Goal: Task Accomplishment & Management: Manage account settings

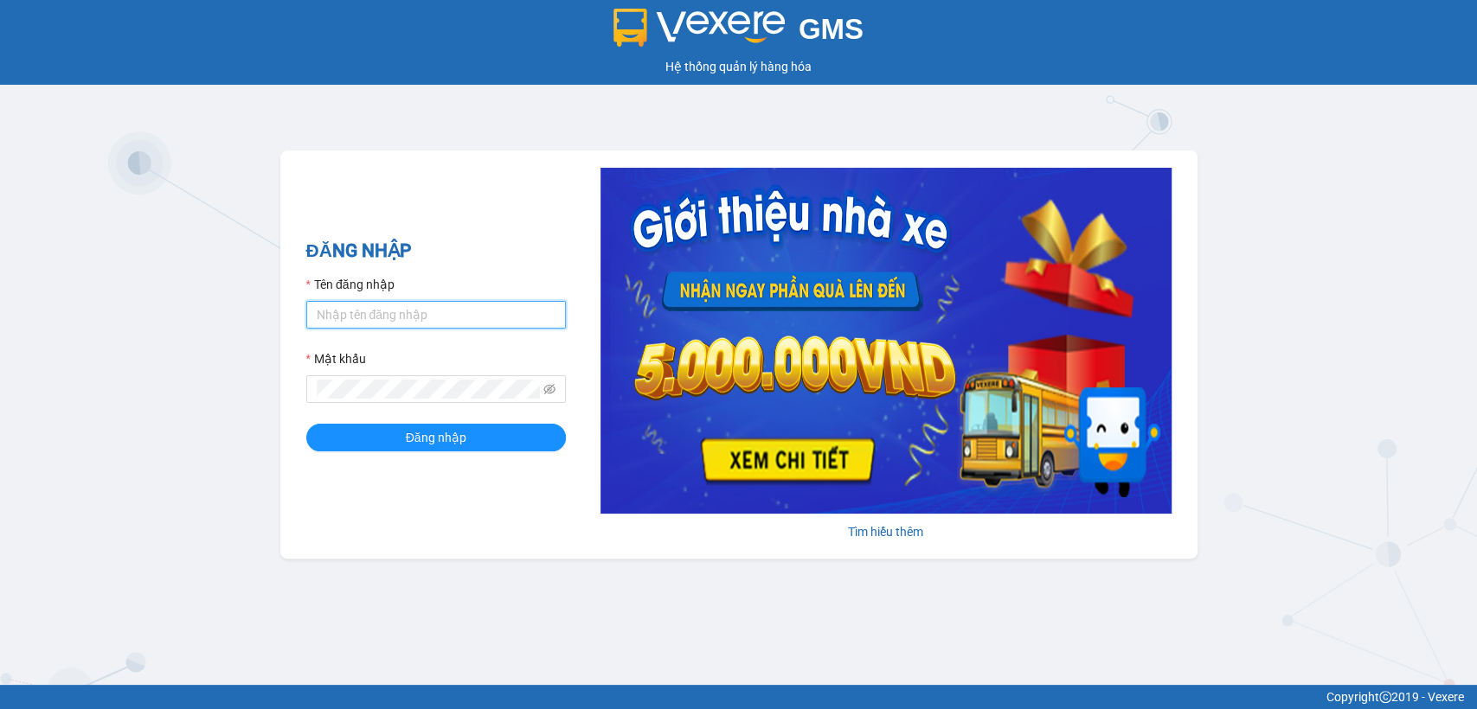
click at [452, 310] on input "Tên đăng nhập" at bounding box center [436, 315] width 260 height 28
type input "thanhttl.thoidai"
click at [399, 399] on span at bounding box center [436, 389] width 260 height 28
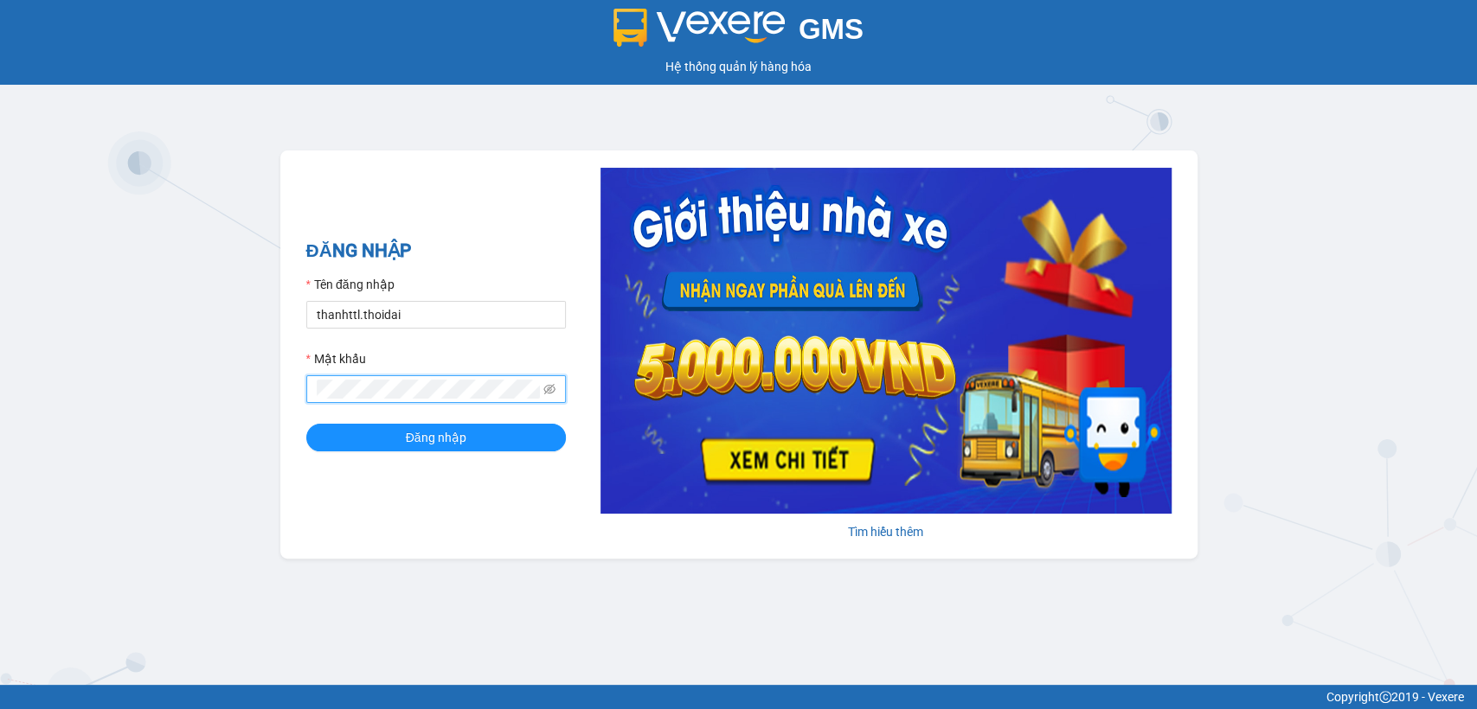
click at [306, 424] on button "Đăng nhập" at bounding box center [436, 438] width 260 height 28
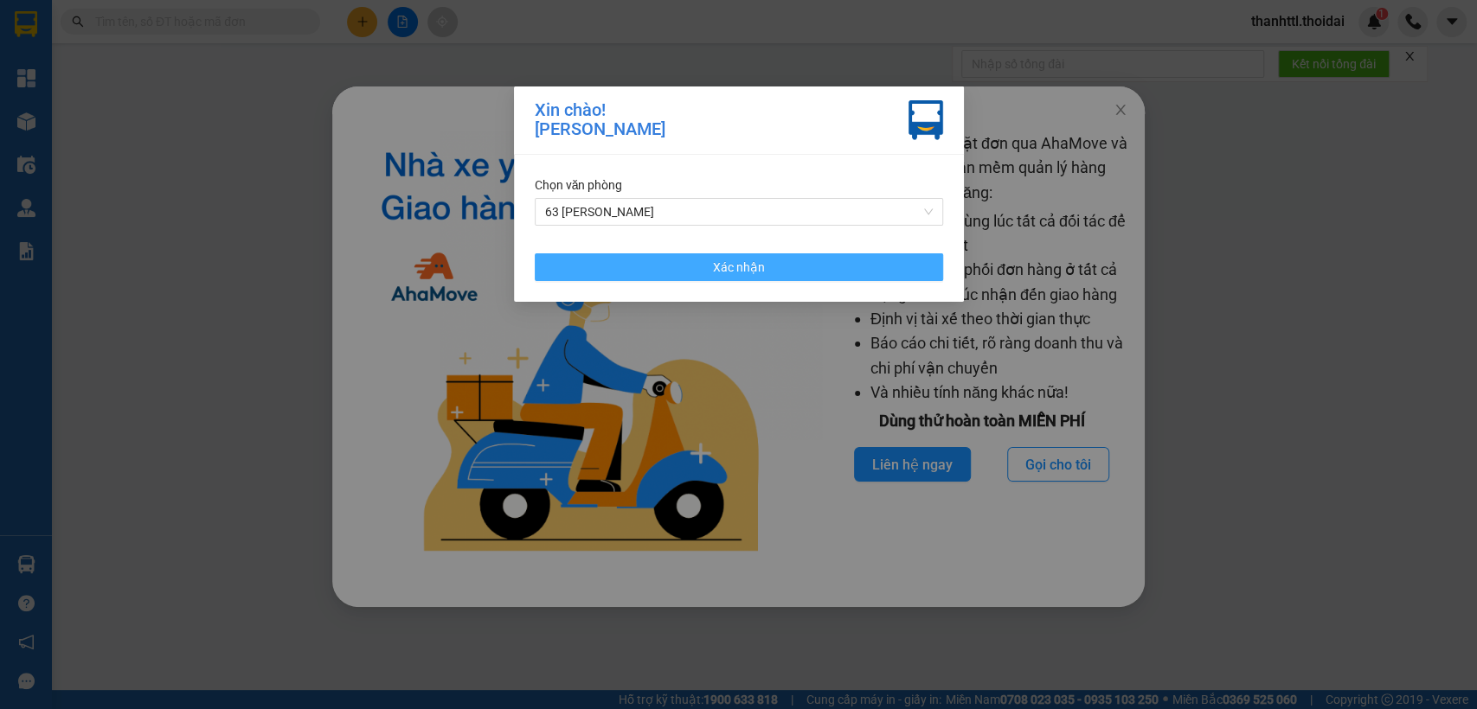
click at [671, 253] on button "Xác nhận" at bounding box center [739, 267] width 408 height 28
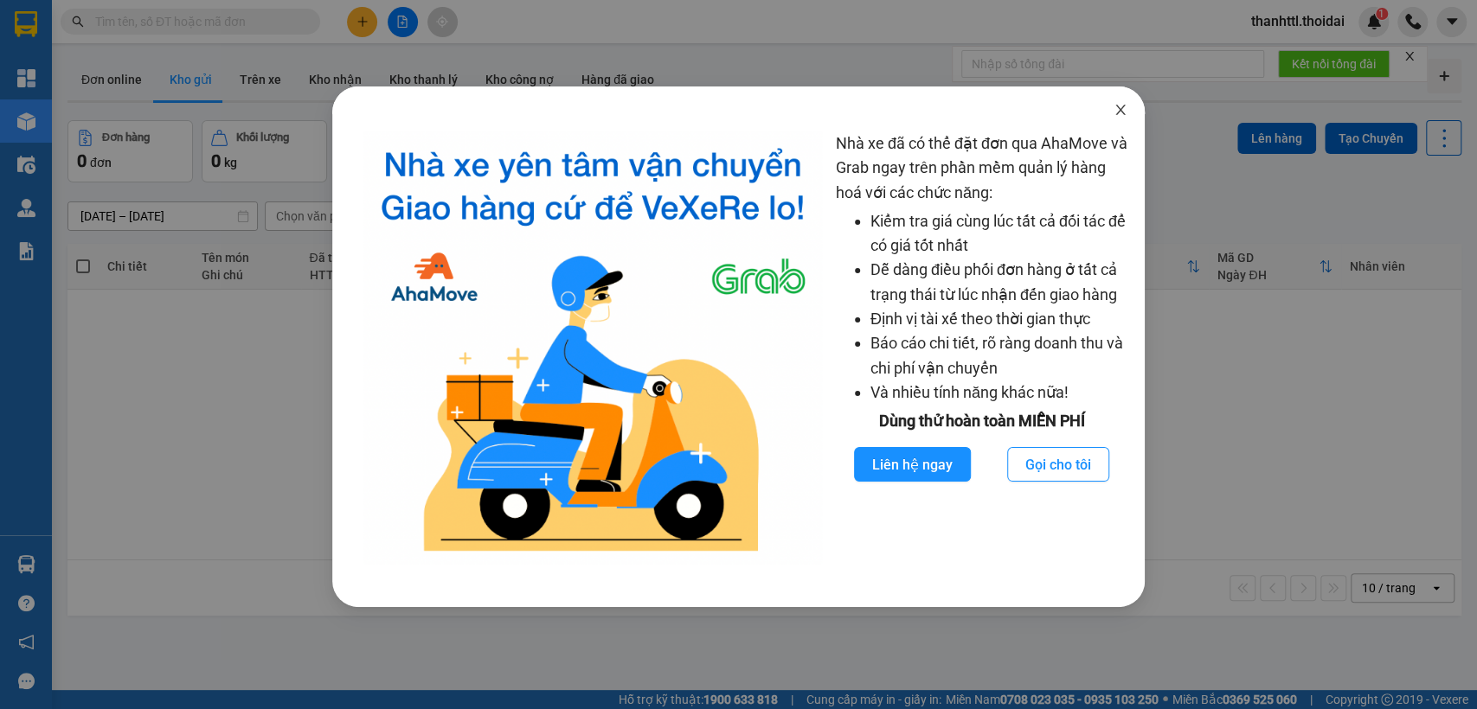
drag, startPoint x: 1125, startPoint y: 102, endPoint x: 448, endPoint y: 465, distance: 768.7
click at [1122, 104] on span "Close" at bounding box center [1120, 111] width 48 height 48
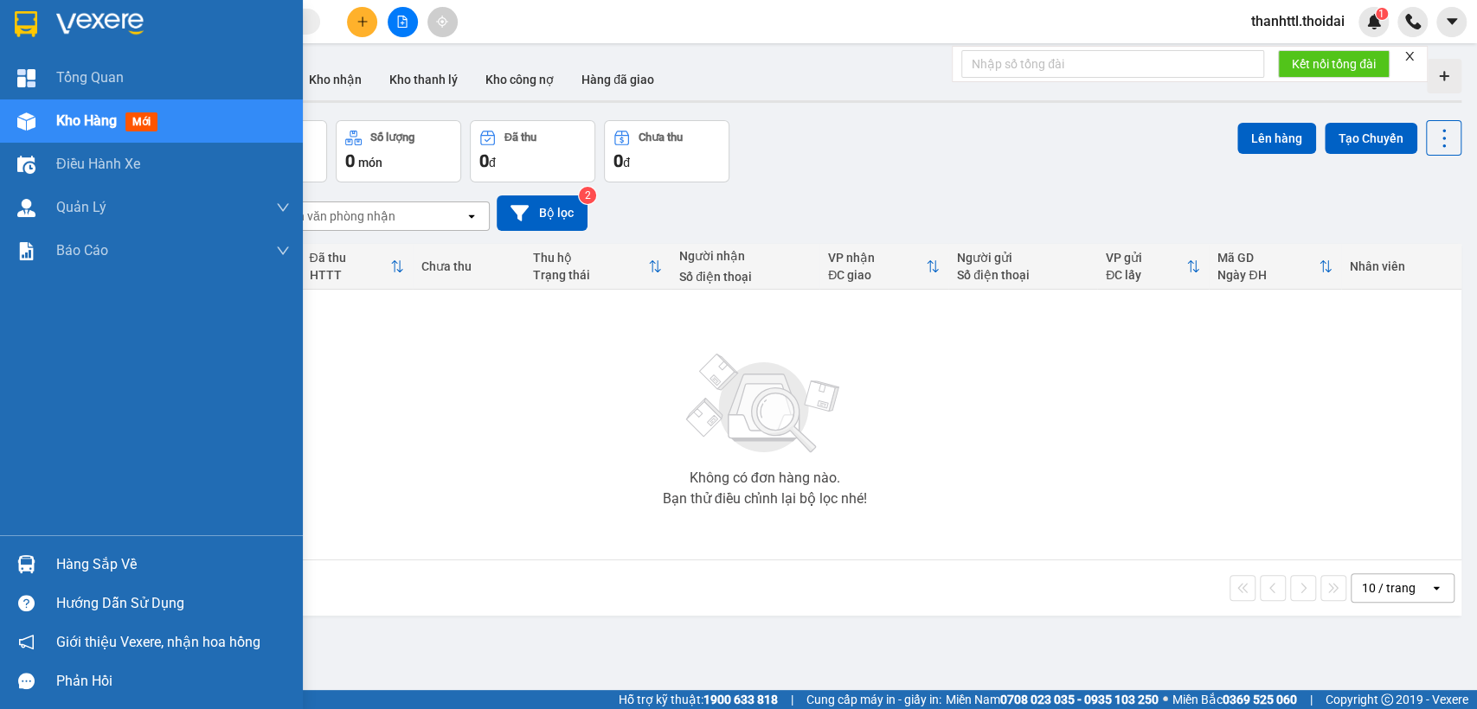
click at [42, 562] on div "Hàng sắp về" at bounding box center [151, 564] width 303 height 39
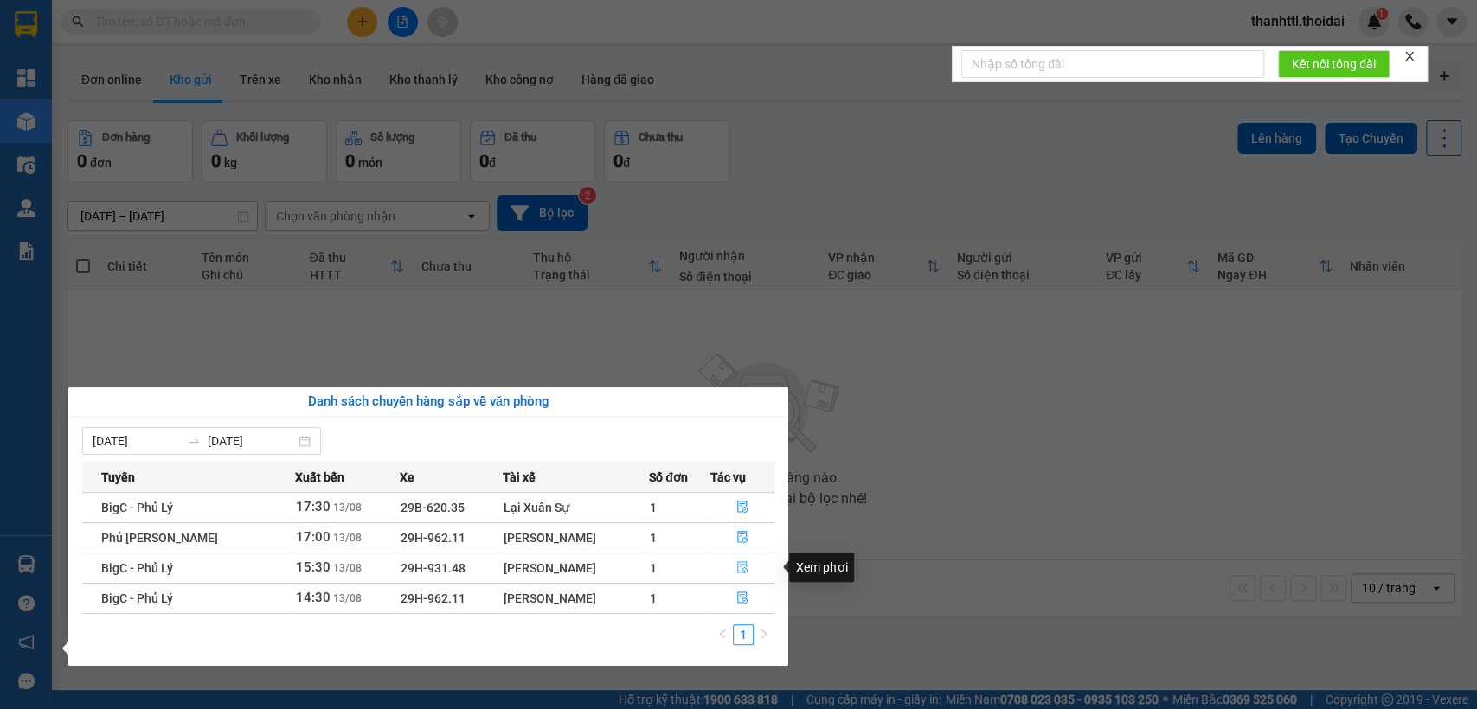
click at [744, 569] on button "button" at bounding box center [742, 569] width 63 height 28
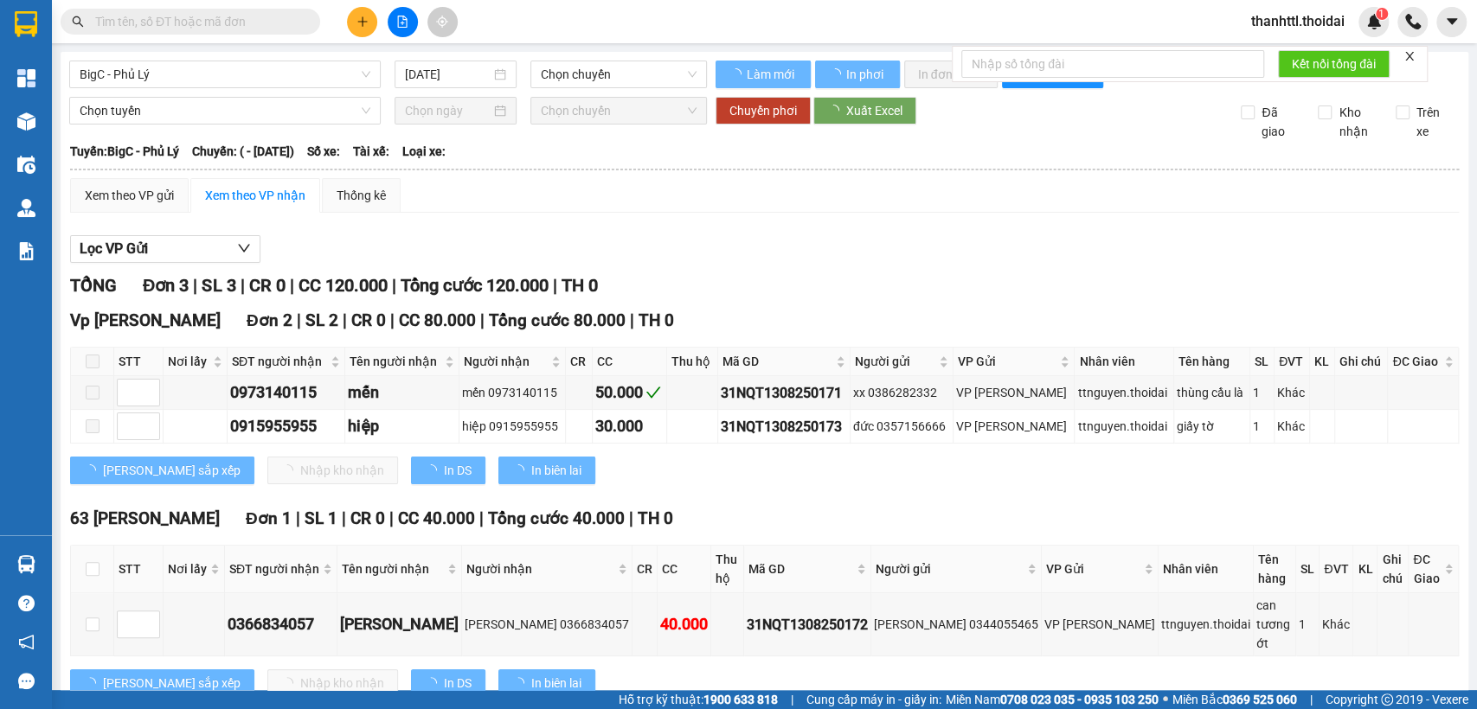
type input "[DATE]"
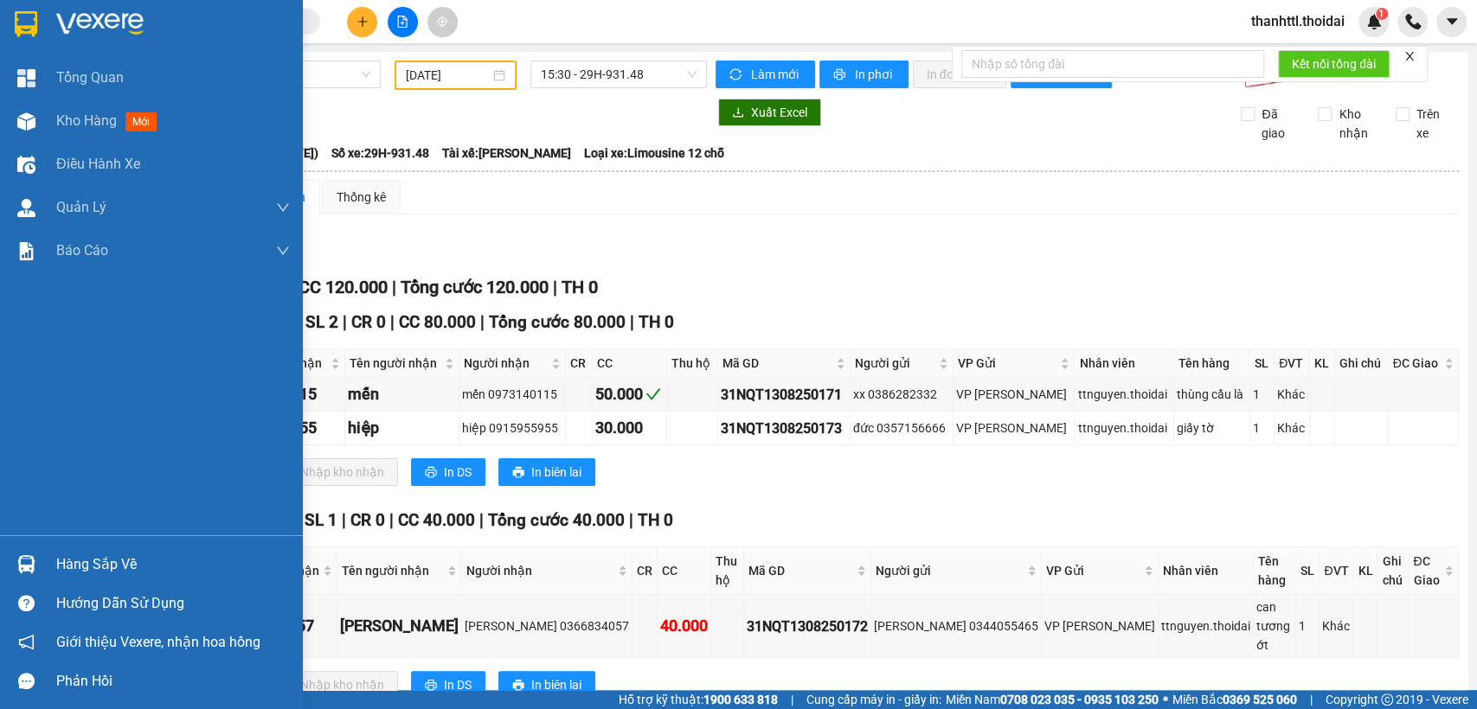
click at [125, 555] on div "Hàng sắp về" at bounding box center [173, 565] width 234 height 26
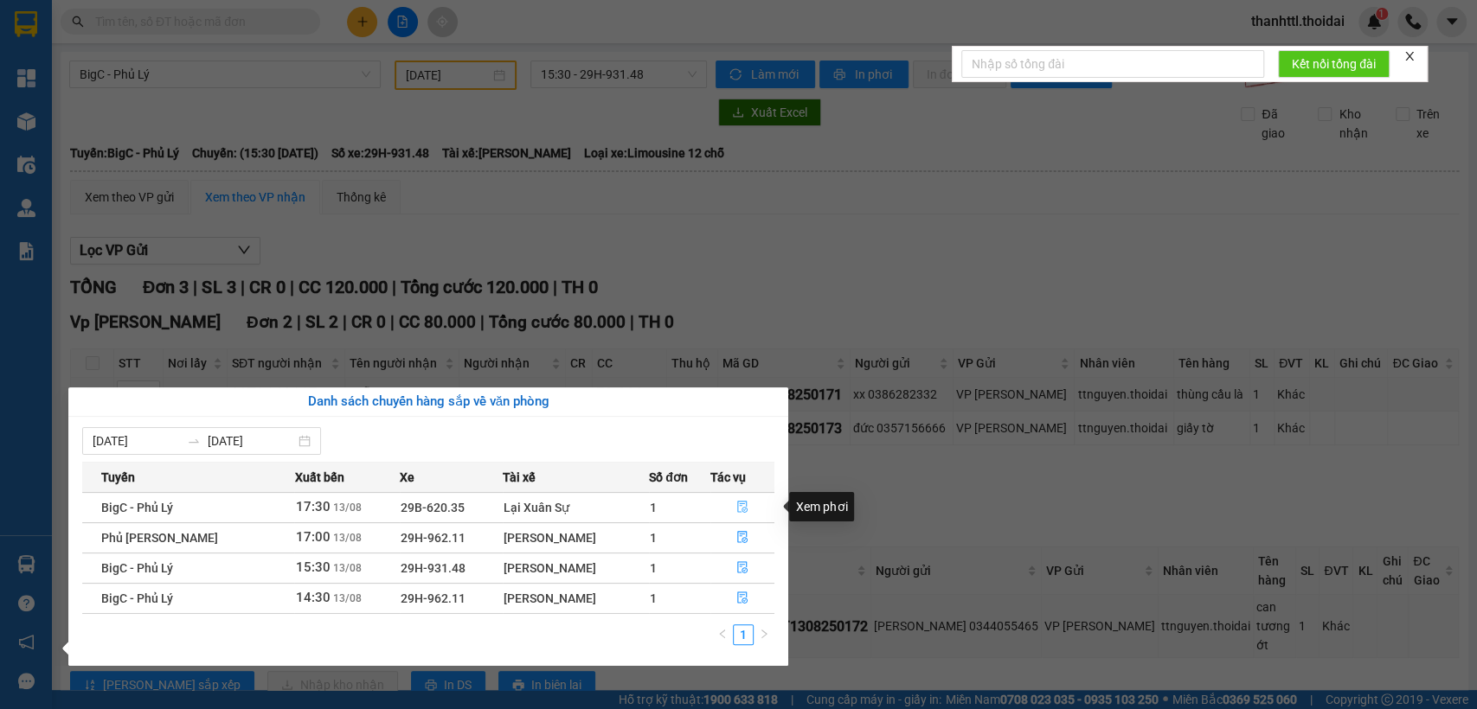
click at [737, 506] on icon "file-done" at bounding box center [742, 508] width 10 height 12
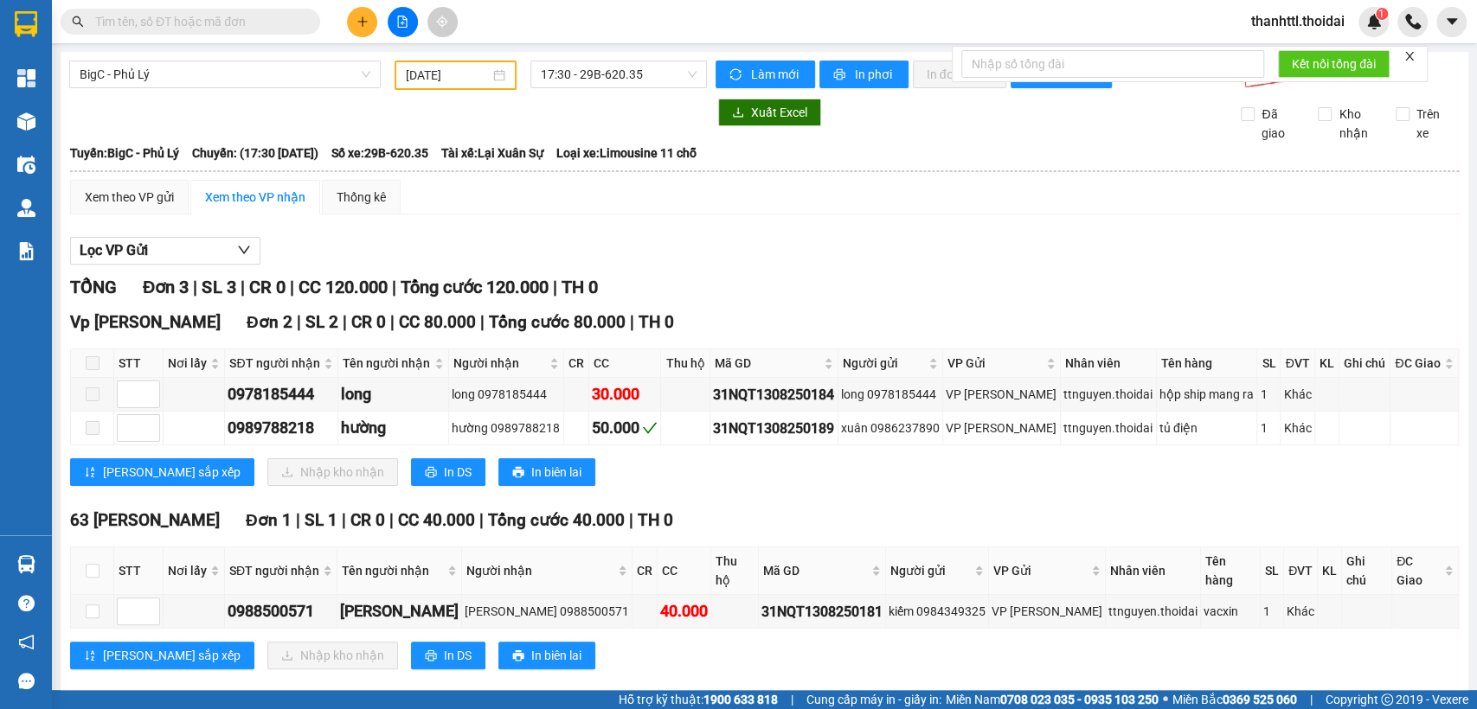
click at [188, 19] on input "text" at bounding box center [197, 21] width 204 height 19
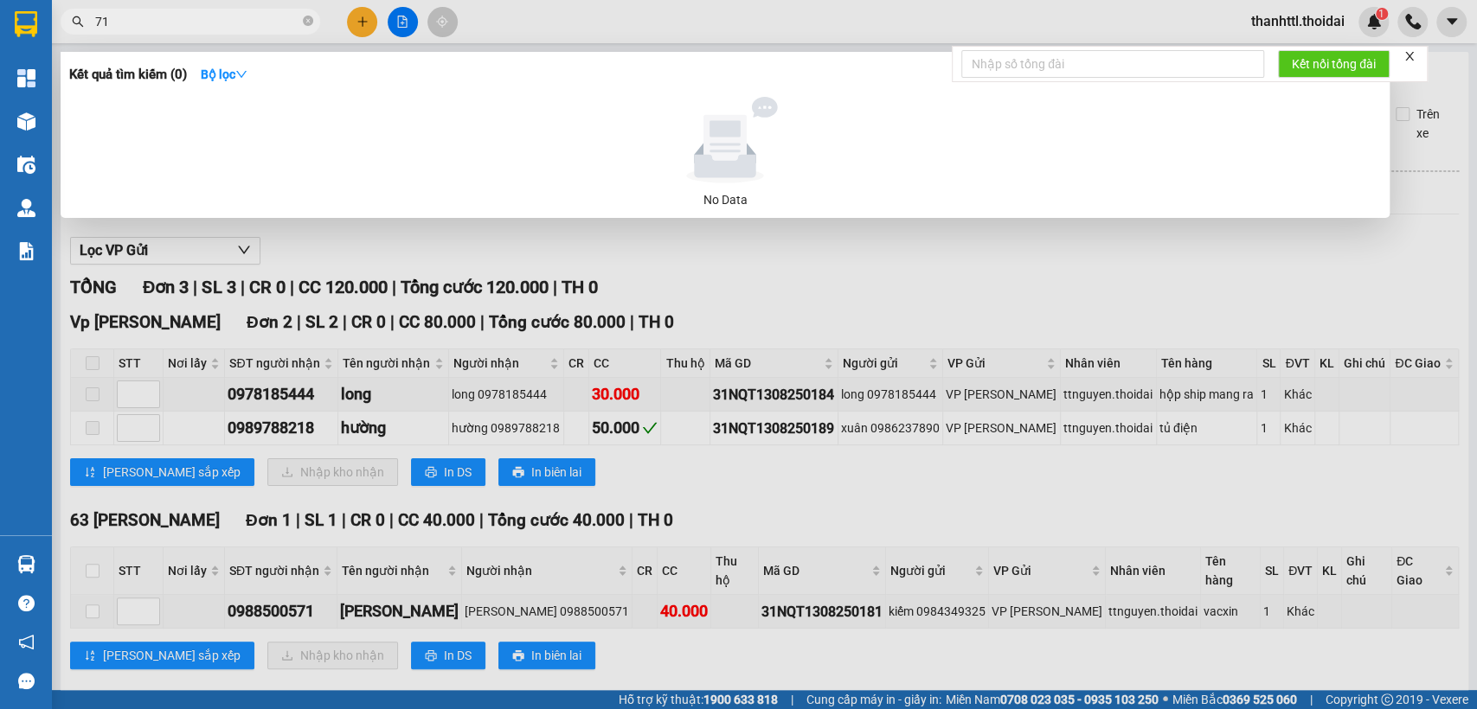
drag, startPoint x: 133, startPoint y: 18, endPoint x: 0, endPoint y: 3, distance: 134.0
click at [0, 3] on section "Kết quả tìm kiếm ( 0 ) Bộ lọc No Data 71 thanhttl.thoidai 1 Tổng Quan Kho hàng …" at bounding box center [738, 354] width 1477 height 709
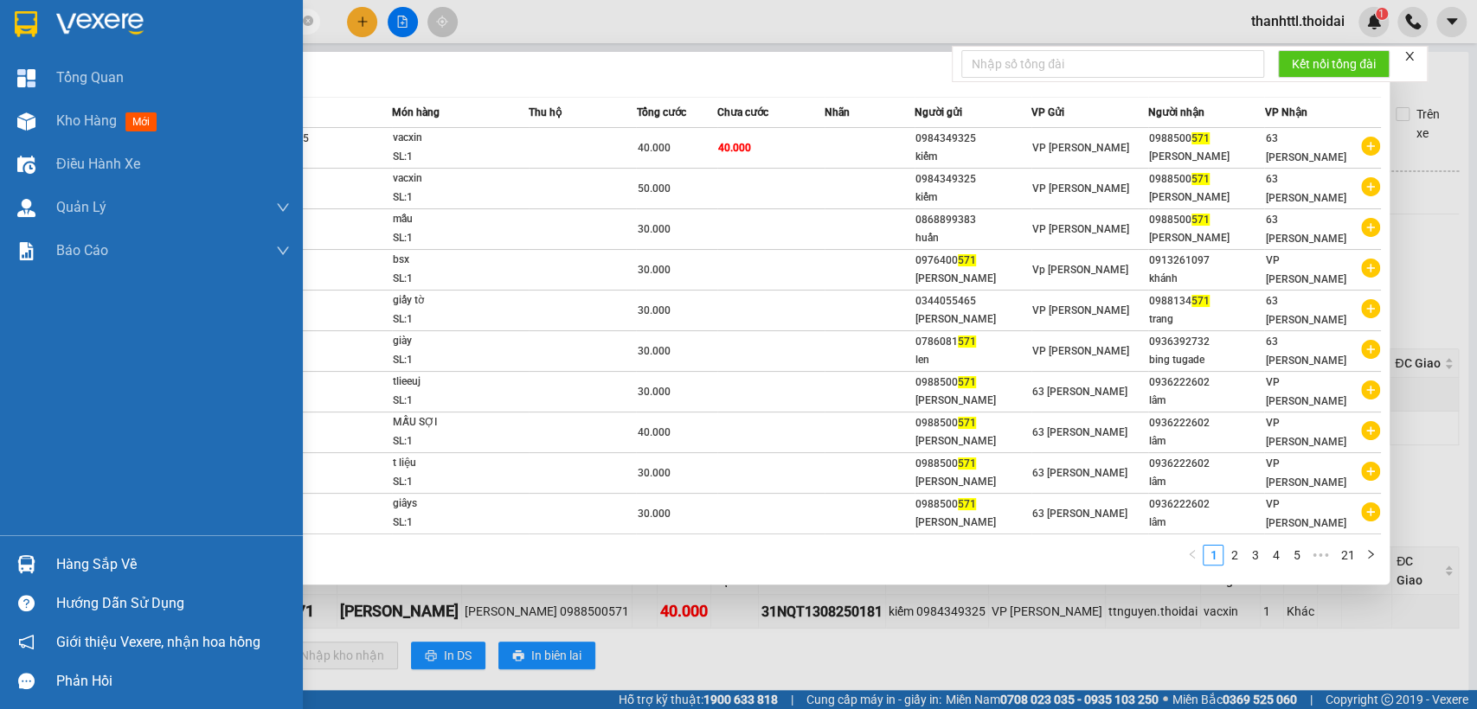
type input "571"
click at [38, 564] on div at bounding box center [26, 564] width 30 height 30
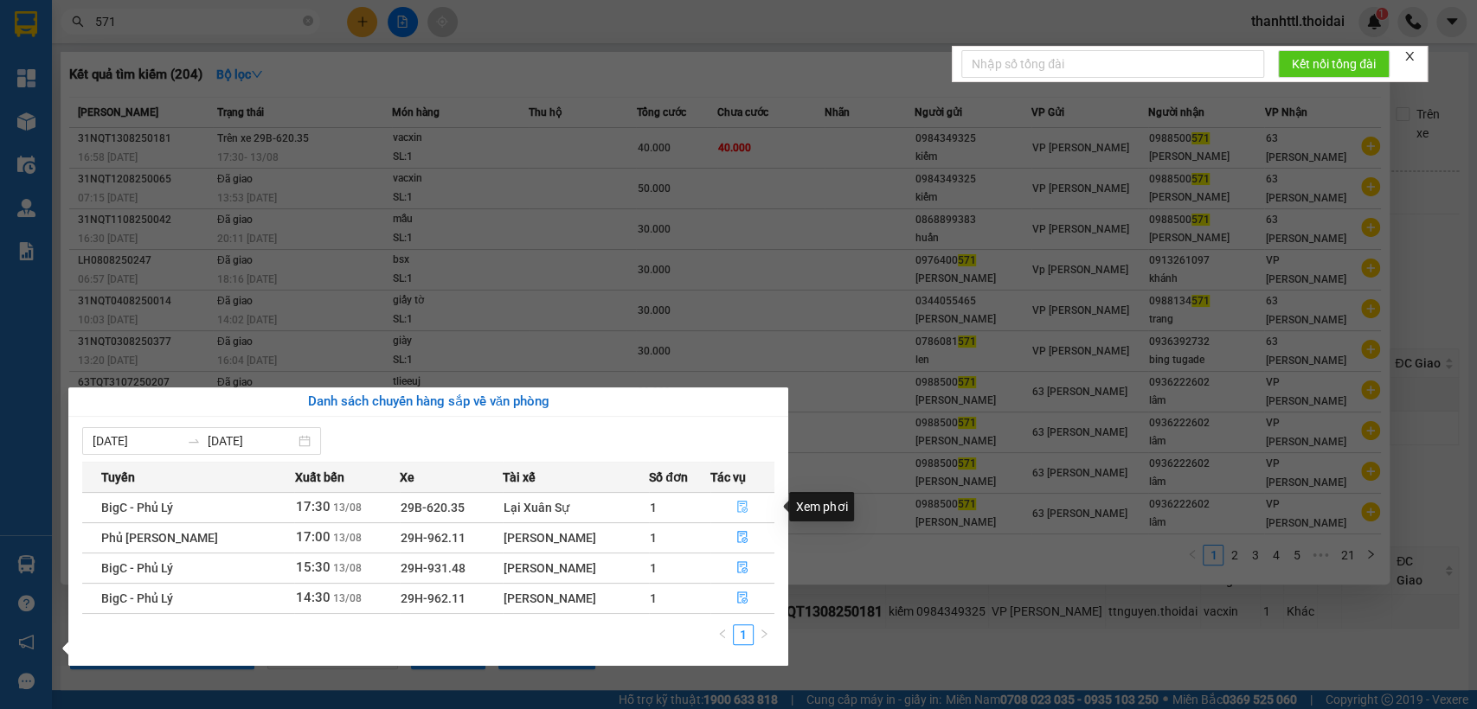
click at [743, 505] on icon "file-done" at bounding box center [742, 507] width 12 height 12
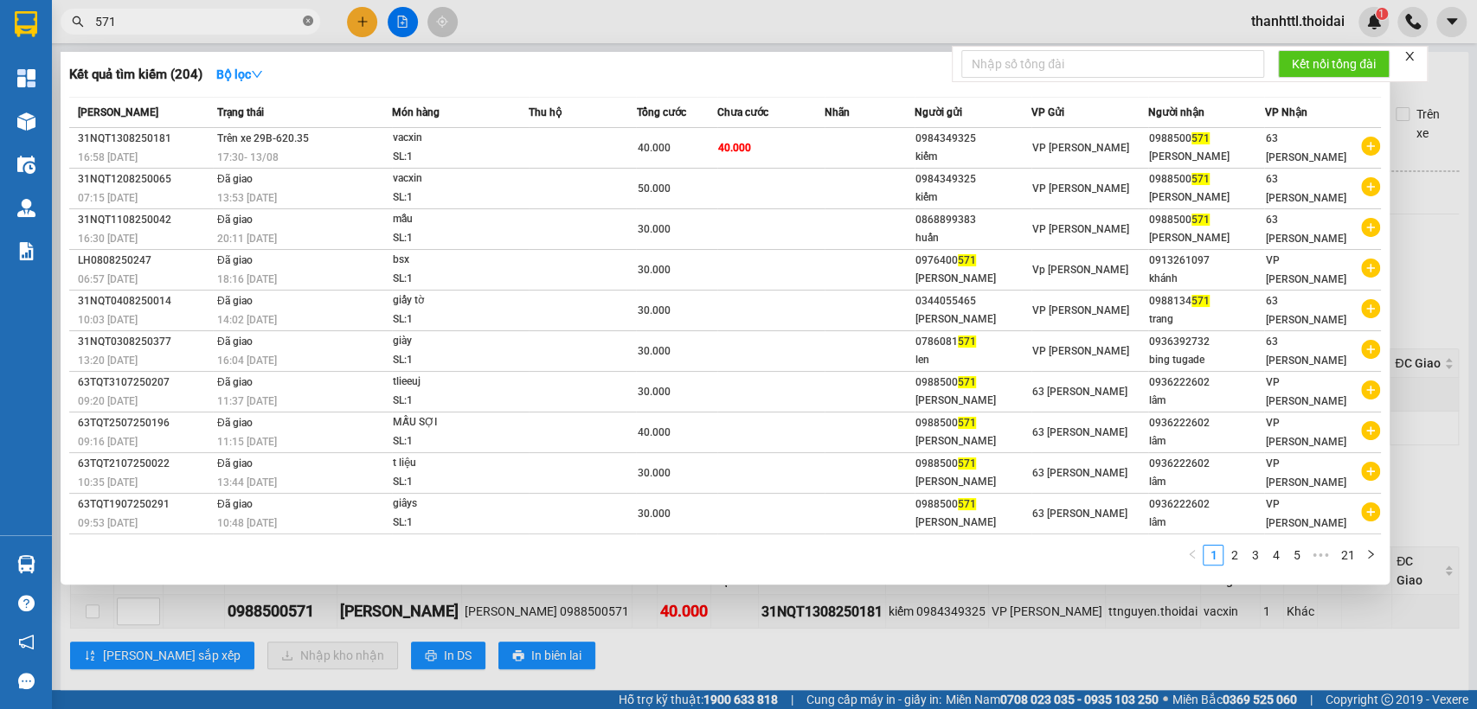
click at [311, 15] on span at bounding box center [308, 22] width 10 height 16
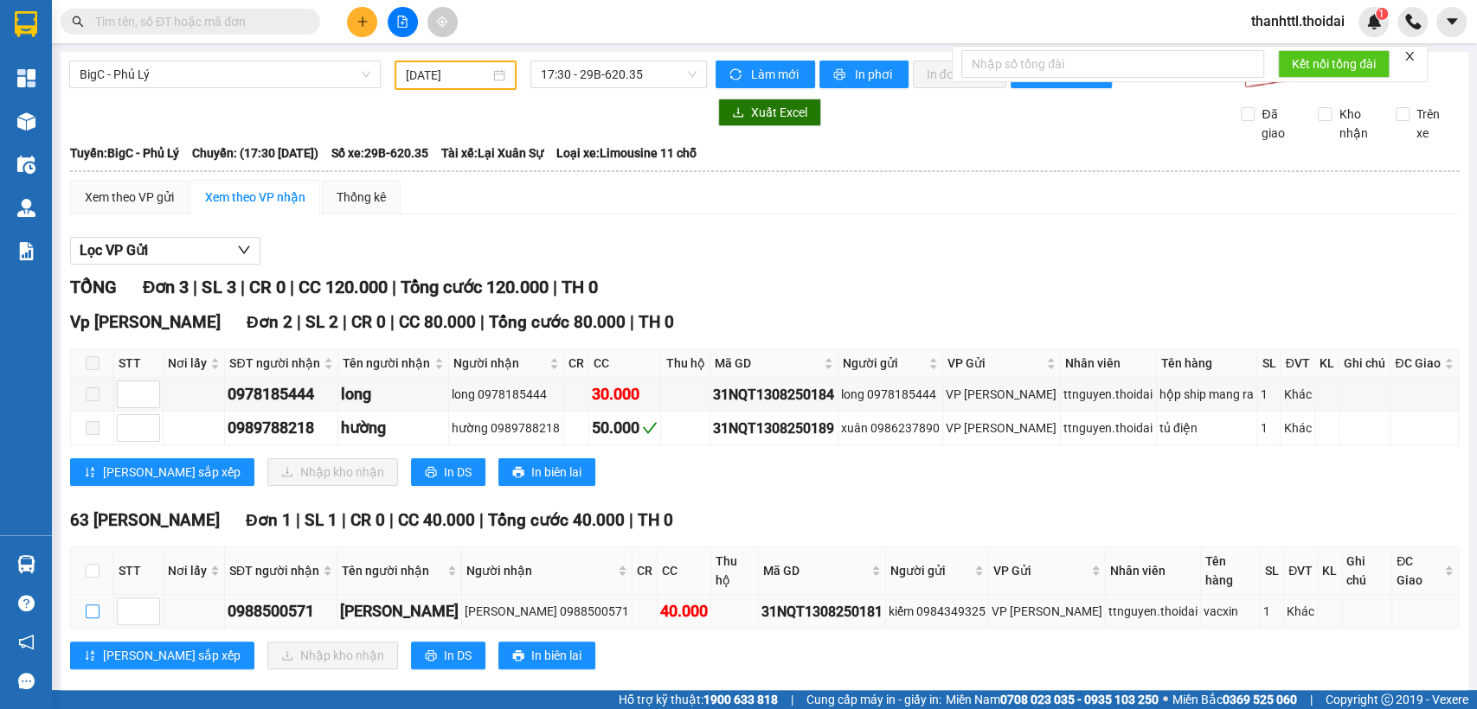
click at [89, 619] on input "checkbox" at bounding box center [93, 612] width 14 height 14
checkbox input "true"
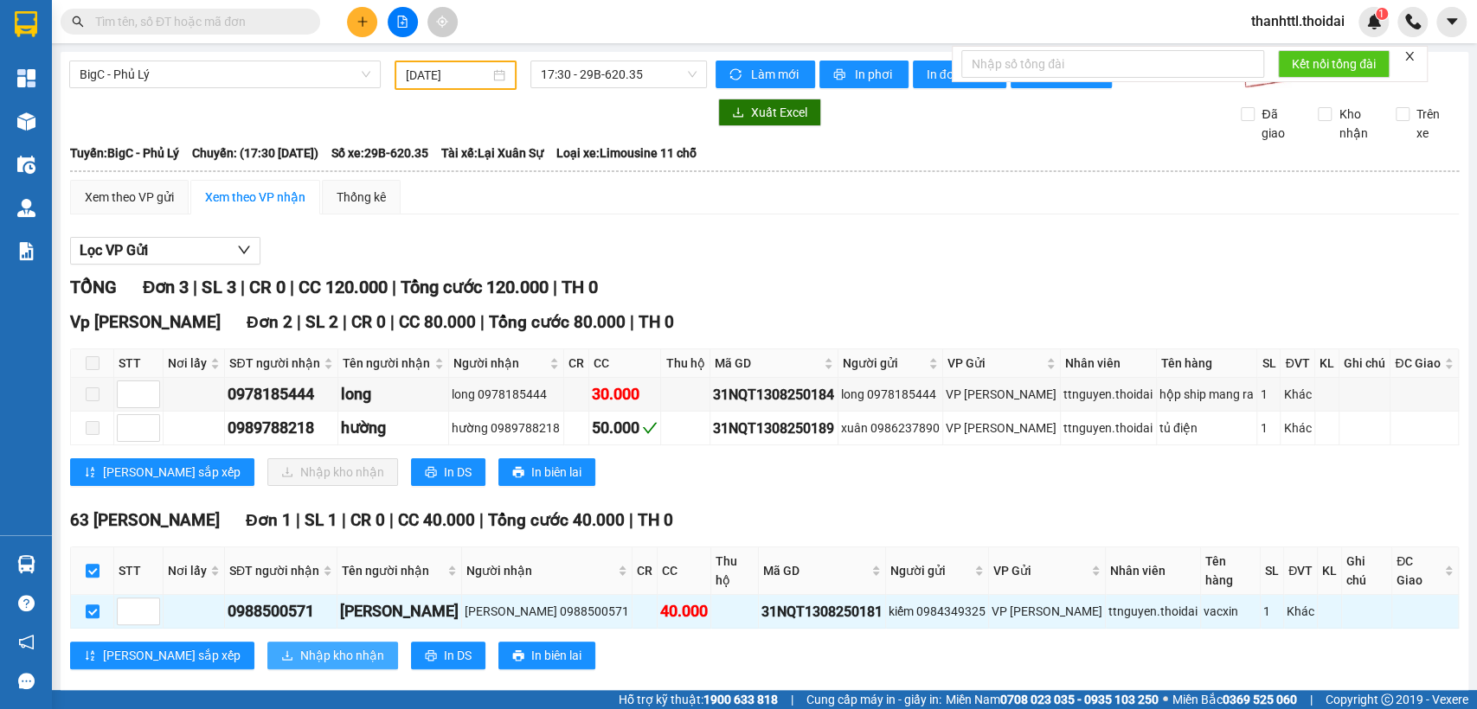
click at [300, 665] on span "Nhập kho nhận" at bounding box center [342, 655] width 84 height 19
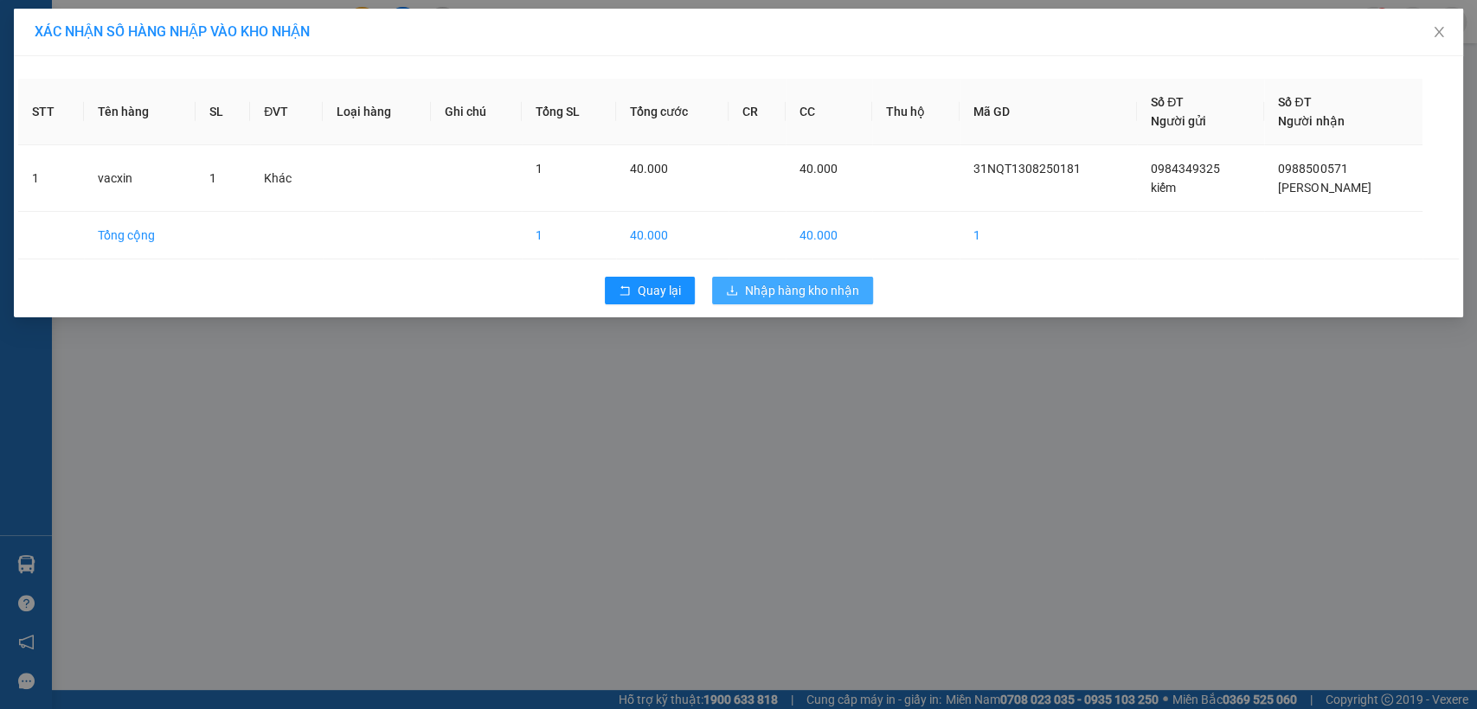
click at [789, 292] on span "Nhập hàng kho nhận" at bounding box center [802, 290] width 114 height 19
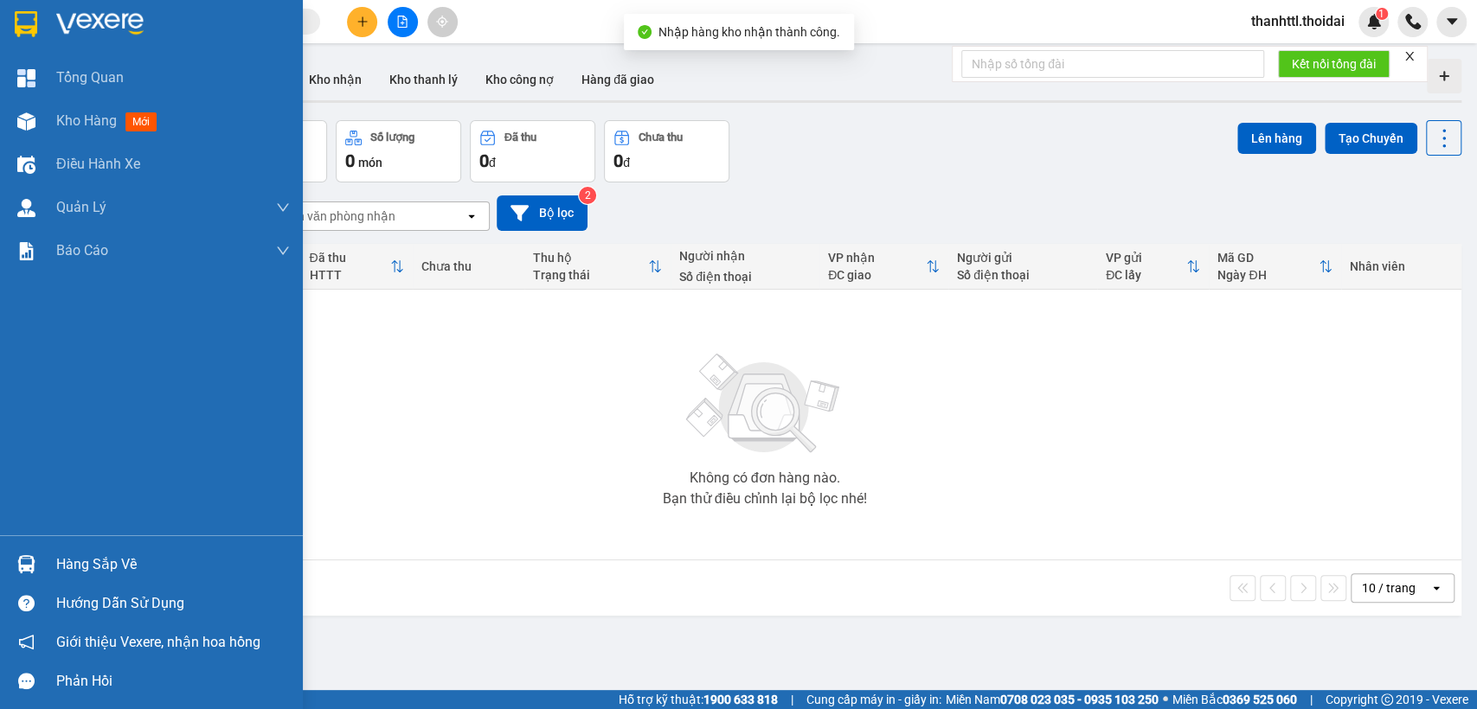
click at [126, 566] on div "Hàng sắp về" at bounding box center [173, 565] width 234 height 26
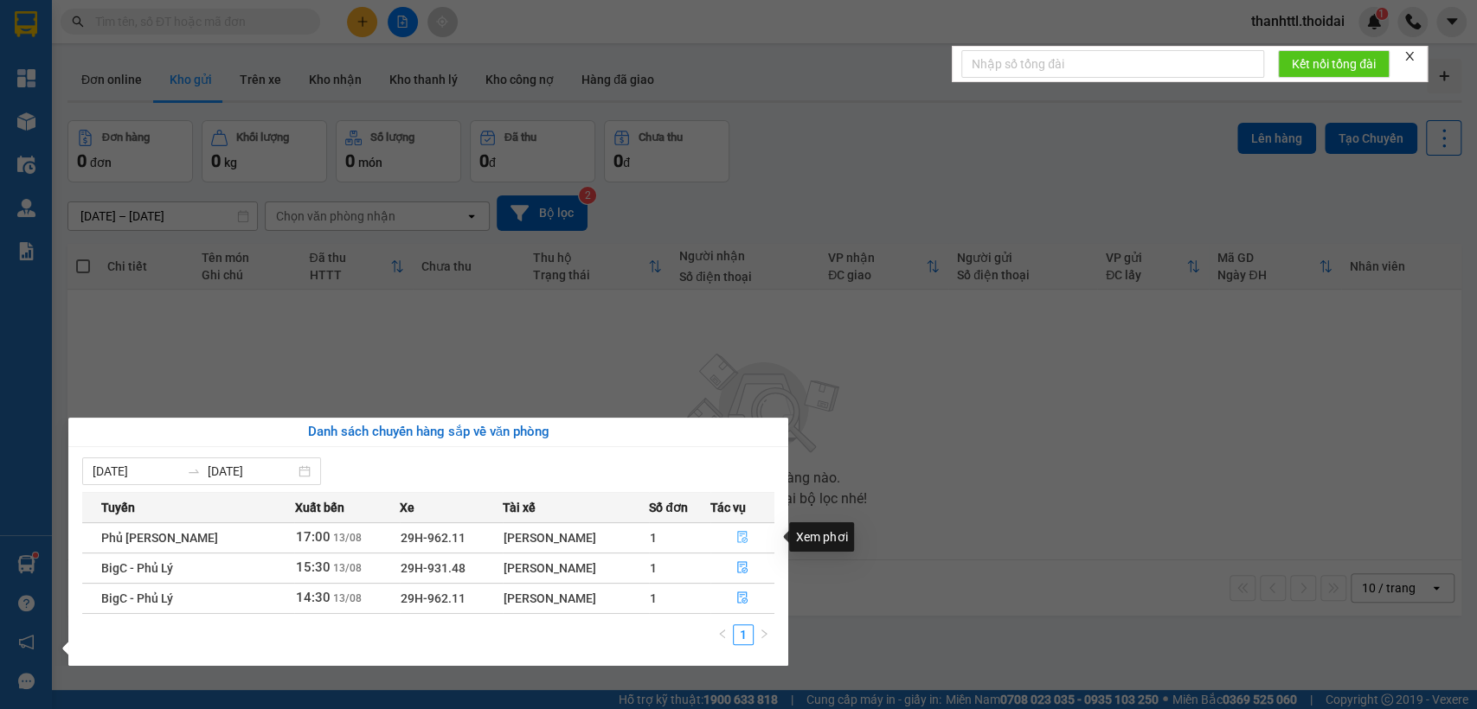
click at [736, 535] on icon "file-done" at bounding box center [742, 537] width 12 height 12
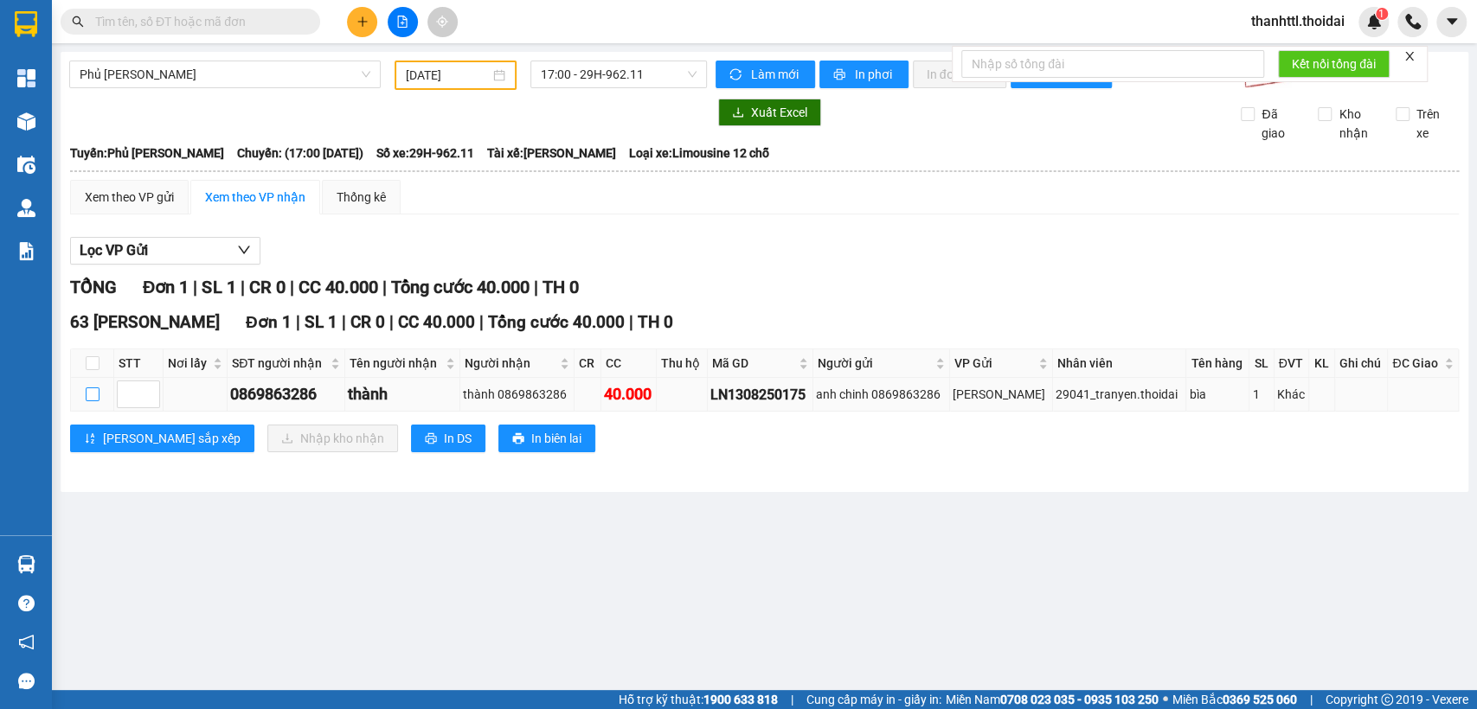
click at [87, 401] on input "checkbox" at bounding box center [93, 395] width 14 height 14
checkbox input "true"
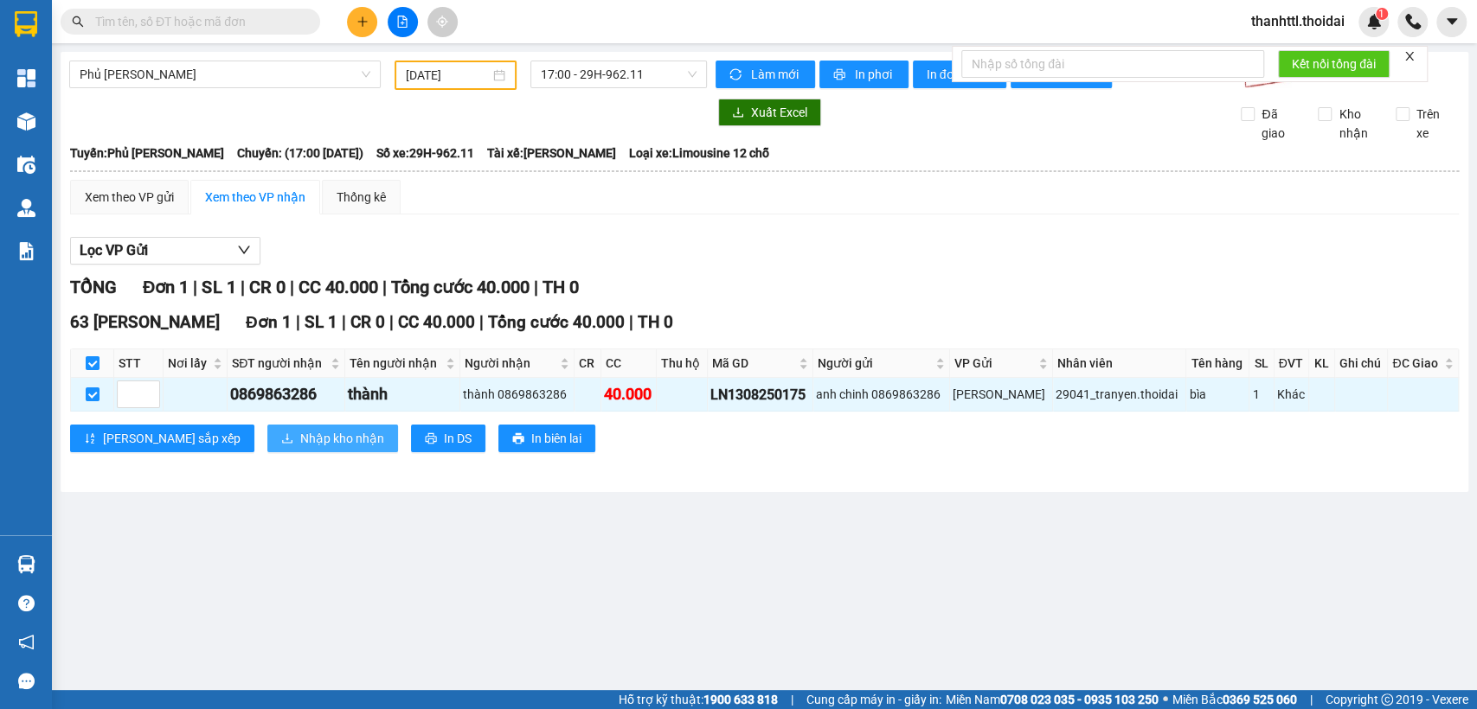
click at [300, 448] on span "Nhập kho nhận" at bounding box center [342, 438] width 84 height 19
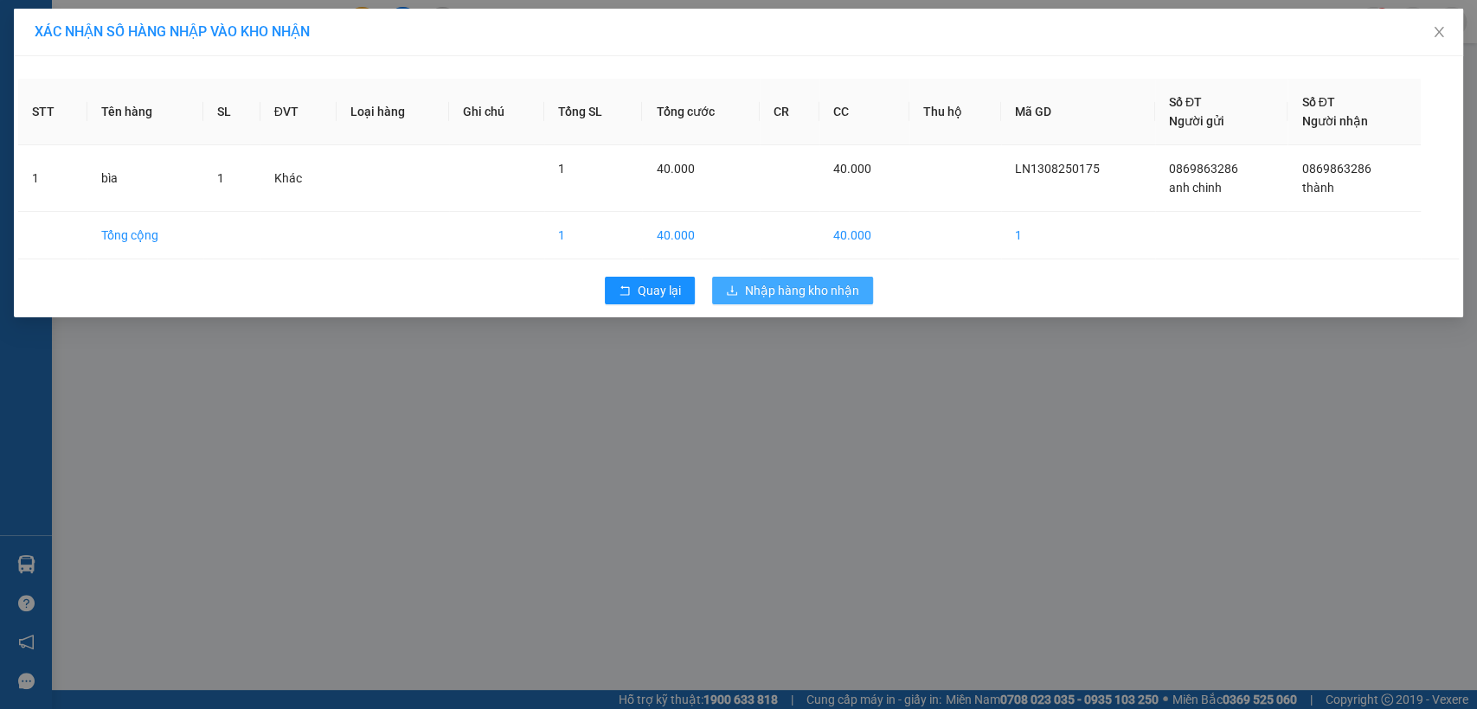
click at [748, 292] on span "Nhập hàng kho nhận" at bounding box center [802, 290] width 114 height 19
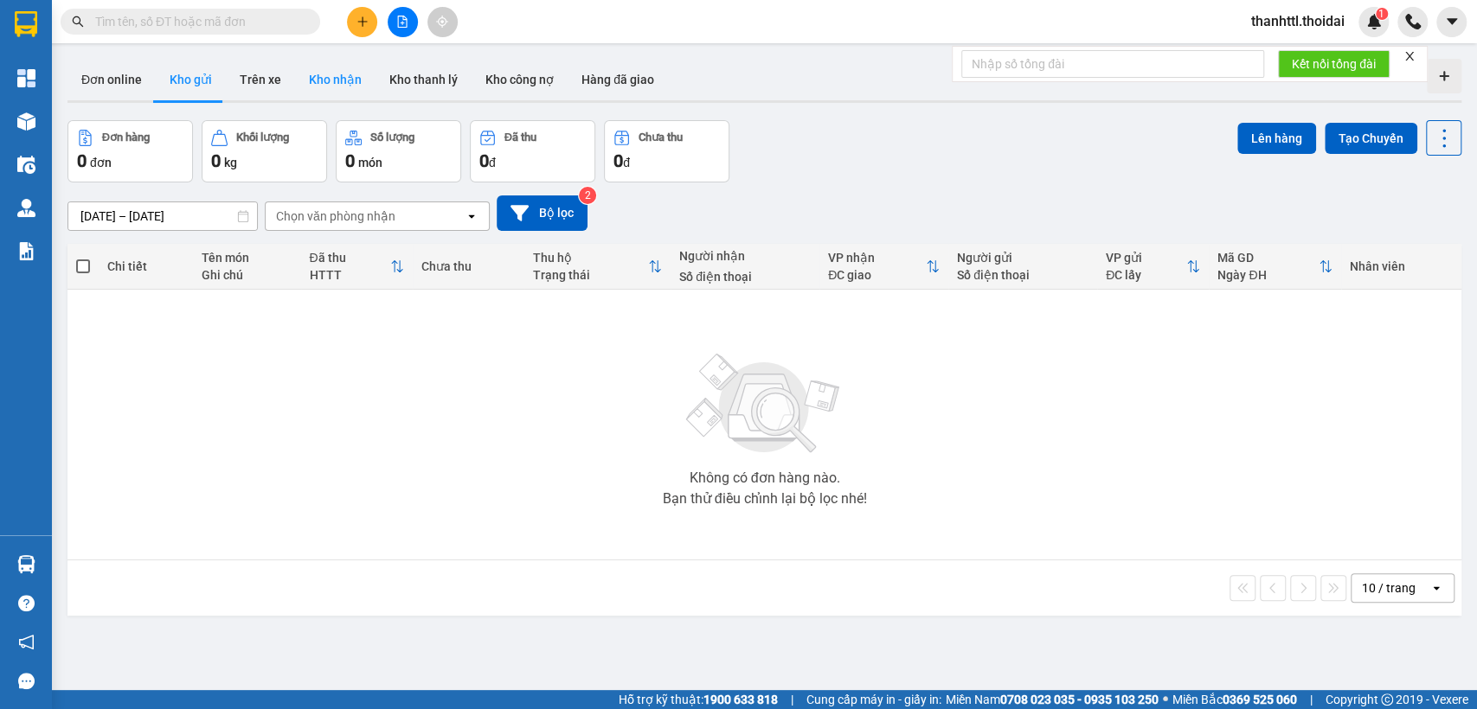
click at [324, 85] on button "Kho nhận" at bounding box center [335, 80] width 80 height 42
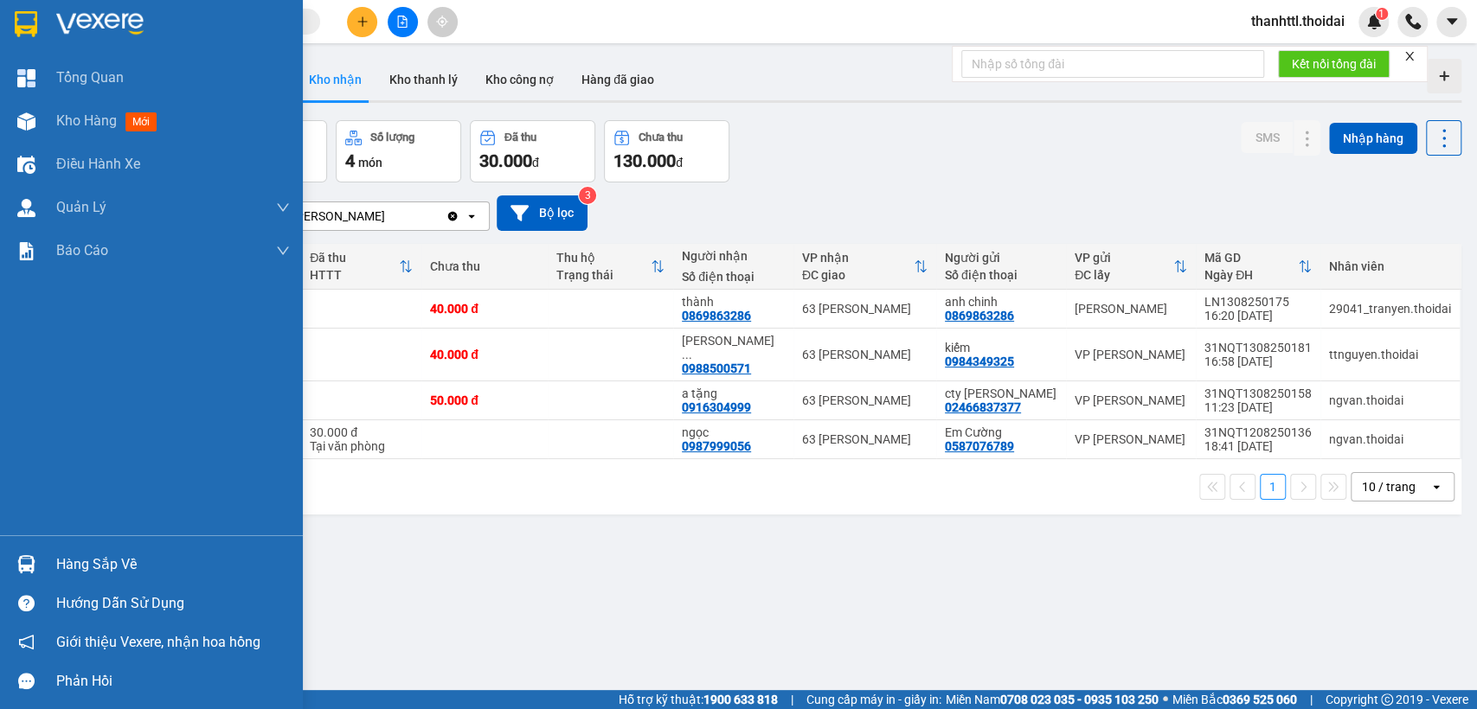
click at [67, 563] on div "Hàng sắp về" at bounding box center [173, 565] width 234 height 26
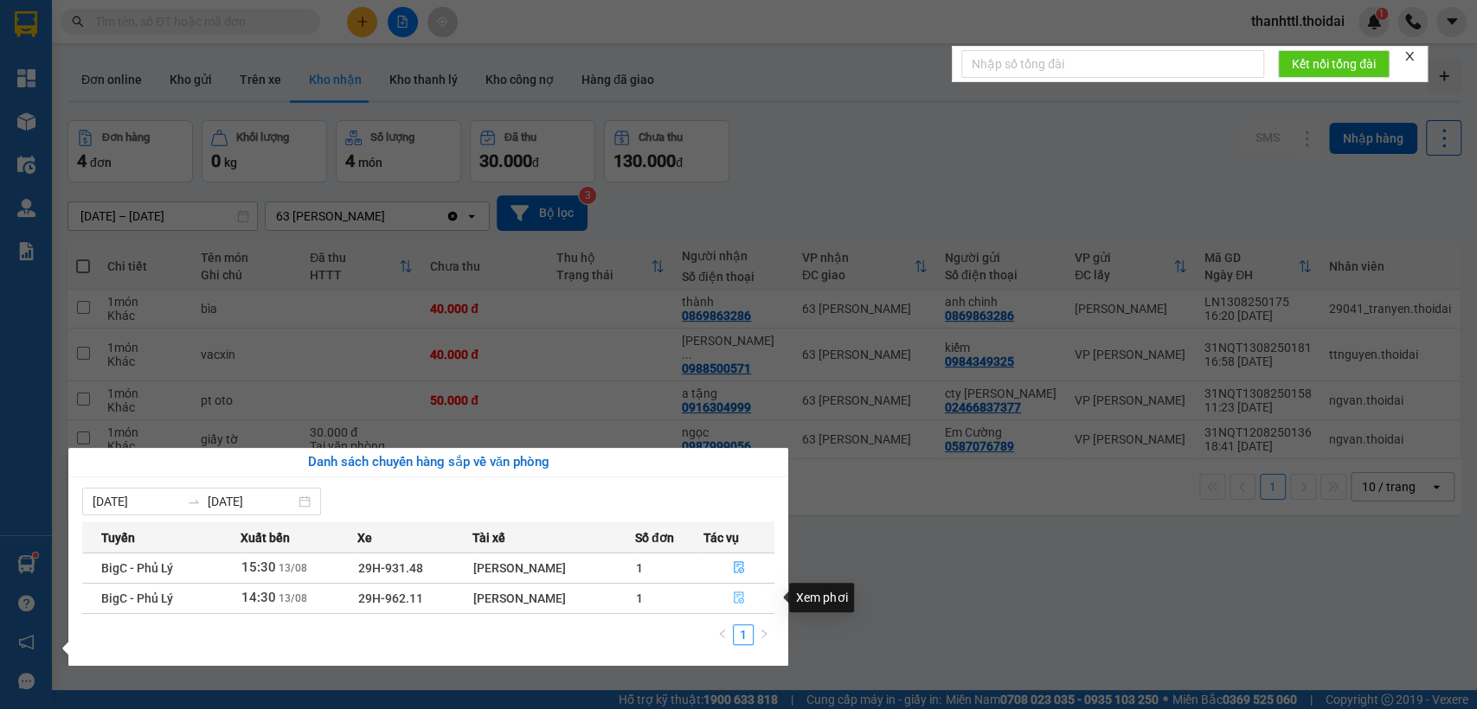
click at [734, 593] on icon "file-done" at bounding box center [739, 598] width 12 height 12
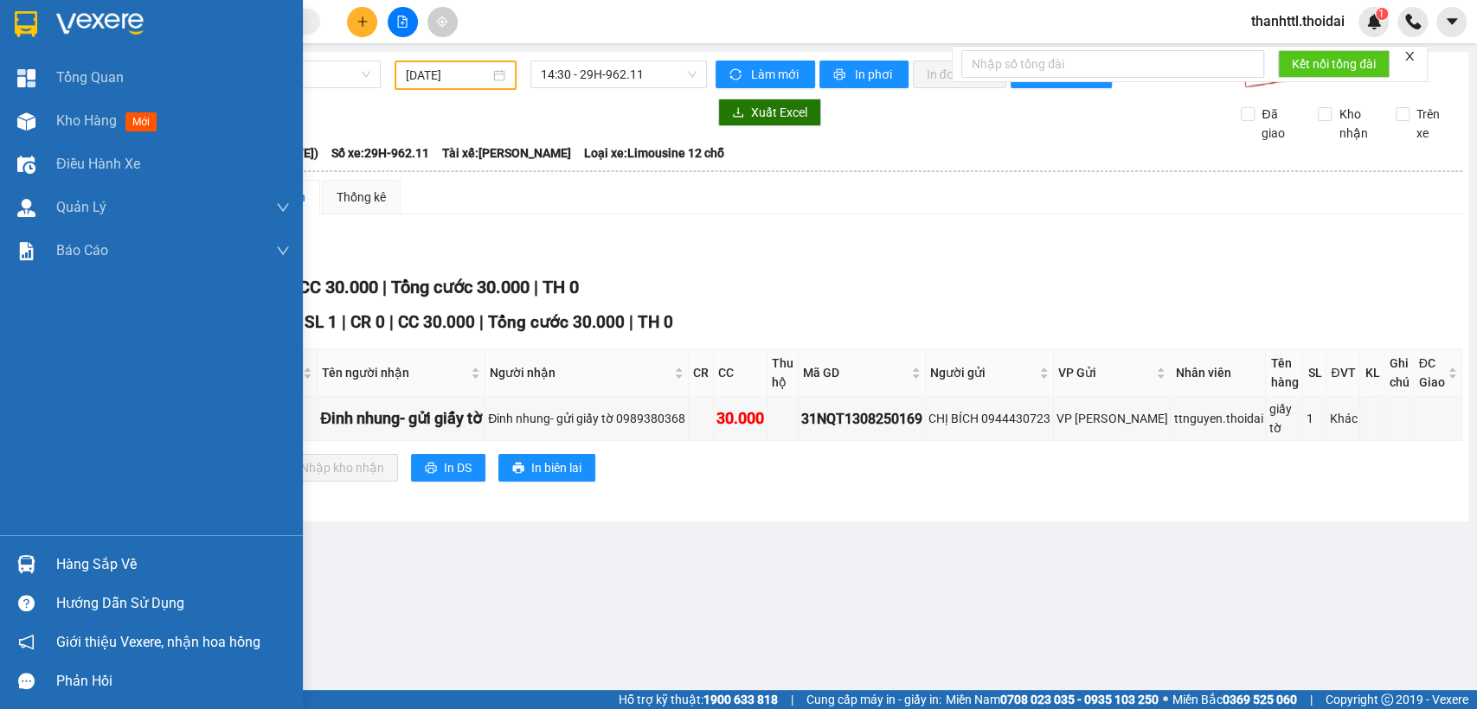
click at [119, 569] on div "Hàng sắp về" at bounding box center [173, 565] width 234 height 26
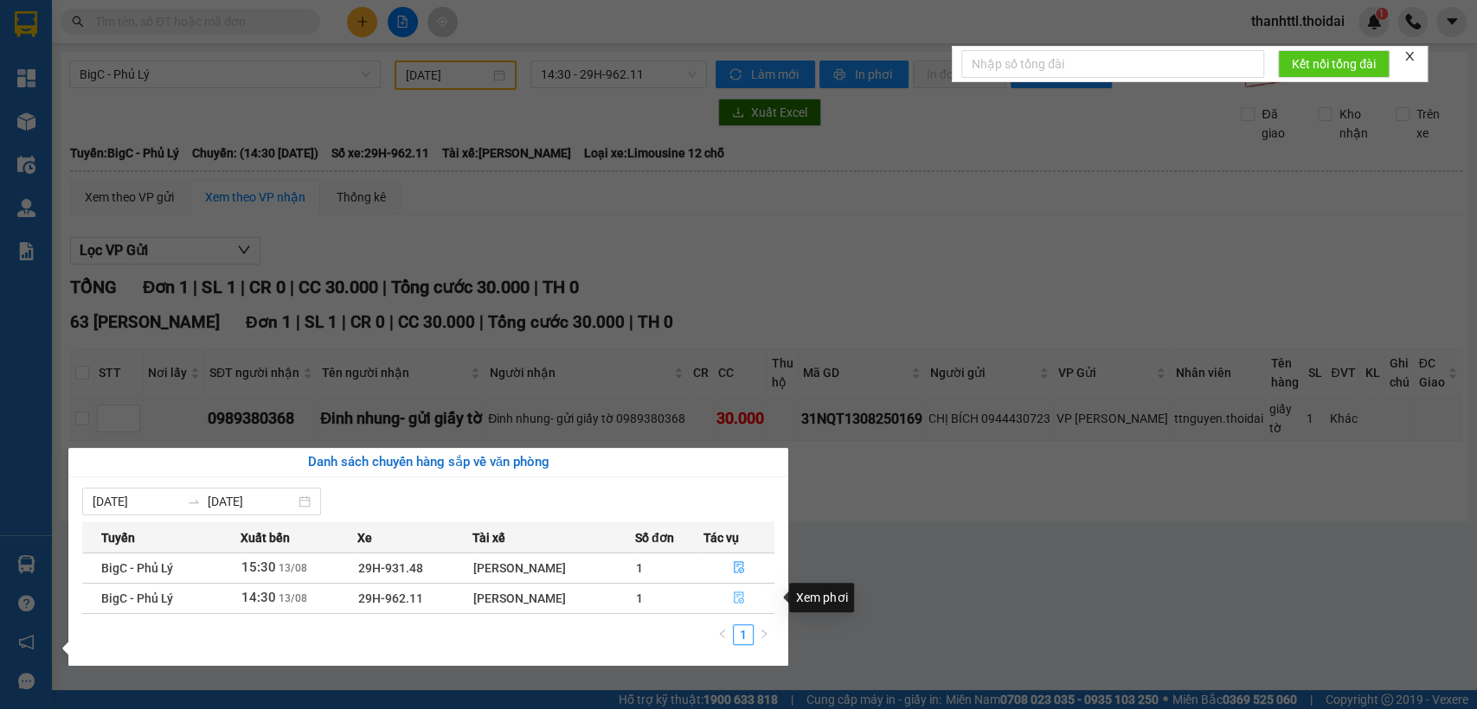
click at [734, 597] on icon "file-done" at bounding box center [739, 599] width 10 height 12
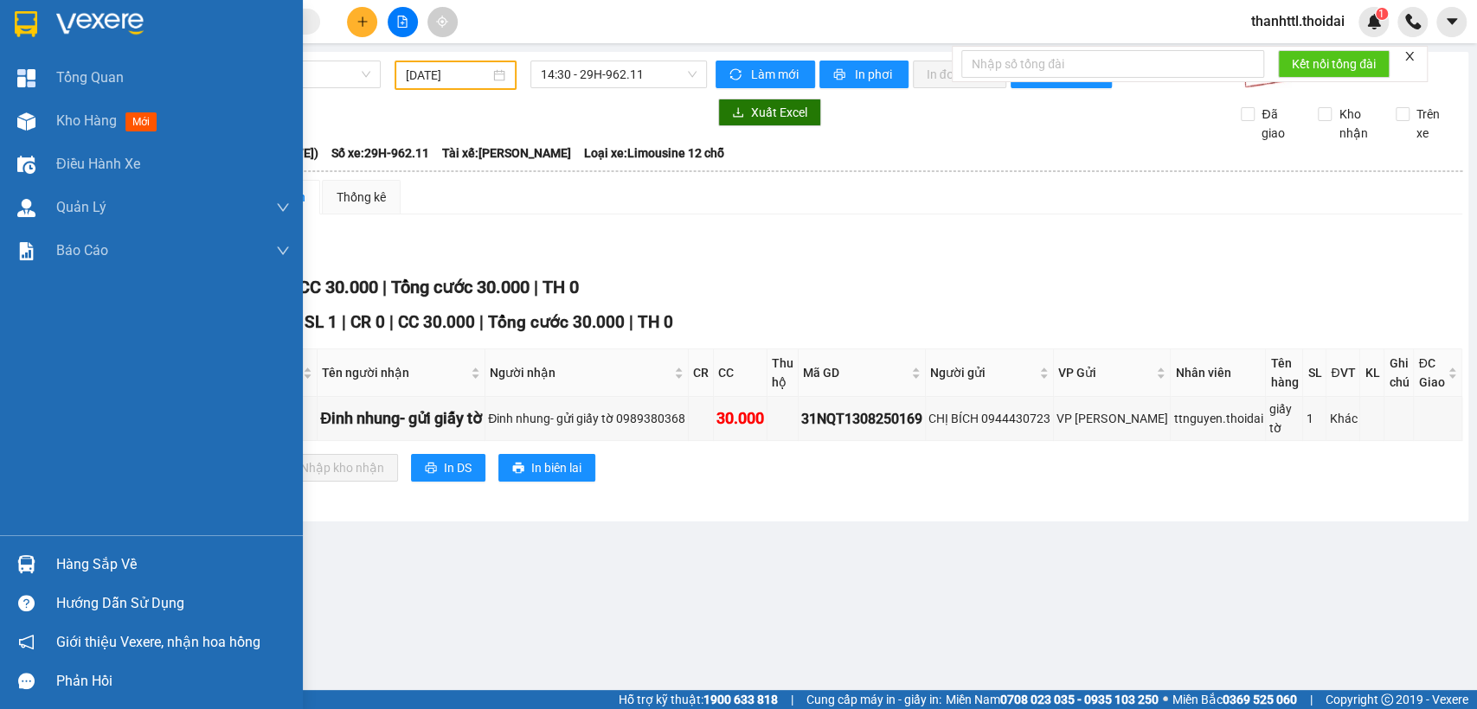
click at [74, 563] on div "Hàng sắp về" at bounding box center [173, 565] width 234 height 26
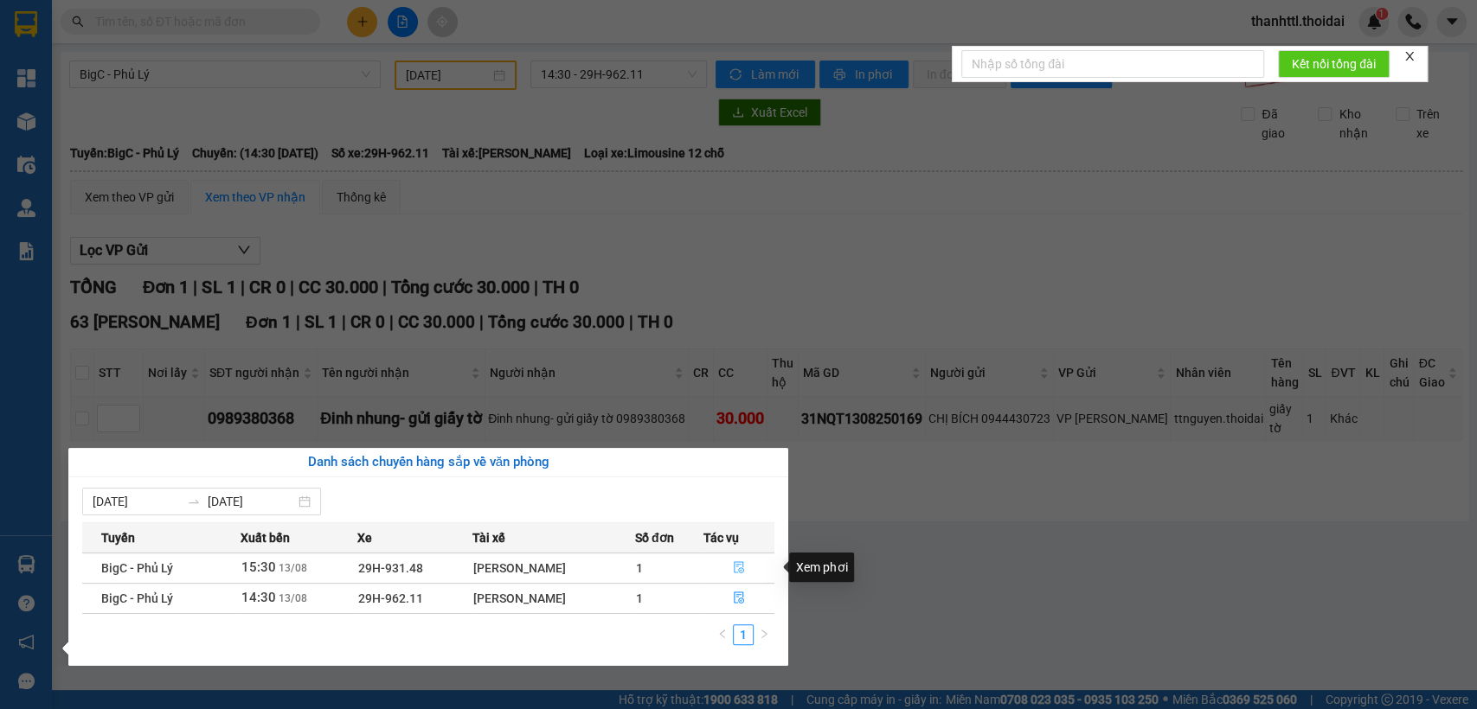
click at [728, 558] on button "button" at bounding box center [738, 569] width 70 height 28
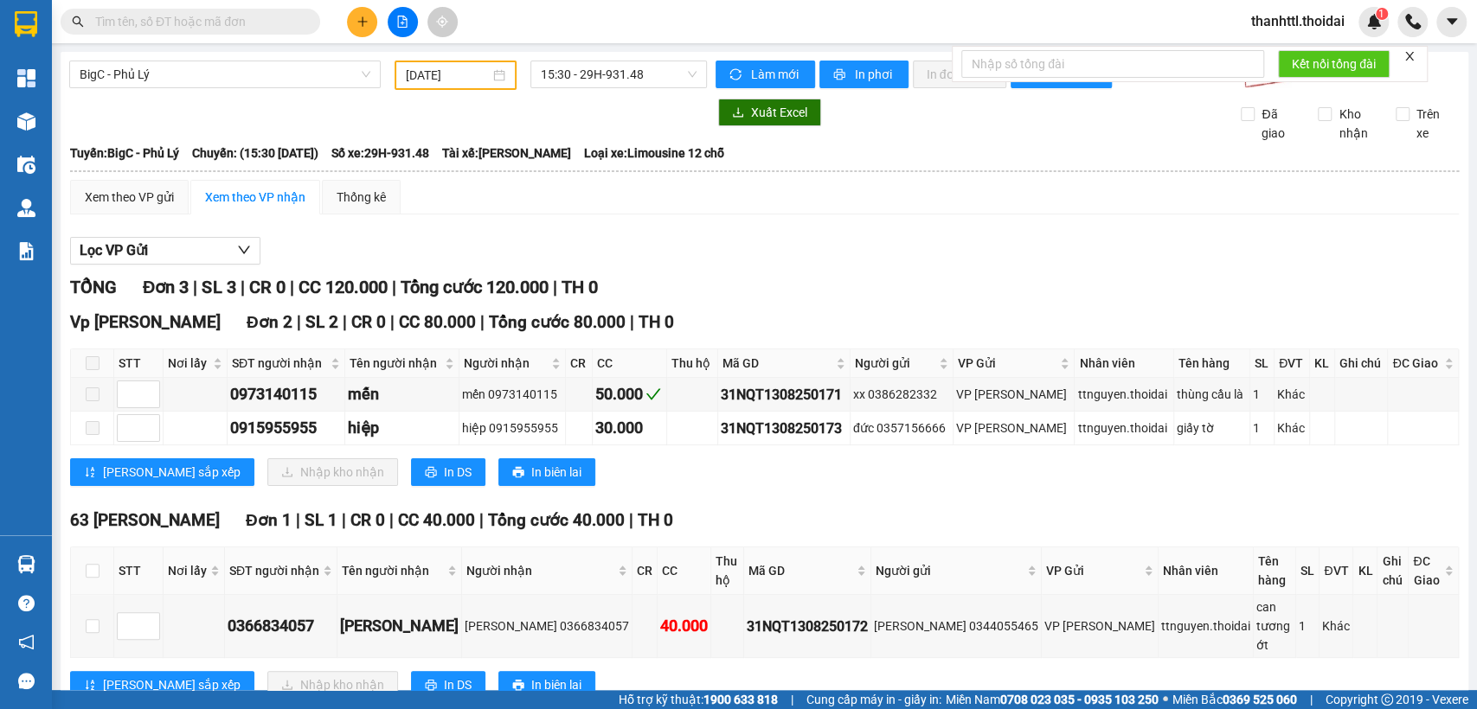
click at [273, 16] on input "text" at bounding box center [197, 21] width 204 height 19
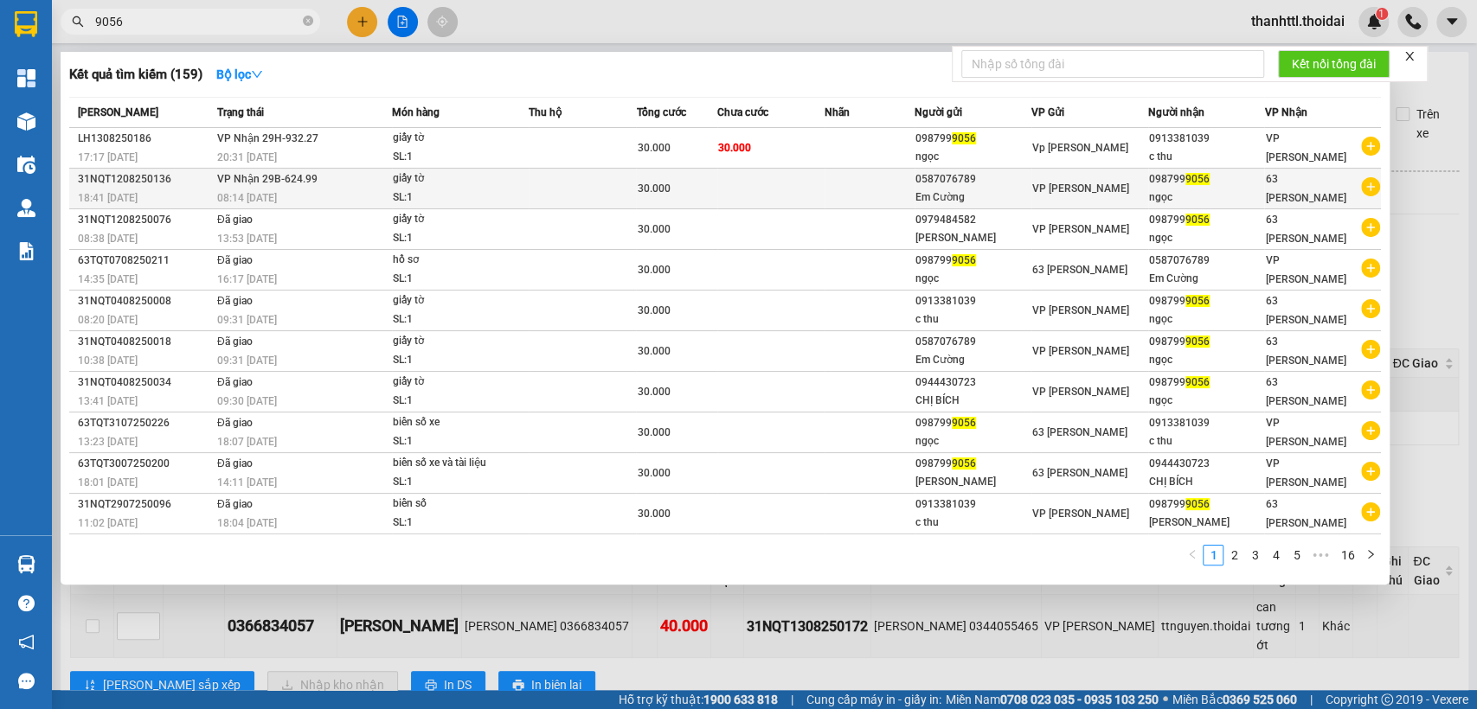
type input "9056"
click at [289, 190] on div "08:14 [DATE]" at bounding box center [304, 198] width 174 height 19
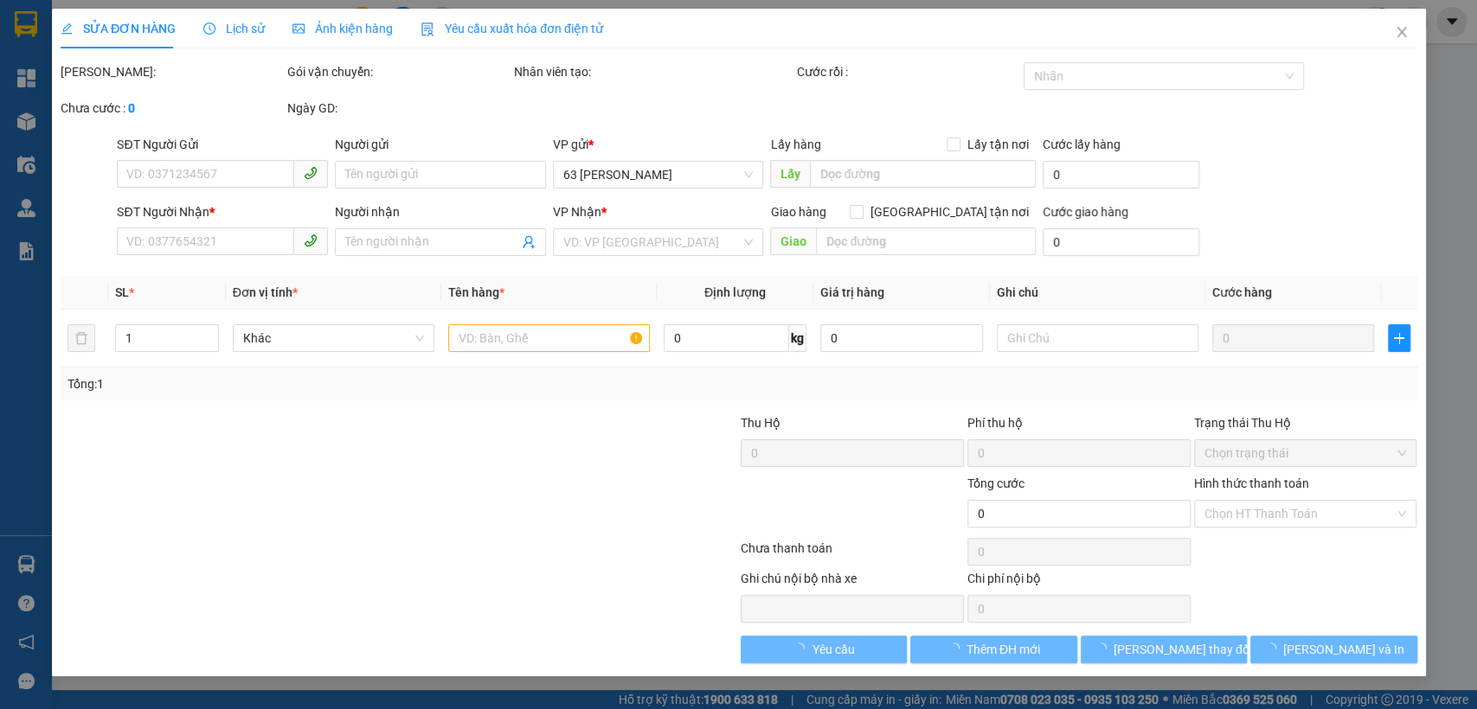
type input "0587076789"
type input "Em Cường"
type input "0987999056"
type input "ngọc"
type input "30.000"
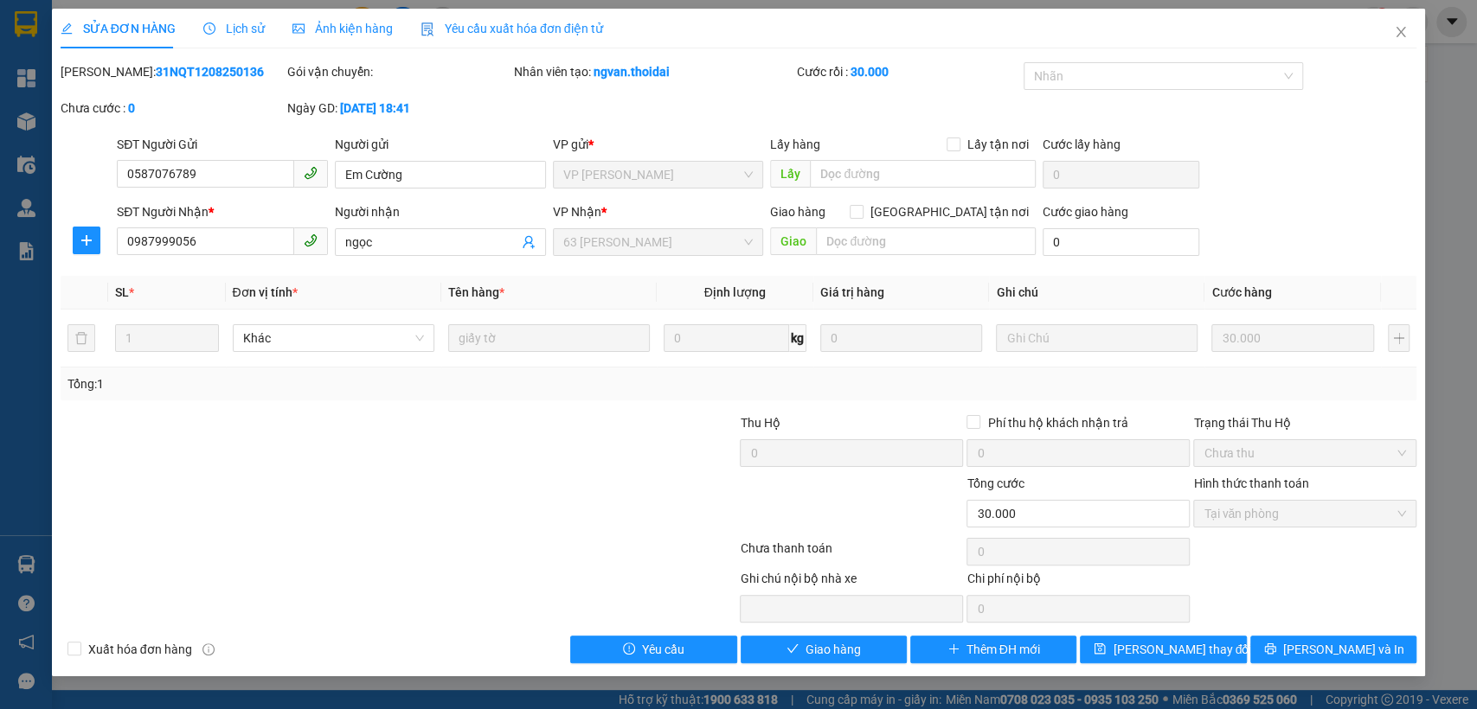
click at [255, 22] on span "Lịch sử" at bounding box center [233, 29] width 61 height 14
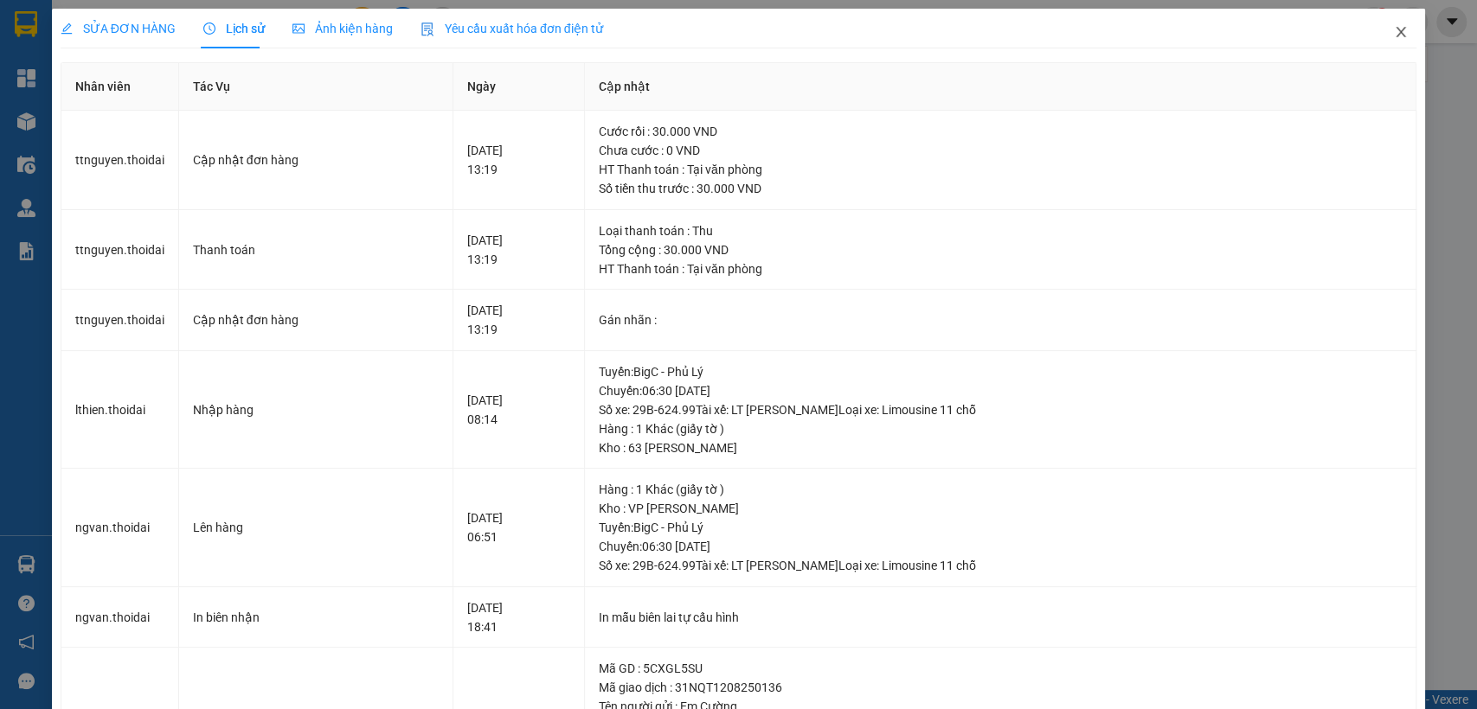
click at [1394, 25] on icon "close" at bounding box center [1401, 32] width 14 height 14
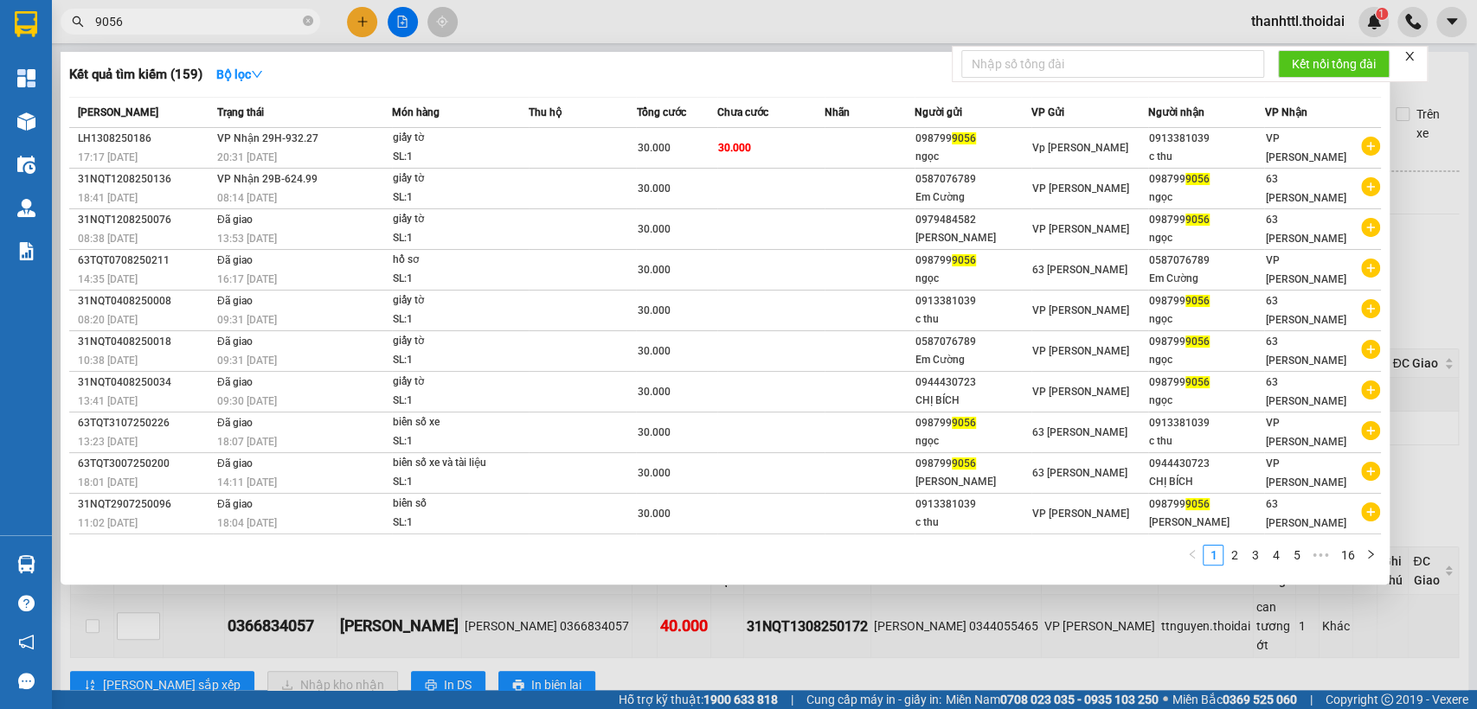
click at [172, 12] on input "9056" at bounding box center [197, 21] width 204 height 19
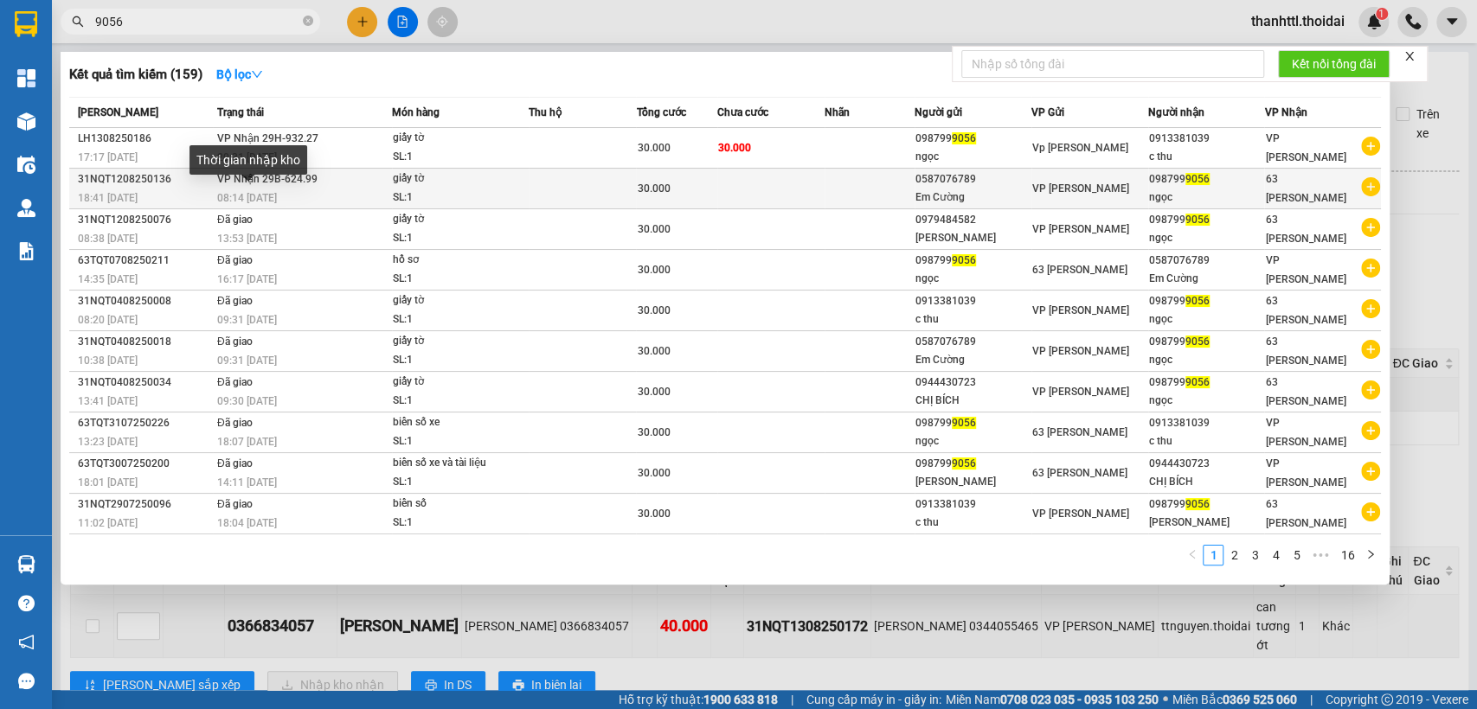
click at [240, 202] on span "08:14 [DATE]" at bounding box center [247, 198] width 60 height 12
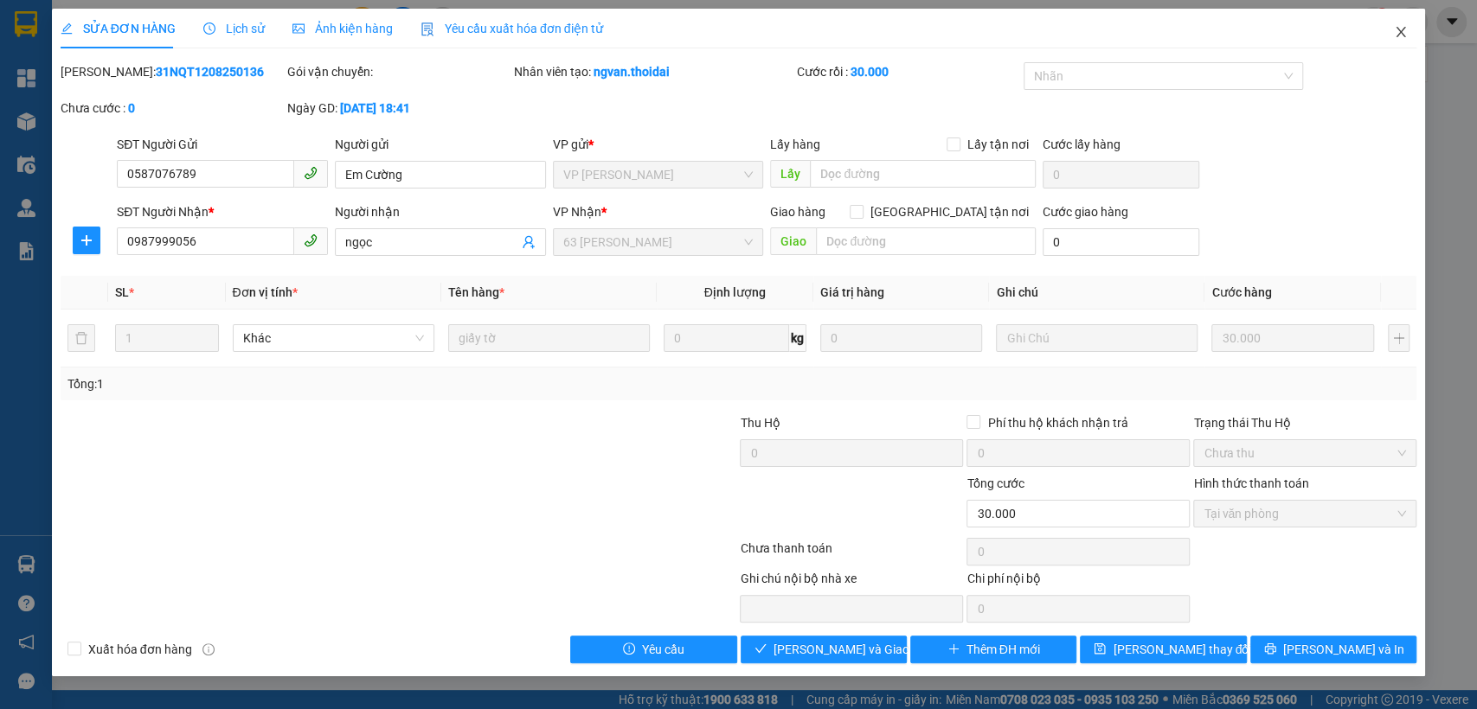
click at [1402, 33] on icon "close" at bounding box center [1401, 32] width 14 height 14
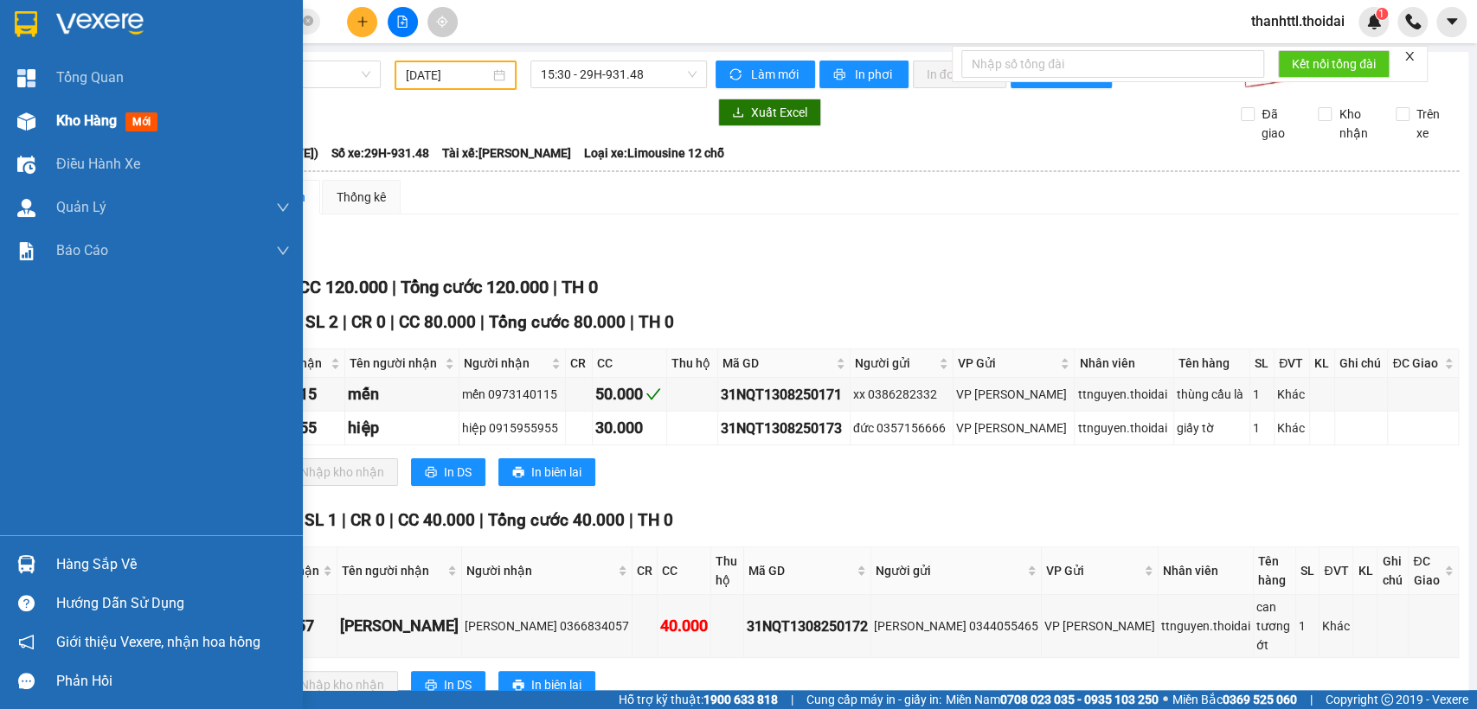
drag, startPoint x: 87, startPoint y: 115, endPoint x: 165, endPoint y: 111, distance: 78.8
click at [87, 116] on span "Kho hàng" at bounding box center [86, 120] width 61 height 16
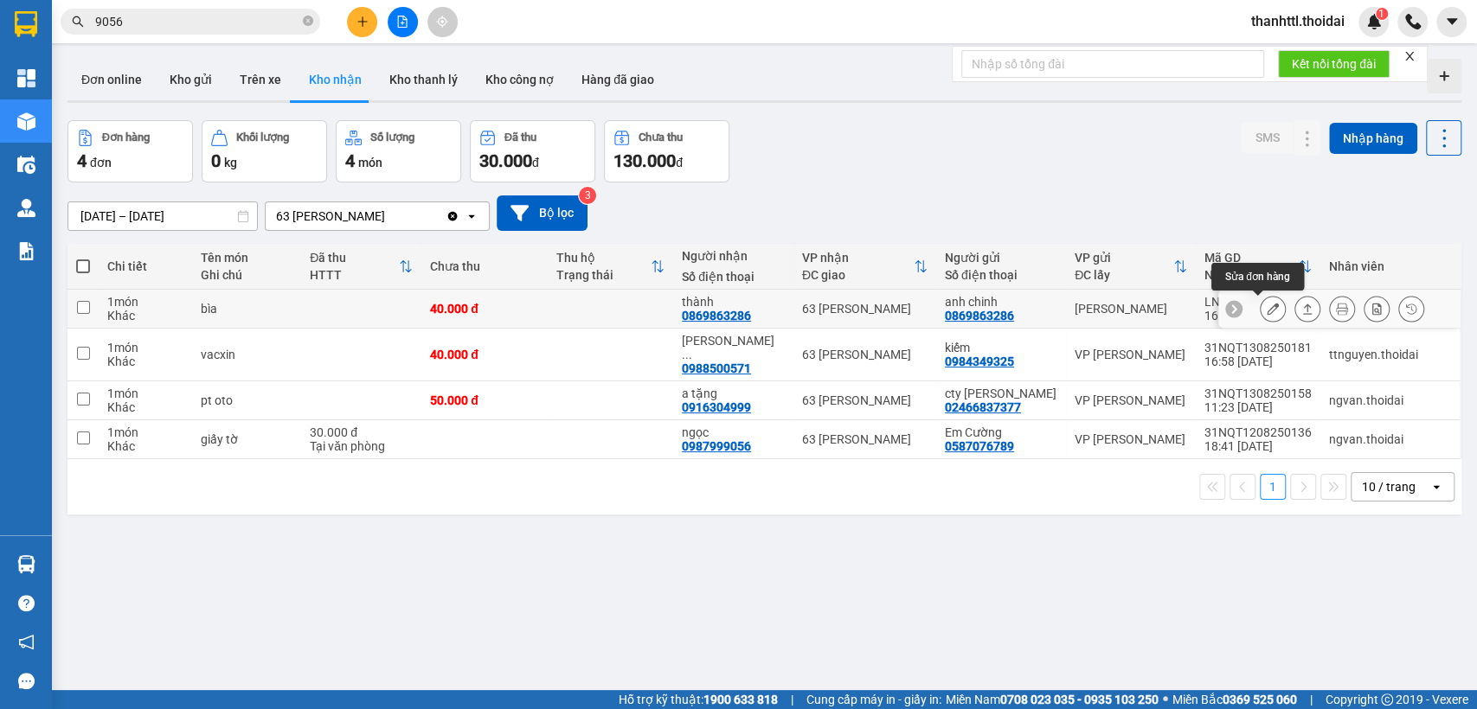
click at [1267, 309] on icon at bounding box center [1273, 309] width 12 height 12
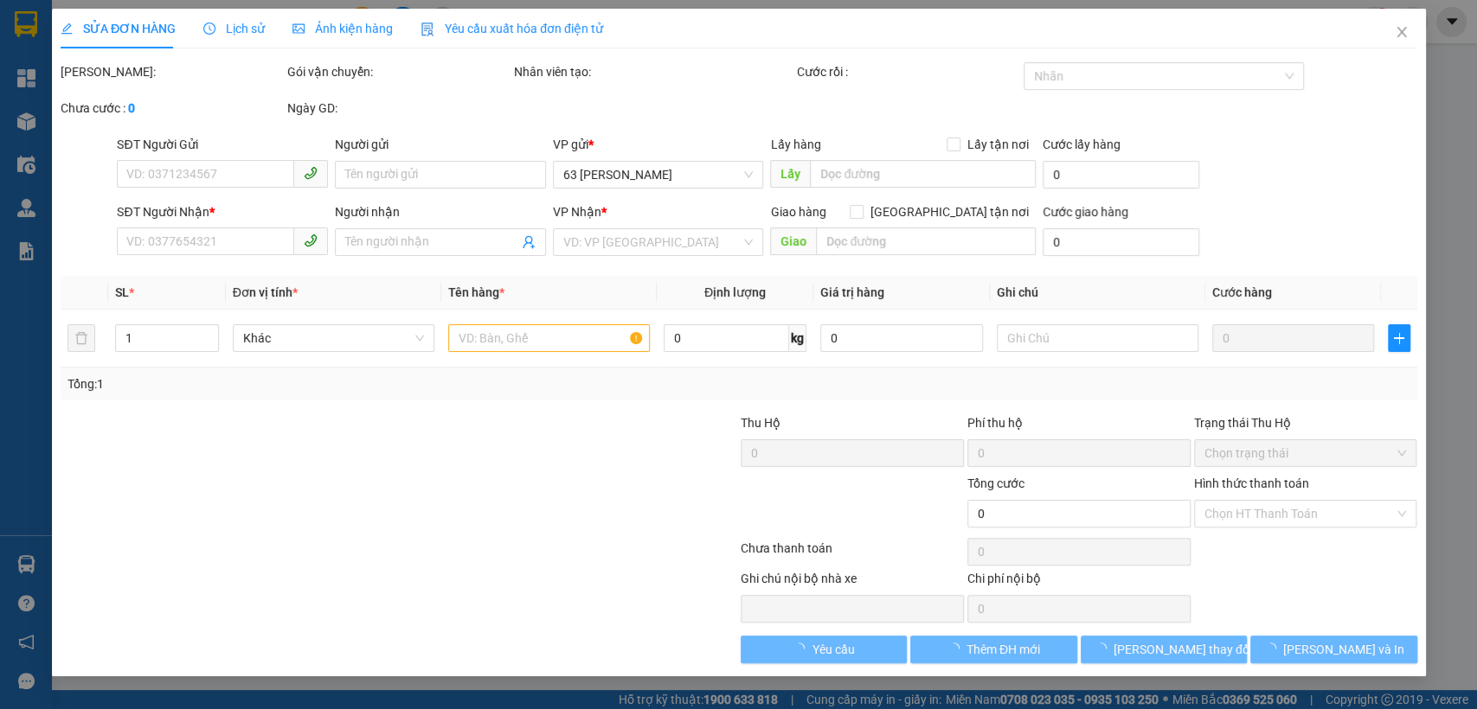
type input "0869863286"
type input "anh chinh"
type input "0869863286"
type input "thành"
type input "40.000"
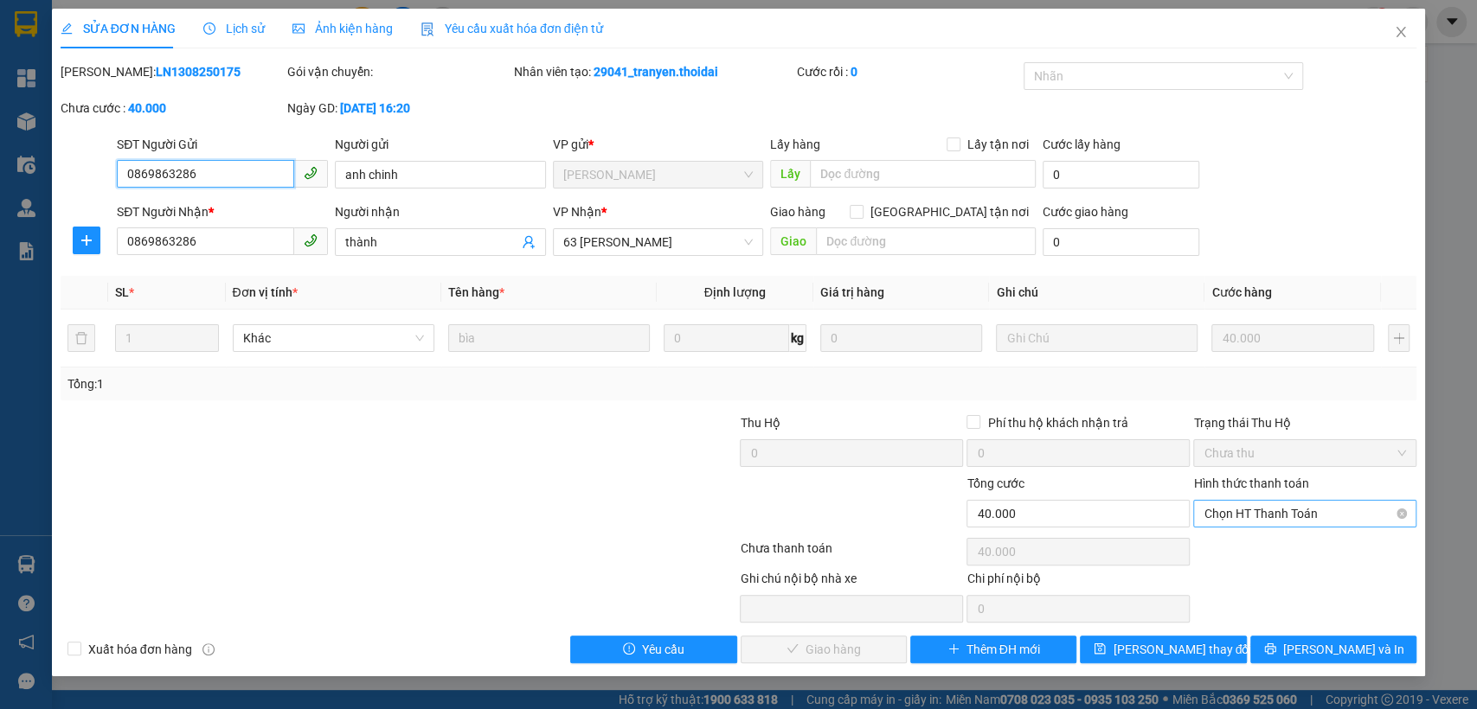
click at [1277, 515] on span "Chọn HT Thanh Toán" at bounding box center [1304, 514] width 202 height 26
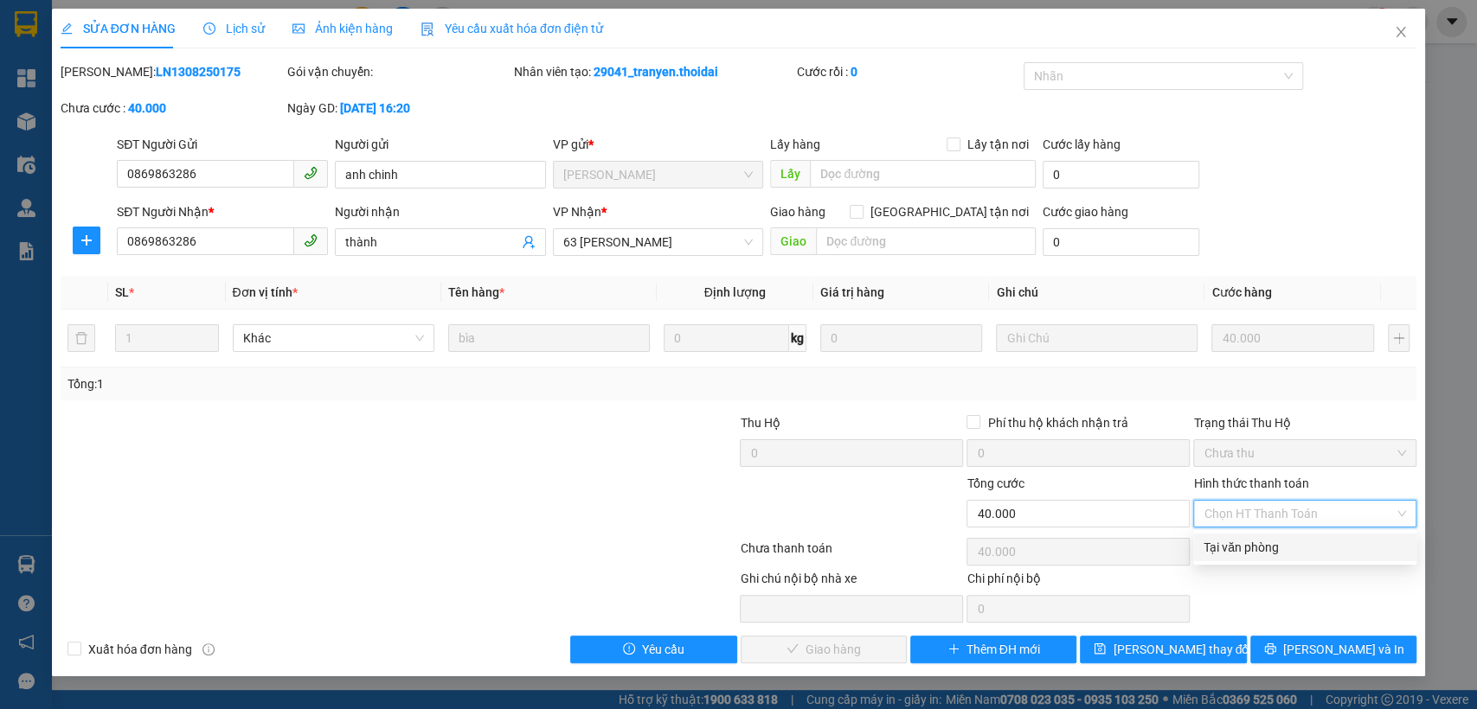
click at [1243, 547] on div "Tại văn phòng" at bounding box center [1304, 547] width 202 height 19
type input "0"
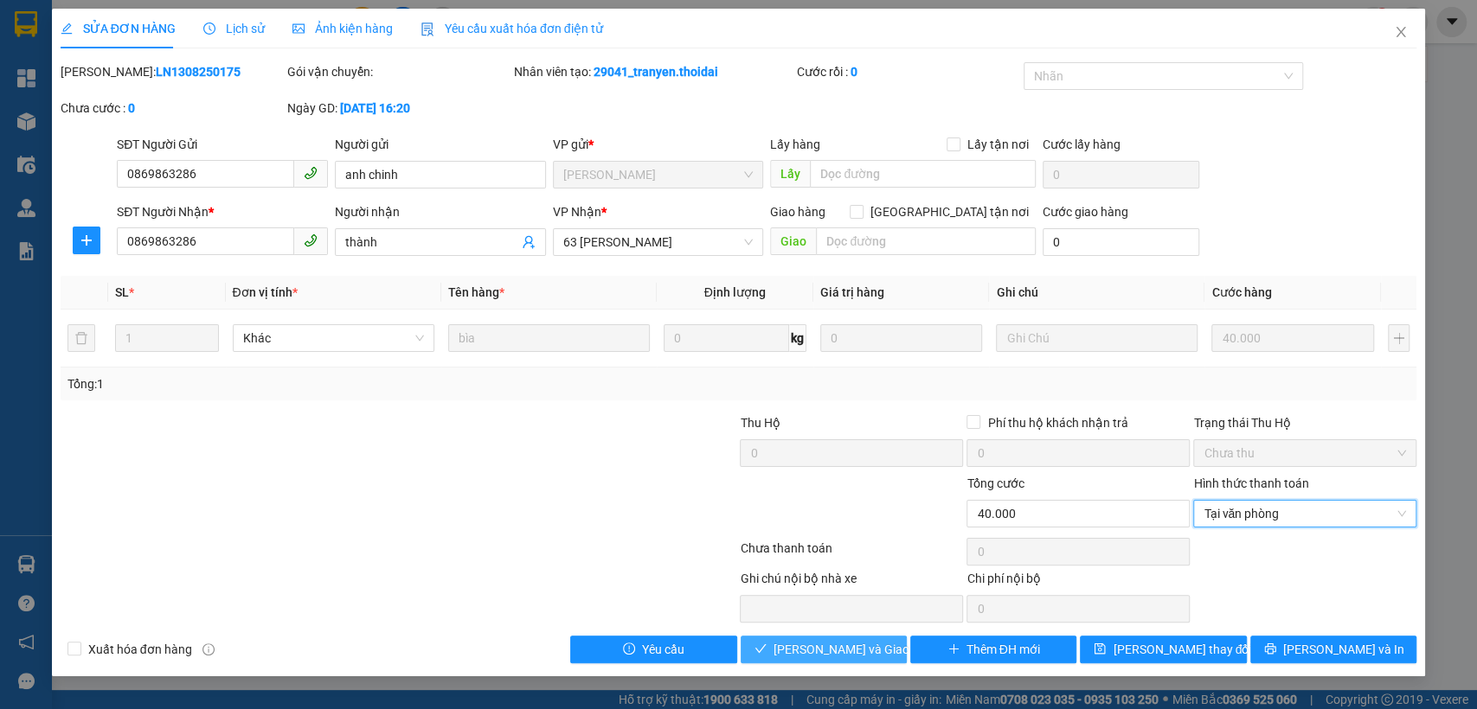
click at [868, 652] on span "[PERSON_NAME] và Giao hàng" at bounding box center [856, 649] width 166 height 19
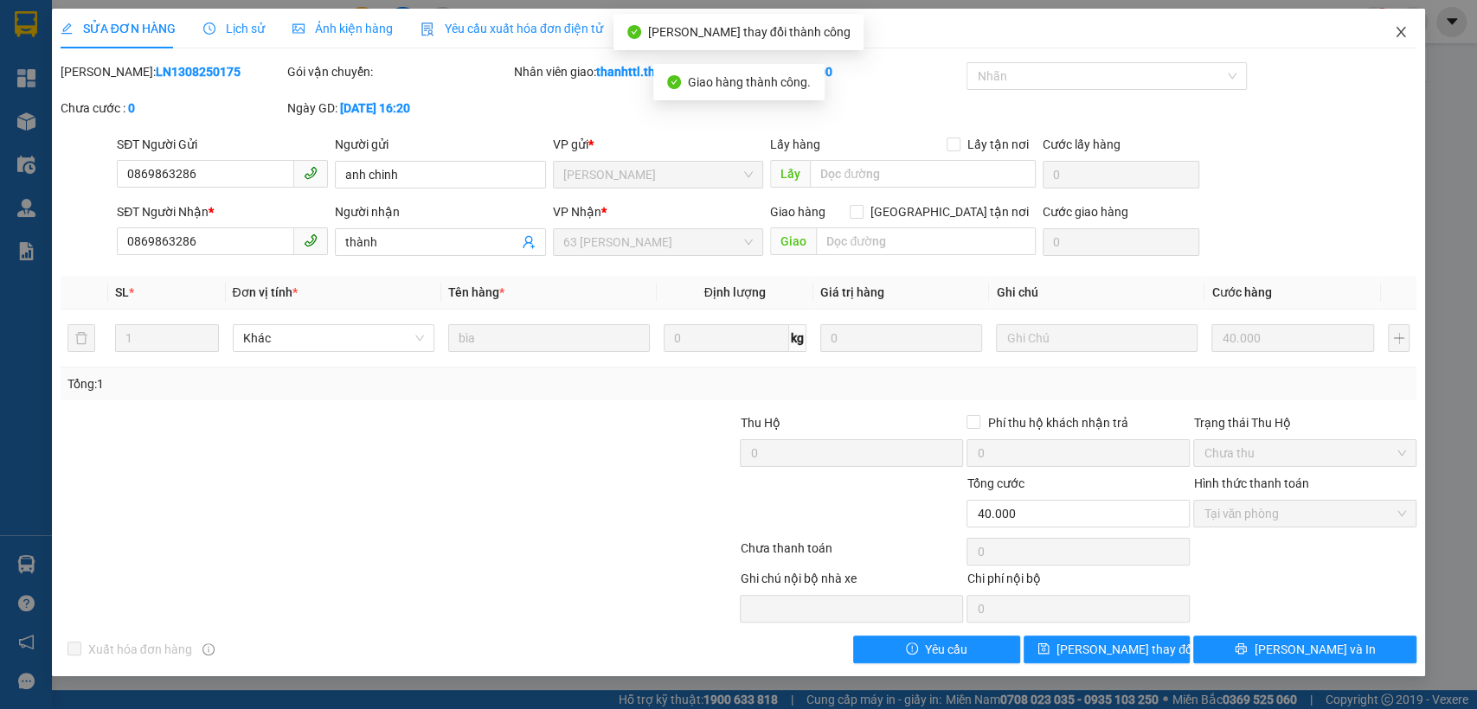
click at [1404, 27] on icon "close" at bounding box center [1401, 32] width 14 height 14
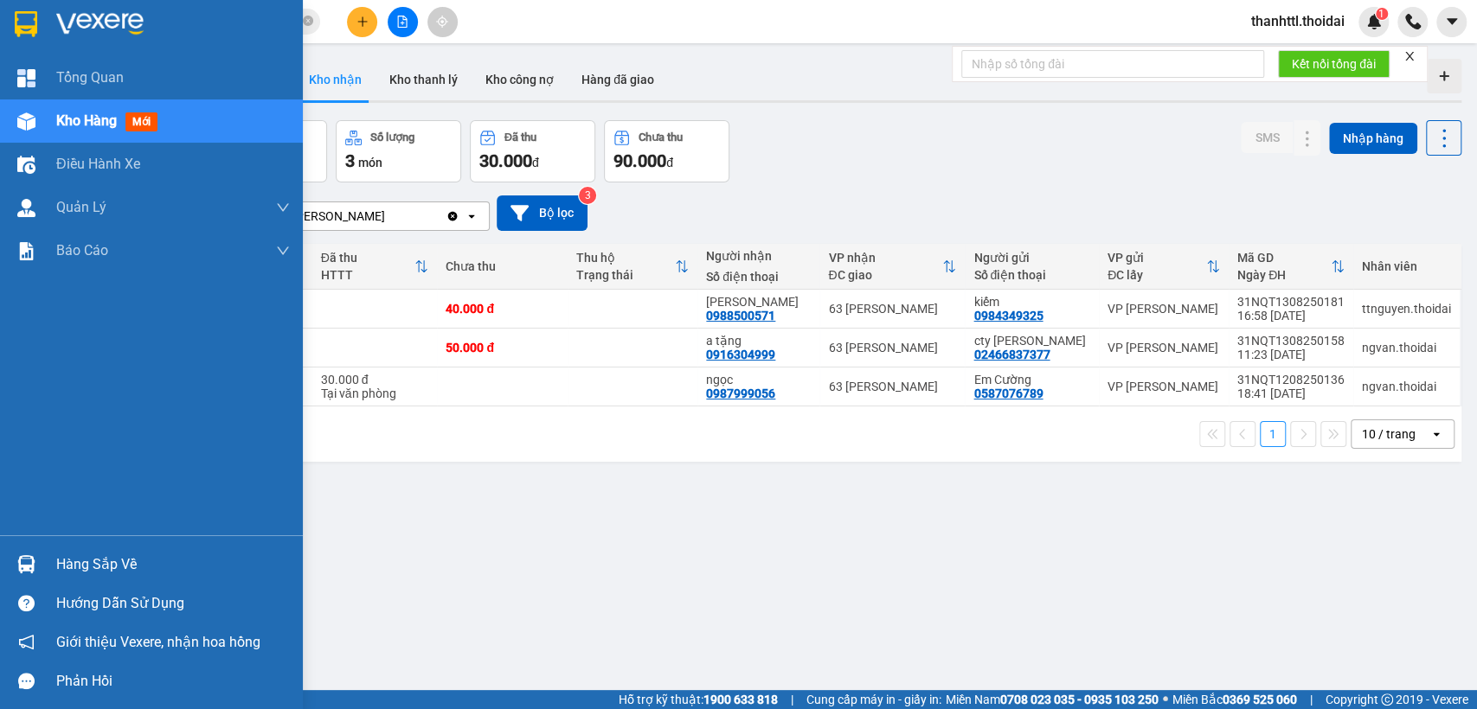
click at [48, 563] on div "Hàng sắp về" at bounding box center [151, 564] width 303 height 39
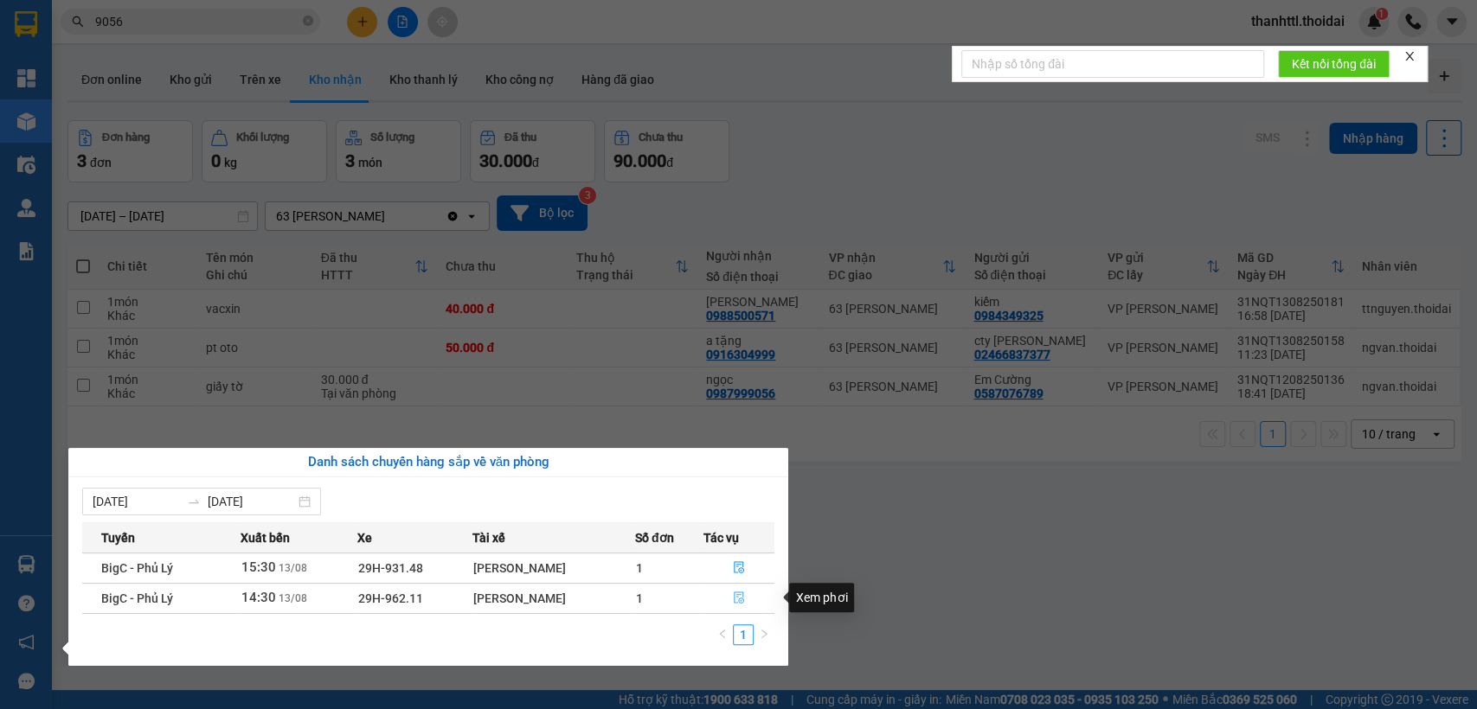
click at [737, 600] on icon "file-done" at bounding box center [739, 599] width 10 height 12
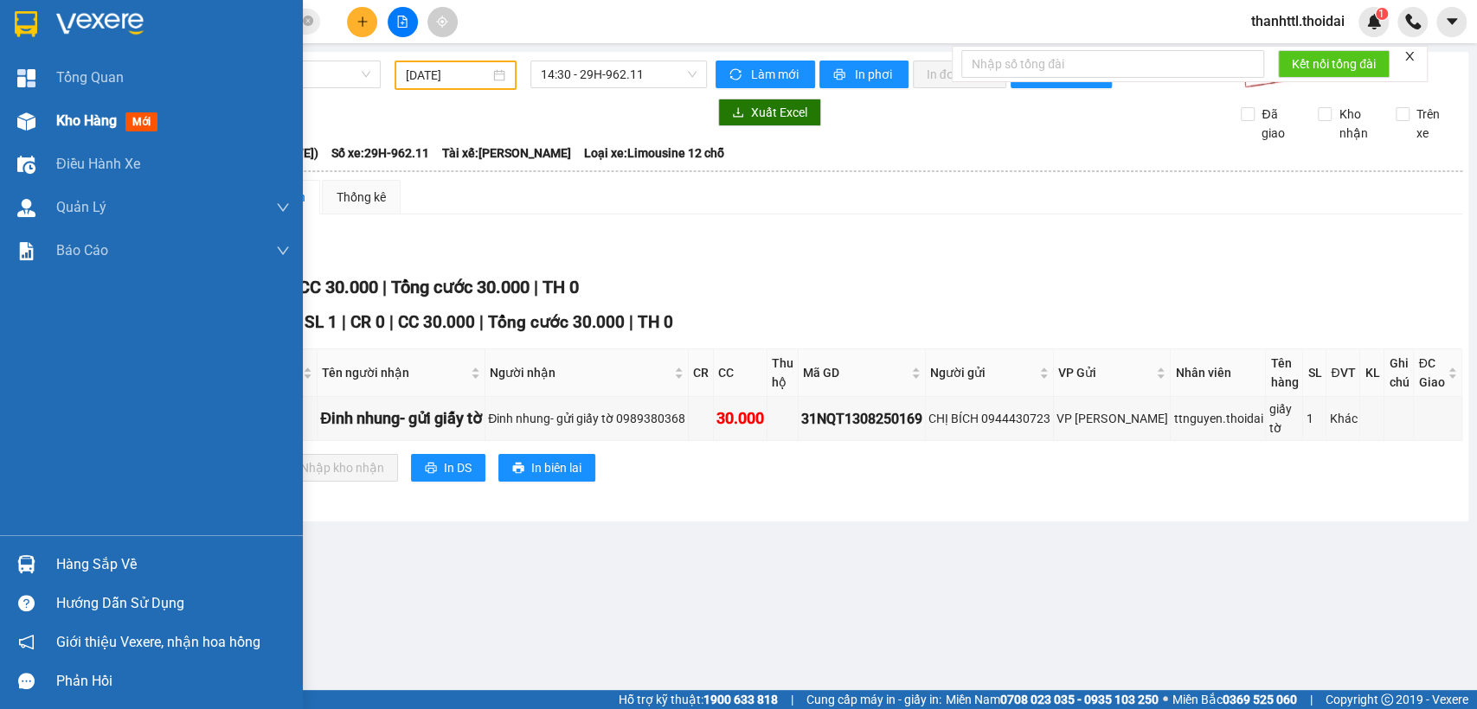
click at [61, 124] on span "Kho hàng" at bounding box center [86, 120] width 61 height 16
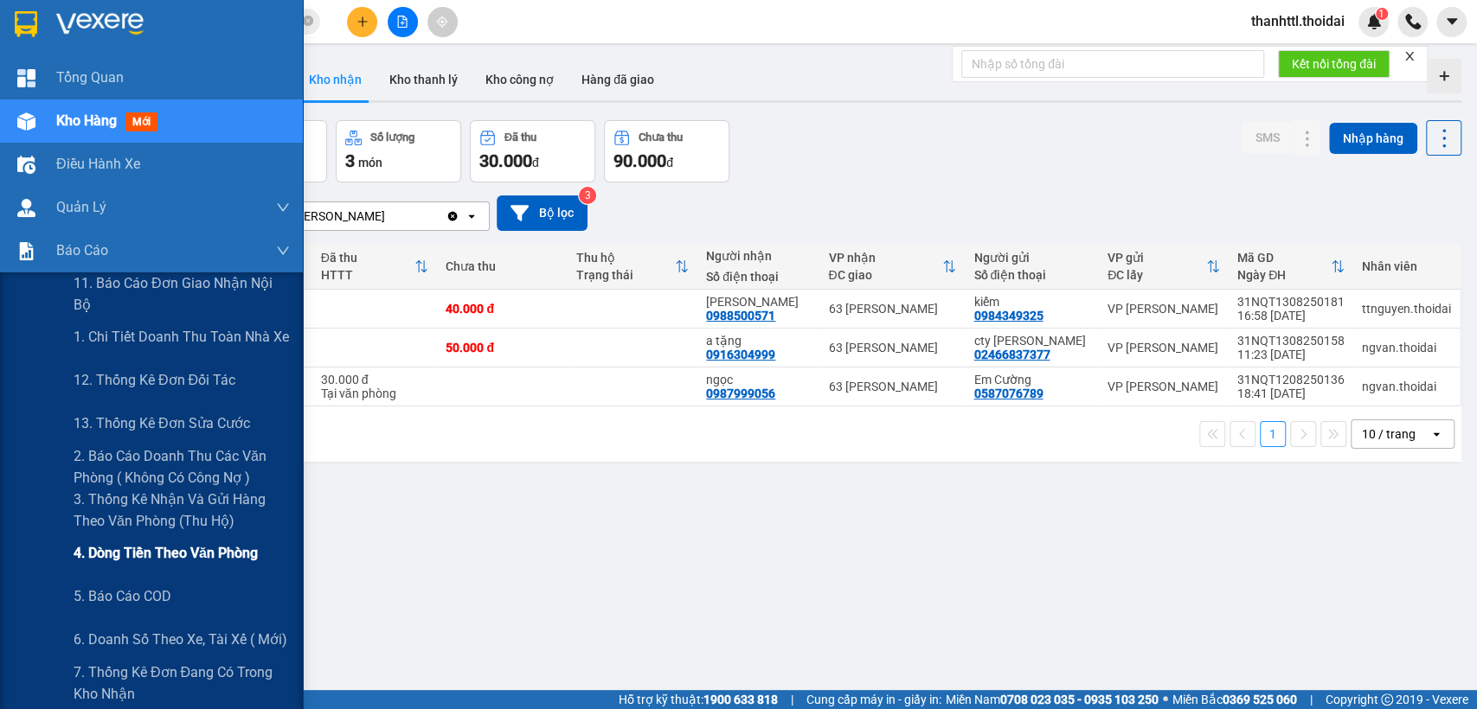
click at [164, 564] on div "4. Dòng tiền theo văn phòng" at bounding box center [182, 553] width 216 height 43
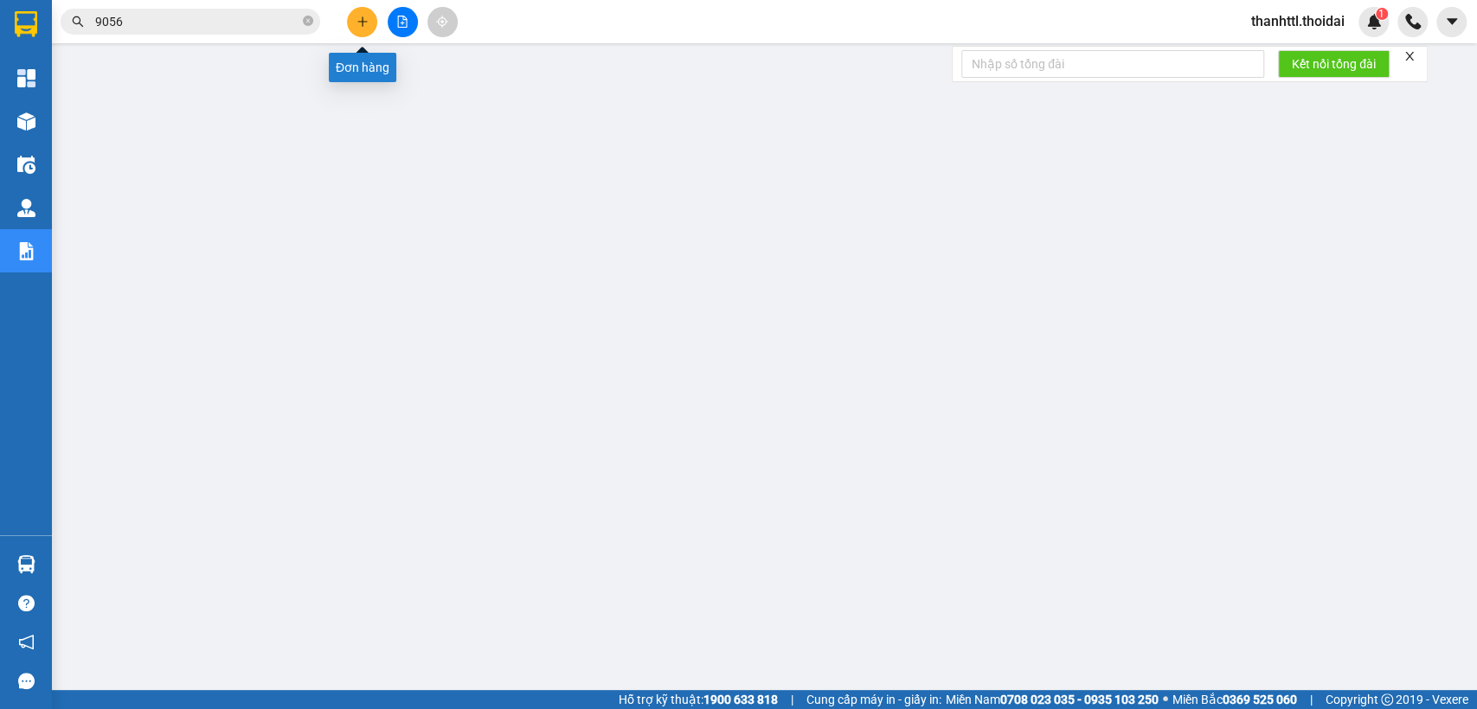
click at [353, 13] on button at bounding box center [362, 22] width 30 height 30
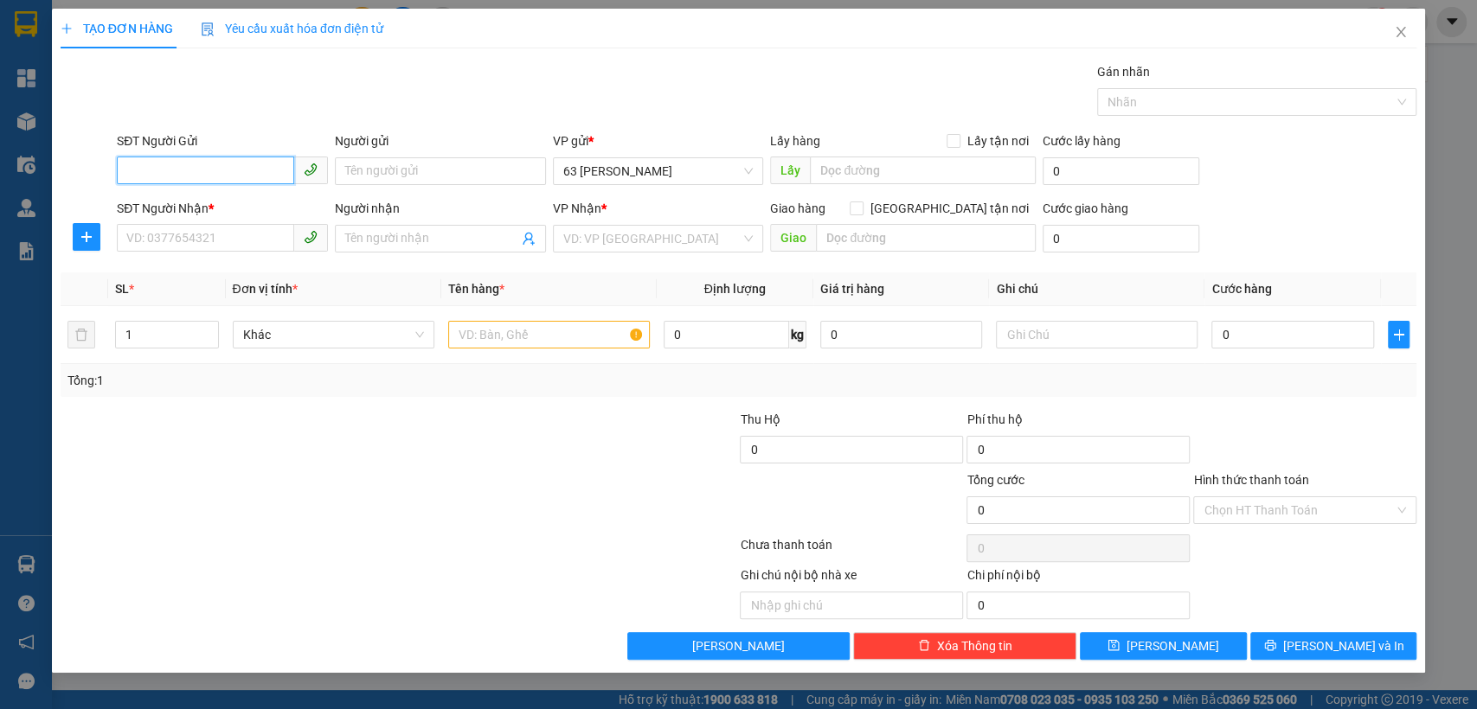
click at [224, 175] on input "SĐT Người Gửi" at bounding box center [205, 171] width 177 height 28
click at [202, 208] on div "0915882999 - [PERSON_NAME]" at bounding box center [222, 205] width 190 height 19
type input "0915882999"
type input "thúy"
type input "0915882999"
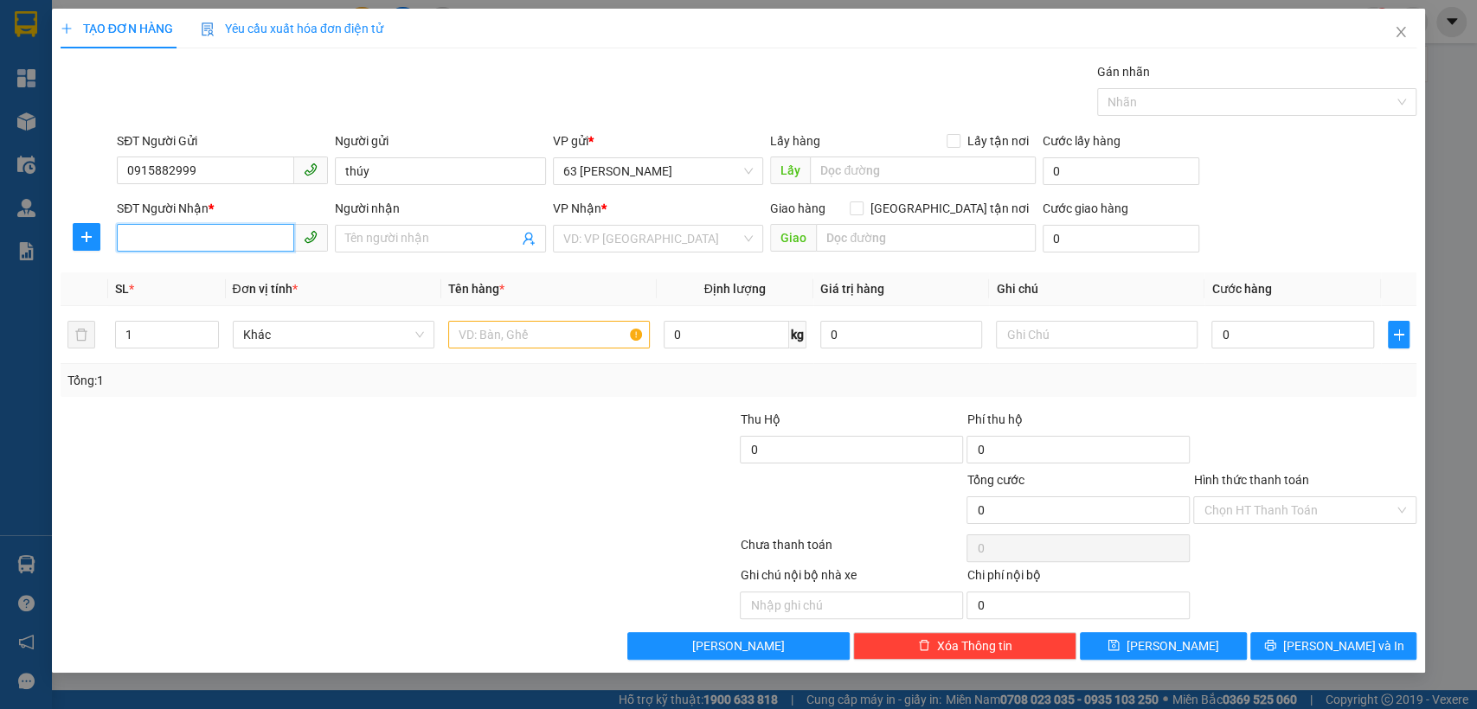
click at [200, 240] on input "SĐT Người Nhận *" at bounding box center [205, 238] width 177 height 28
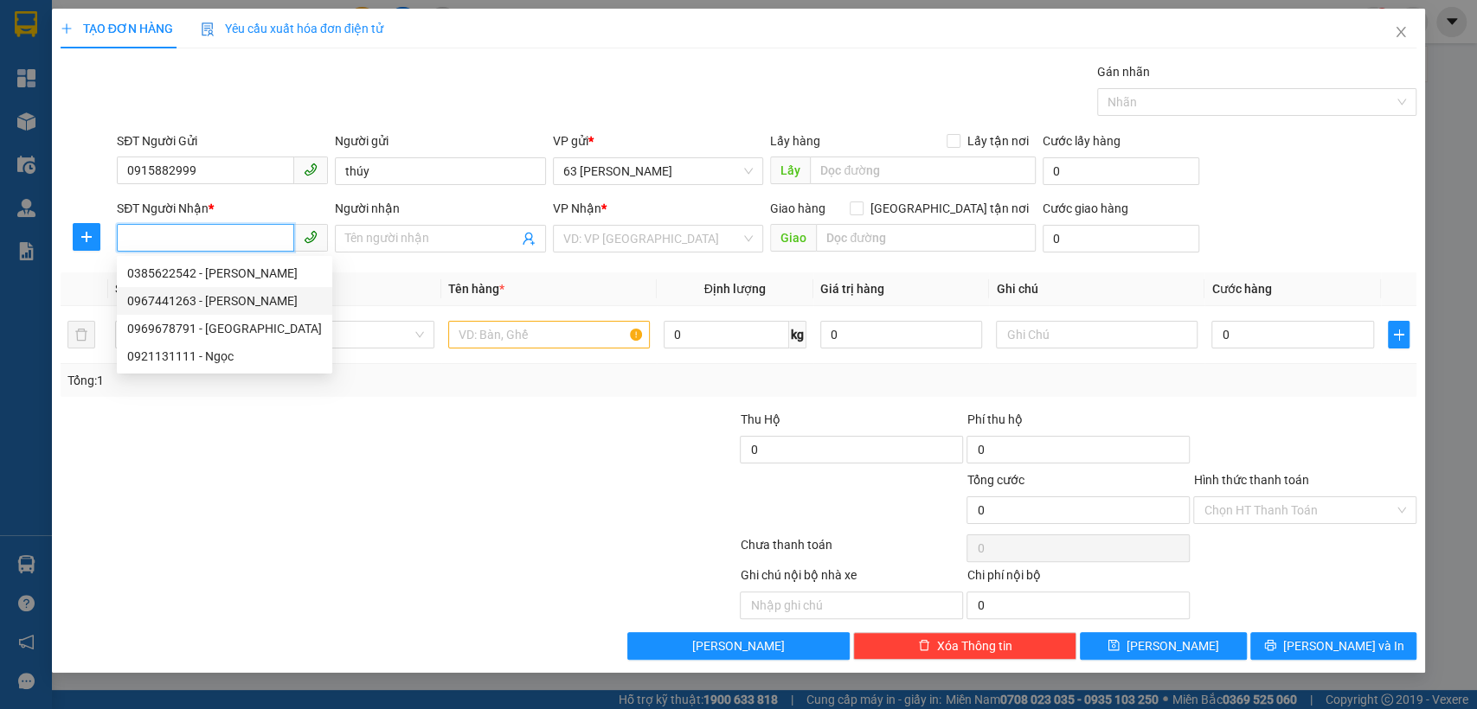
click at [238, 306] on div "0967441263 - [PERSON_NAME]" at bounding box center [224, 301] width 195 height 19
type input "0967441263"
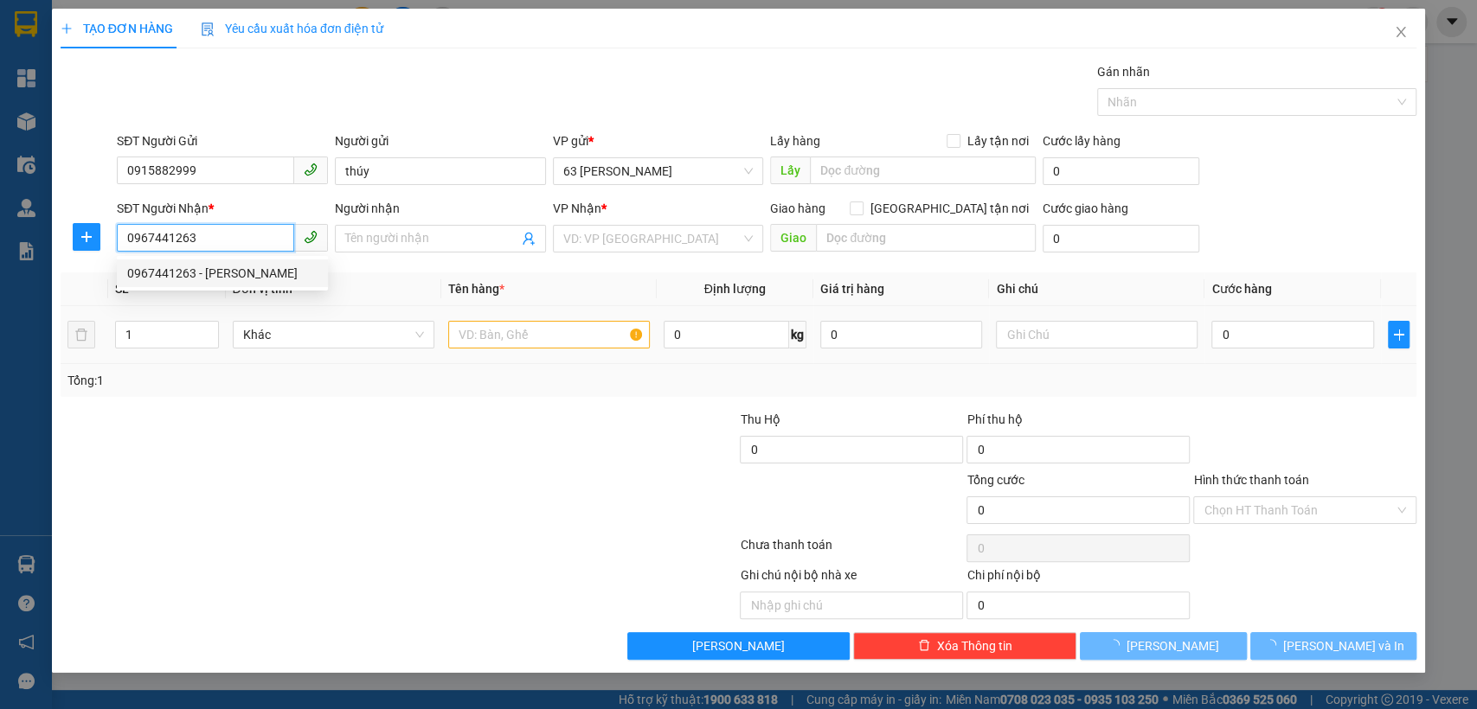
type input "anh Dũng"
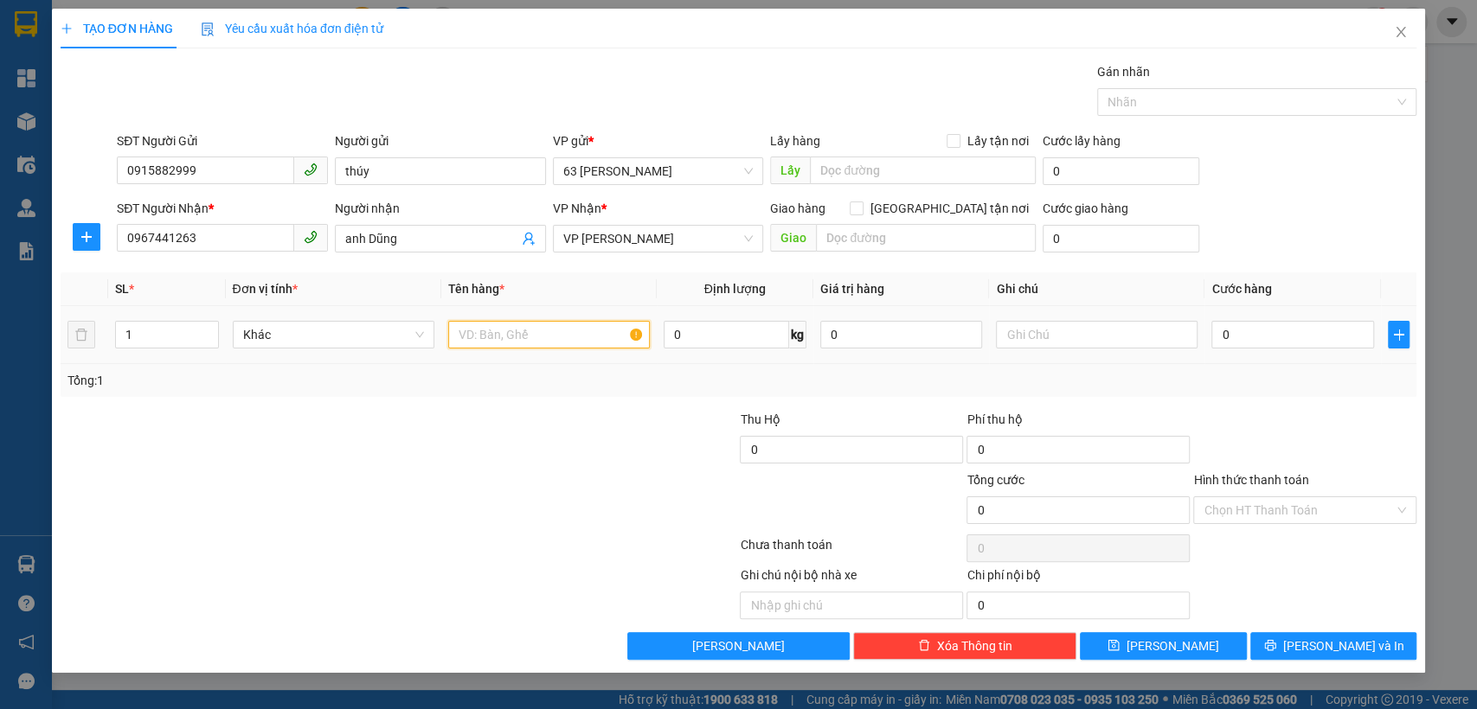
click at [489, 332] on input "text" at bounding box center [549, 335] width 202 height 28
type input "mẫu xn"
click at [1258, 335] on input "0" at bounding box center [1292, 335] width 163 height 28
type input "3"
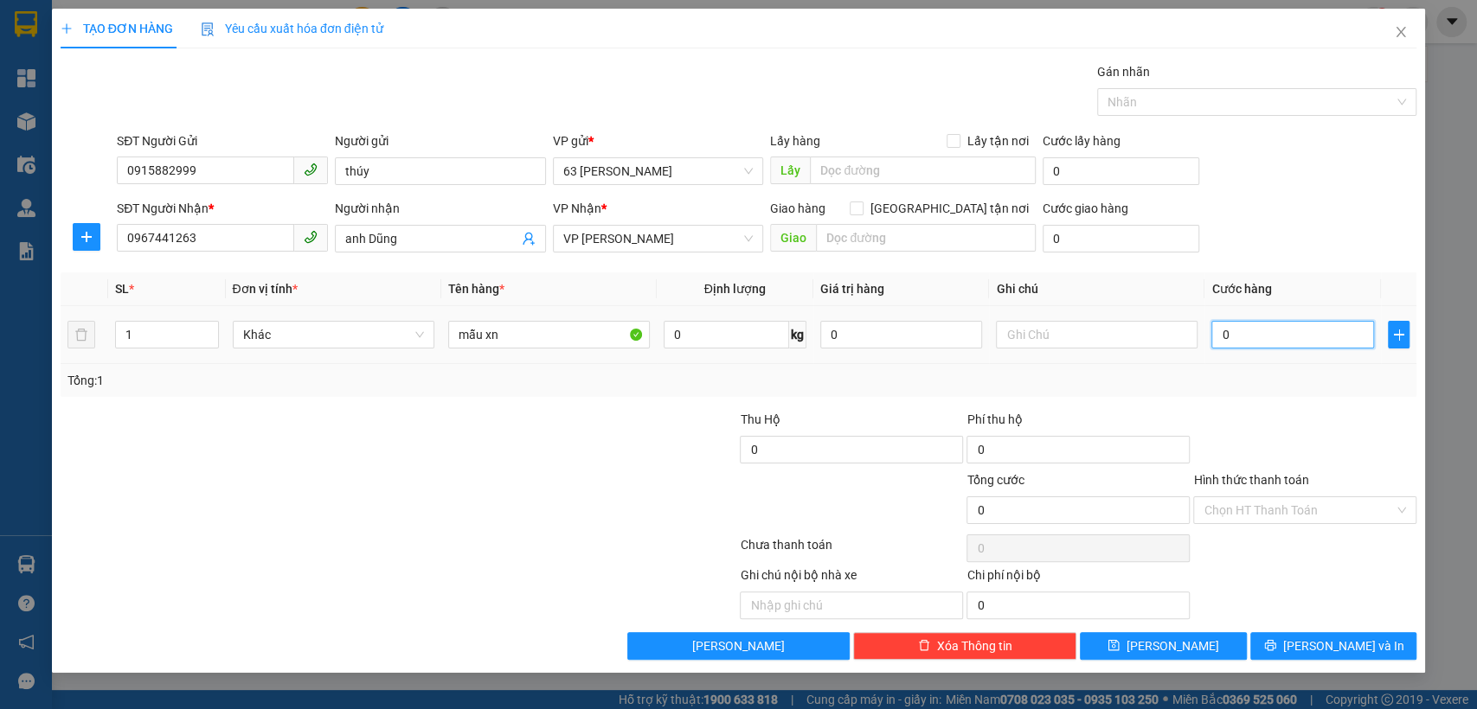
type input "3"
type input "30"
type input "300"
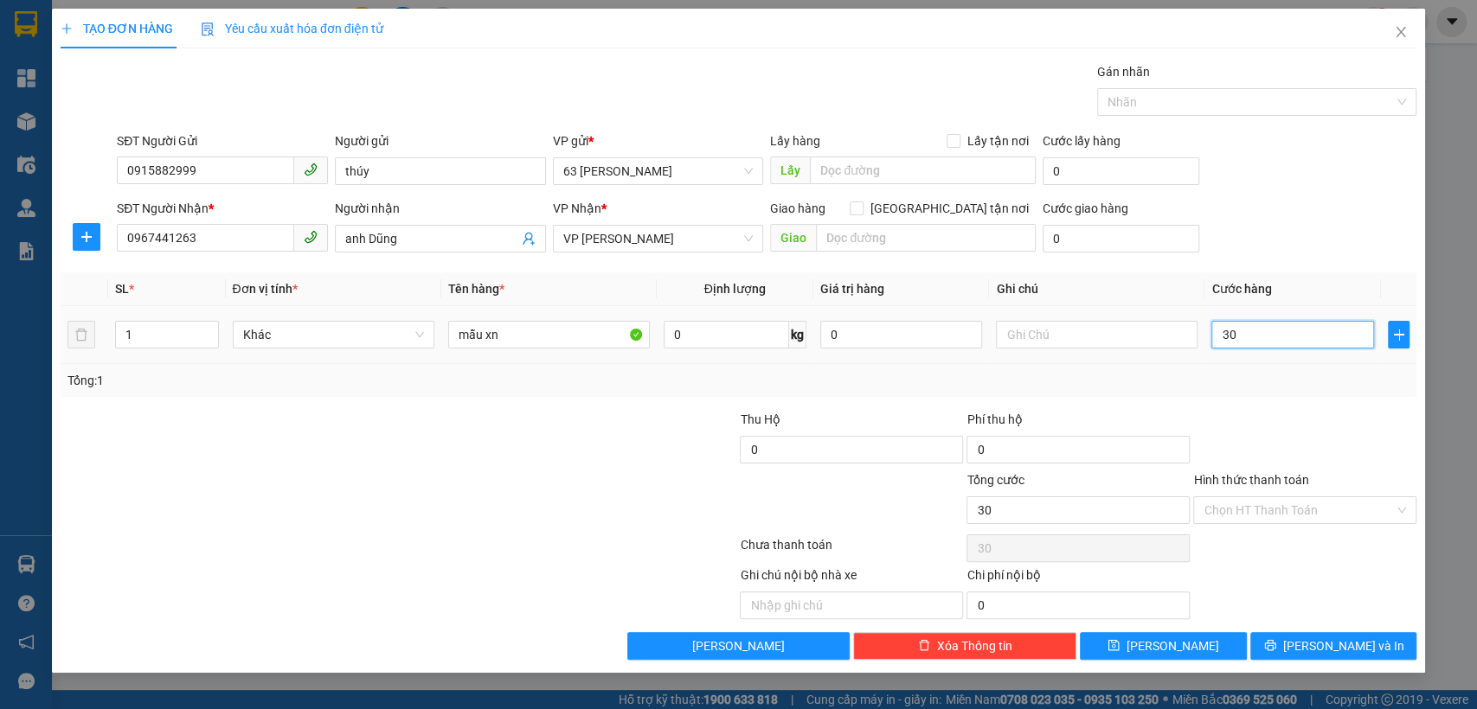
type input "300"
type input "3.000"
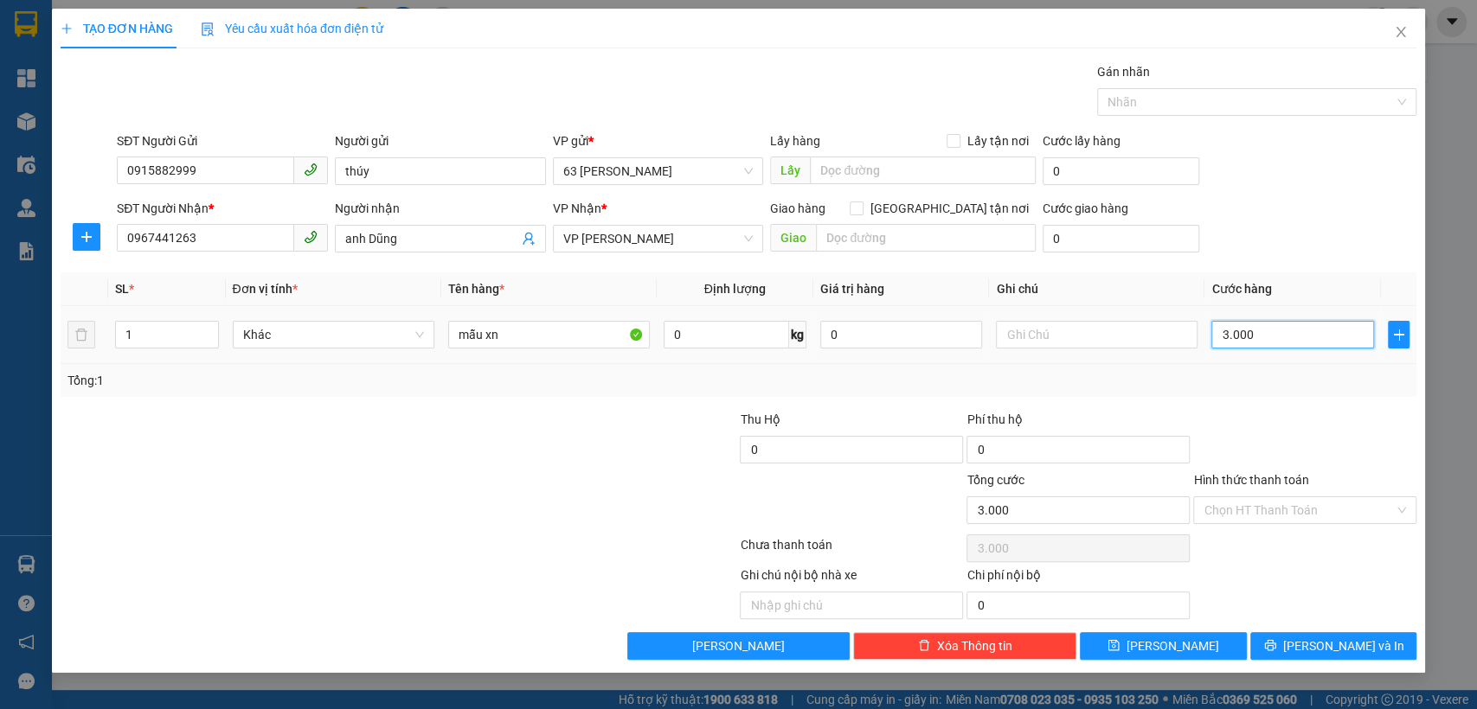
type input "30.000"
click at [1286, 645] on button "[PERSON_NAME] và In" at bounding box center [1333, 646] width 166 height 28
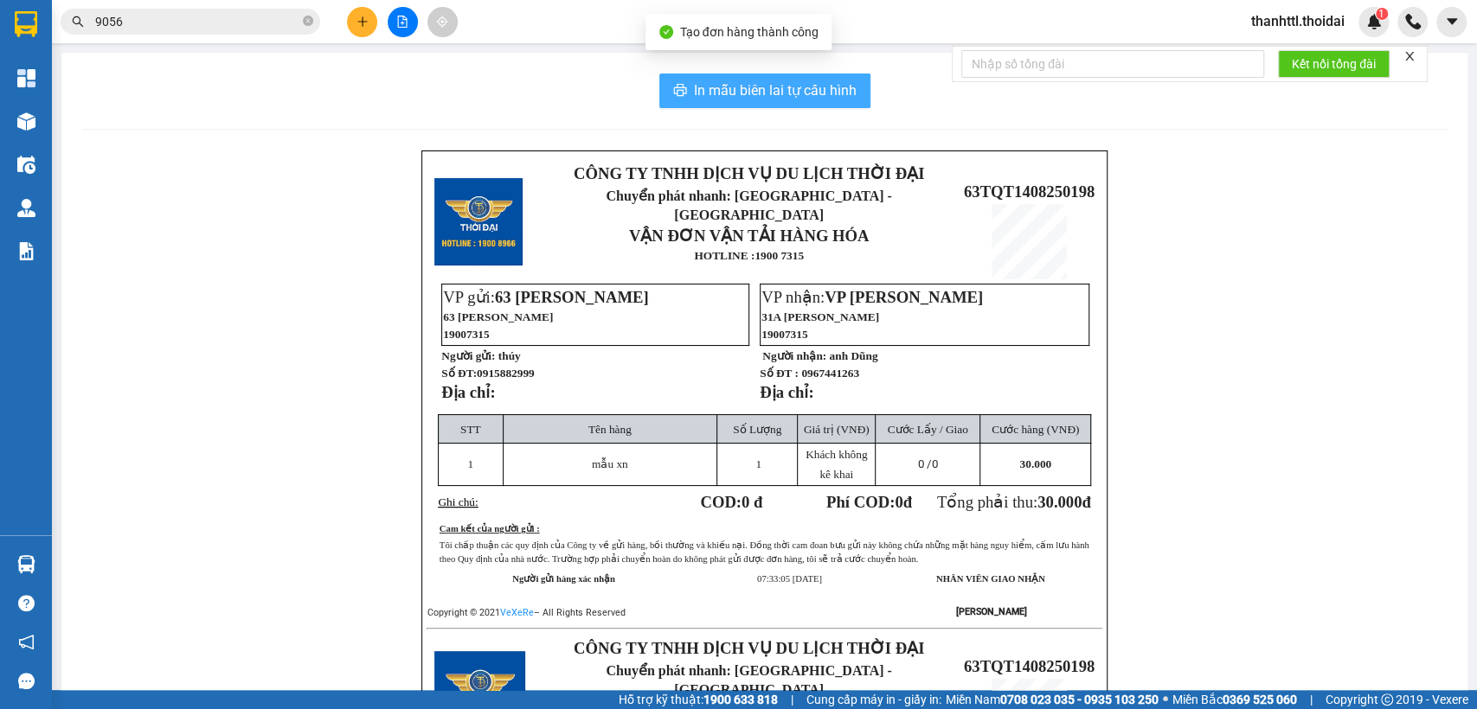
click at [792, 80] on span "In mẫu biên lai tự cấu hình" at bounding box center [775, 91] width 163 height 22
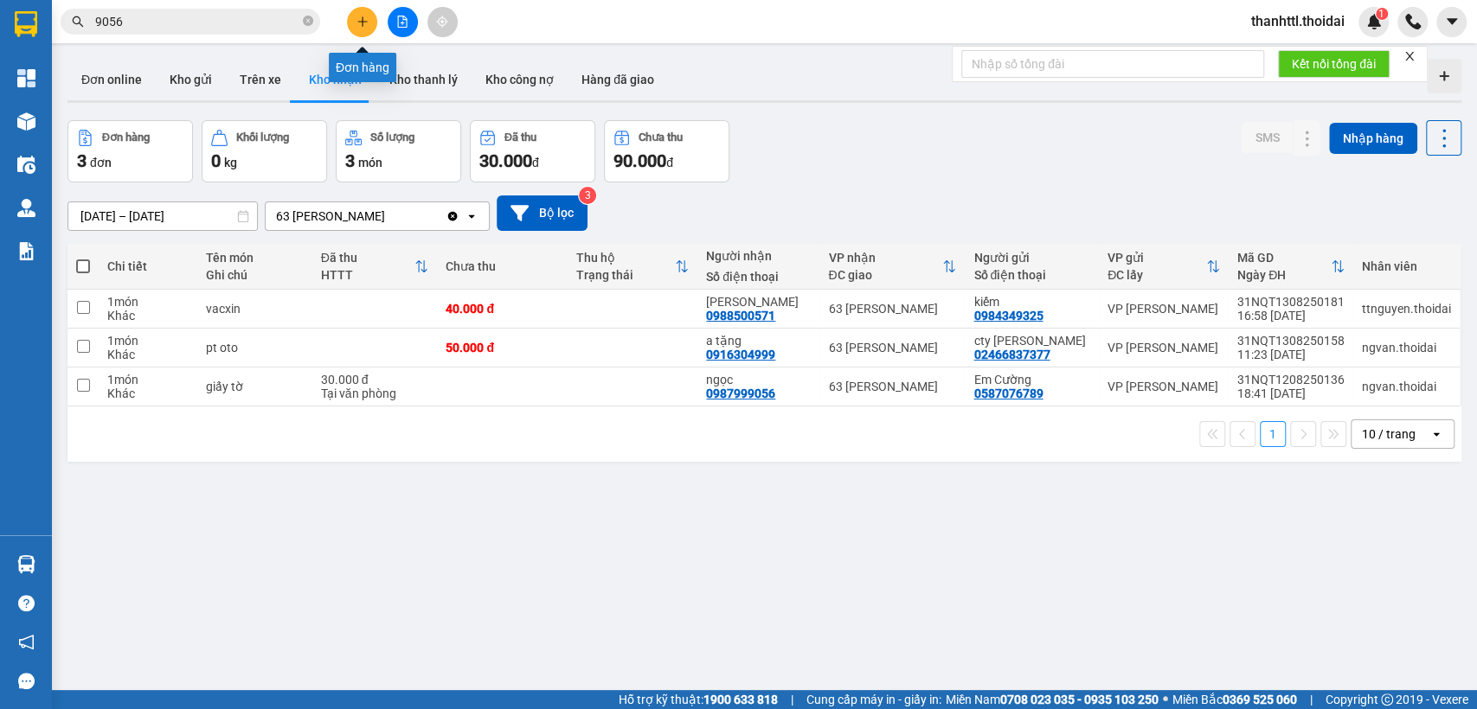
click at [369, 16] on button at bounding box center [362, 22] width 30 height 30
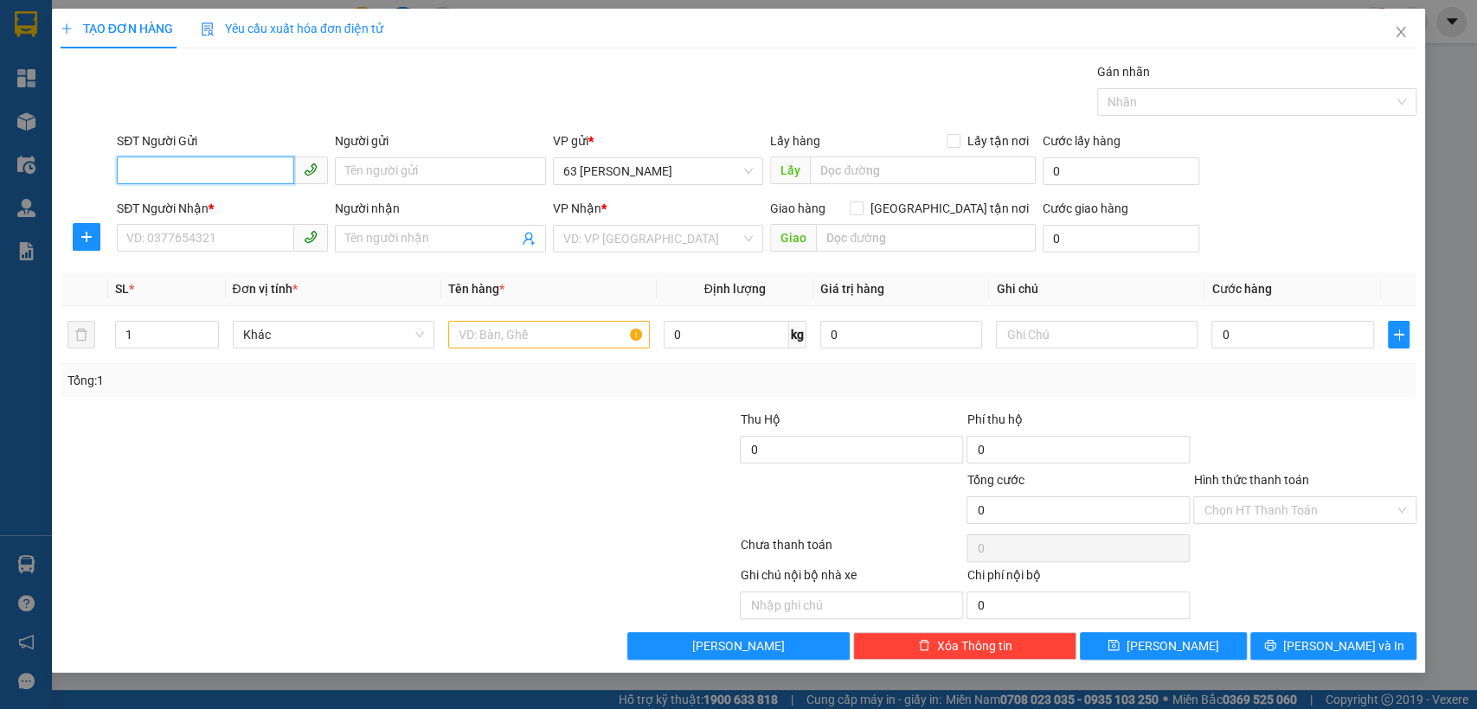
click at [184, 168] on input "SĐT Người Gửi" at bounding box center [205, 171] width 177 height 28
click at [184, 168] on input "091582" at bounding box center [205, 171] width 177 height 28
drag, startPoint x: 206, startPoint y: 171, endPoint x: 0, endPoint y: 158, distance: 206.3
click at [0, 158] on div "TẠO ĐƠN HÀNG Yêu cầu xuất hóa đơn điện tử Transit Pickup Surcharge Ids Transit …" at bounding box center [738, 354] width 1477 height 709
click at [137, 205] on div "0915882999 - [PERSON_NAME]" at bounding box center [222, 205] width 190 height 19
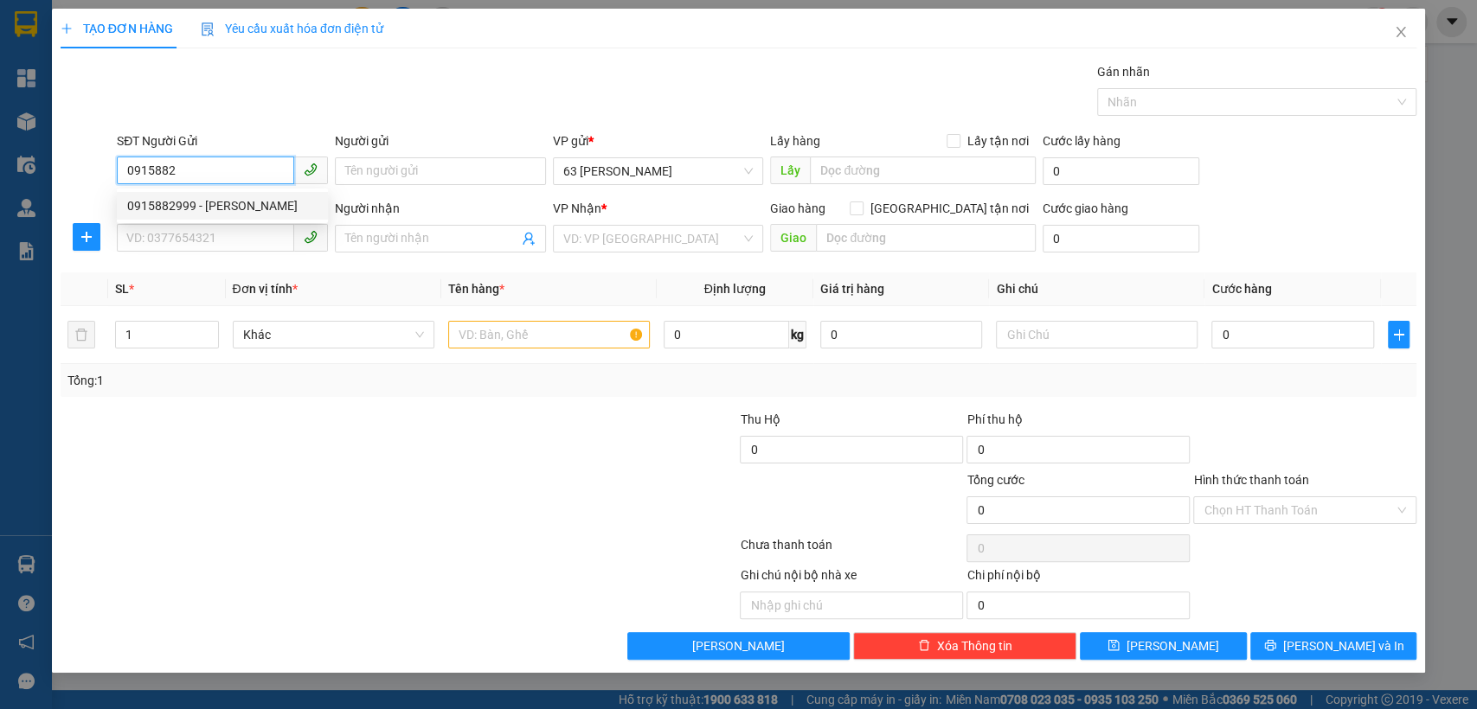
type input "0915882999"
type input "thúy"
type input "0915882999"
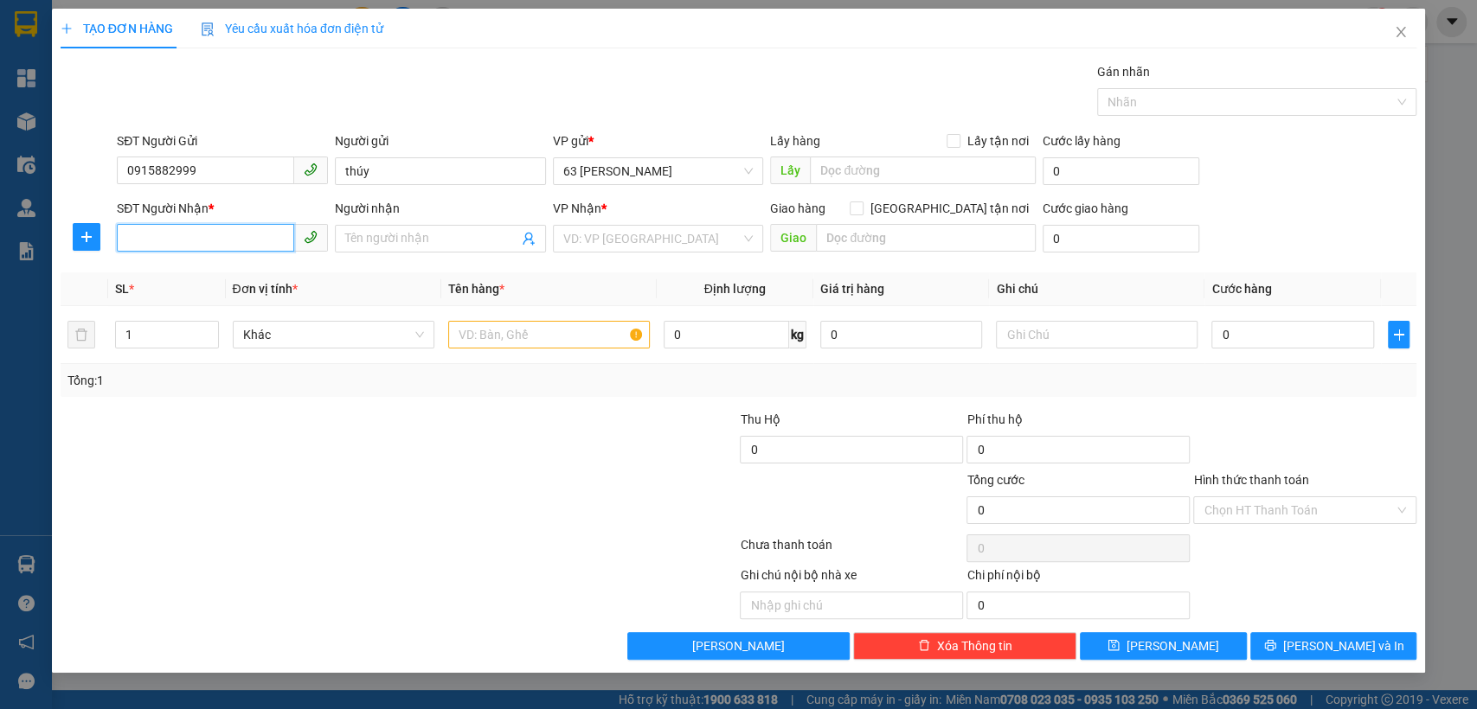
click at [195, 240] on input "SĐT Người Nhận *" at bounding box center [205, 238] width 177 height 28
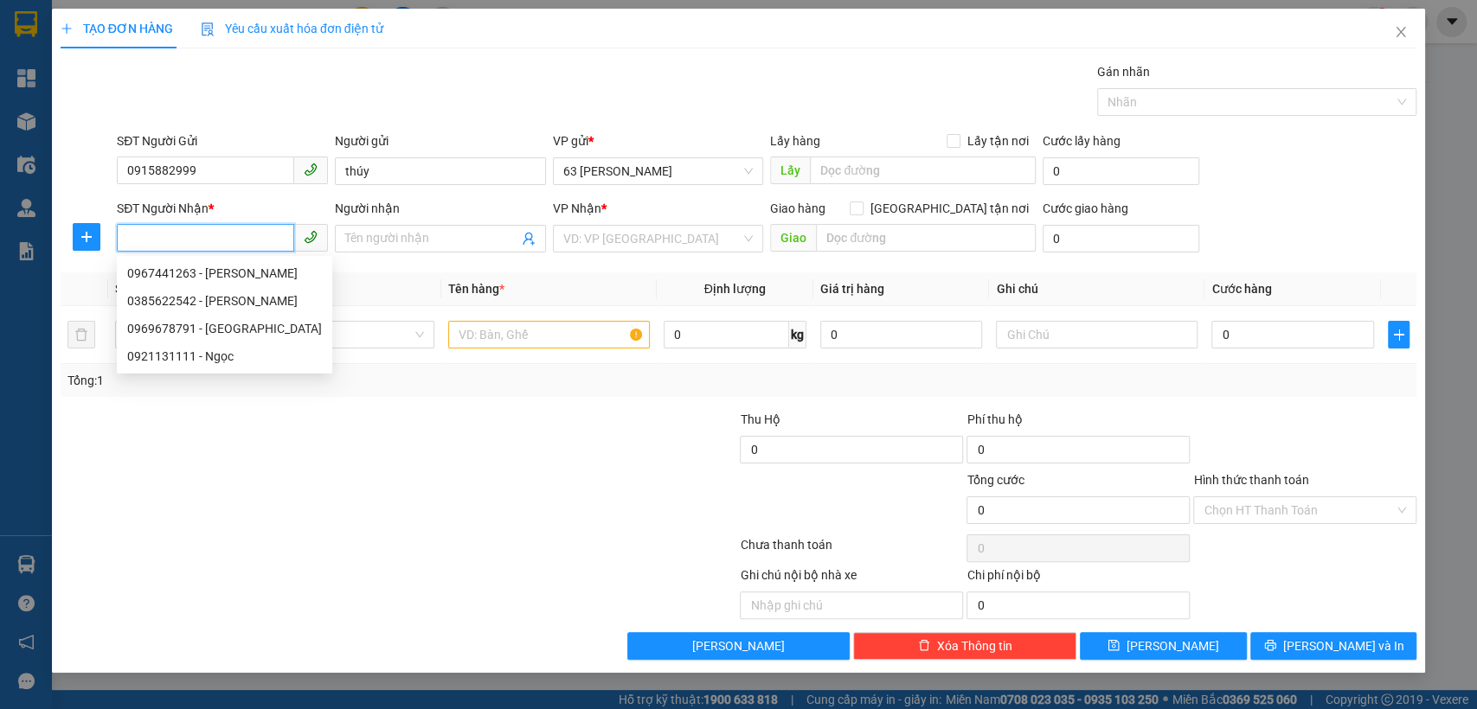
click at [195, 240] on input "SĐT Người Nhận *" at bounding box center [205, 238] width 177 height 28
click at [238, 331] on div "0969678791 - [GEOGRAPHIC_DATA]" at bounding box center [224, 328] width 195 height 19
type input "0969678791"
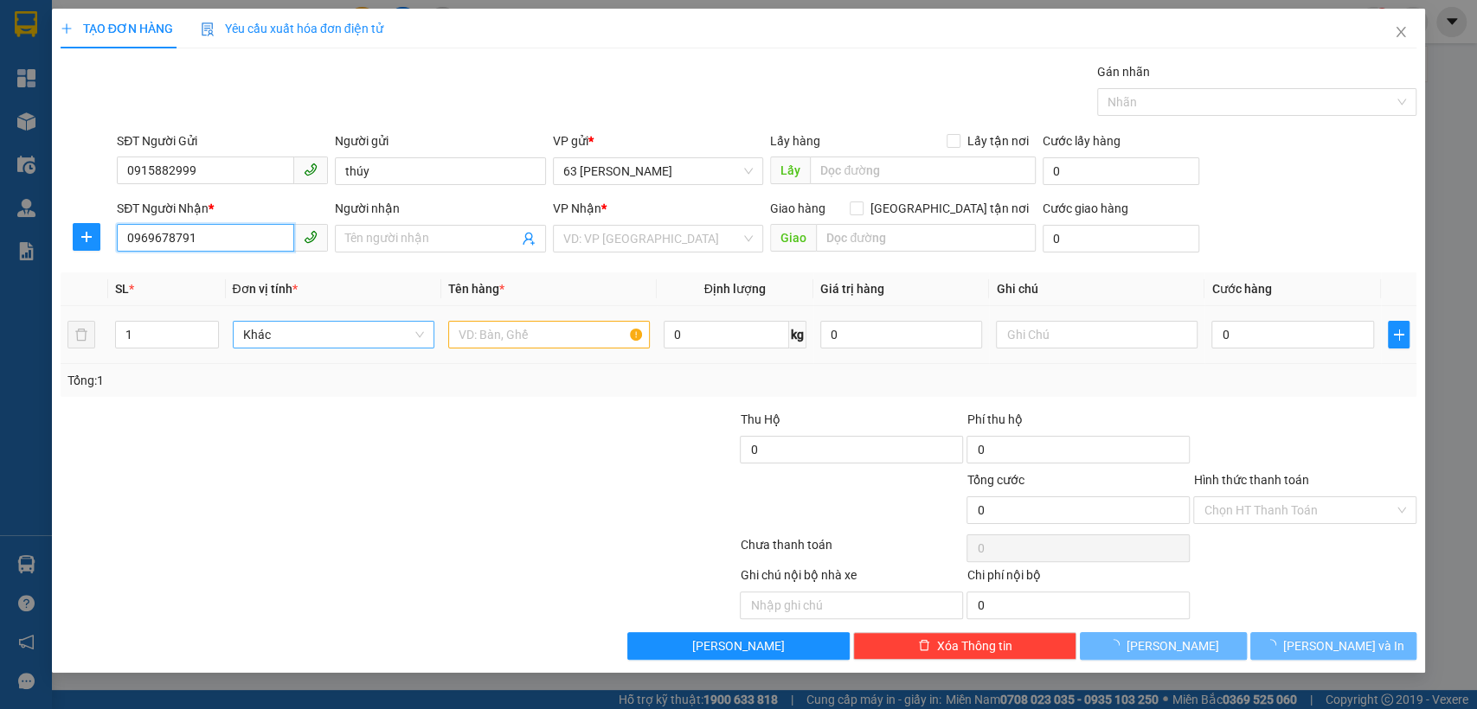
type input "Việt Anh"
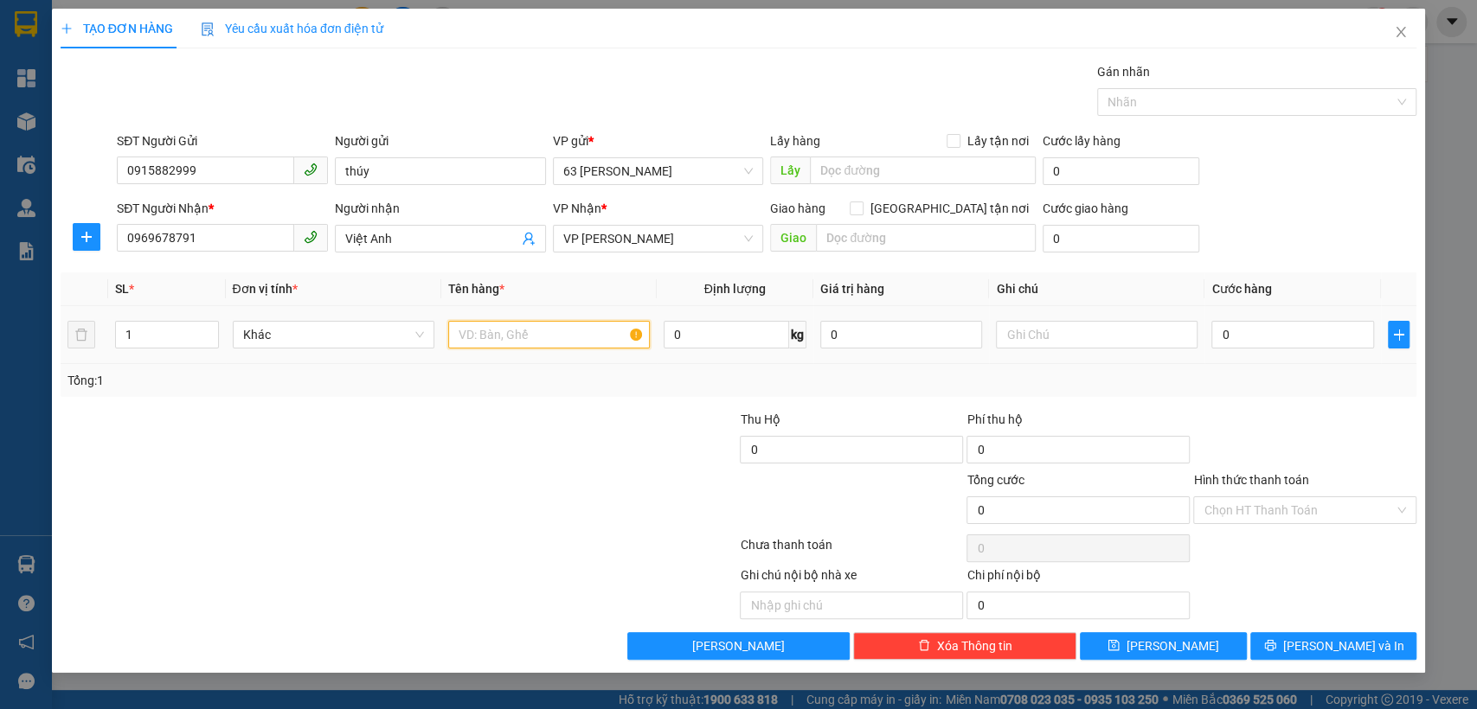
click at [511, 343] on input "text" at bounding box center [549, 335] width 202 height 28
type input "mẫu"
click at [1269, 334] on input "0" at bounding box center [1292, 335] width 163 height 28
type input "3"
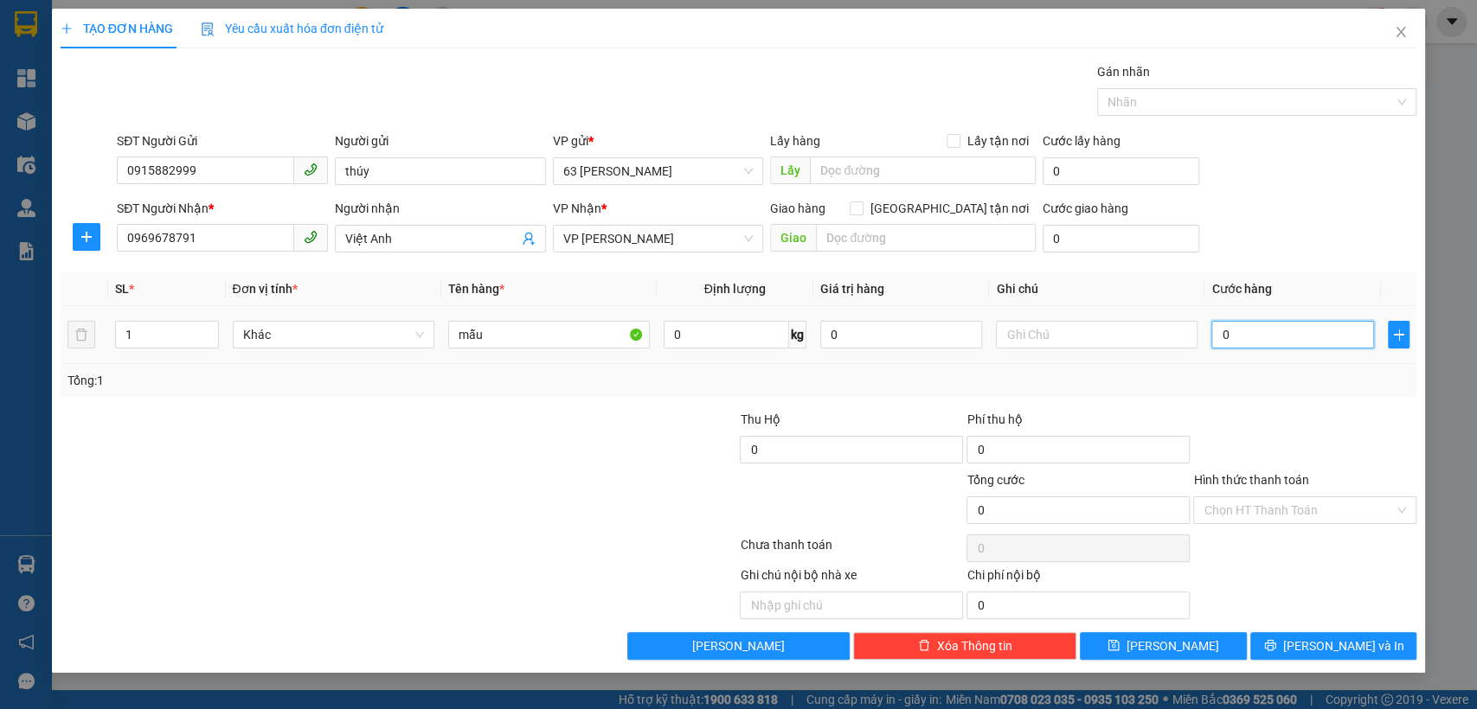
type input "3"
type input "30"
type input "300"
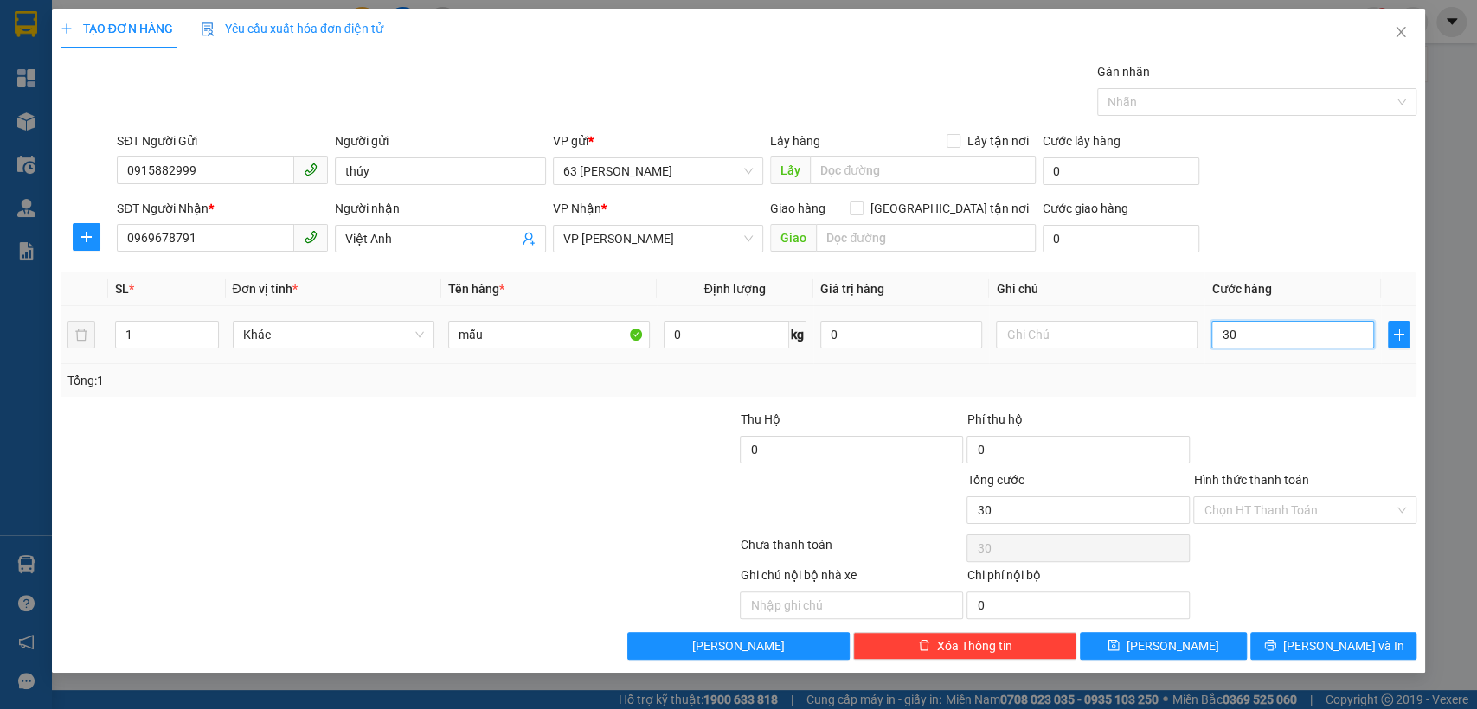
type input "300"
type input "3.000"
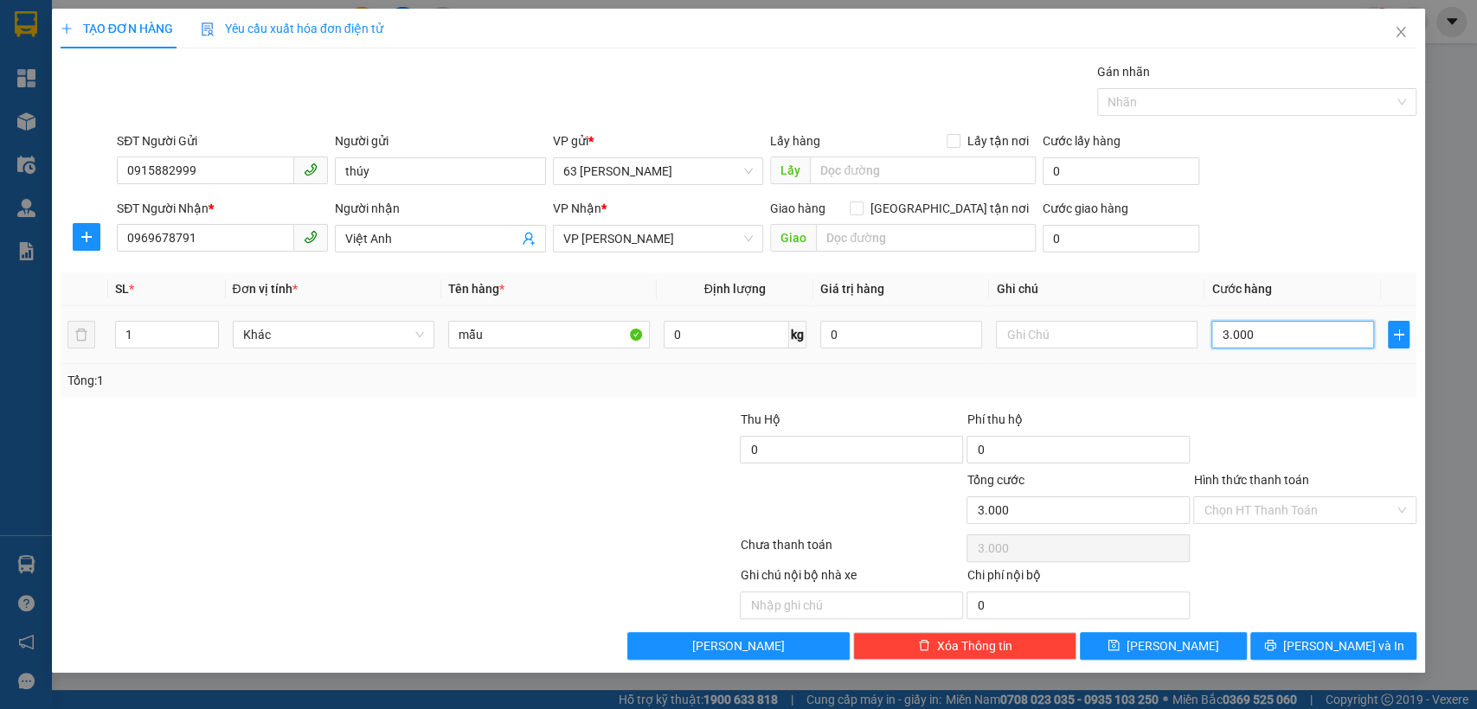
type input "30.000"
click at [1293, 649] on button "[PERSON_NAME] và In" at bounding box center [1333, 646] width 166 height 28
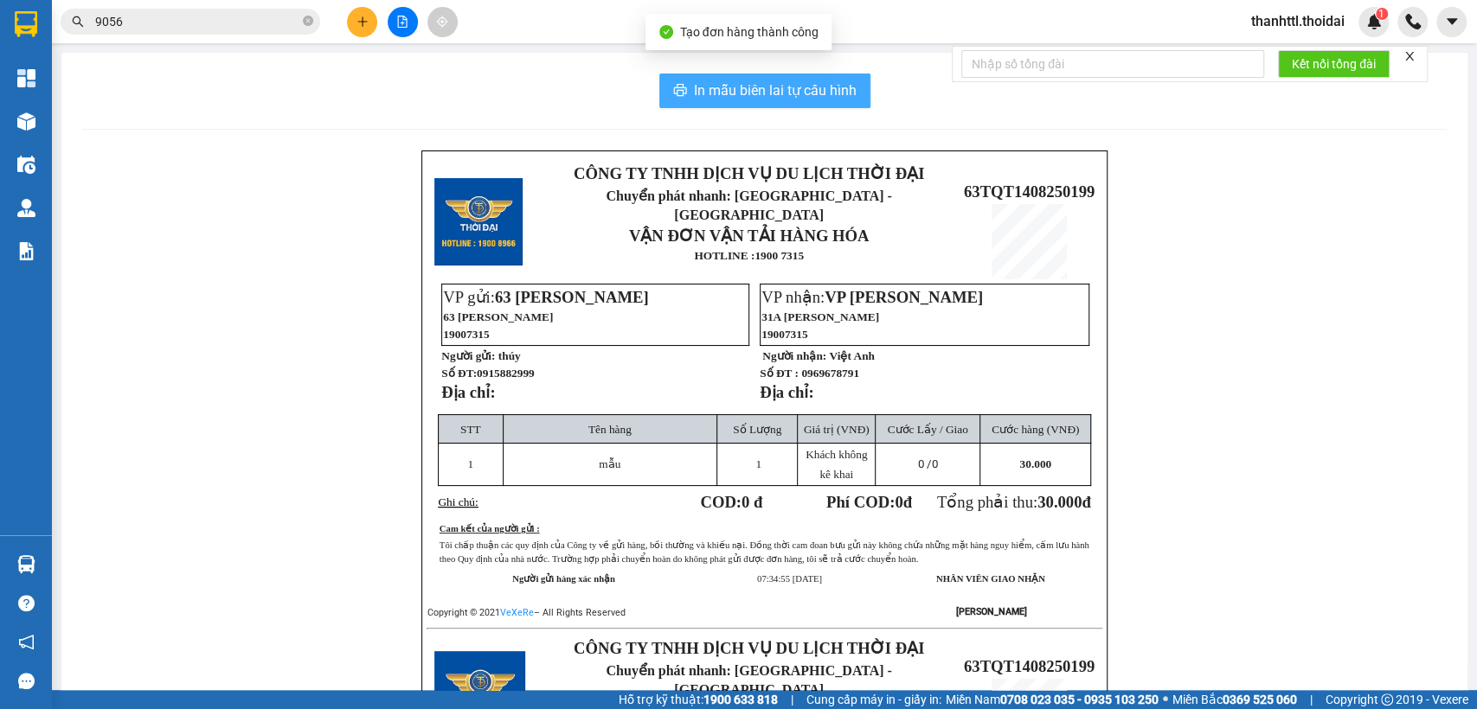
click at [766, 90] on span "In mẫu biên lai tự cấu hình" at bounding box center [775, 91] width 163 height 22
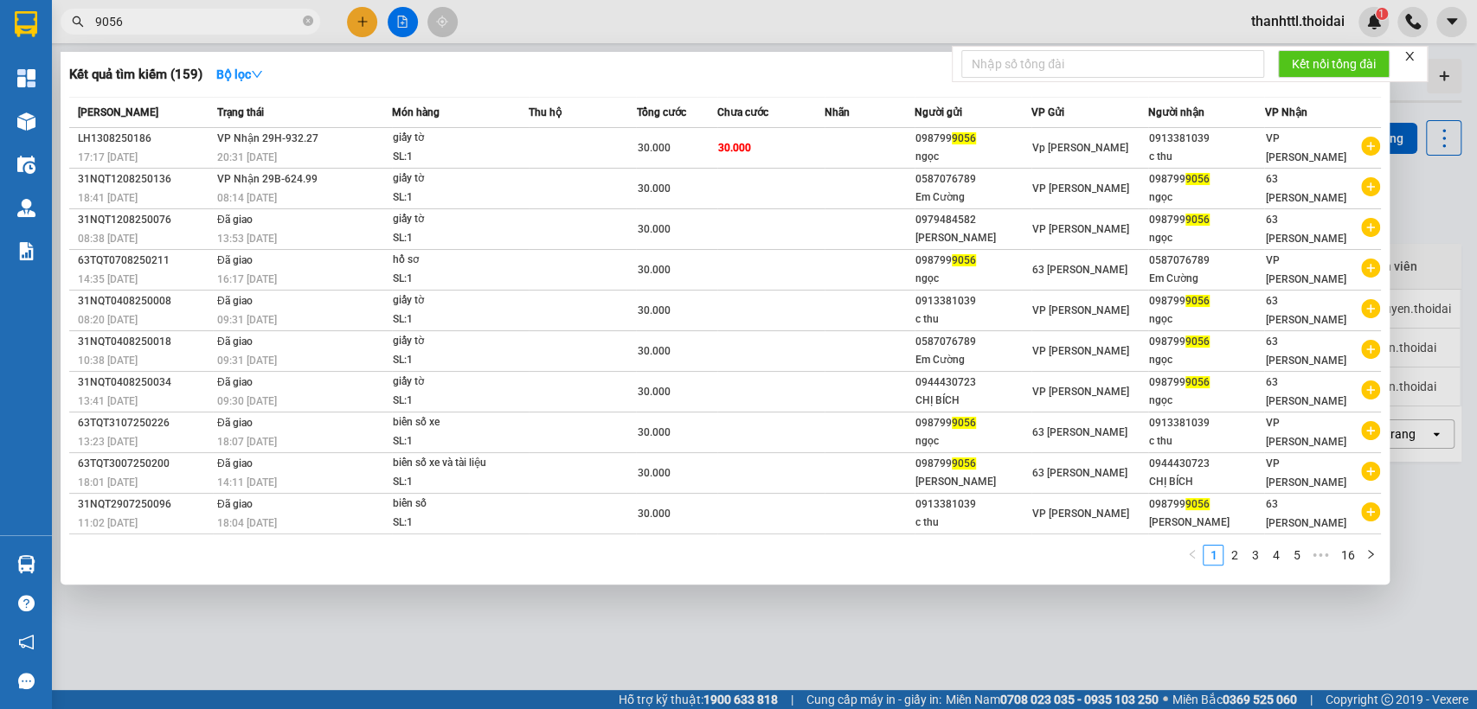
click at [210, 24] on input "9056" at bounding box center [197, 21] width 204 height 19
type input "9"
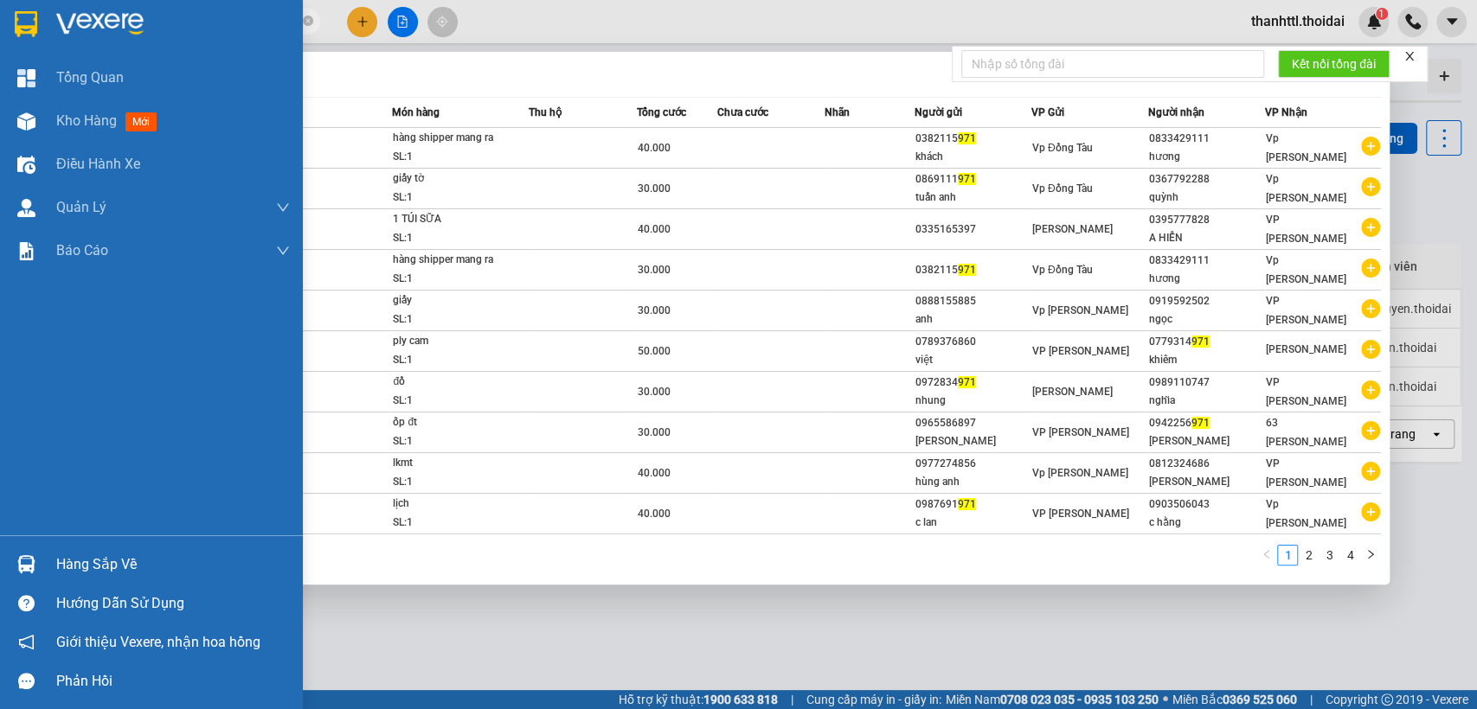
drag, startPoint x: 152, startPoint y: 22, endPoint x: 0, endPoint y: -26, distance: 159.8
click at [0, 0] on html "Kết quả tìm kiếm ( 37 ) Bộ lọc Mã ĐH Trạng thái Món hàng Thu hộ Tổng cước Chưa …" at bounding box center [738, 354] width 1477 height 709
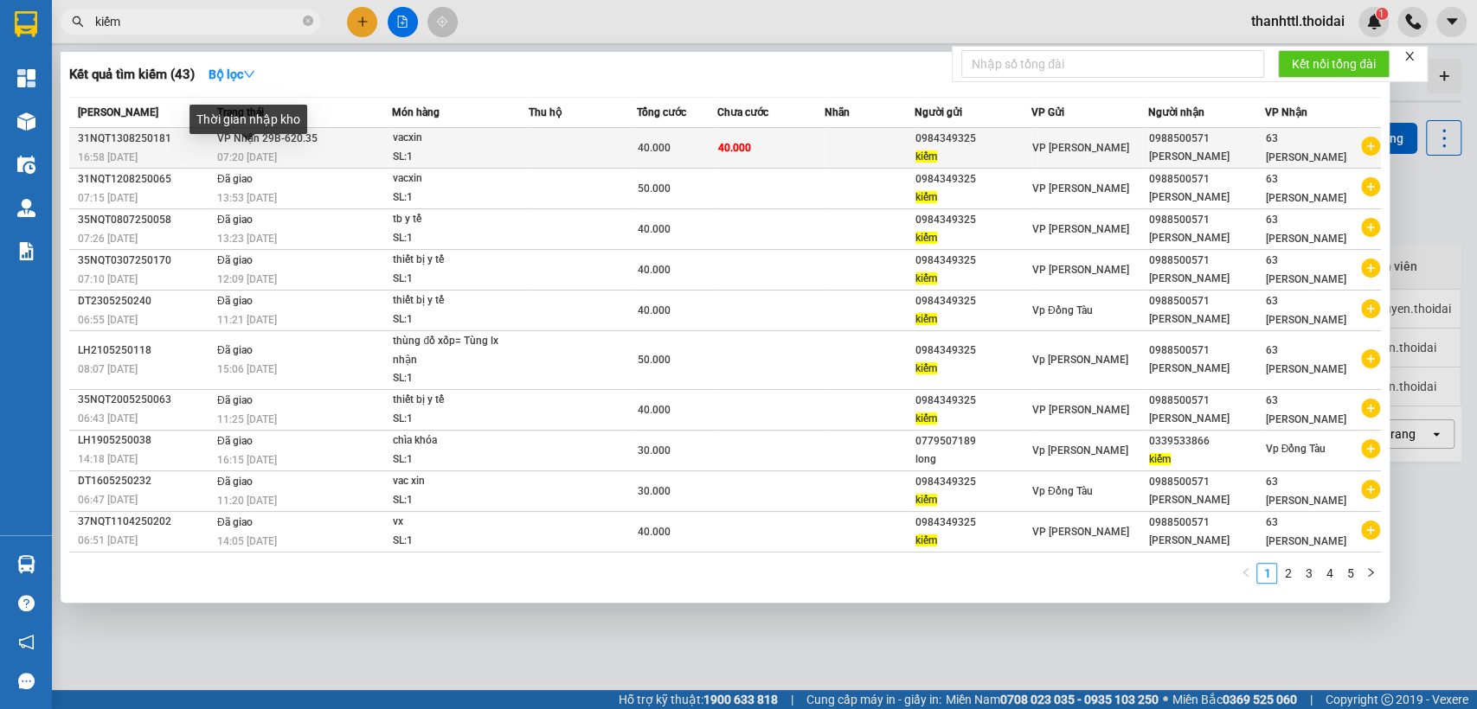
type input "kiếm"
click at [275, 157] on span "07:20 [DATE]" at bounding box center [247, 157] width 60 height 12
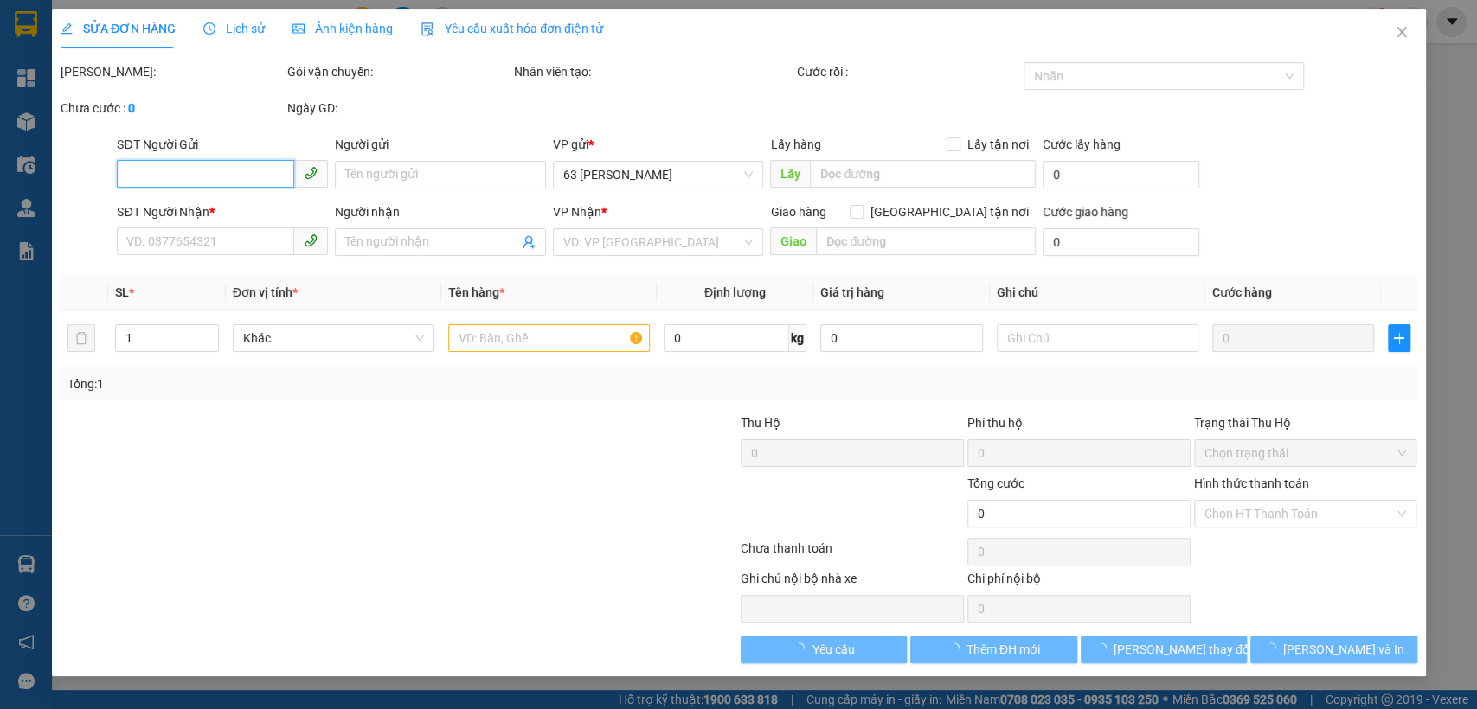
type input "0984349325"
type input "kiếm"
type input "0988500571"
type input "[PERSON_NAME]"
type input "40.000"
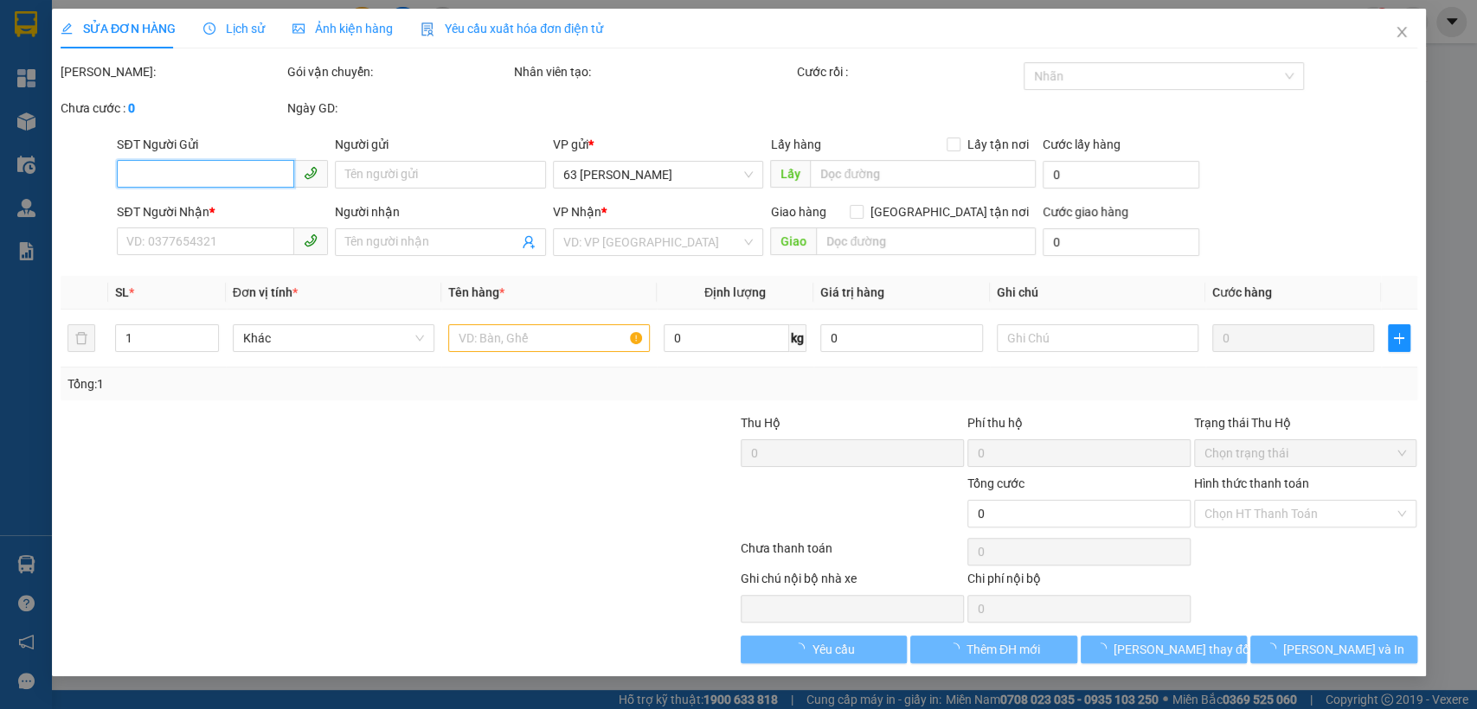
type input "40.000"
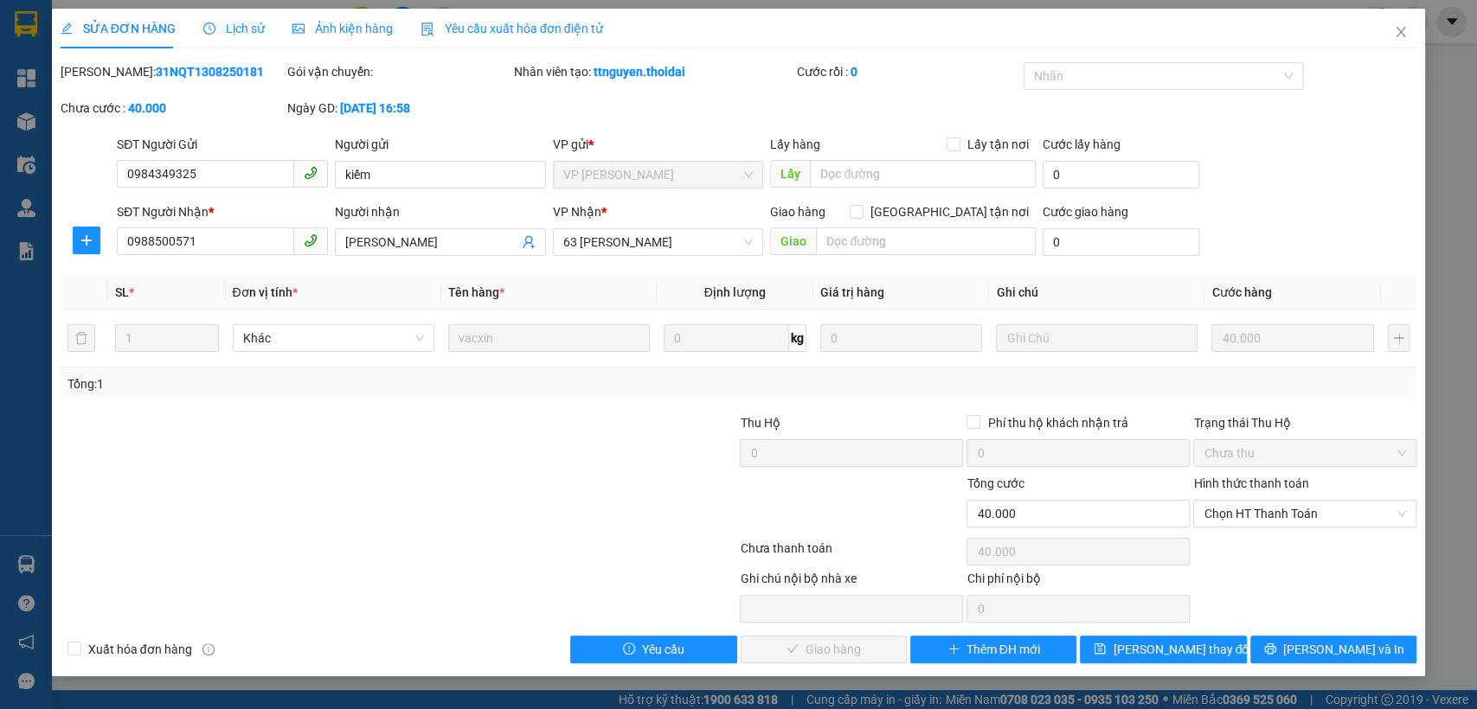
click at [238, 36] on div "Lịch sử" at bounding box center [233, 28] width 61 height 19
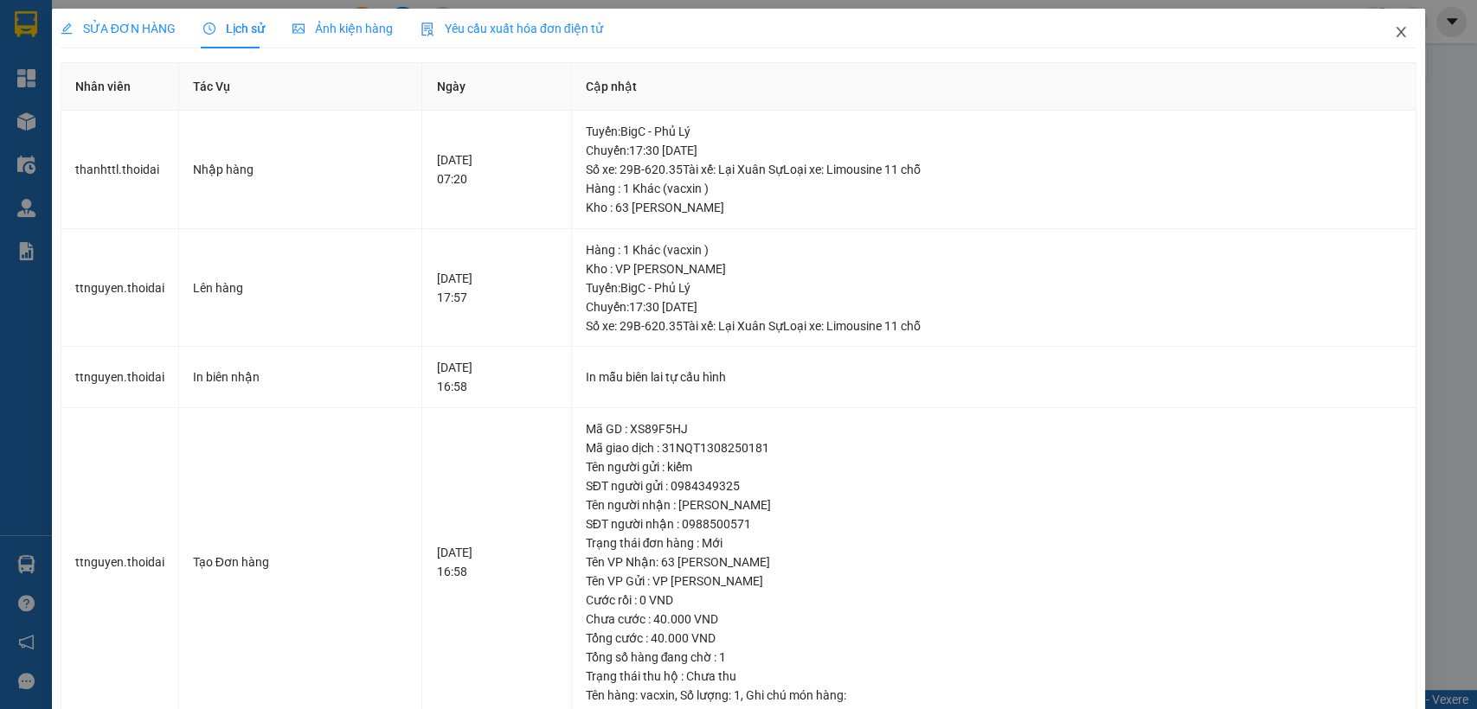
click at [1394, 37] on icon "close" at bounding box center [1401, 32] width 14 height 14
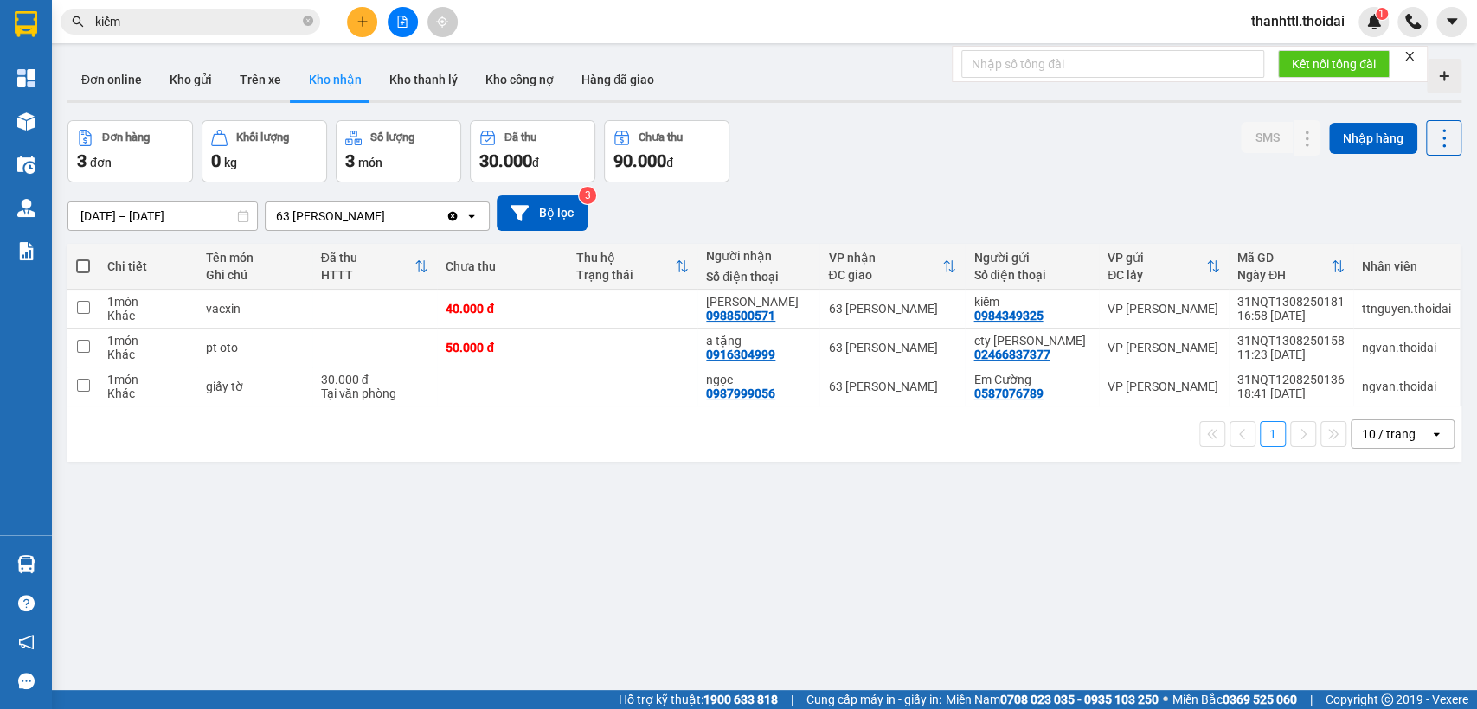
click at [186, 16] on input "kiếm" at bounding box center [197, 21] width 204 height 19
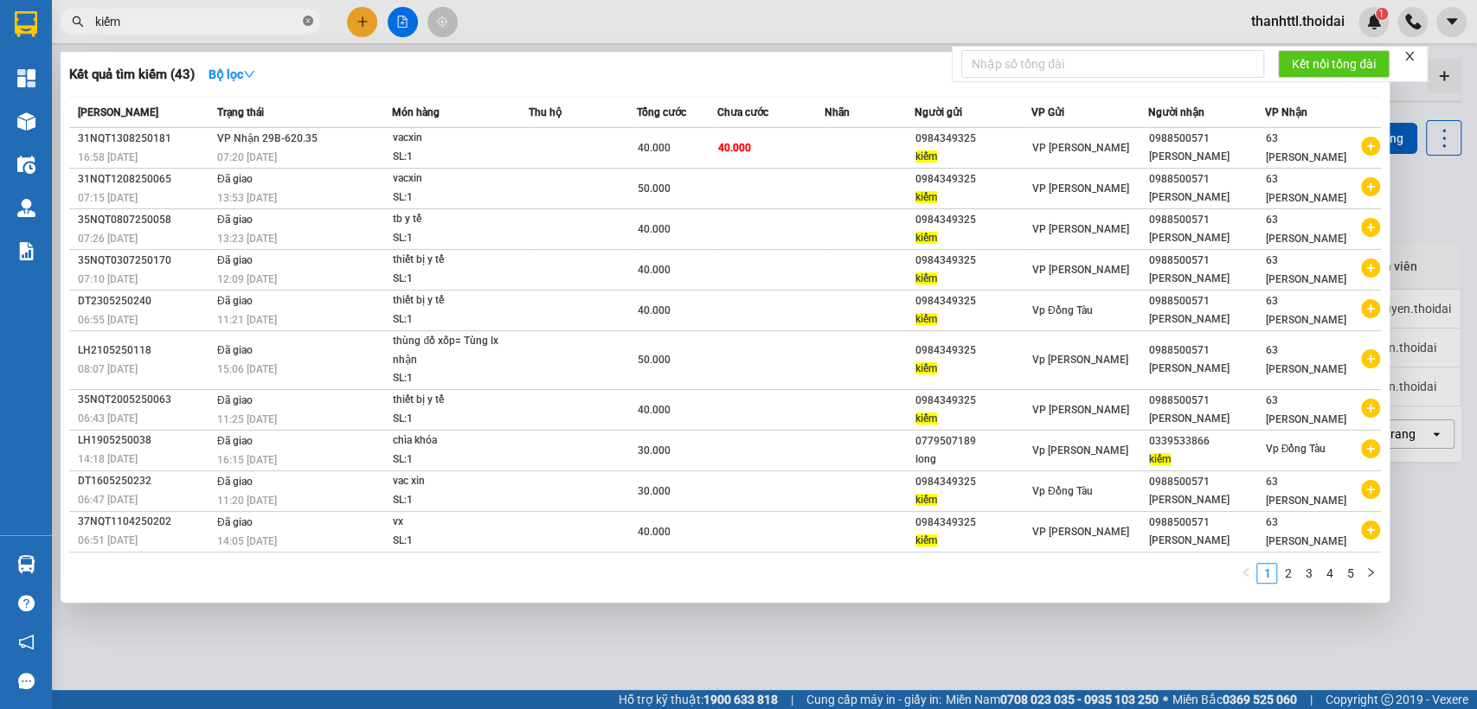
click at [308, 24] on icon "close-circle" at bounding box center [308, 21] width 10 height 10
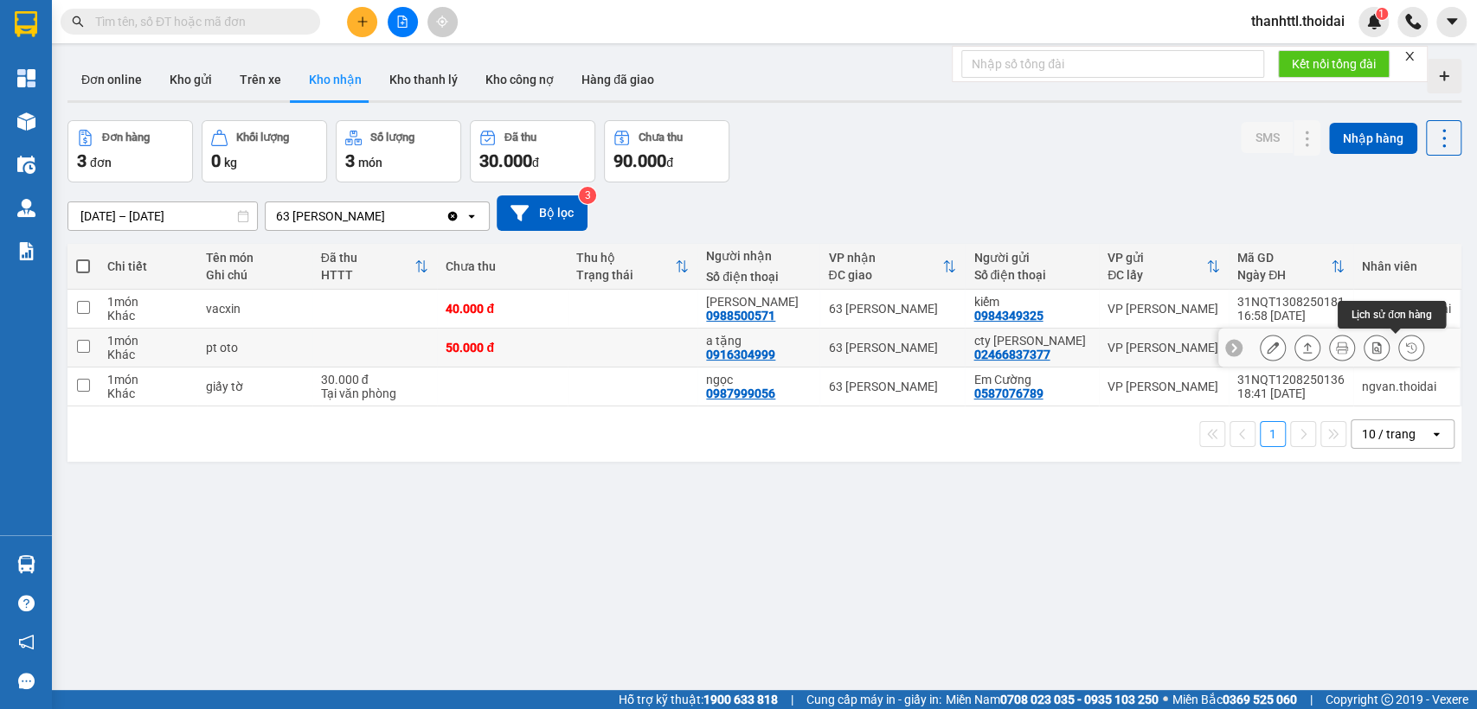
click at [1399, 345] on button at bounding box center [1411, 348] width 24 height 30
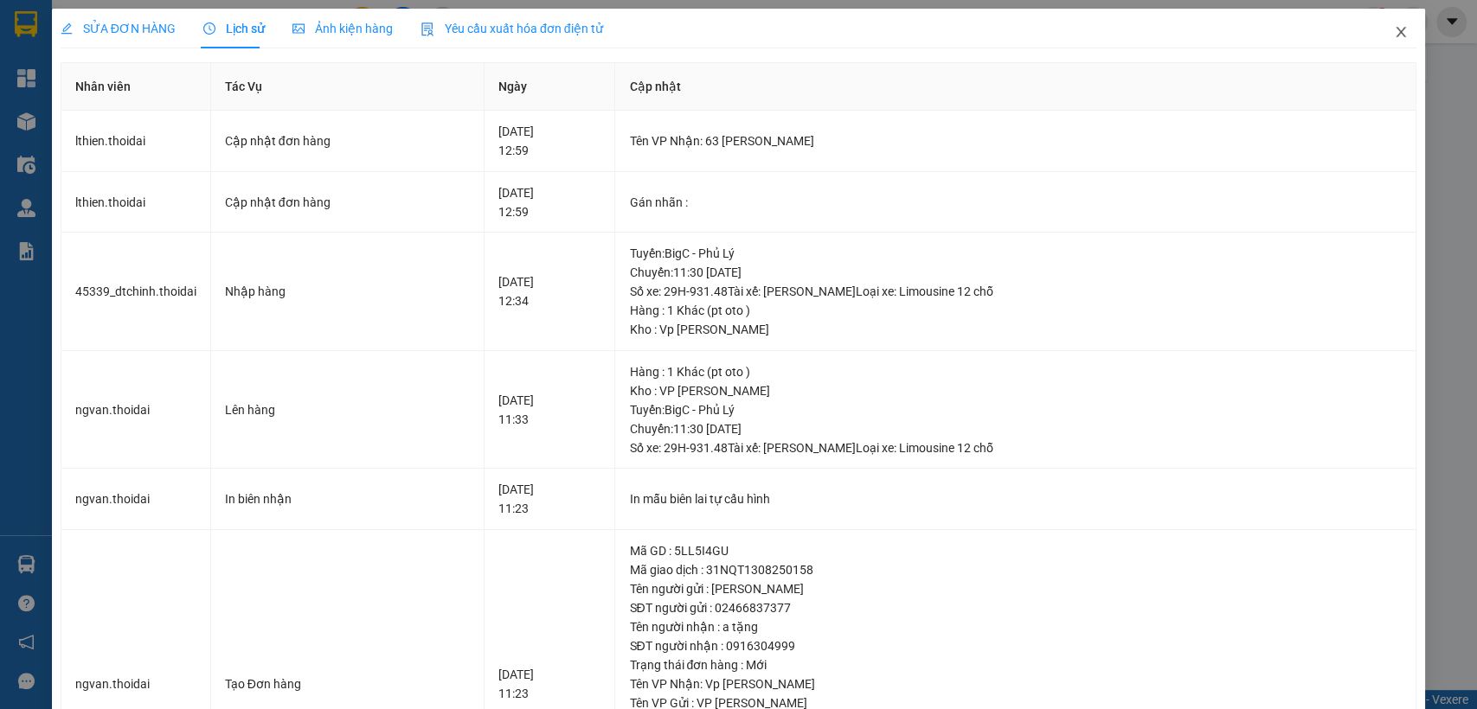
click at [1394, 29] on icon "close" at bounding box center [1401, 32] width 14 height 14
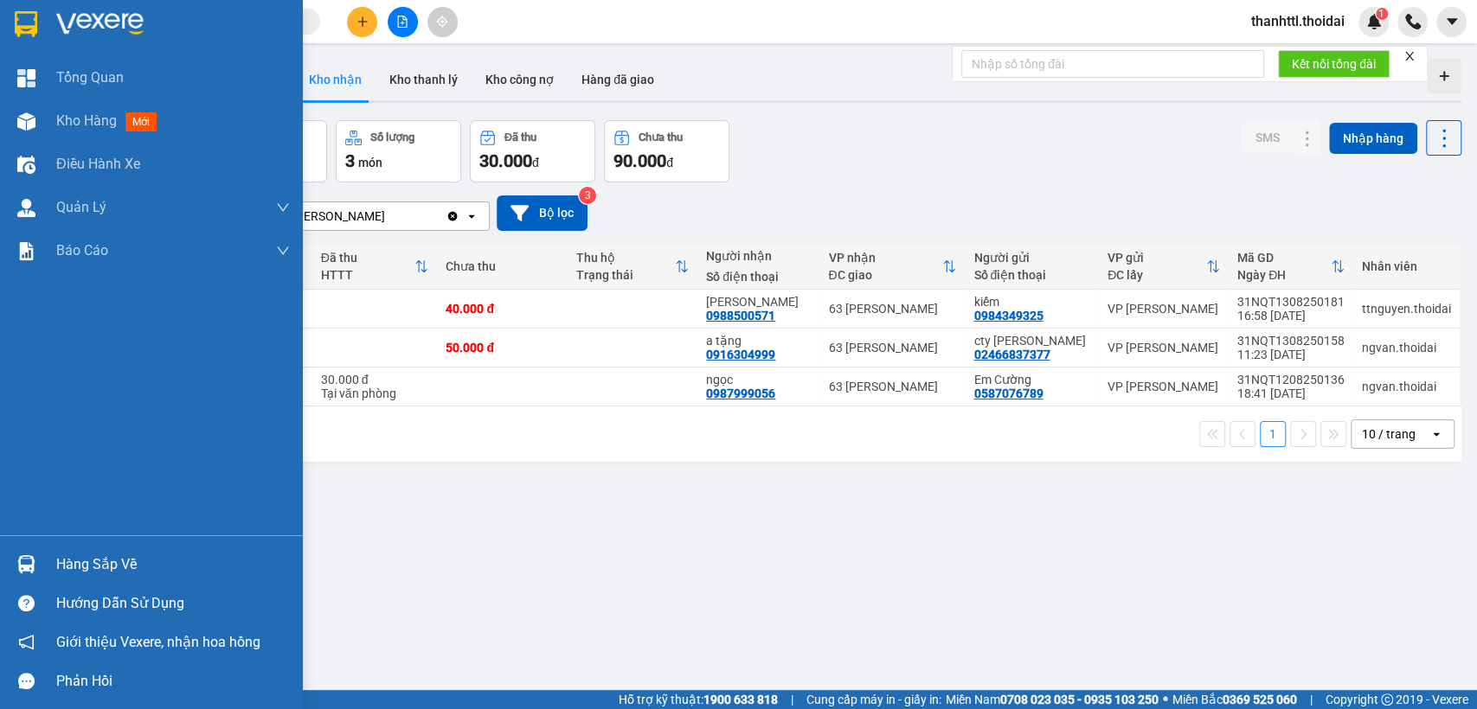
click at [141, 560] on div "Hàng sắp về" at bounding box center [173, 565] width 234 height 26
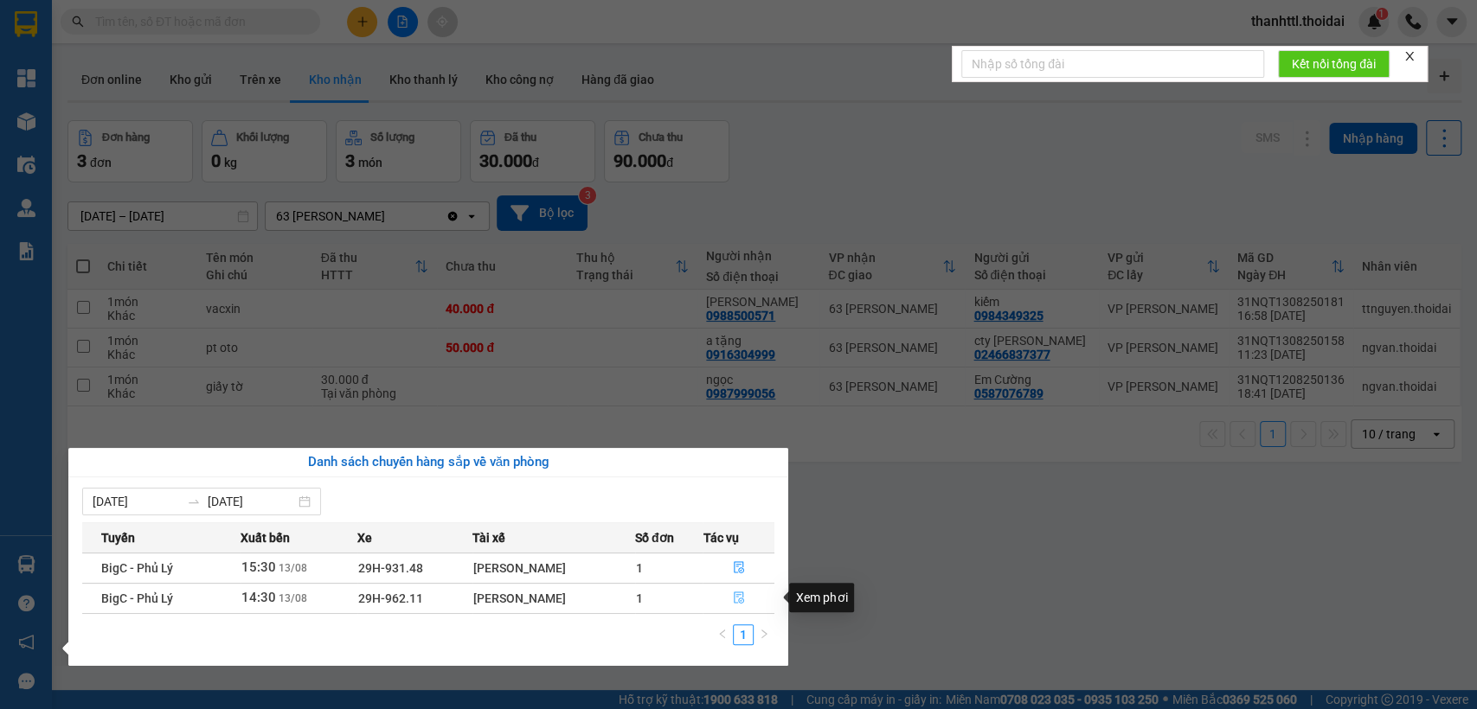
click at [741, 599] on icon "file-done" at bounding box center [739, 598] width 12 height 12
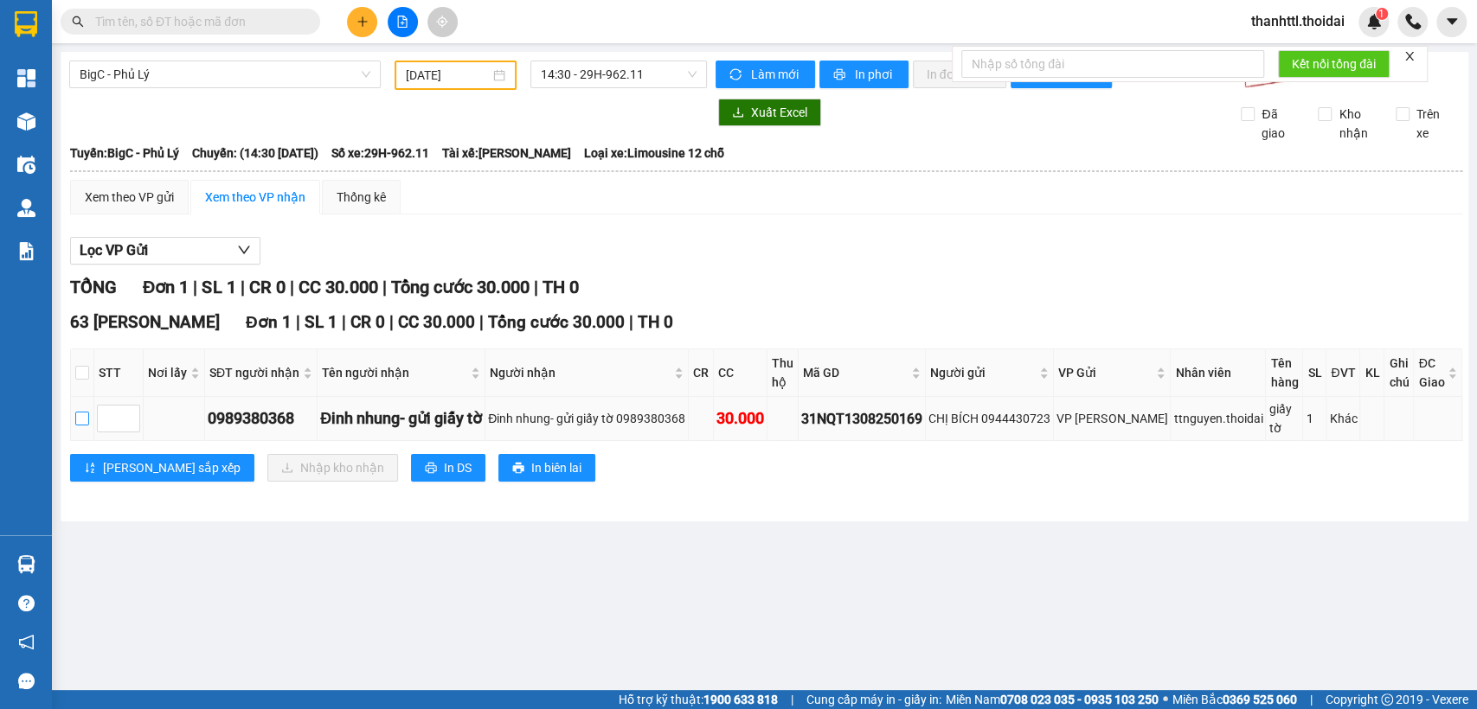
click at [83, 426] on input "checkbox" at bounding box center [82, 419] width 14 height 14
checkbox input "true"
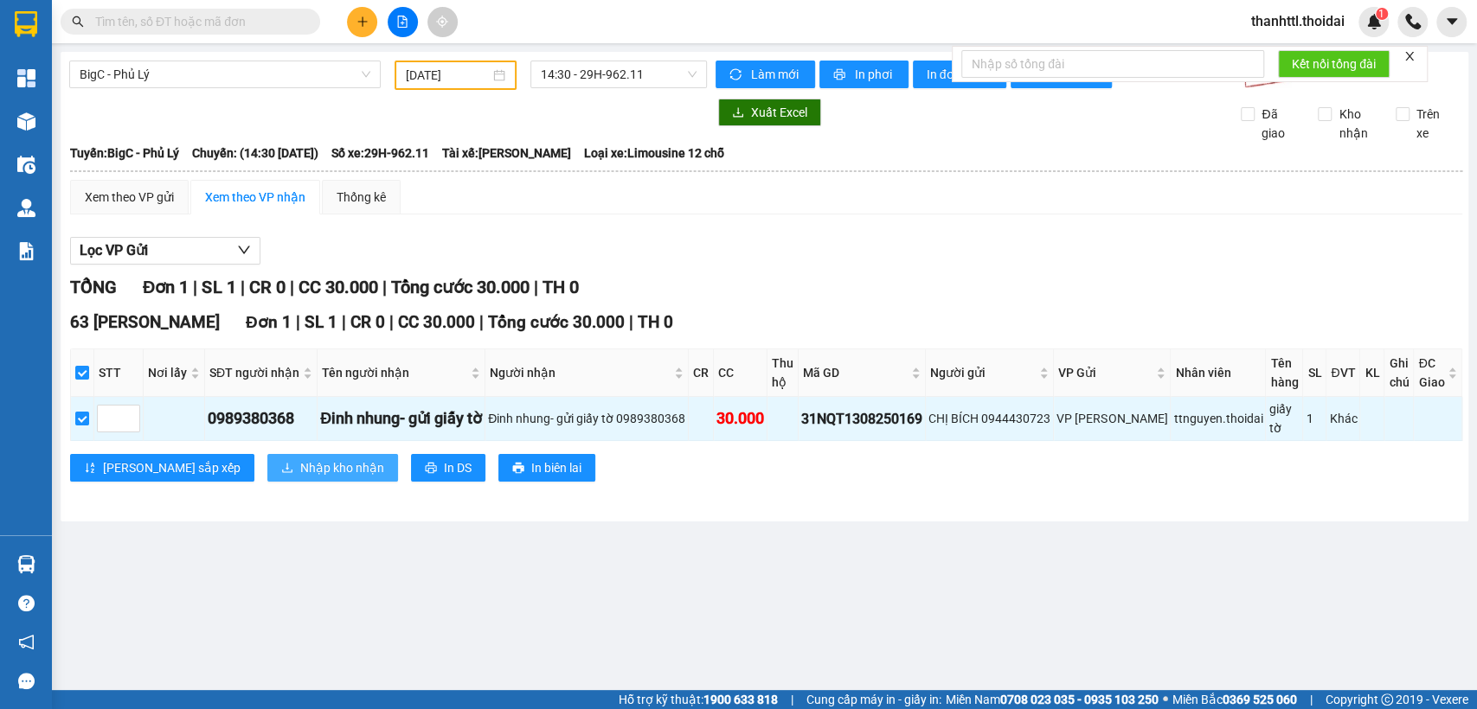
click at [300, 474] on span "Nhập kho nhận" at bounding box center [342, 468] width 84 height 19
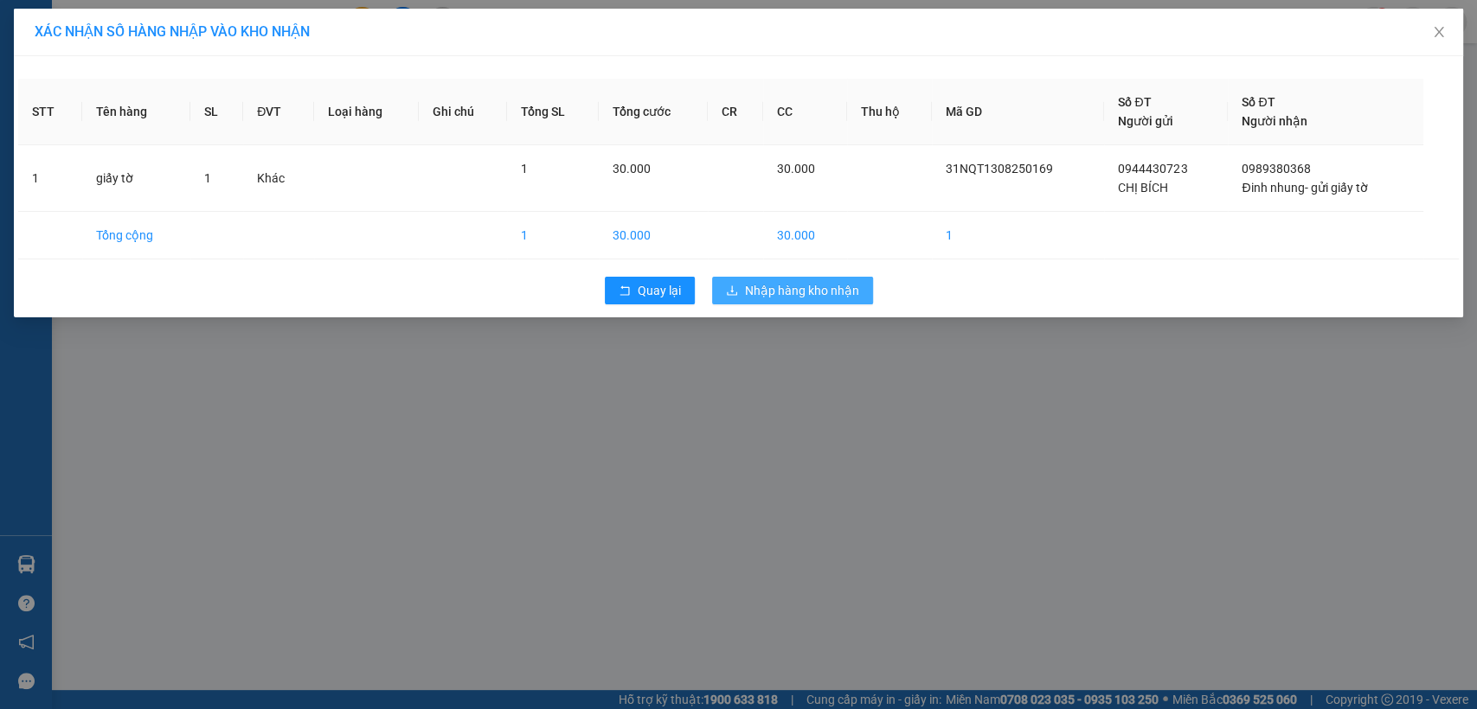
click at [803, 286] on span "Nhập hàng kho nhận" at bounding box center [802, 290] width 114 height 19
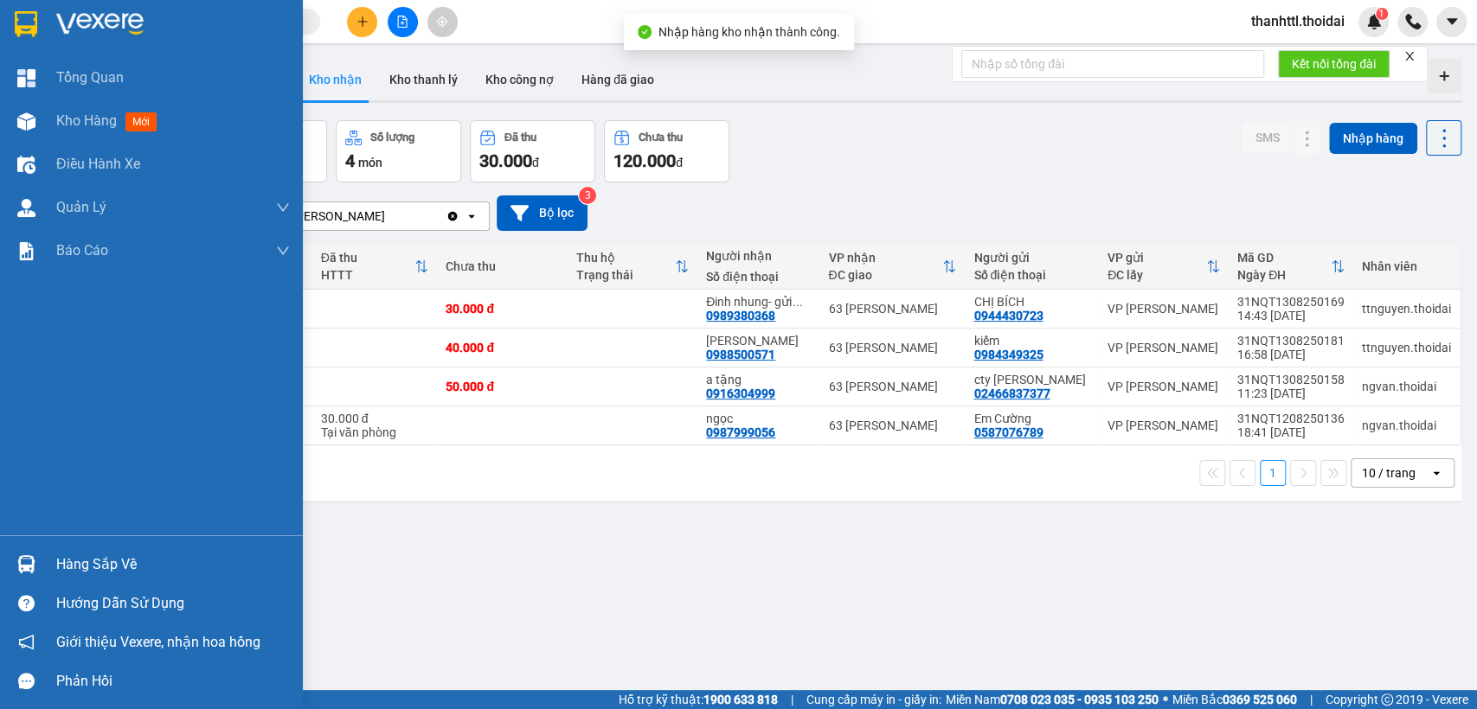
click at [78, 561] on div "Hàng sắp về" at bounding box center [173, 565] width 234 height 26
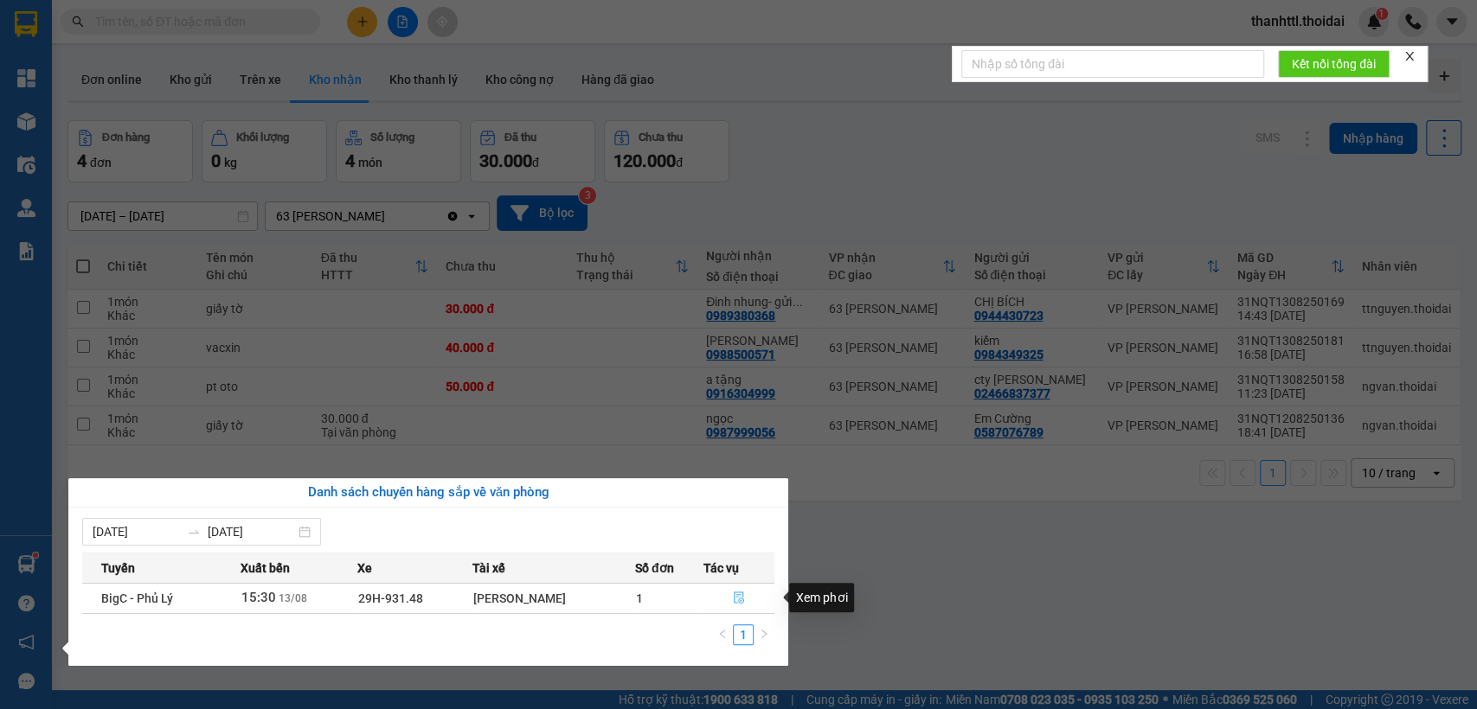
click at [733, 600] on icon "file-done" at bounding box center [739, 598] width 12 height 12
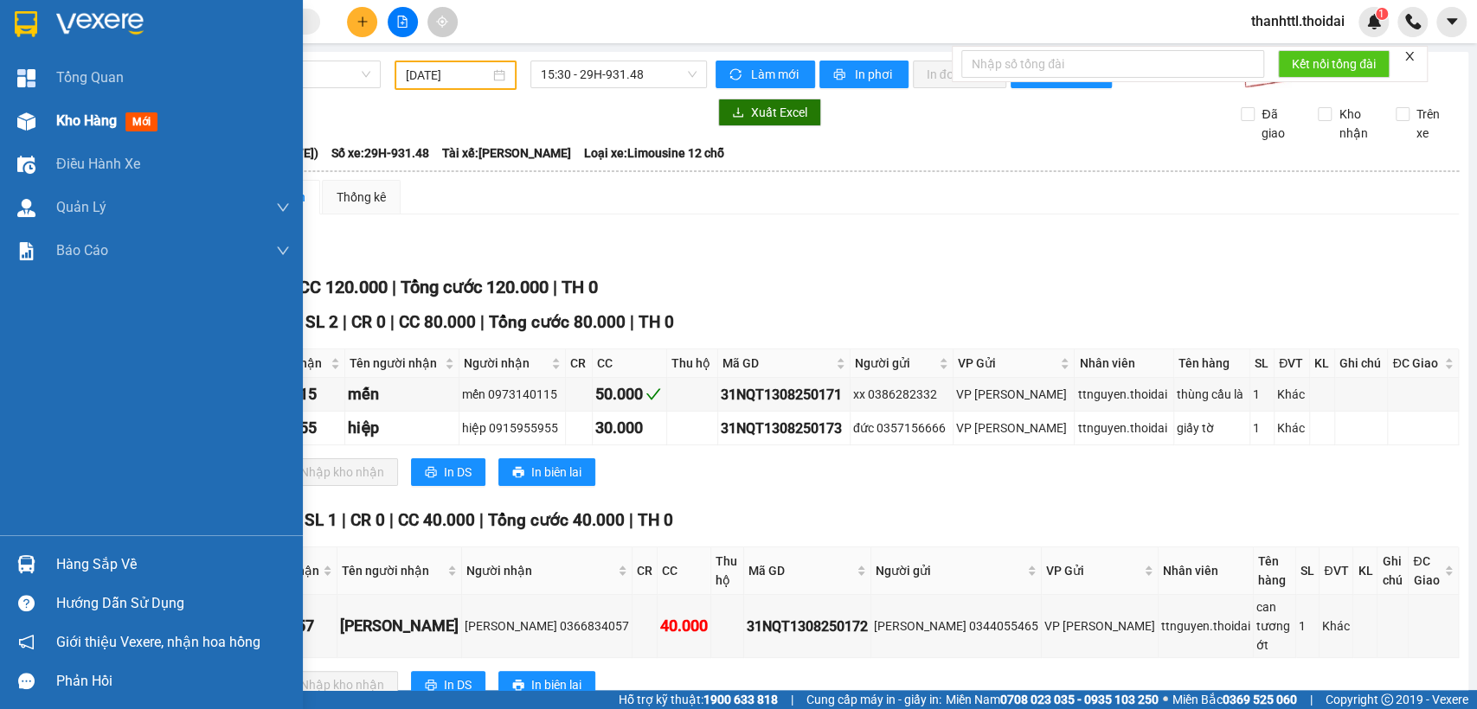
click at [82, 118] on span "Kho hàng" at bounding box center [86, 120] width 61 height 16
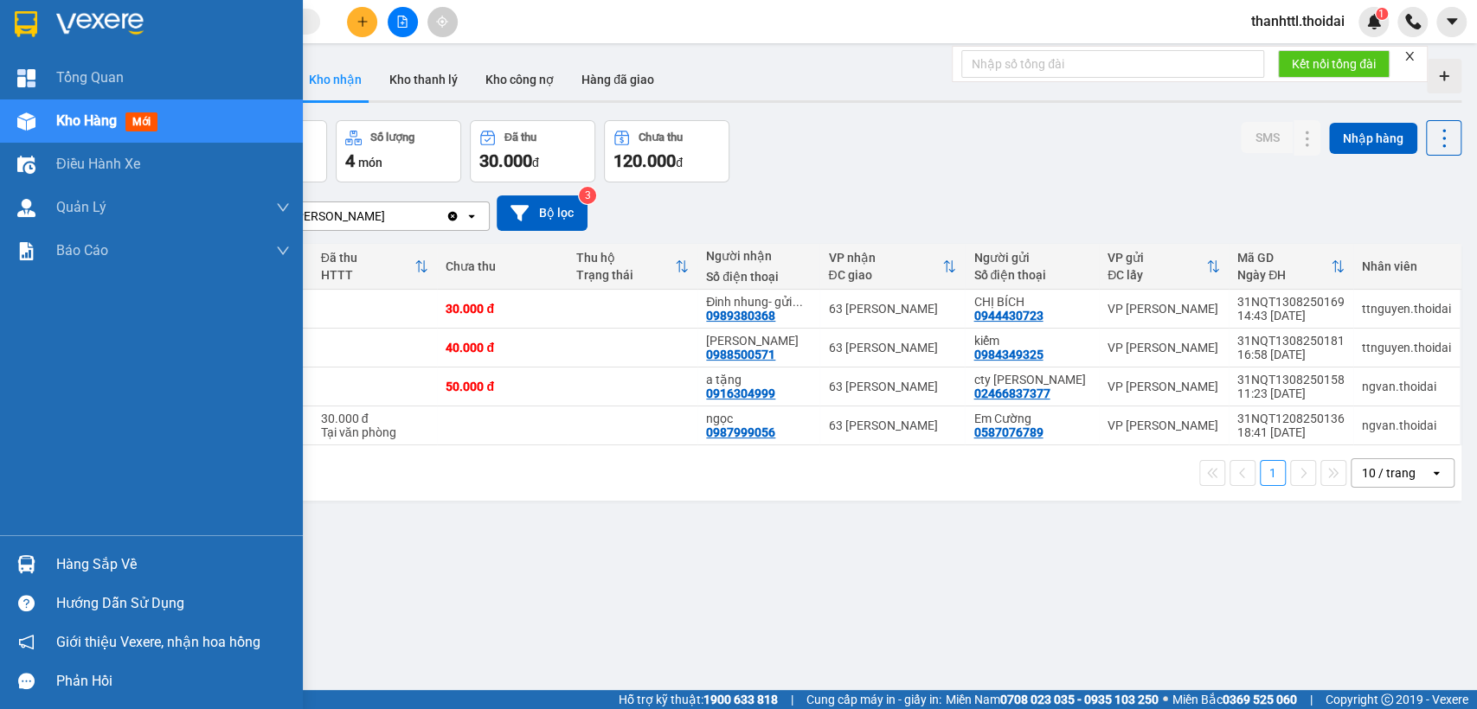
click at [78, 563] on div "Hàng sắp về" at bounding box center [173, 565] width 234 height 26
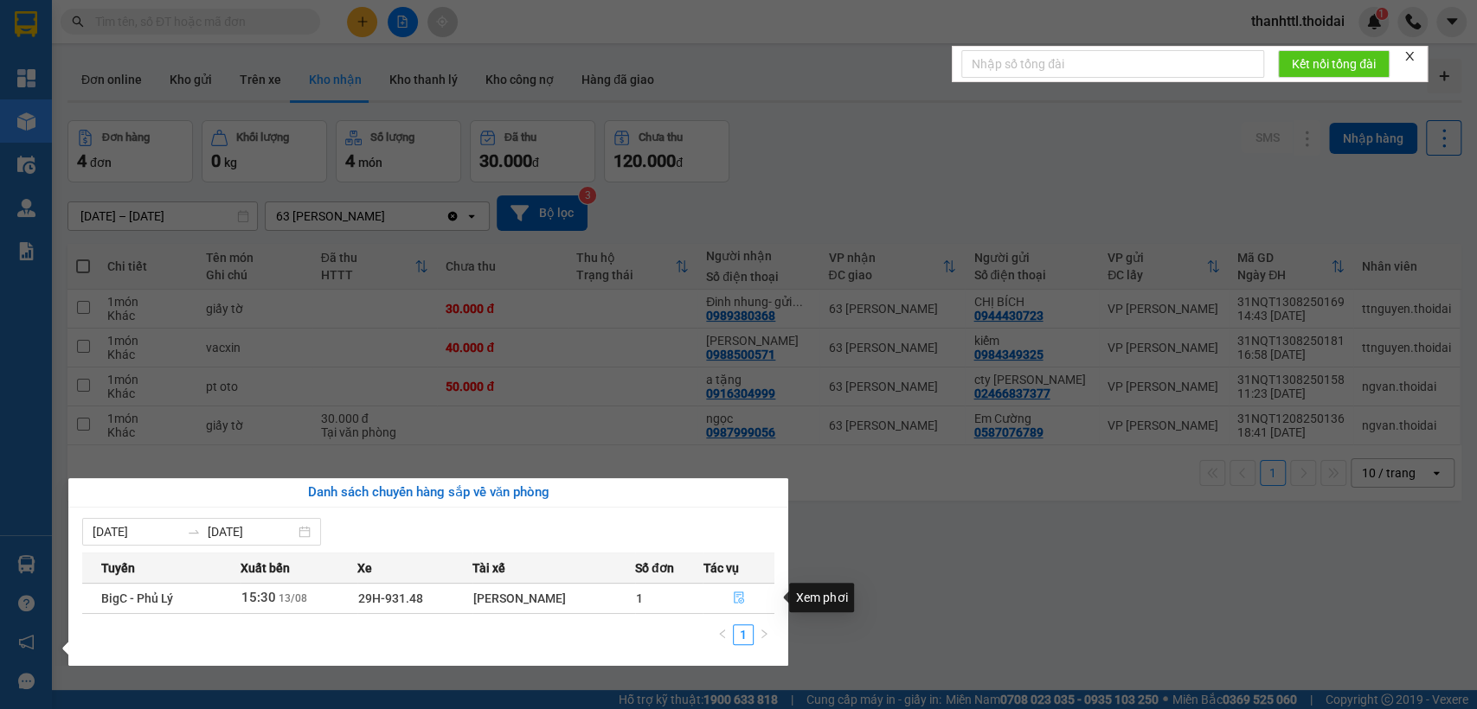
click at [750, 597] on button "button" at bounding box center [738, 599] width 70 height 28
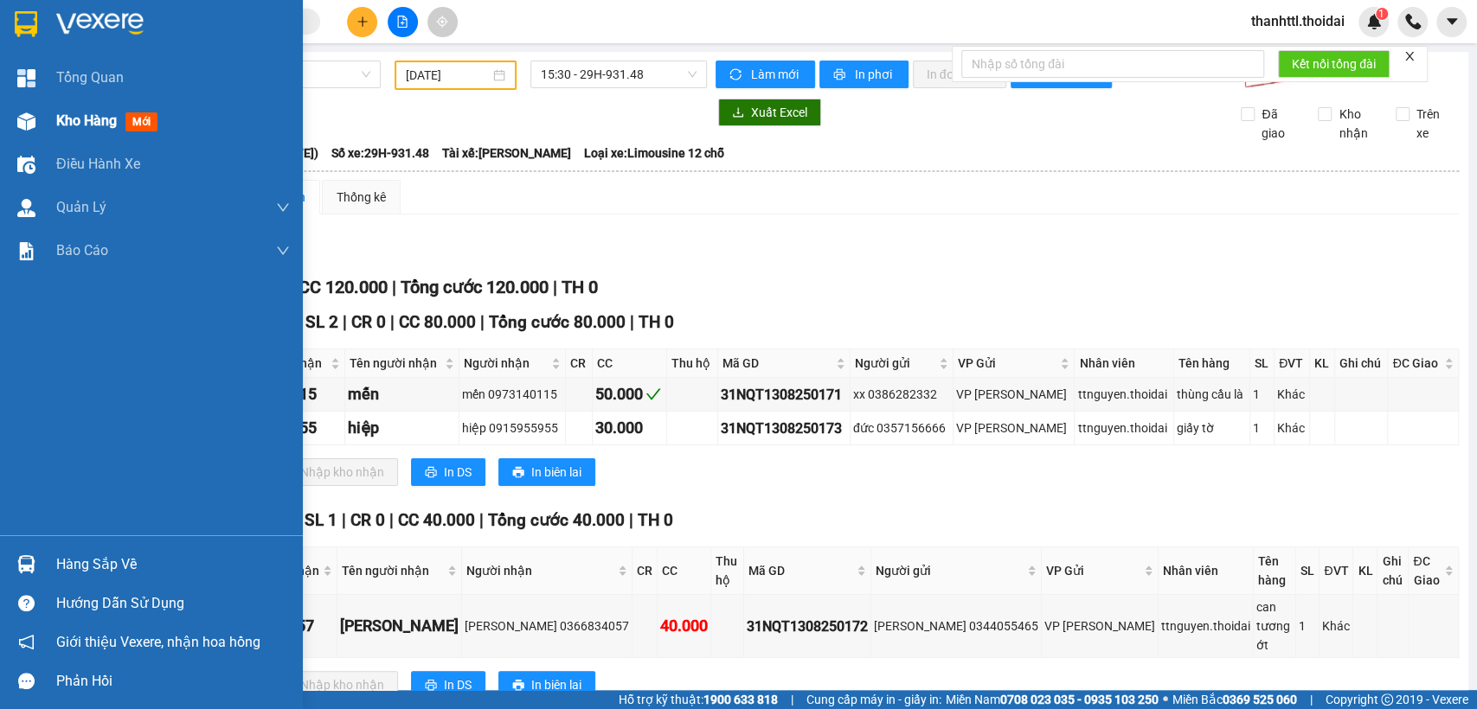
click at [86, 121] on span "Kho hàng" at bounding box center [86, 120] width 61 height 16
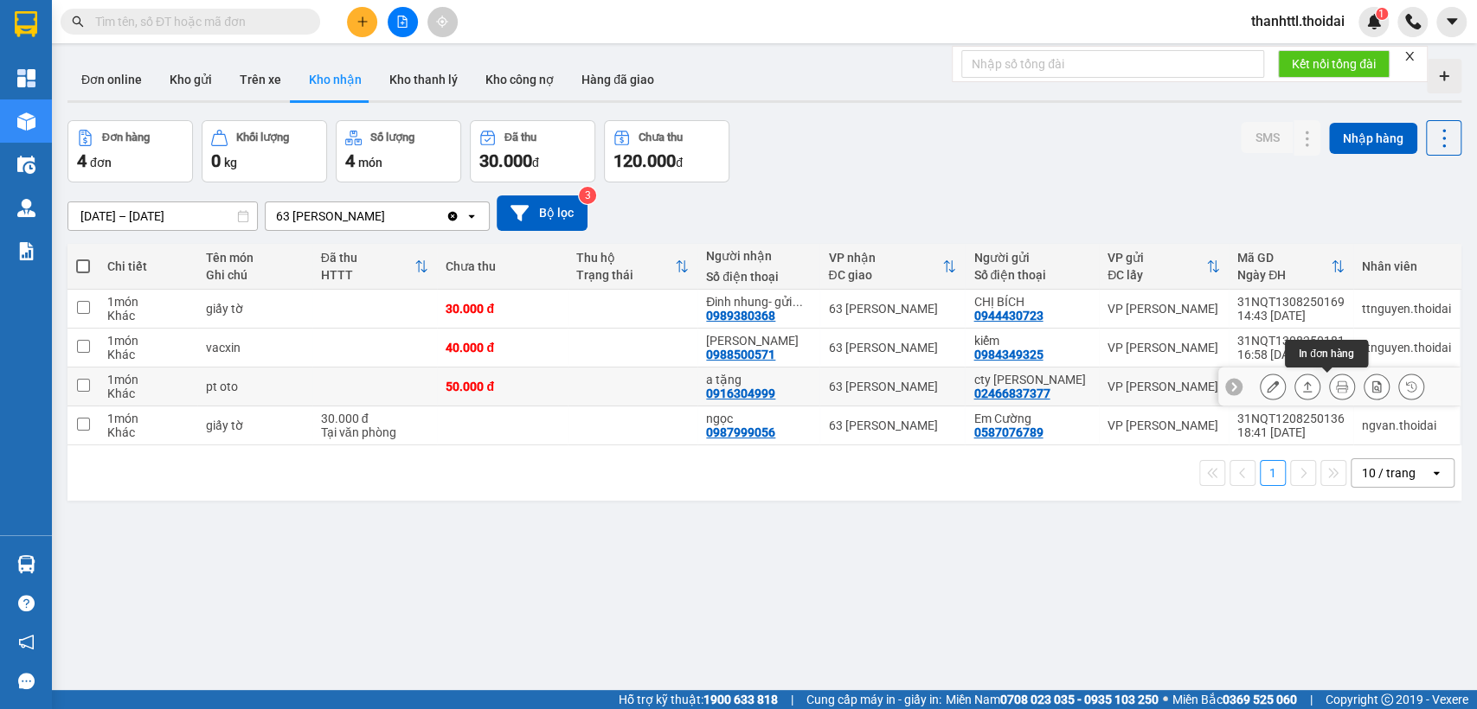
click at [1336, 388] on icon at bounding box center [1342, 387] width 12 height 12
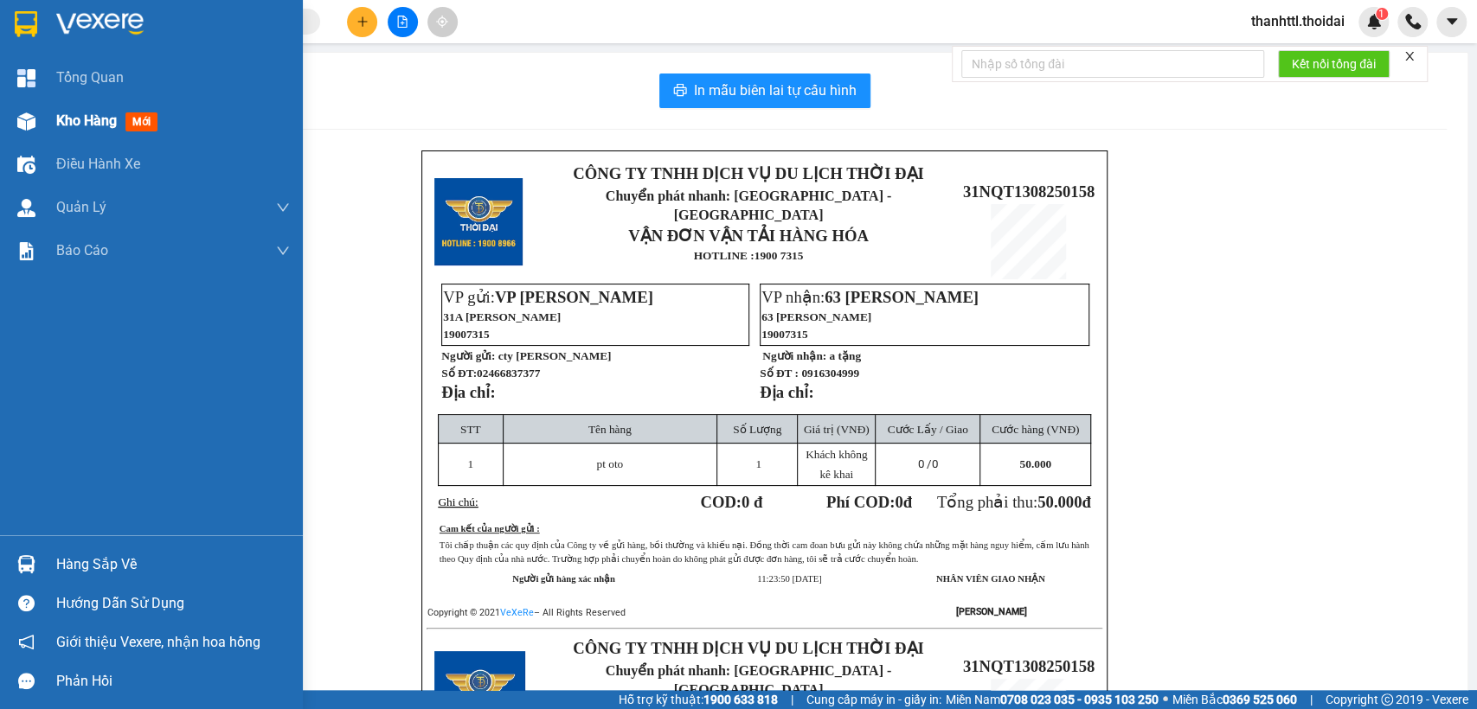
click at [92, 124] on span "Kho hàng" at bounding box center [86, 120] width 61 height 16
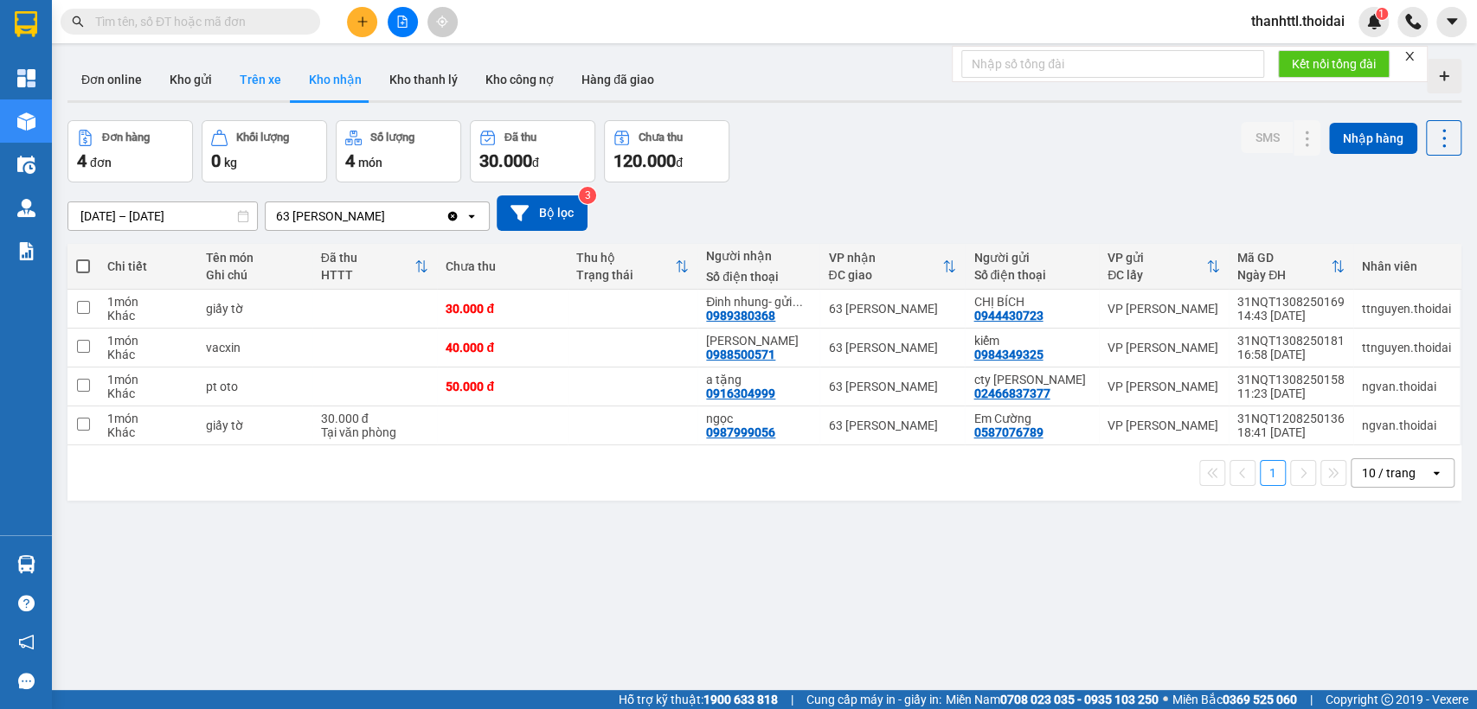
click at [256, 74] on button "Trên xe" at bounding box center [260, 80] width 69 height 42
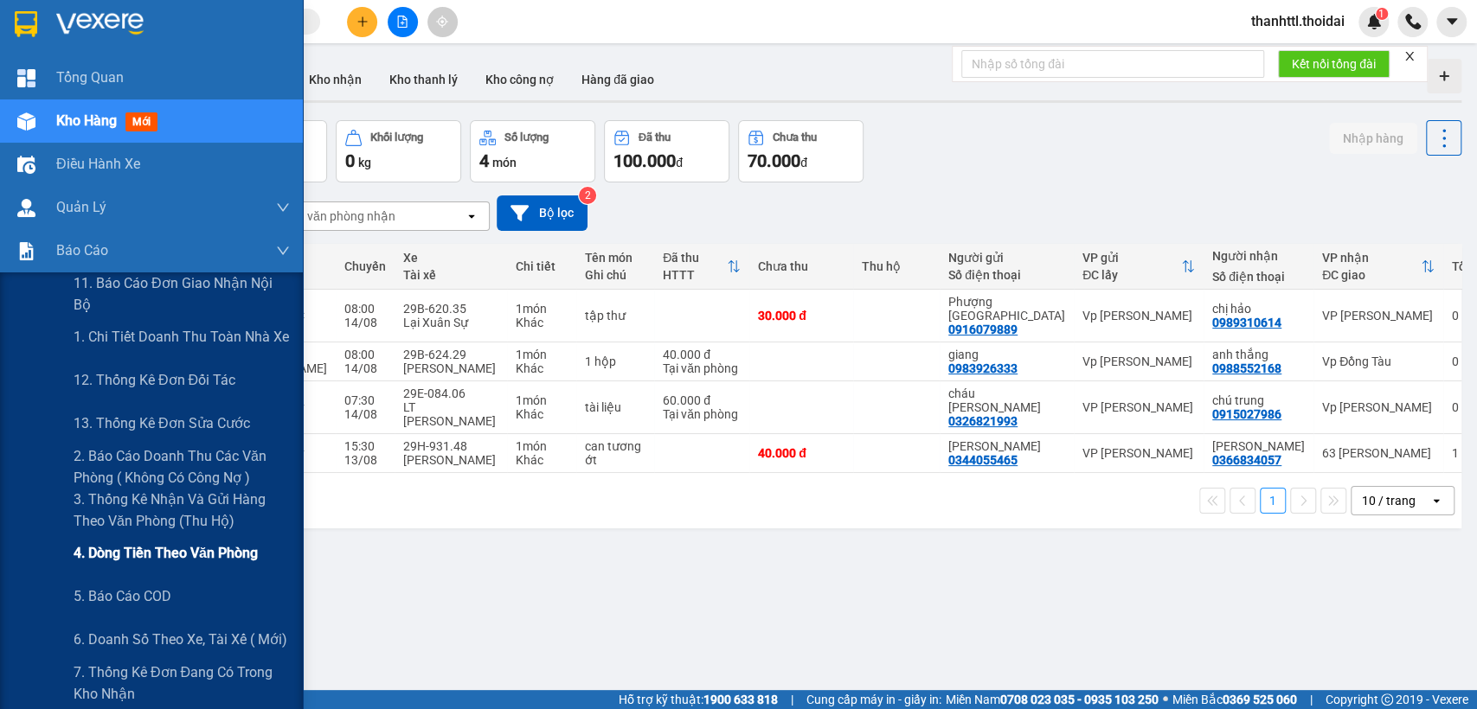
click at [180, 556] on span "4. Dòng tiền theo văn phòng" at bounding box center [166, 553] width 184 height 22
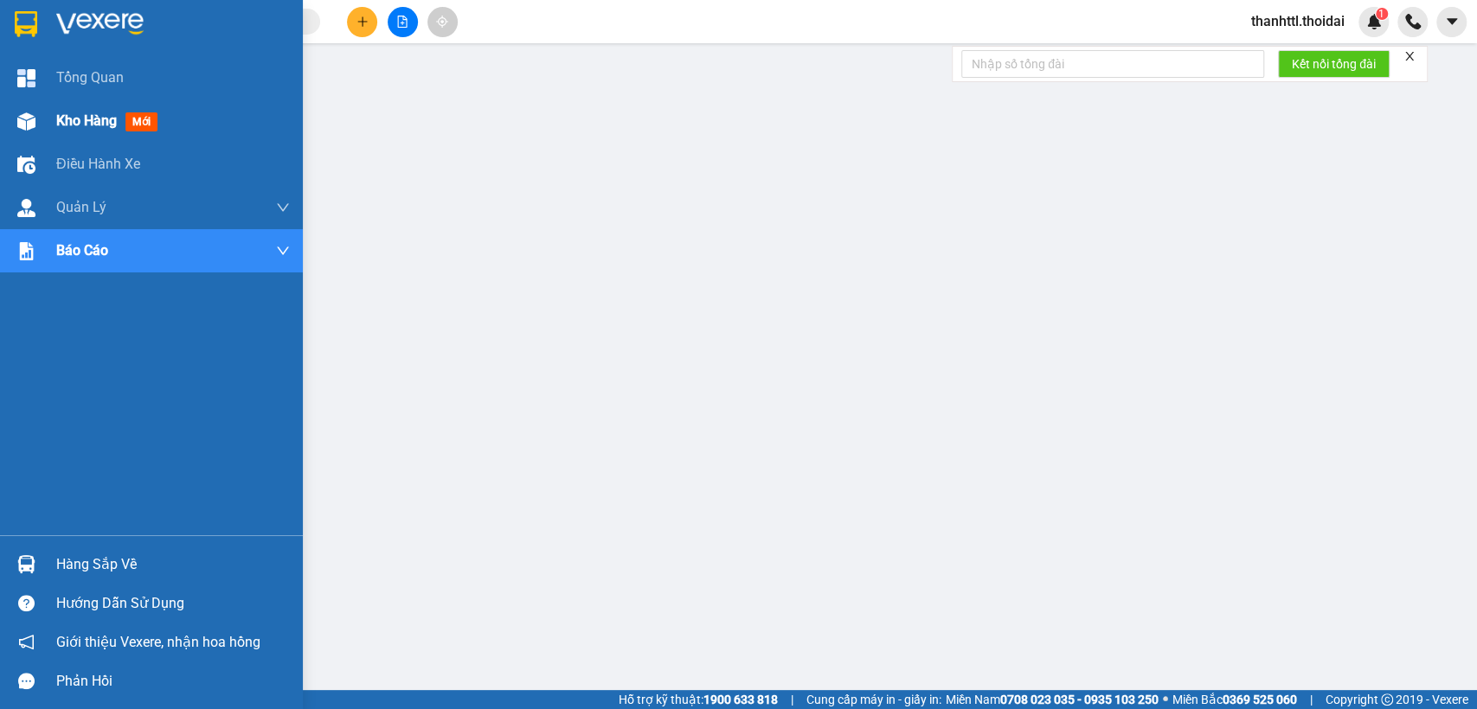
click at [69, 111] on div "Kho hàng mới" at bounding box center [110, 121] width 108 height 22
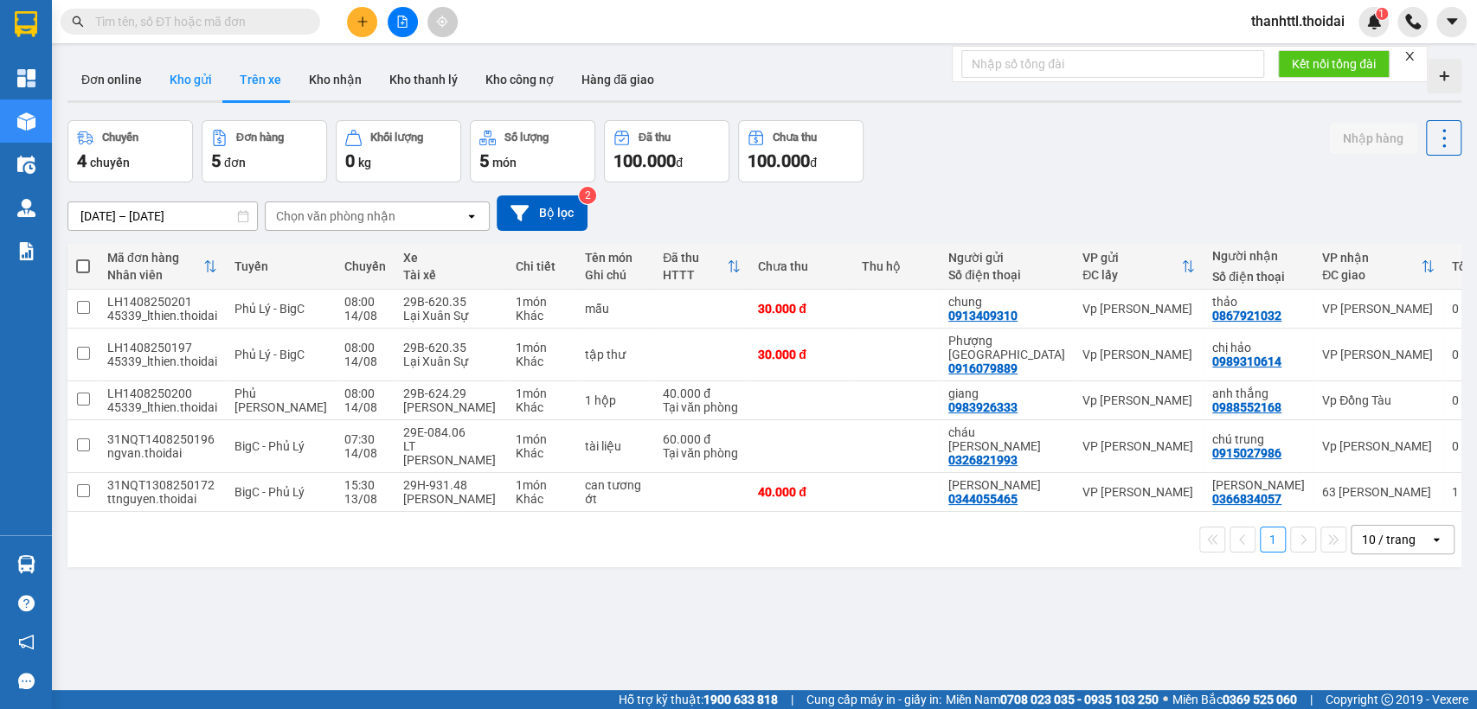
click at [199, 86] on button "Kho gửi" at bounding box center [191, 80] width 70 height 42
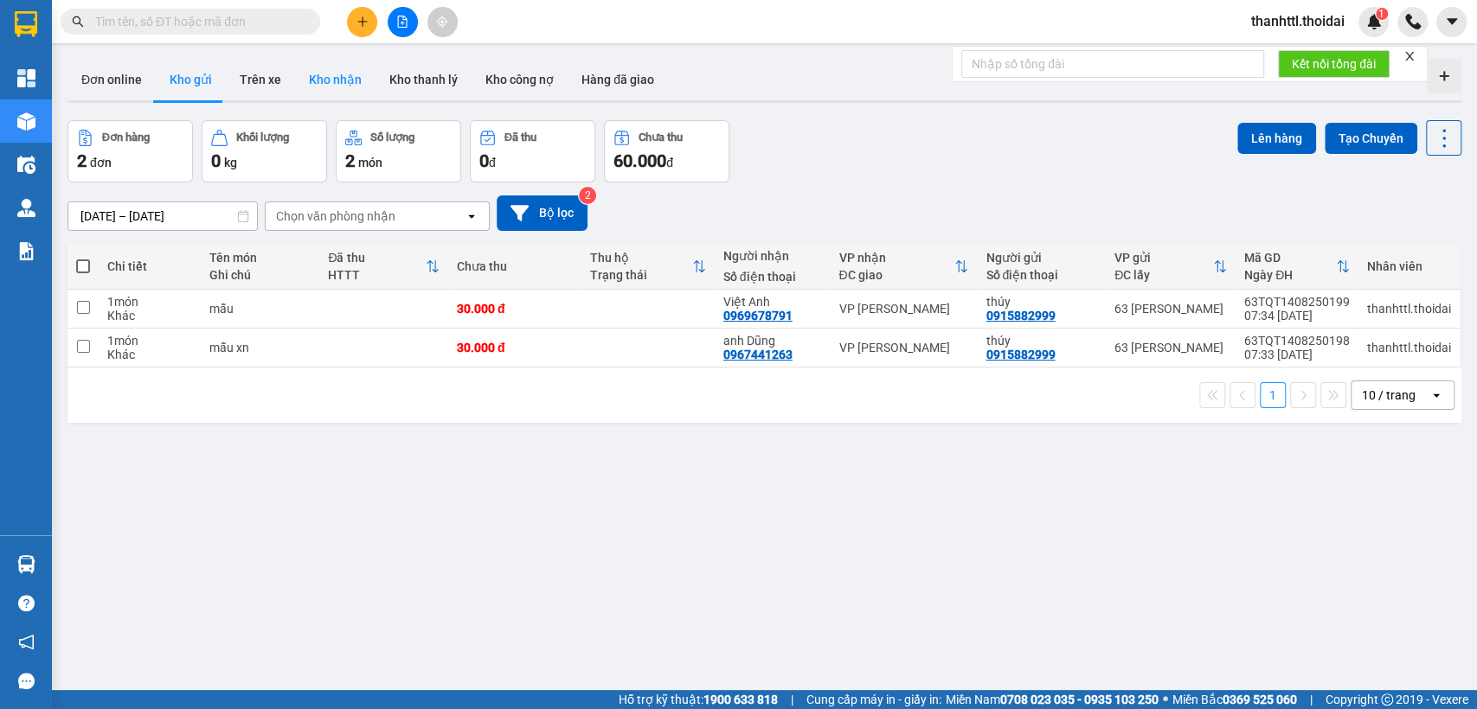
click at [346, 85] on button "Kho nhận" at bounding box center [335, 80] width 80 height 42
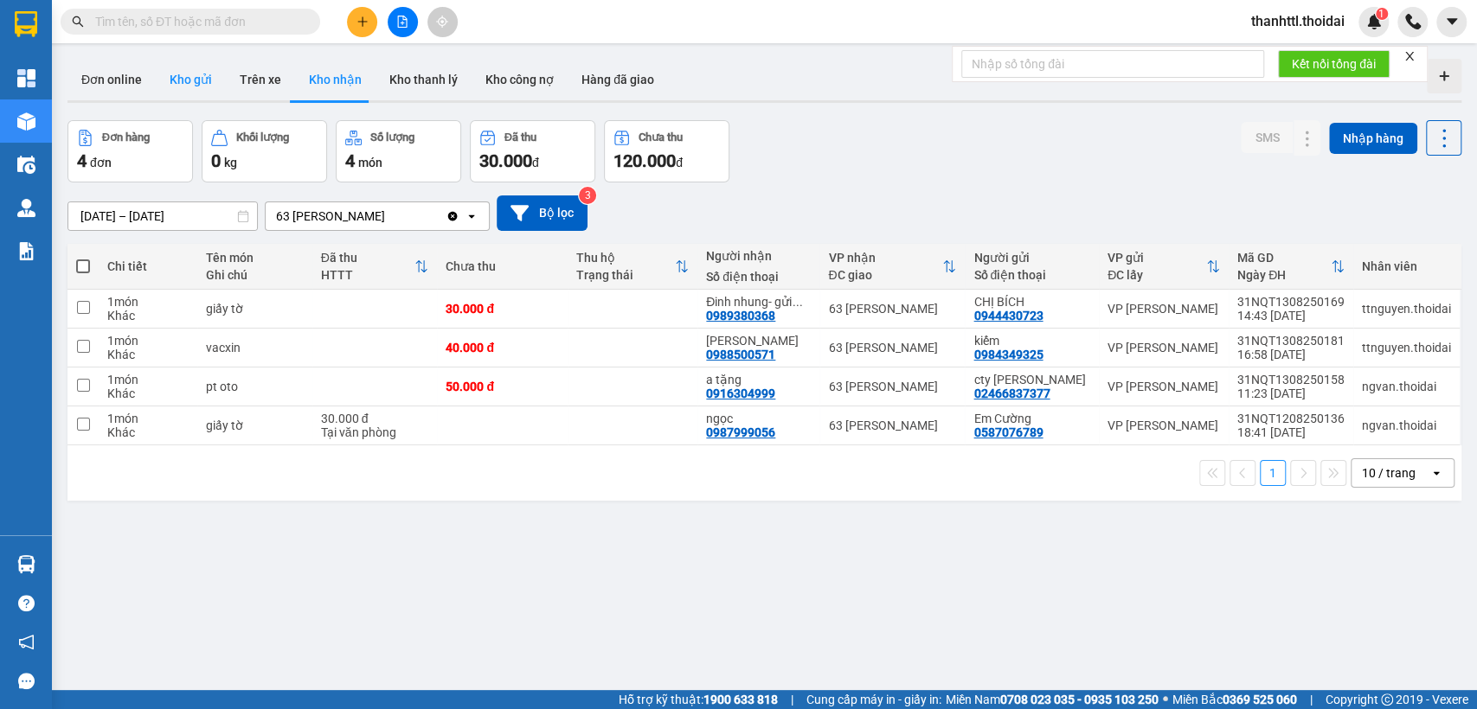
click at [184, 84] on button "Kho gửi" at bounding box center [191, 80] width 70 height 42
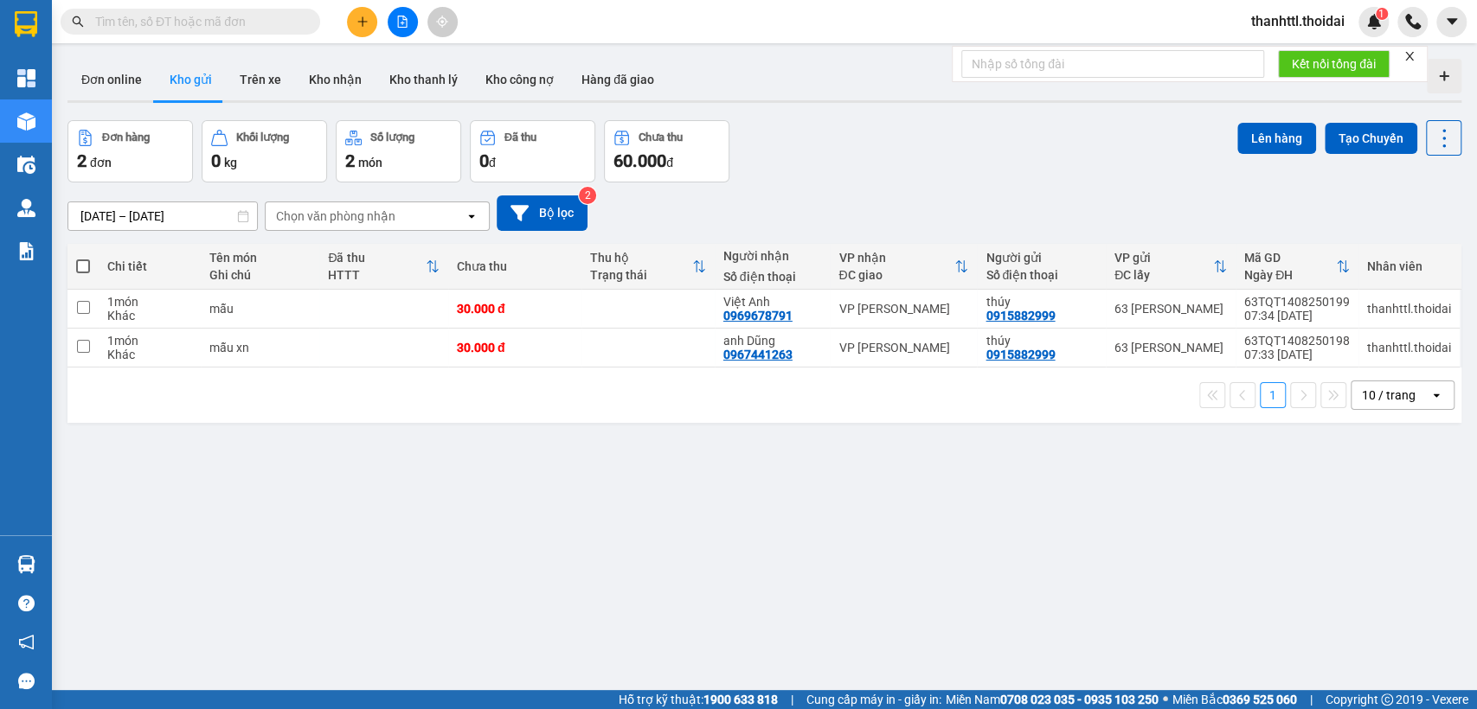
click at [1068, 46] on div "Kết nối tổng đài" at bounding box center [1190, 64] width 476 height 36
click at [266, 78] on button "Trên xe" at bounding box center [260, 80] width 69 height 42
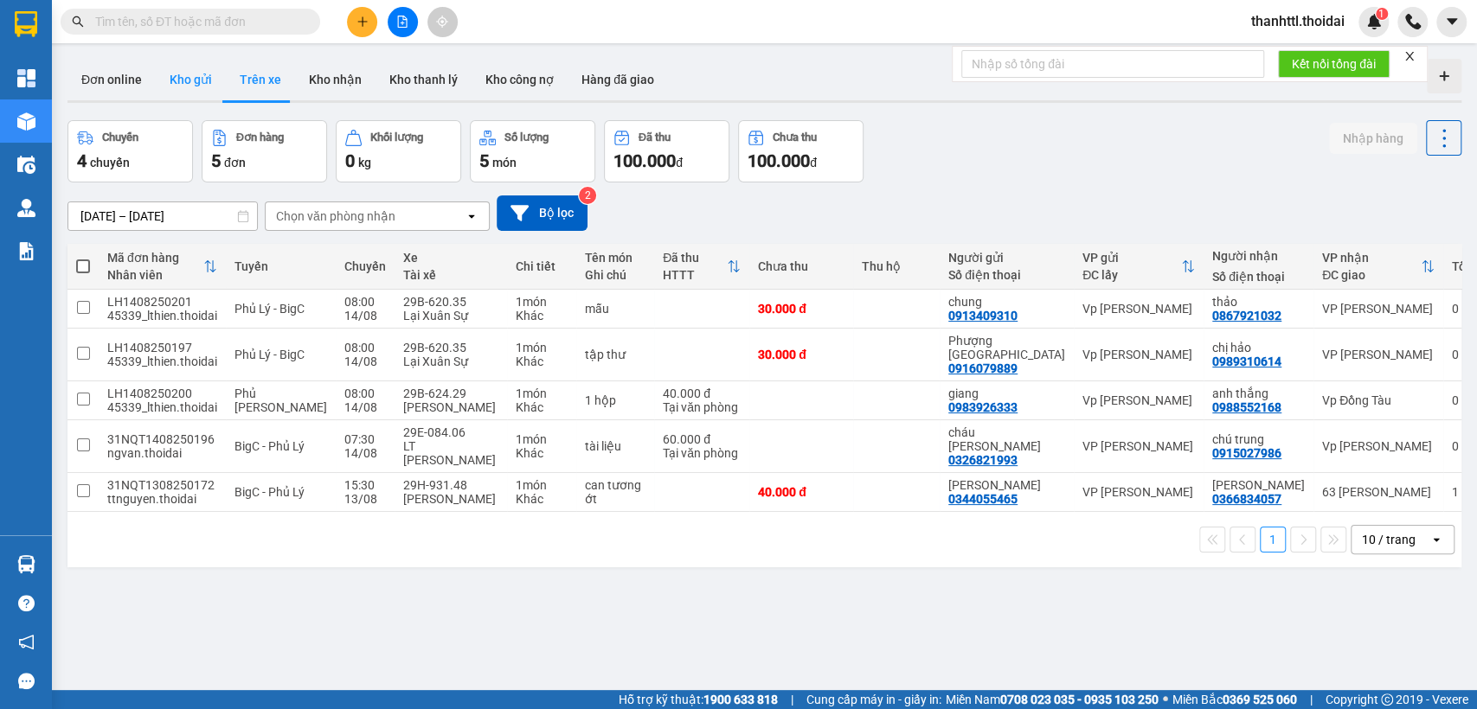
click at [198, 82] on button "Kho gửi" at bounding box center [191, 80] width 70 height 42
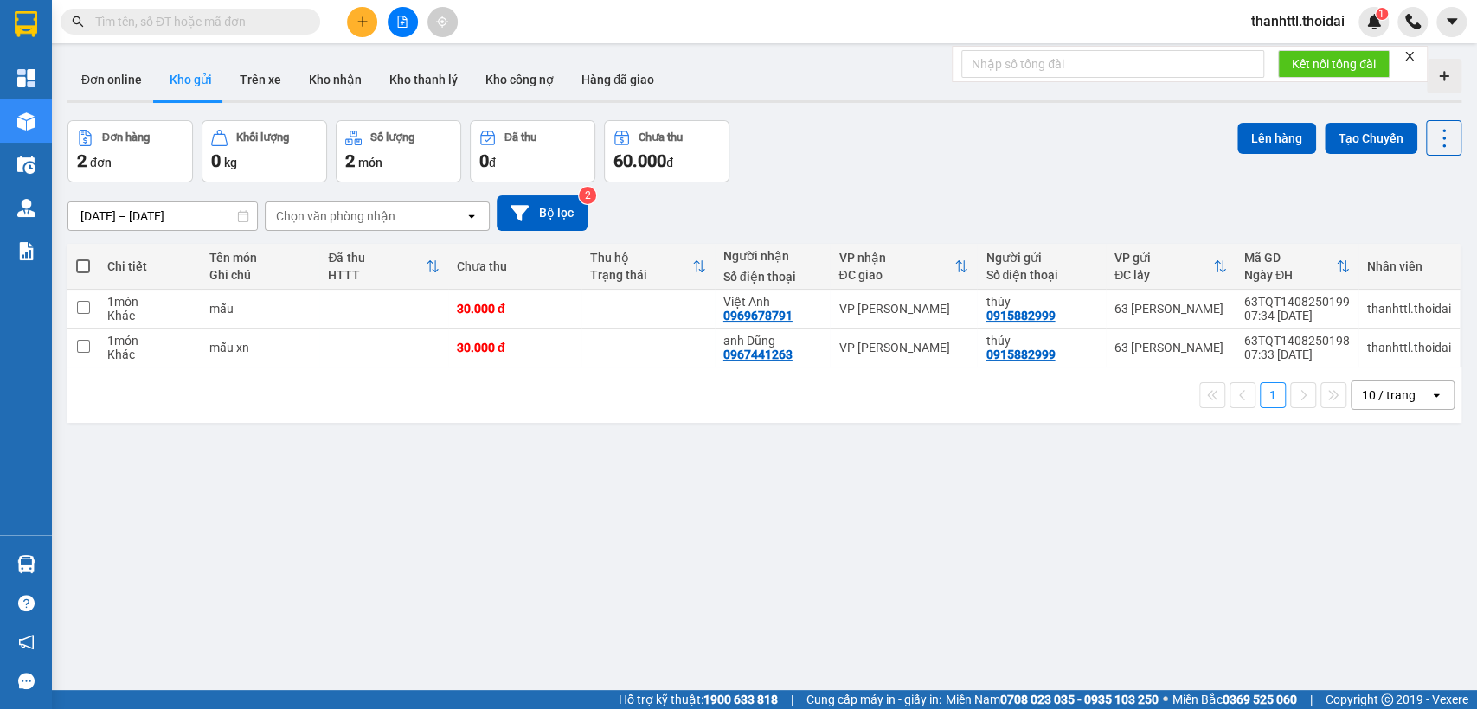
click at [87, 265] on span at bounding box center [83, 267] width 14 height 14
click at [83, 258] on input "checkbox" at bounding box center [83, 258] width 0 height 0
checkbox input "true"
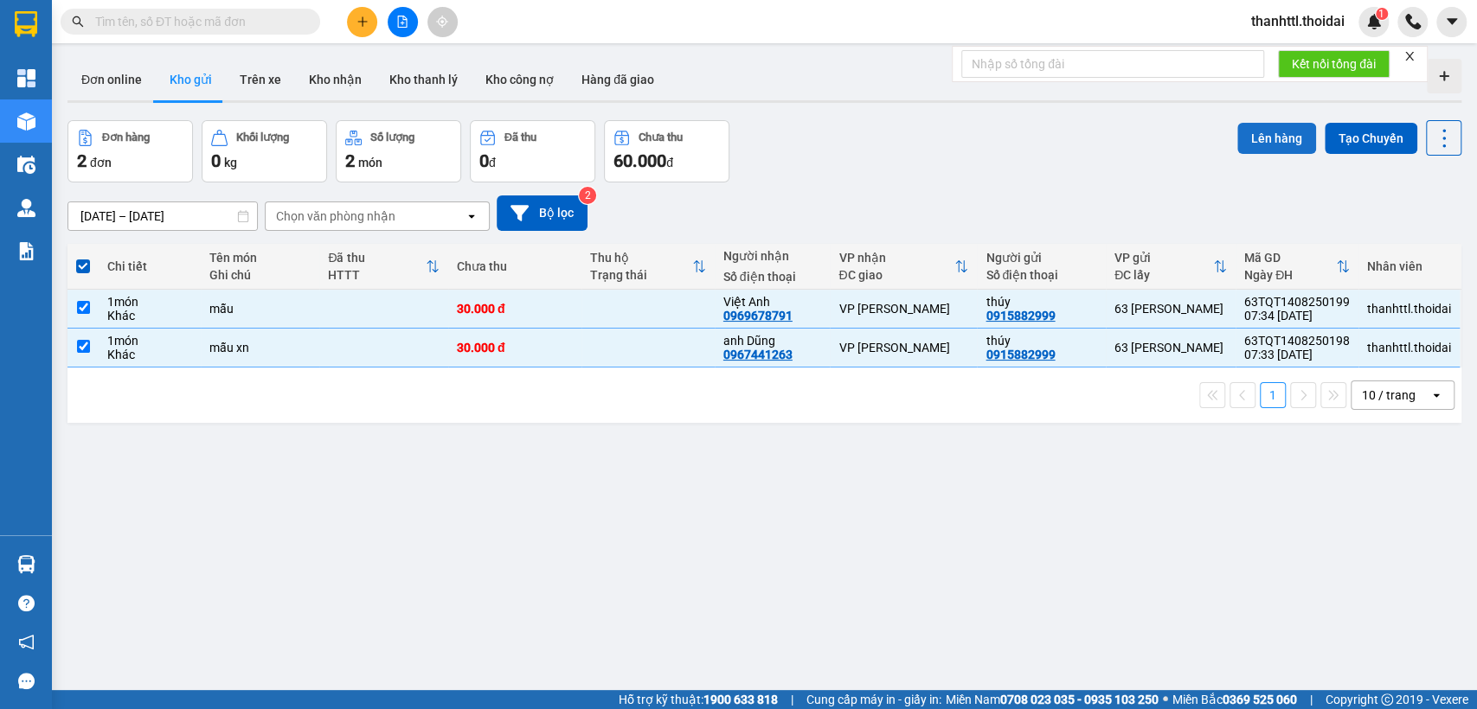
click at [1244, 145] on button "Lên hàng" at bounding box center [1276, 138] width 79 height 31
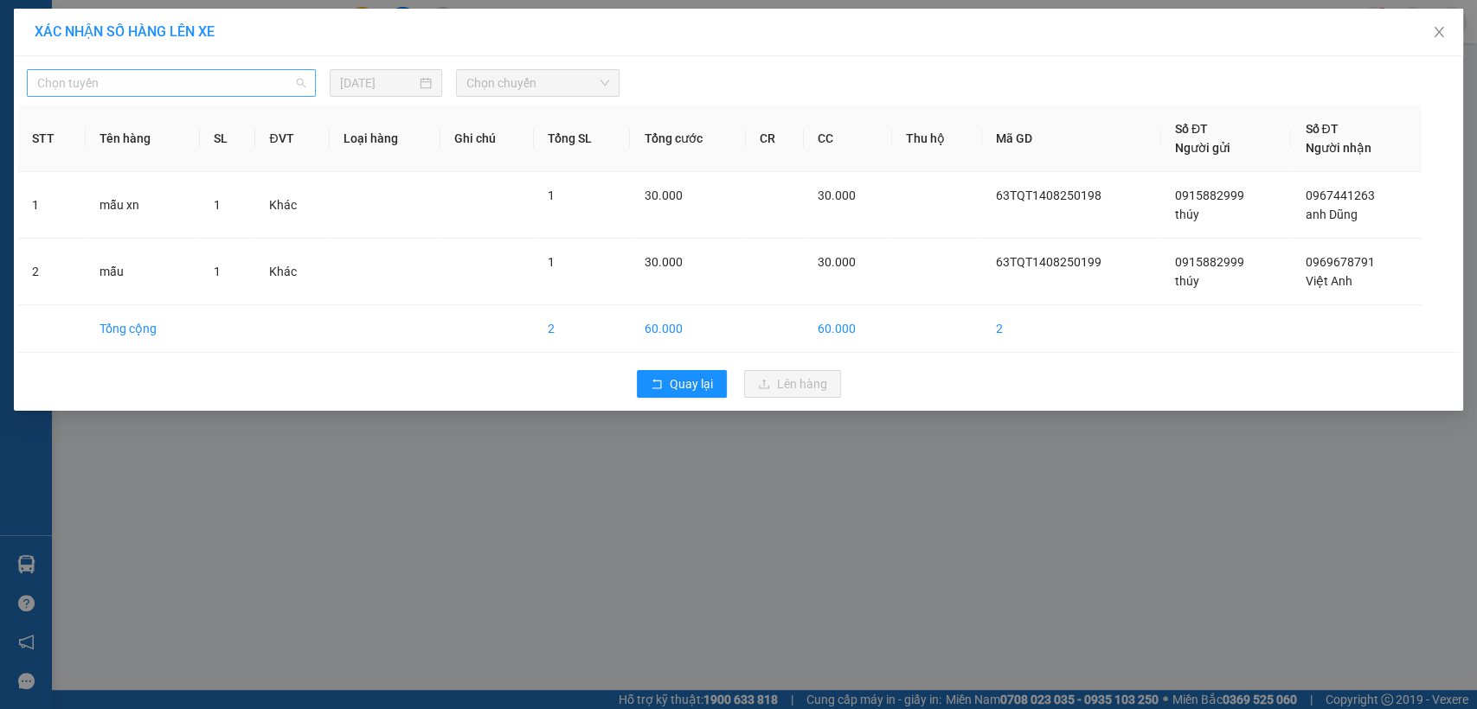
click at [305, 78] on span "Chọn tuyến" at bounding box center [171, 83] width 268 height 26
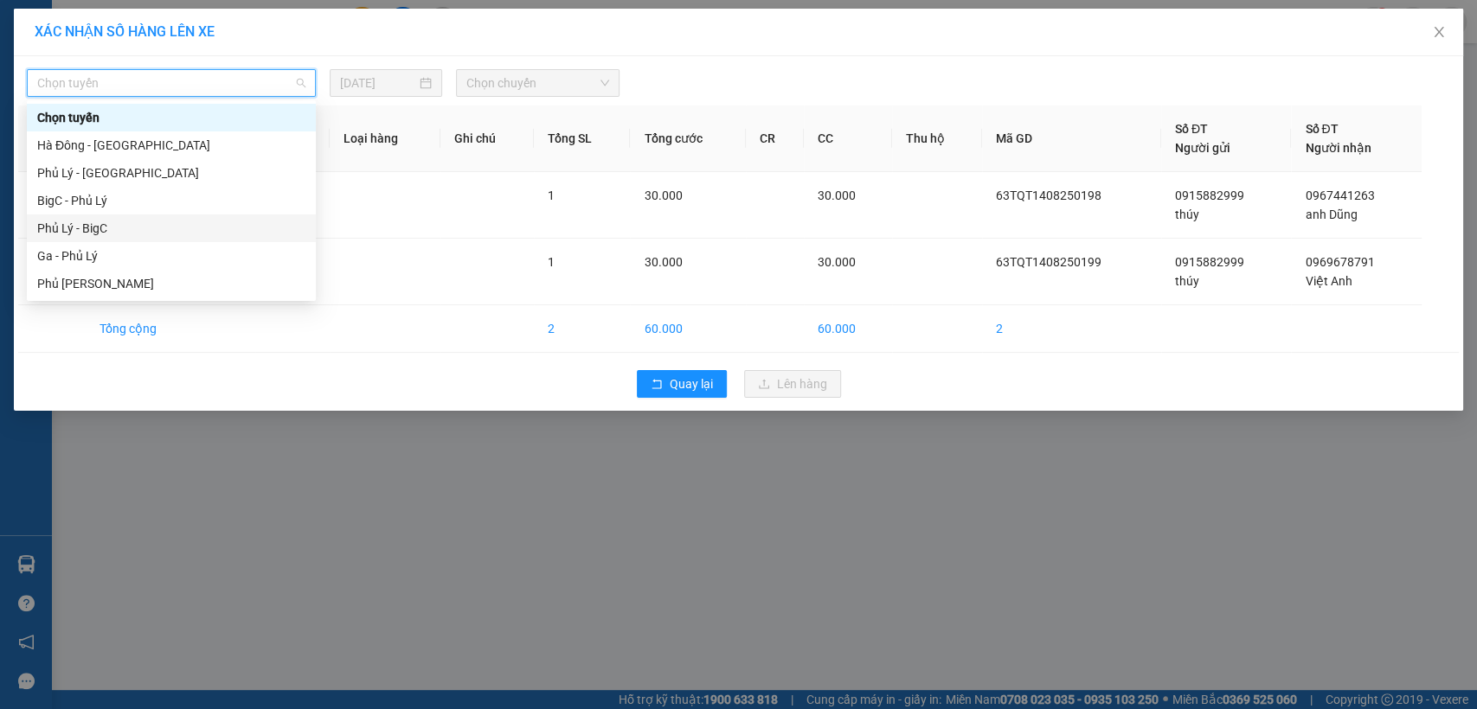
click at [86, 231] on div "Phủ Lý - BigC" at bounding box center [171, 228] width 268 height 19
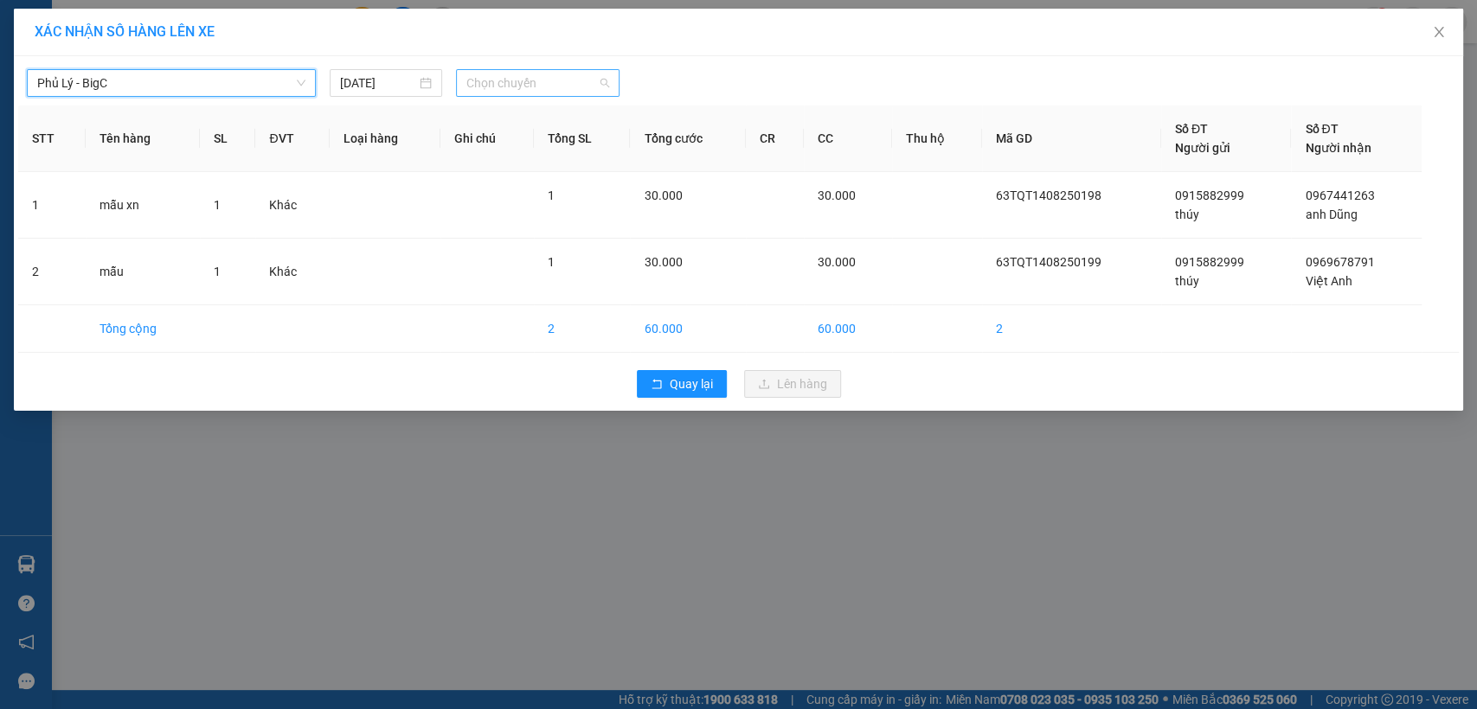
click at [606, 85] on span "Chọn chuyến" at bounding box center [537, 83] width 142 height 26
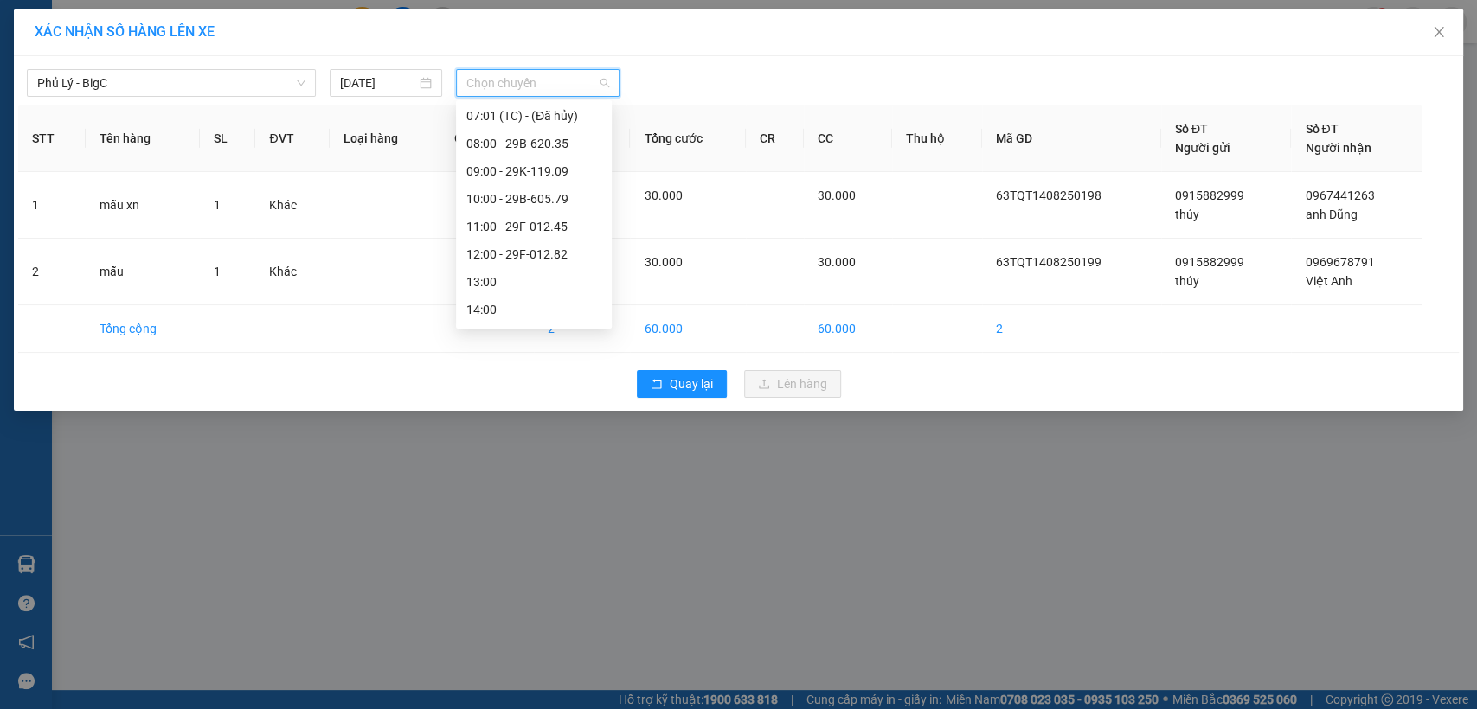
scroll to position [210, 0]
click at [554, 127] on div "08:00 - 29B-620.35" at bounding box center [533, 128] width 135 height 19
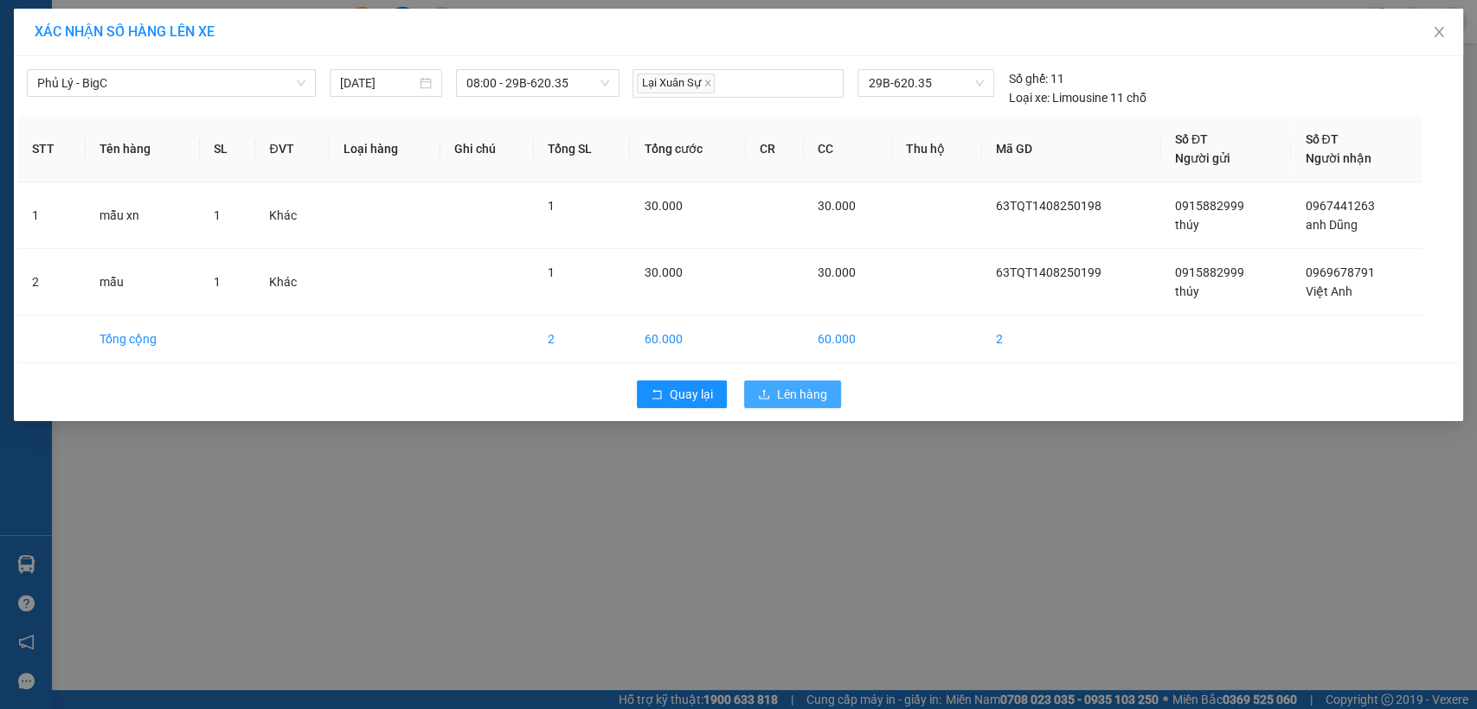
click at [805, 385] on span "Lên hàng" at bounding box center [802, 394] width 50 height 19
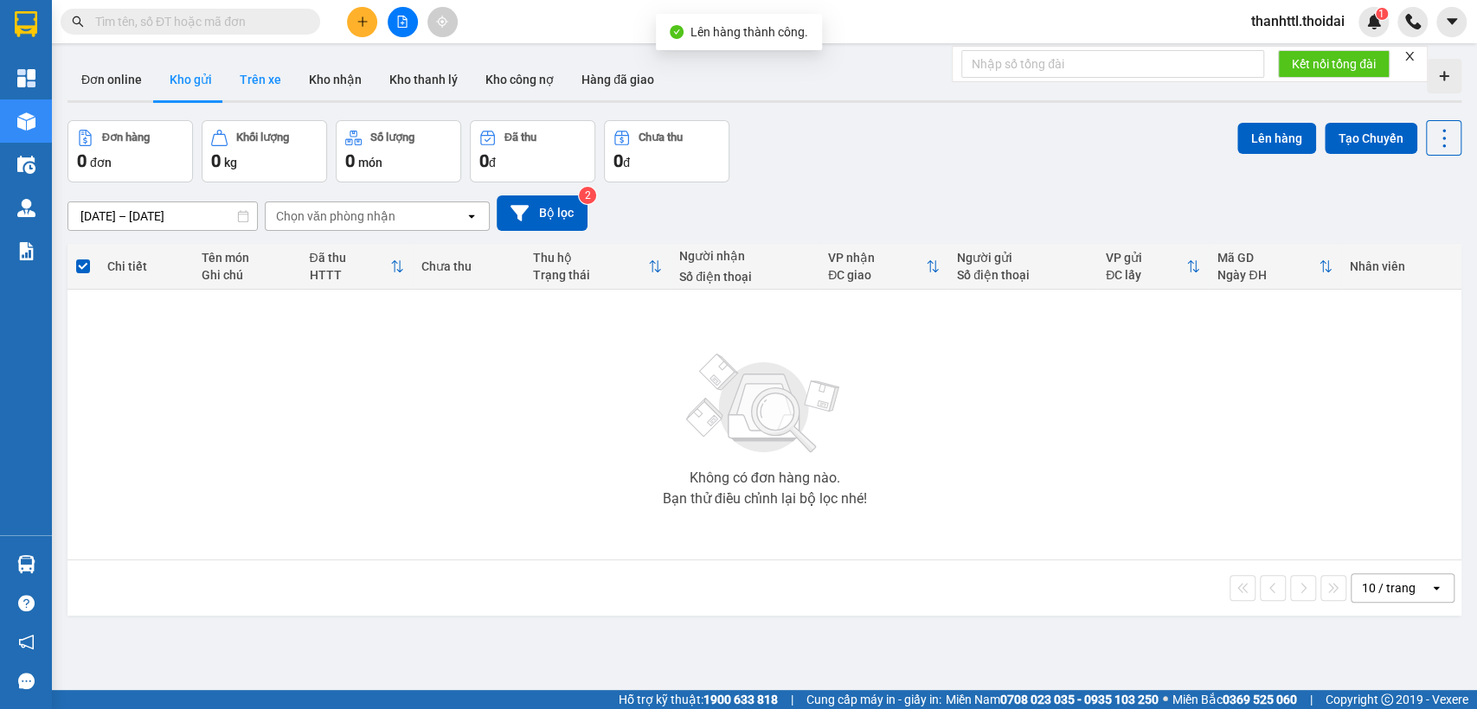
click at [254, 79] on button "Trên xe" at bounding box center [260, 80] width 69 height 42
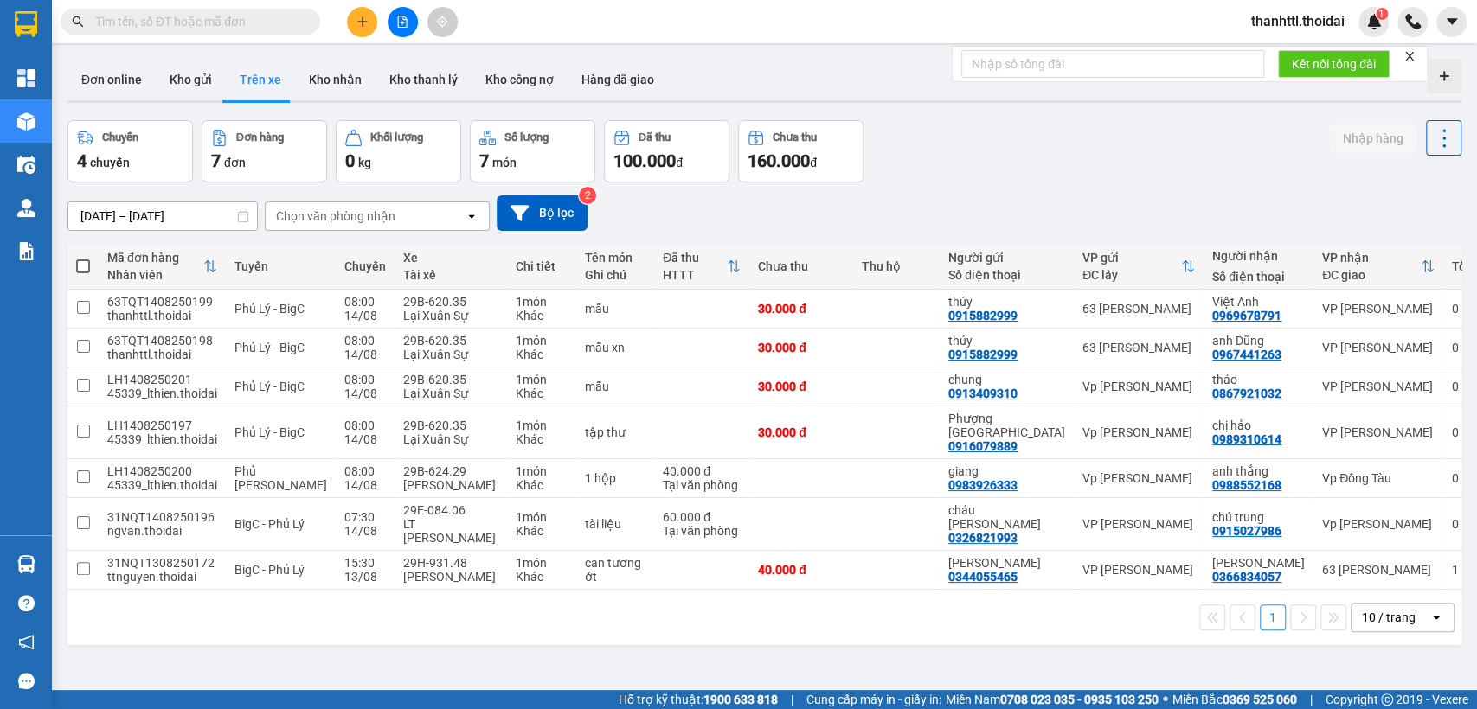
click at [243, 84] on button "Trên xe" at bounding box center [260, 80] width 69 height 42
click at [319, 76] on button "Kho nhận" at bounding box center [335, 80] width 80 height 42
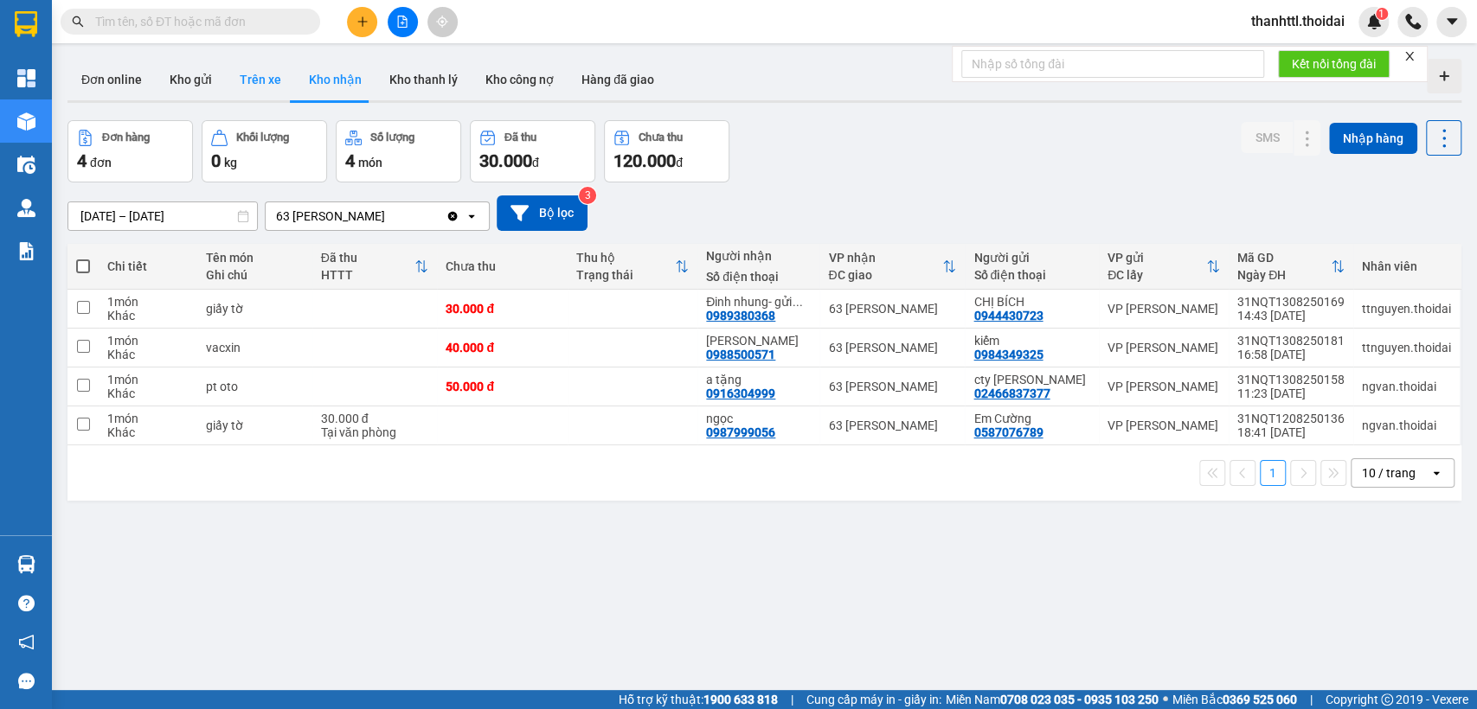
click at [259, 85] on button "Trên xe" at bounding box center [260, 80] width 69 height 42
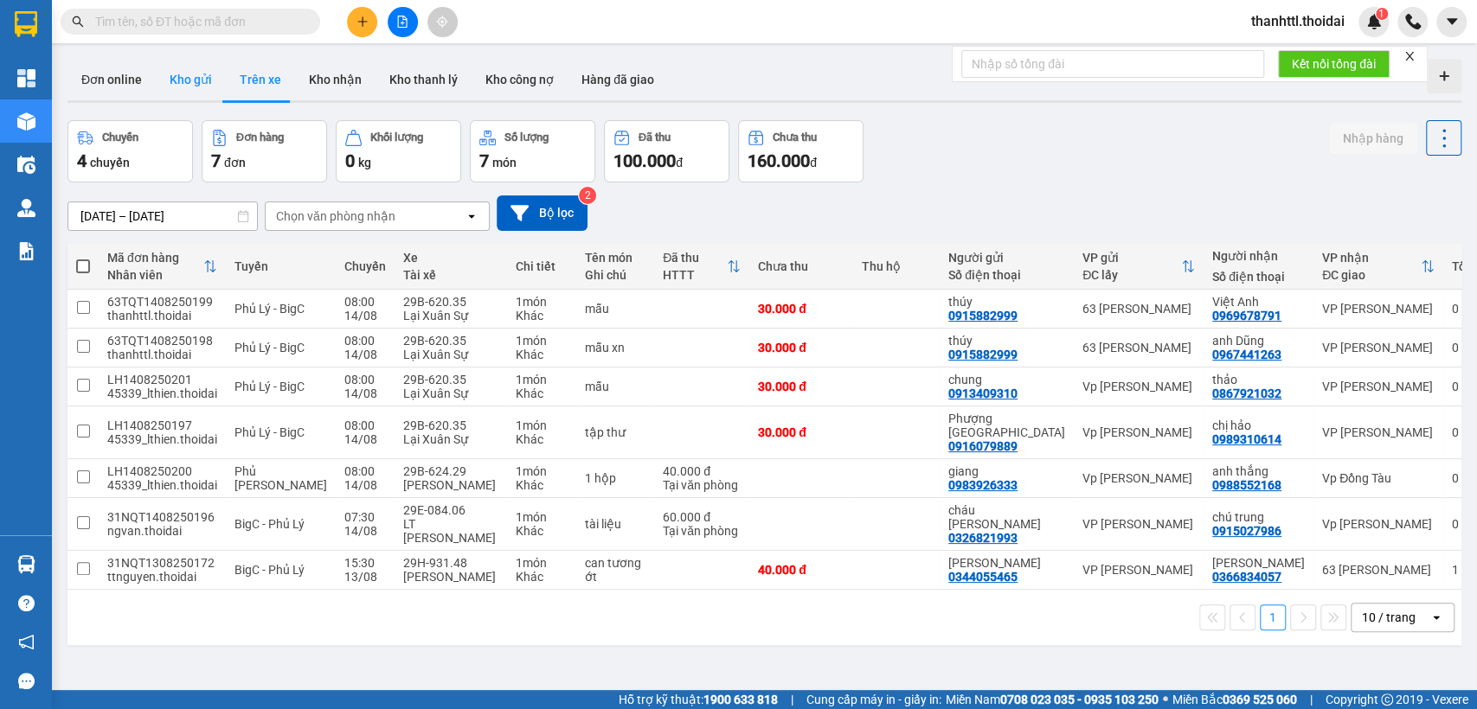
click at [191, 66] on button "Kho gửi" at bounding box center [191, 80] width 70 height 42
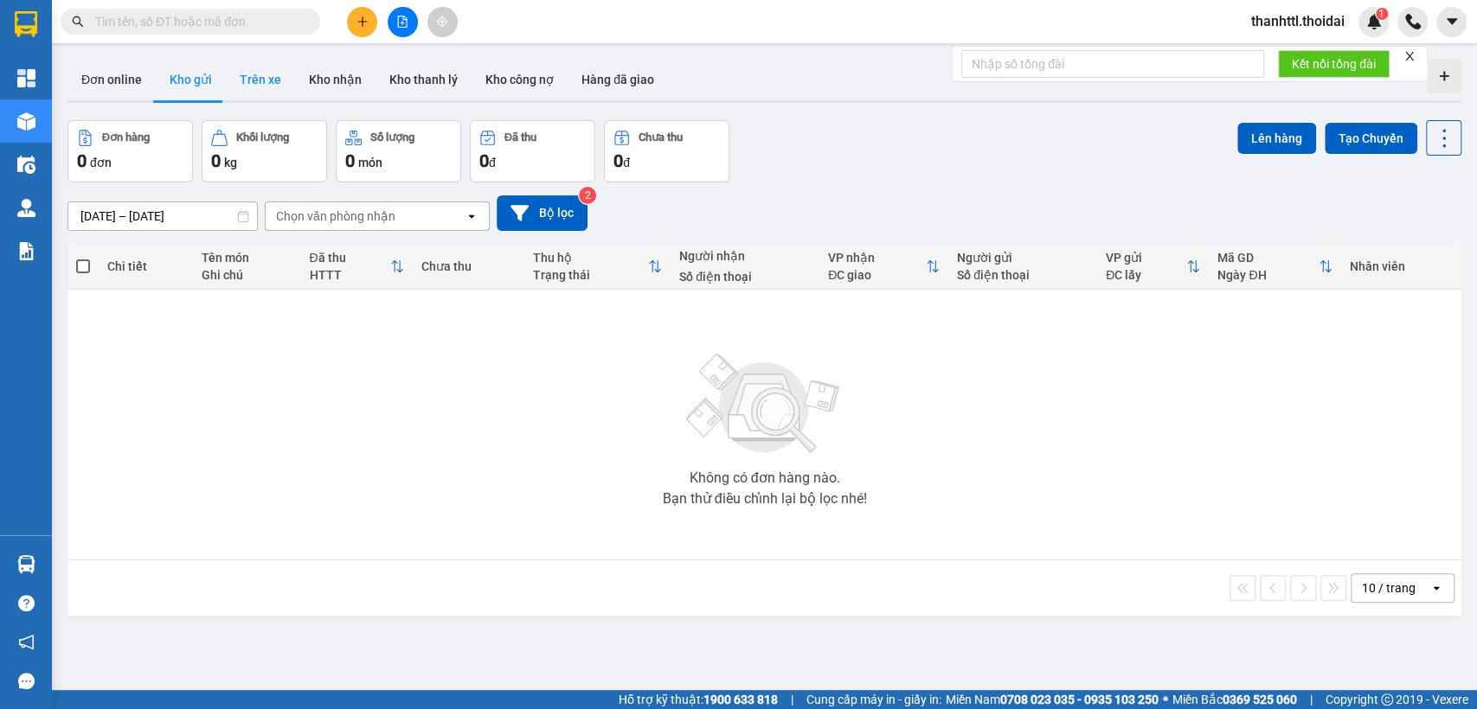
click at [264, 87] on button "Trên xe" at bounding box center [260, 80] width 69 height 42
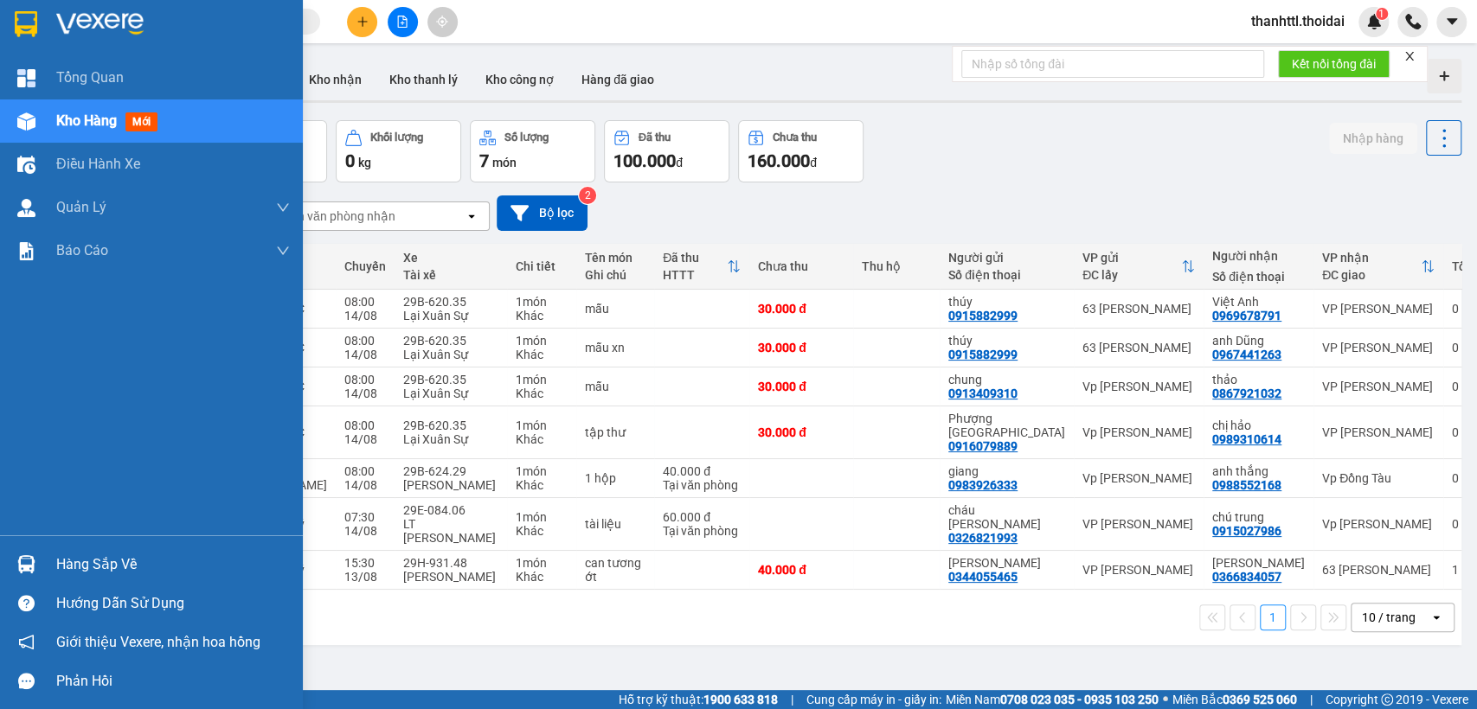
click at [92, 563] on div "Hàng sắp về" at bounding box center [173, 565] width 234 height 26
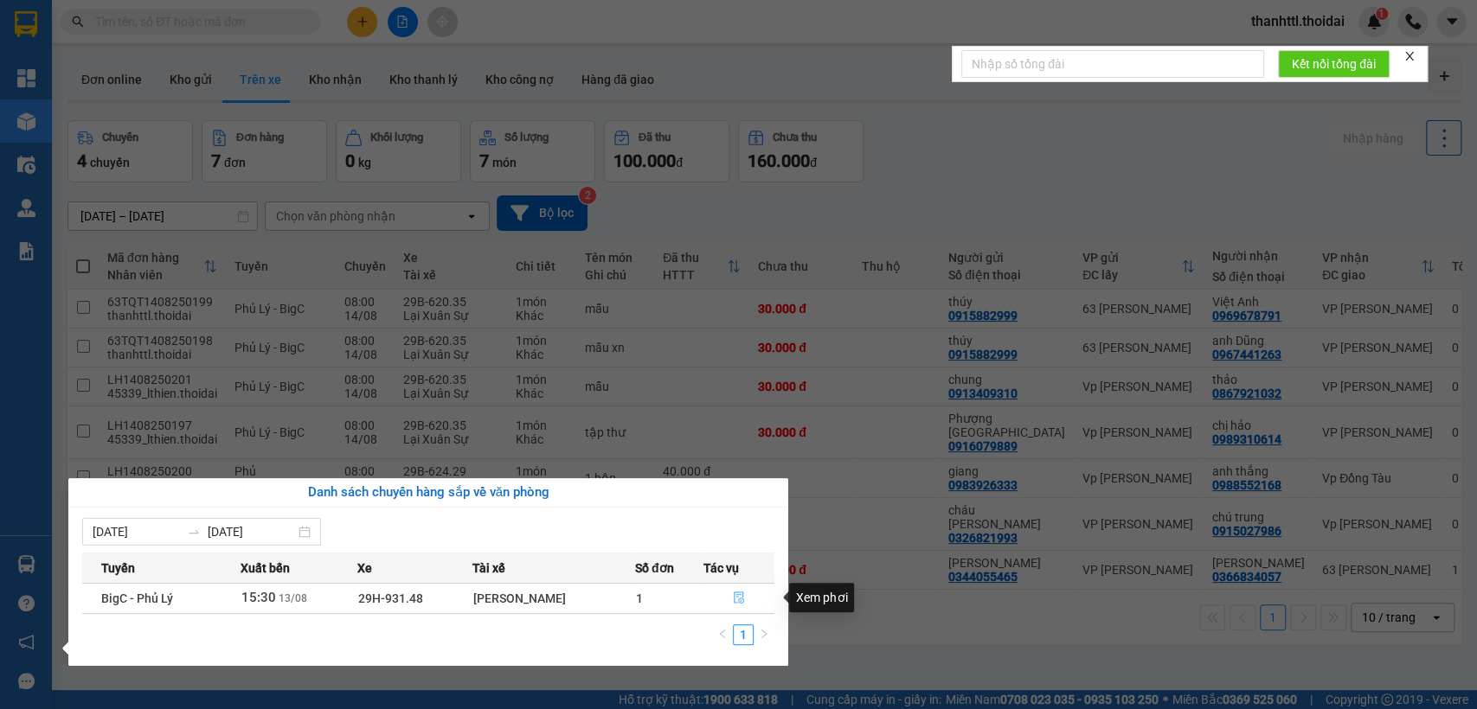
click at [734, 597] on icon "file-done" at bounding box center [739, 599] width 10 height 12
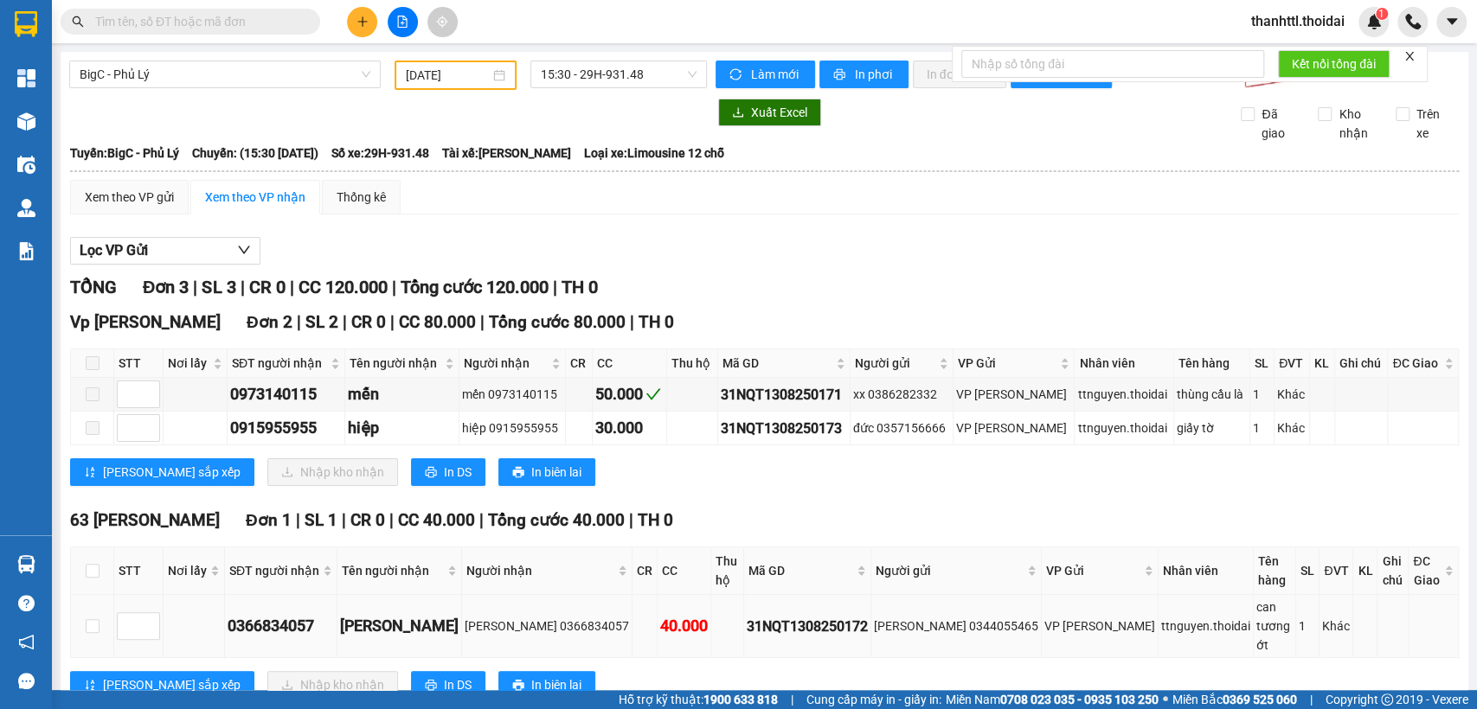
scroll to position [49, 0]
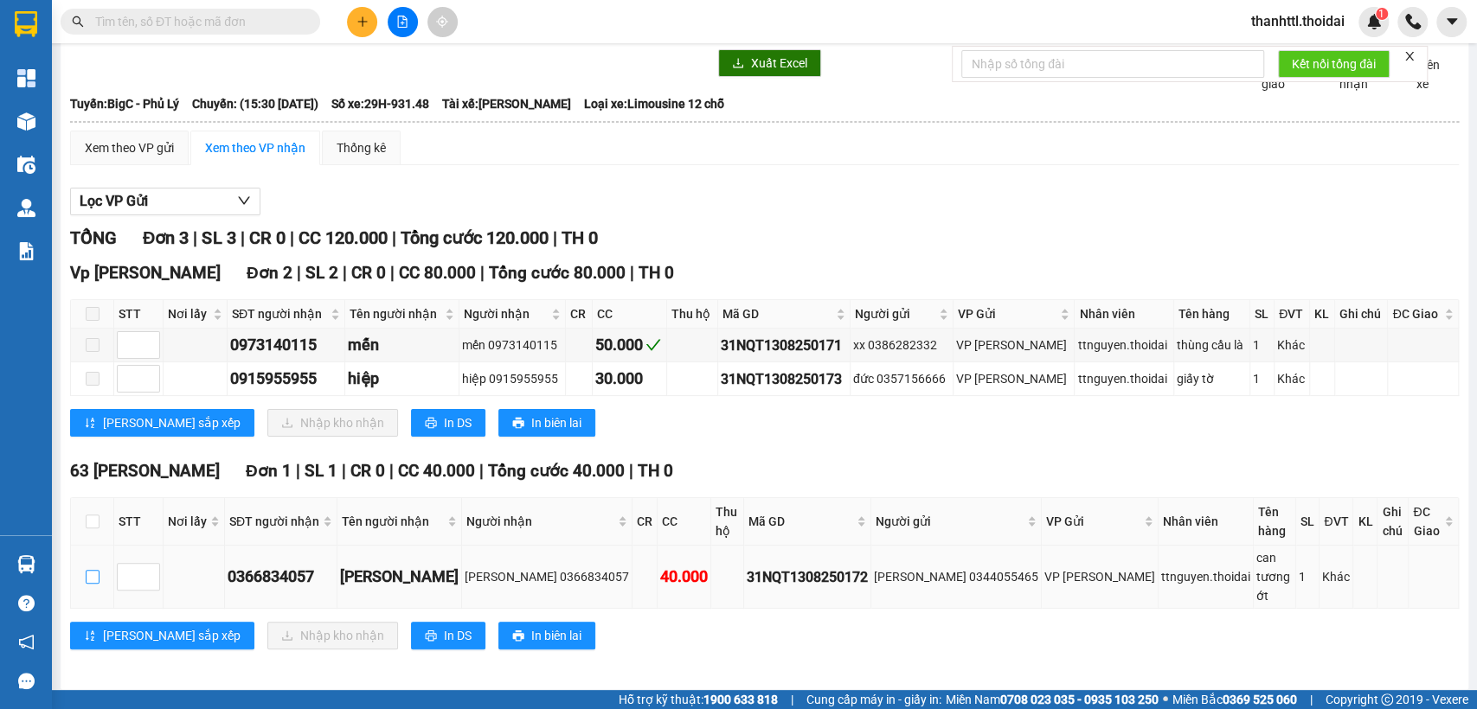
click at [90, 575] on input "checkbox" at bounding box center [93, 577] width 14 height 14
checkbox input "true"
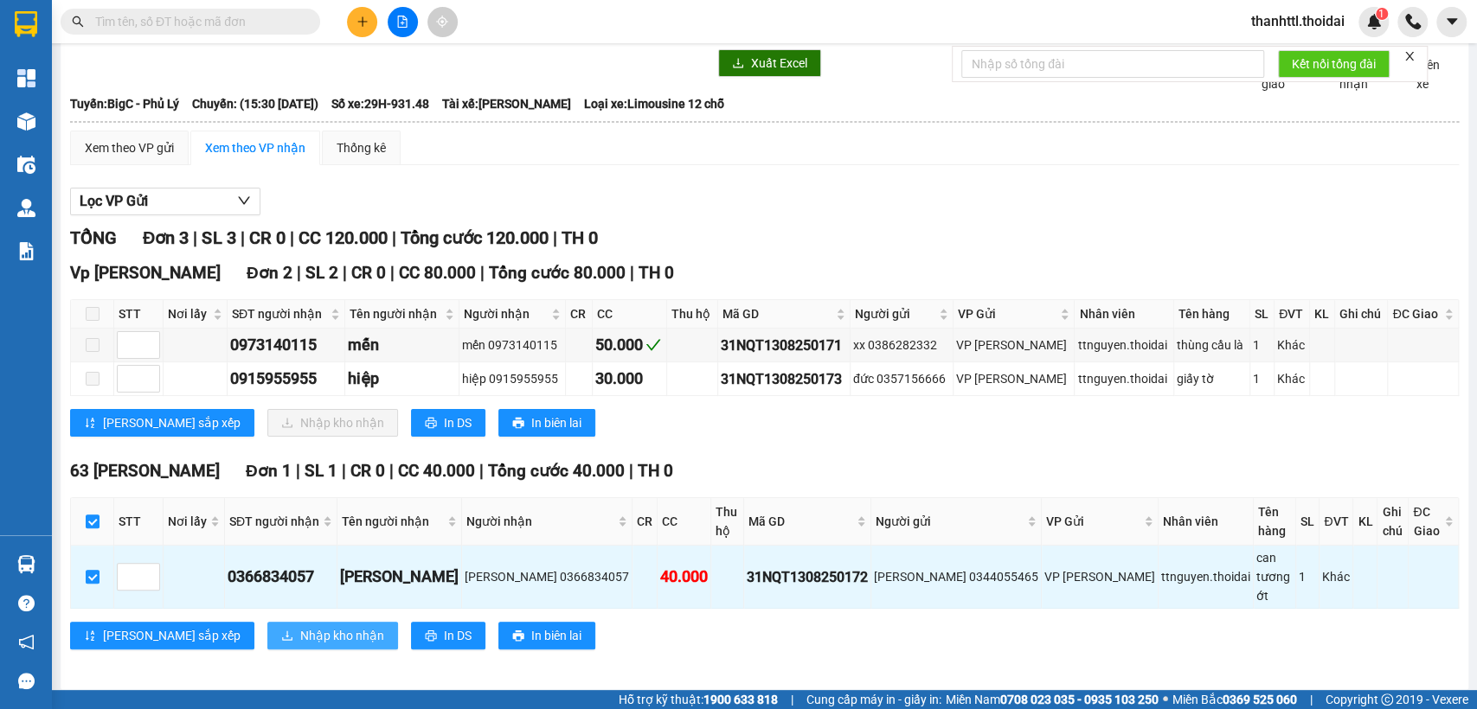
click at [300, 626] on span "Nhập kho nhận" at bounding box center [342, 635] width 84 height 19
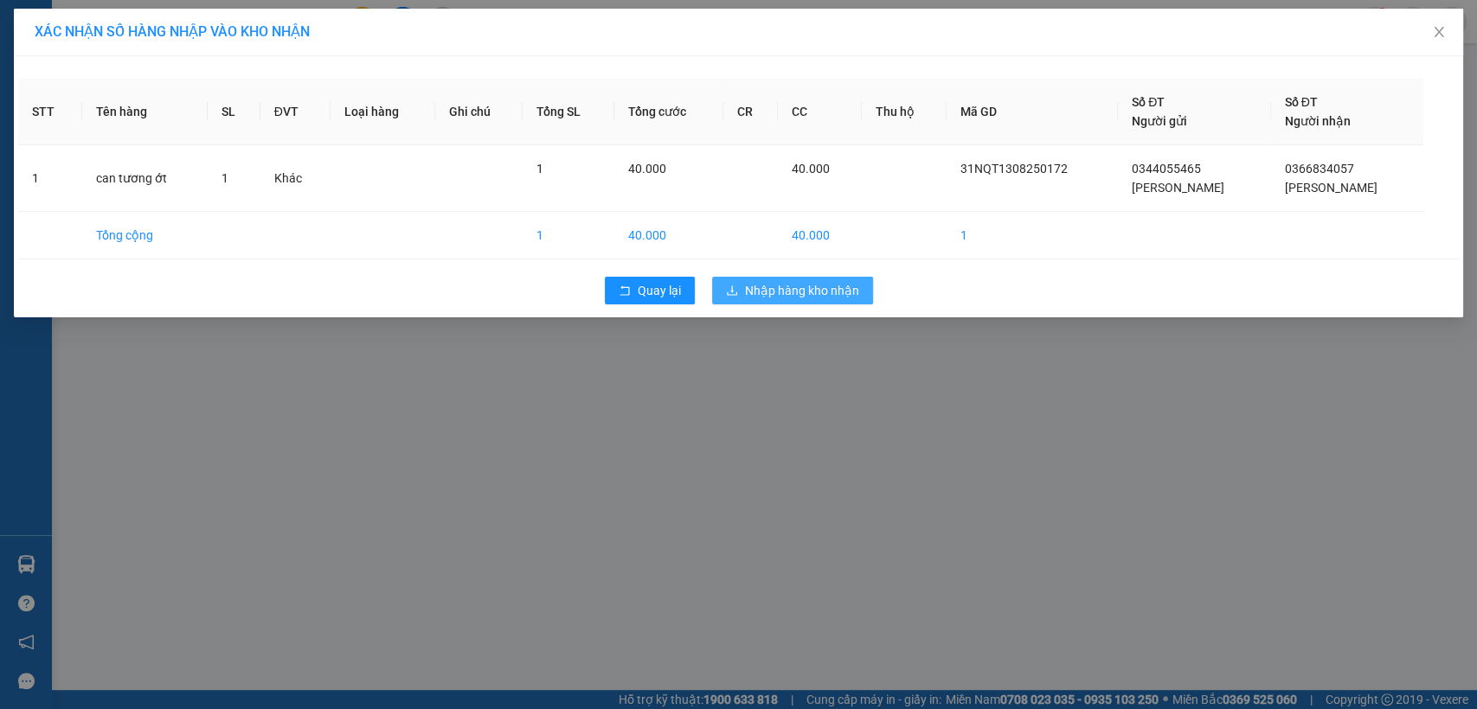
click at [770, 292] on span "Nhập hàng kho nhận" at bounding box center [802, 290] width 114 height 19
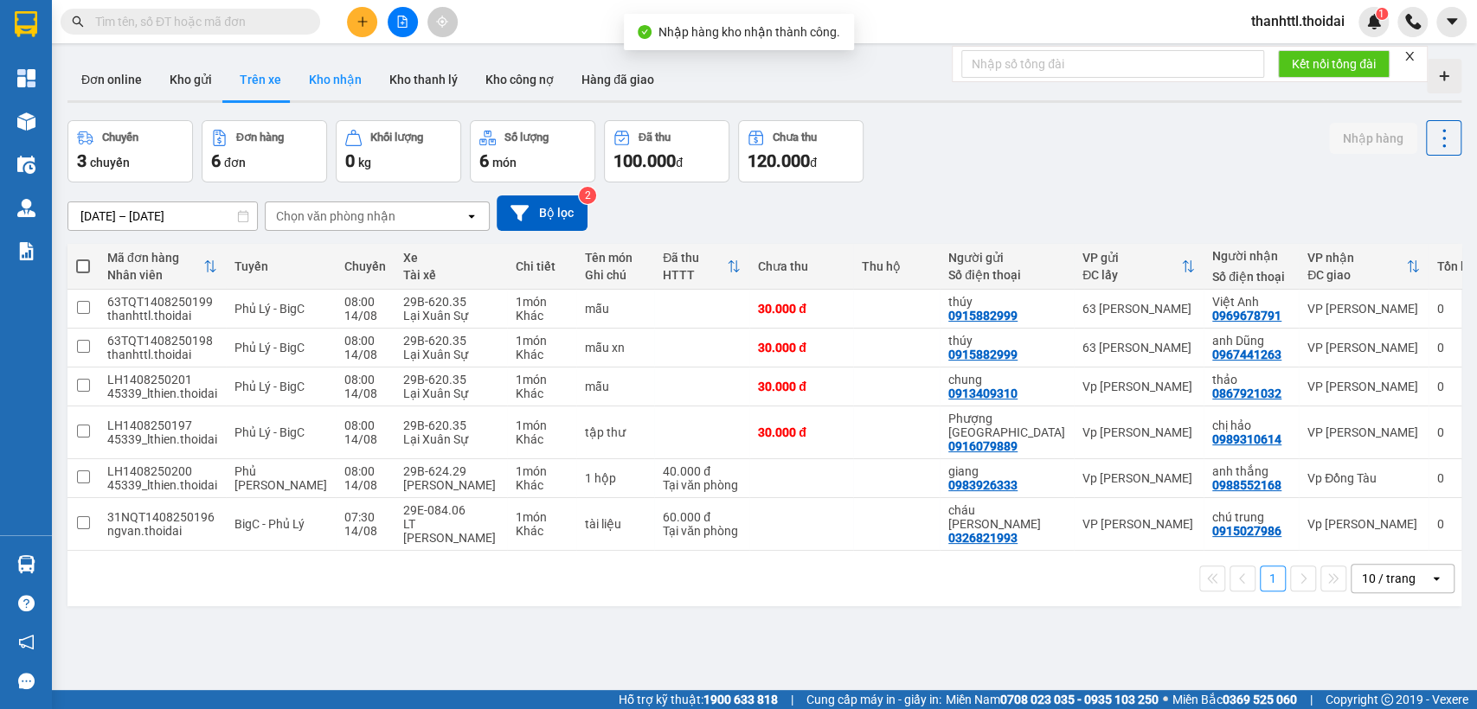
click at [349, 81] on button "Kho nhận" at bounding box center [335, 80] width 80 height 42
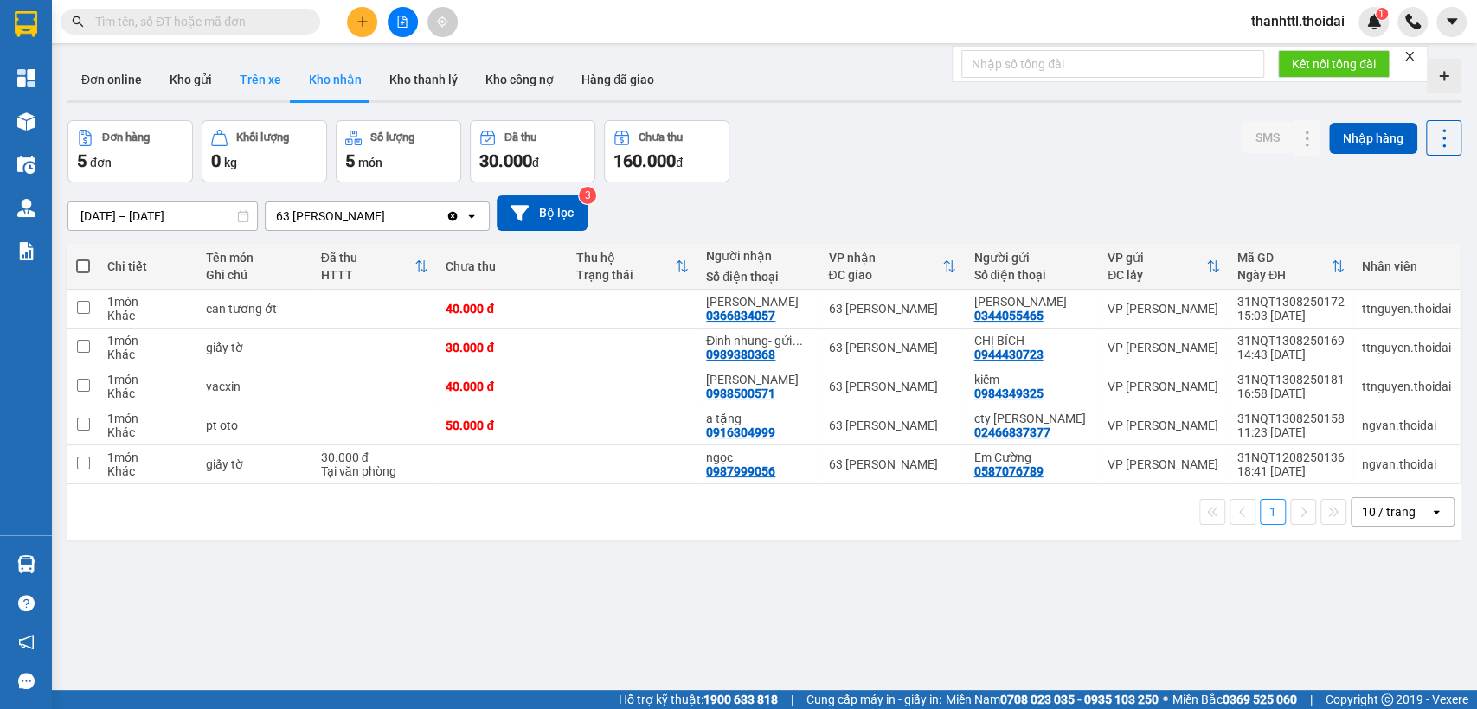
click at [260, 83] on button "Trên xe" at bounding box center [260, 80] width 69 height 42
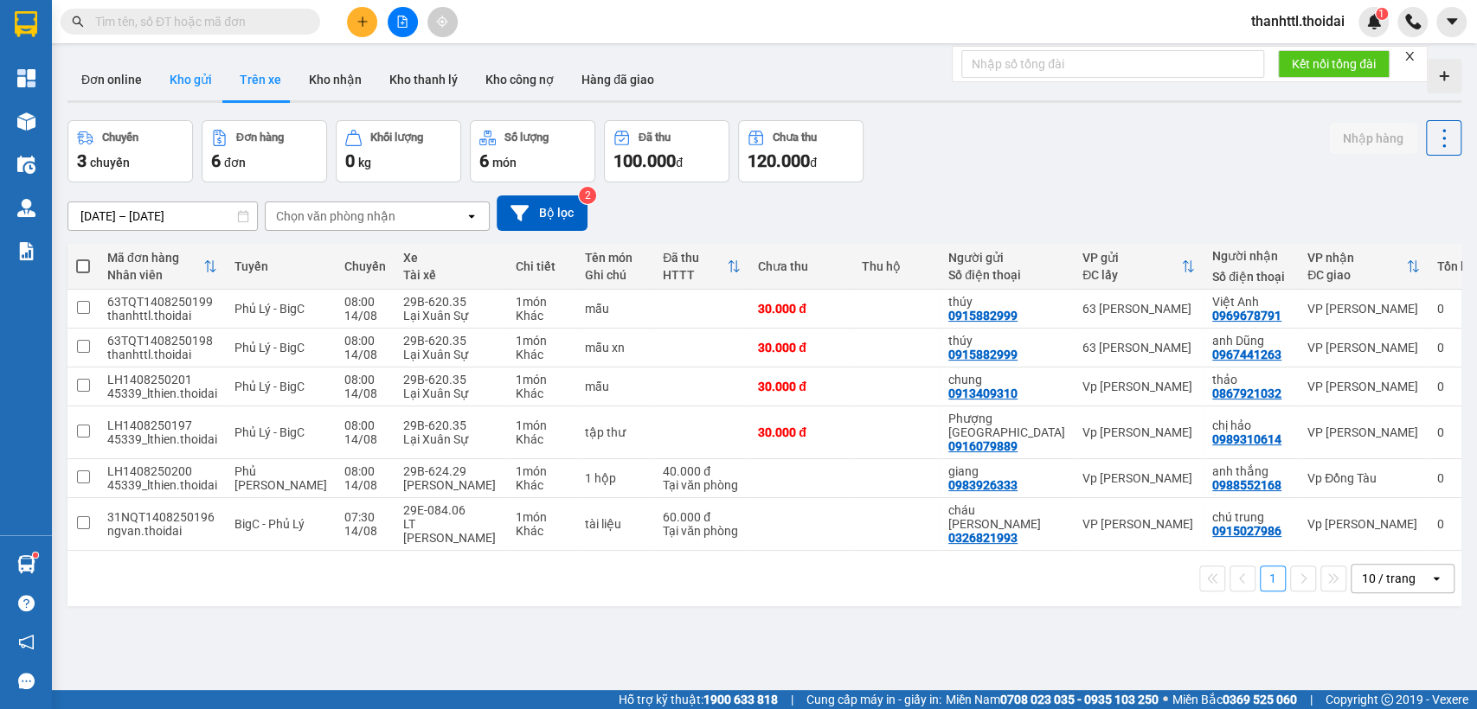
click at [189, 83] on button "Kho gửi" at bounding box center [191, 80] width 70 height 42
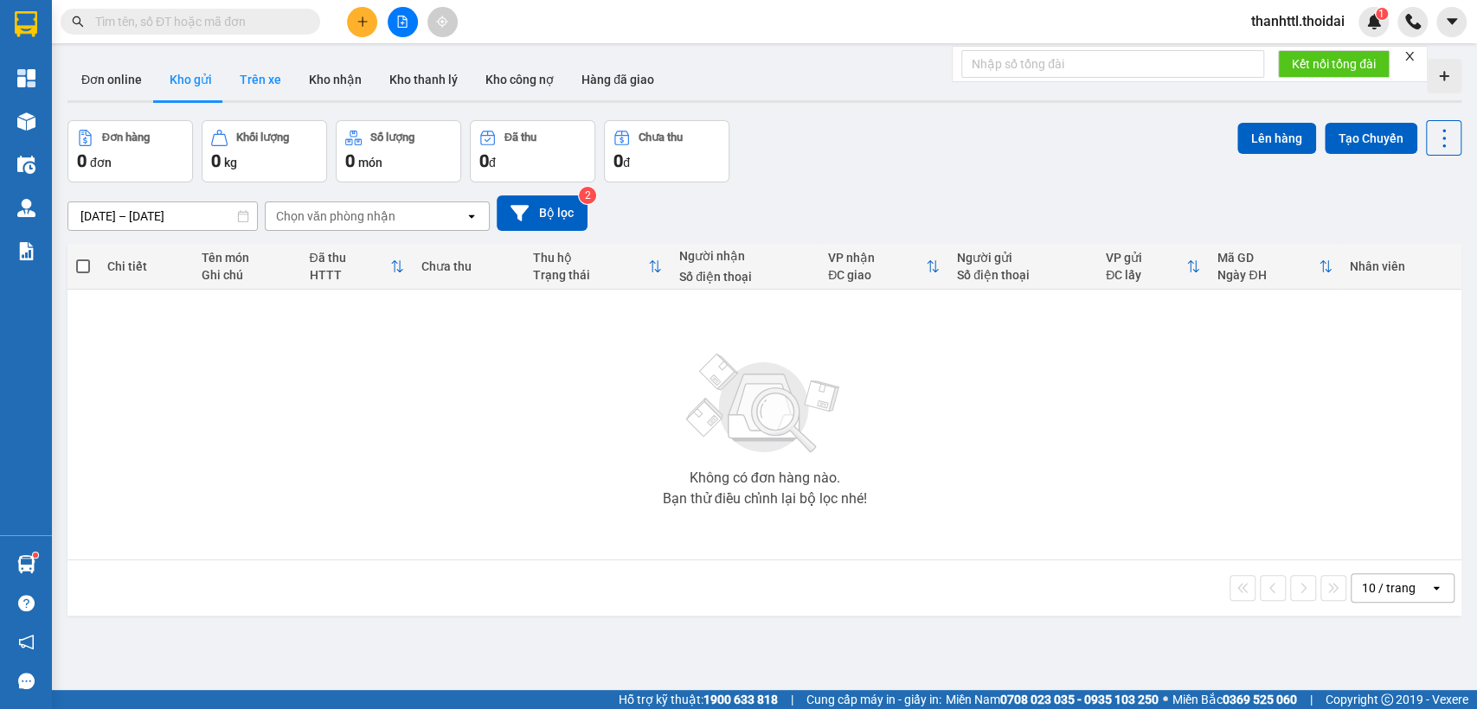
click at [229, 79] on button "Trên xe" at bounding box center [260, 80] width 69 height 42
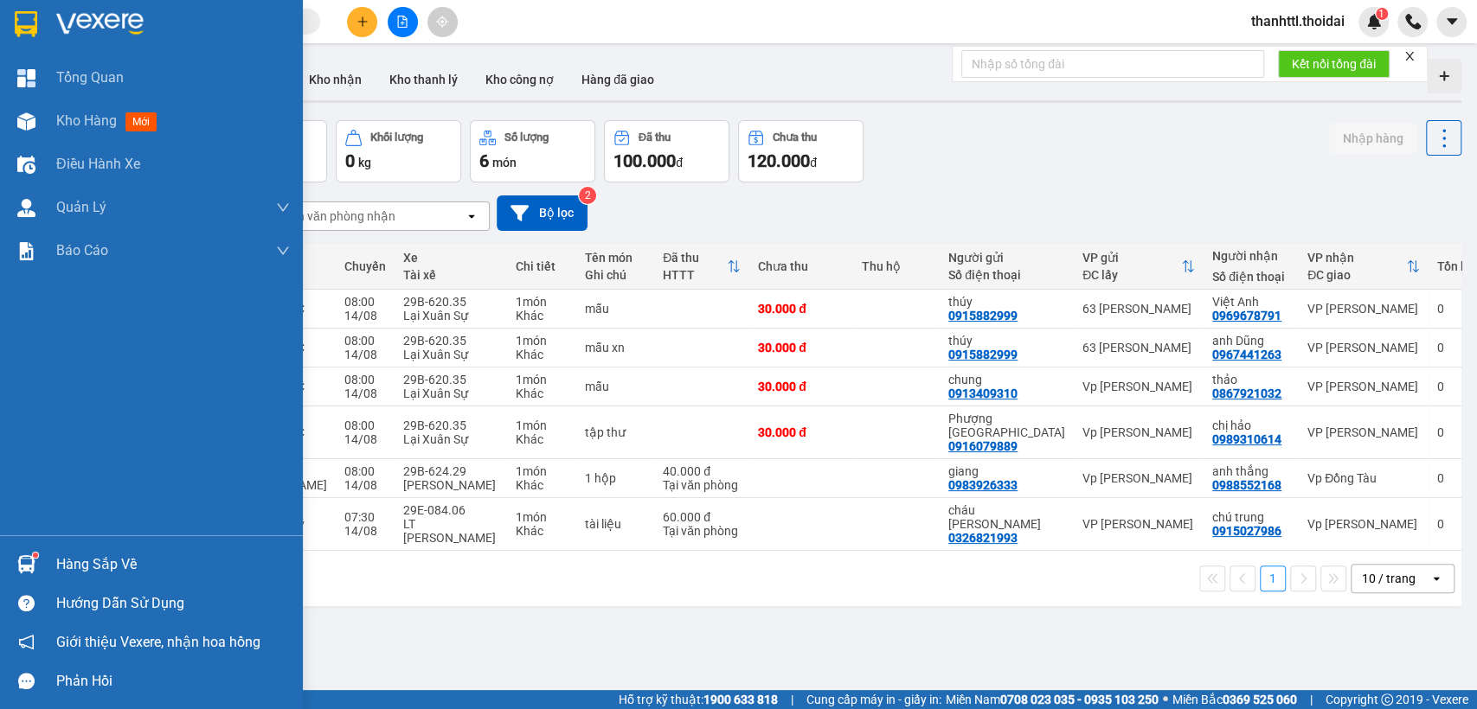
click at [42, 557] on div "Hàng sắp về" at bounding box center [151, 564] width 303 height 39
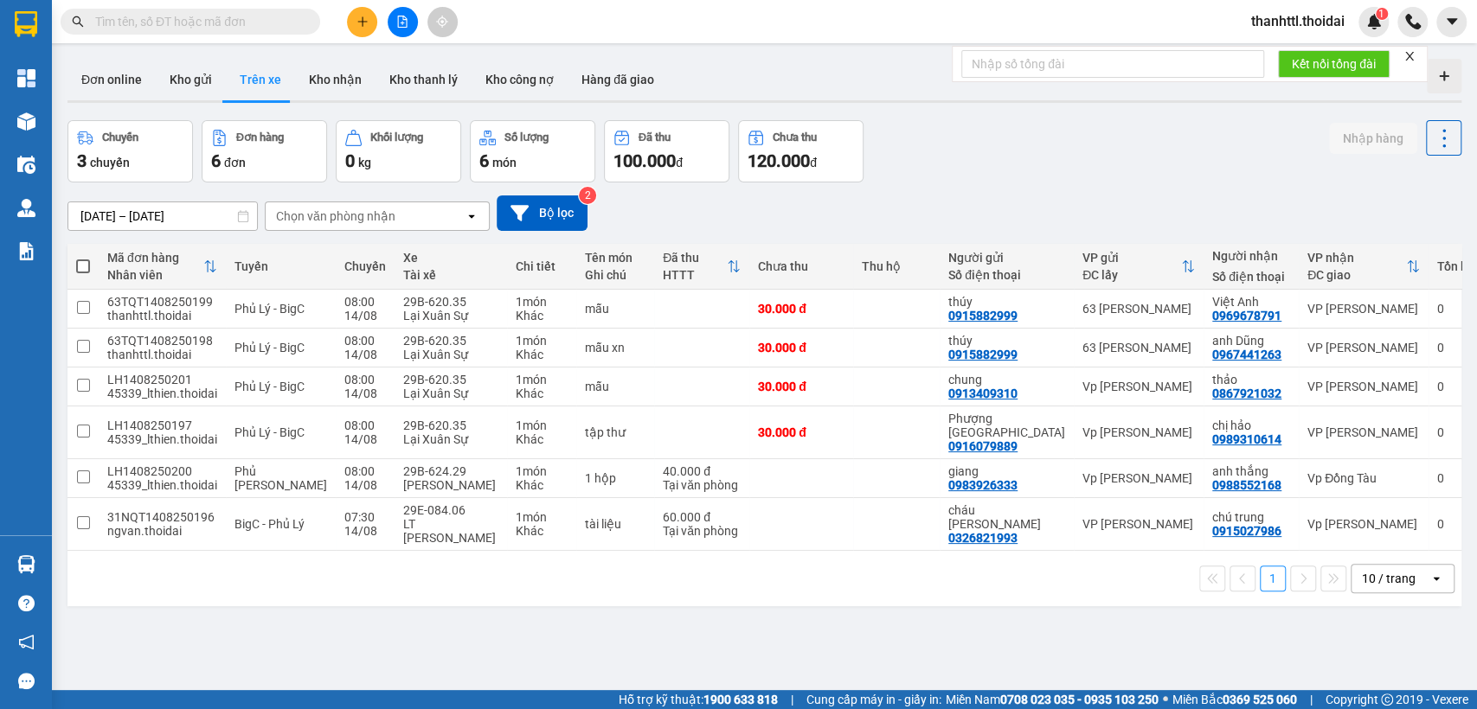
click at [339, 85] on section "Kết quả tìm kiếm ( 43 ) Bộ lọc Mã ĐH Trạng thái Món hàng Thu hộ Tổng cước Chưa …" at bounding box center [738, 354] width 1477 height 709
click at [311, 74] on button "Kho nhận" at bounding box center [335, 80] width 80 height 42
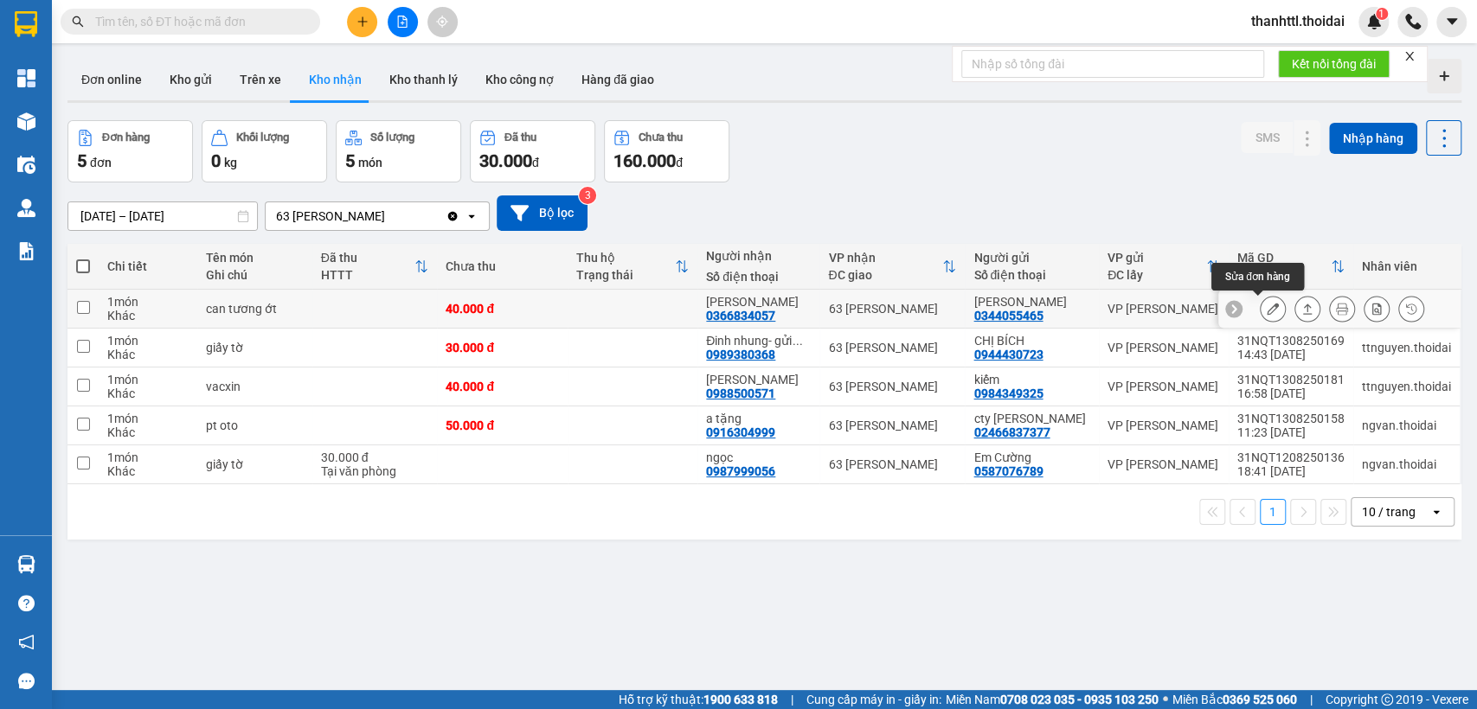
click at [1267, 310] on icon at bounding box center [1273, 309] width 12 height 12
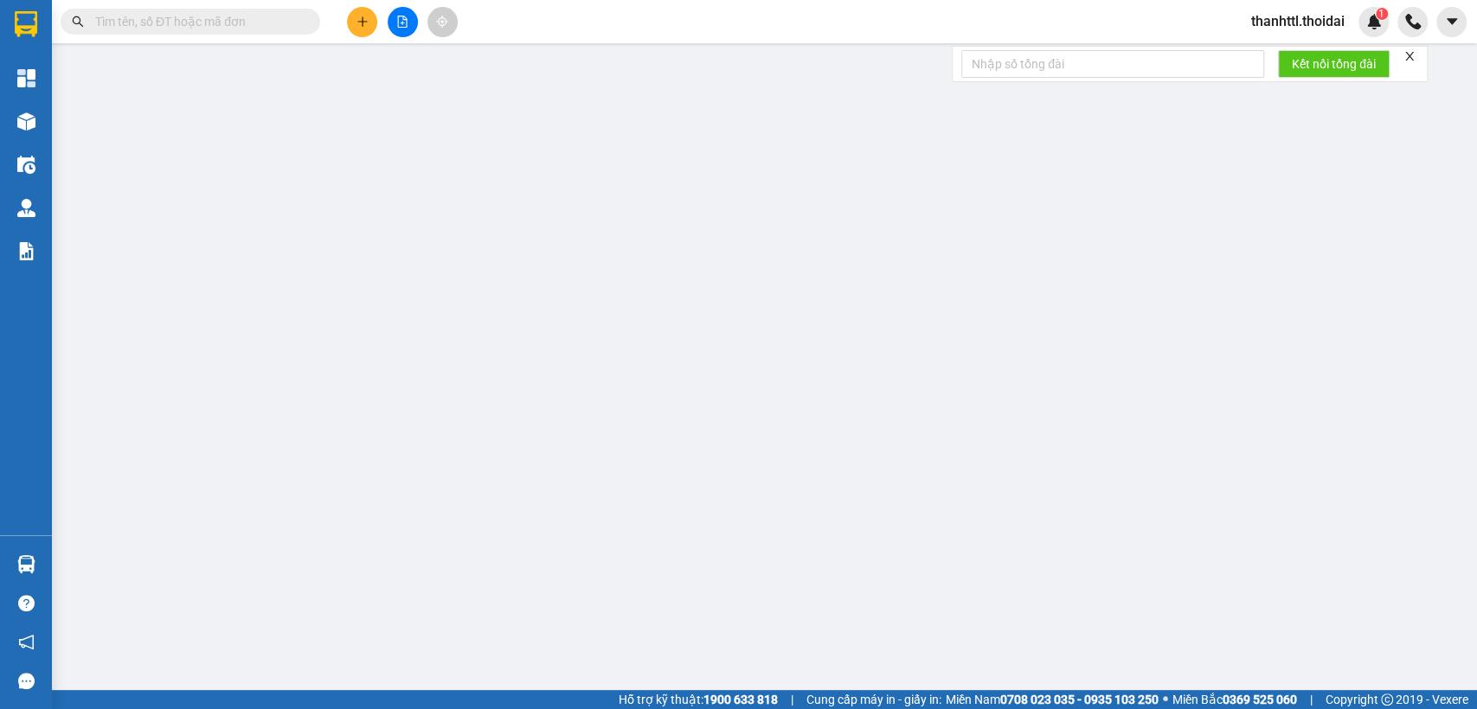
type input "0344055465"
type input "[PERSON_NAME]"
type input "0366834057"
type input "[PERSON_NAME]"
type input "40.000"
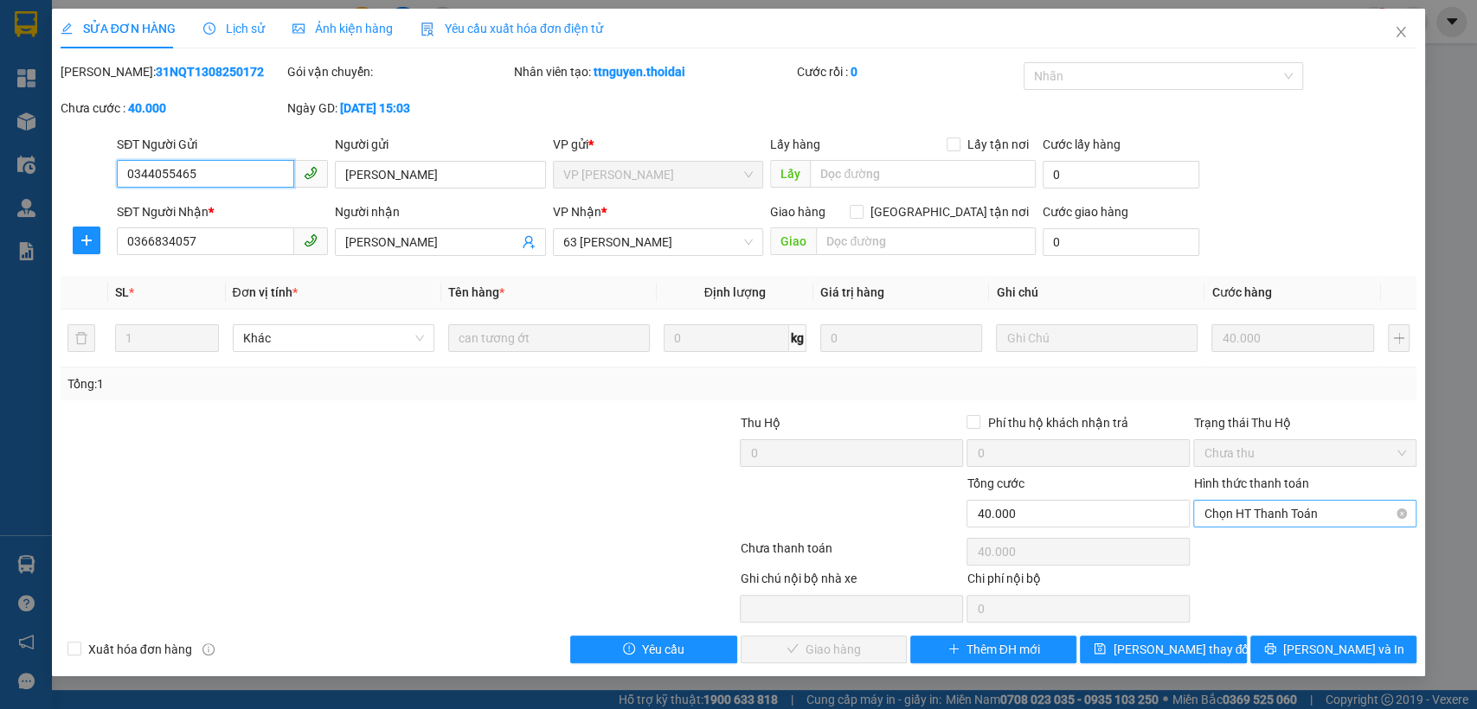
click at [1236, 516] on span "Chọn HT Thanh Toán" at bounding box center [1304, 514] width 202 height 26
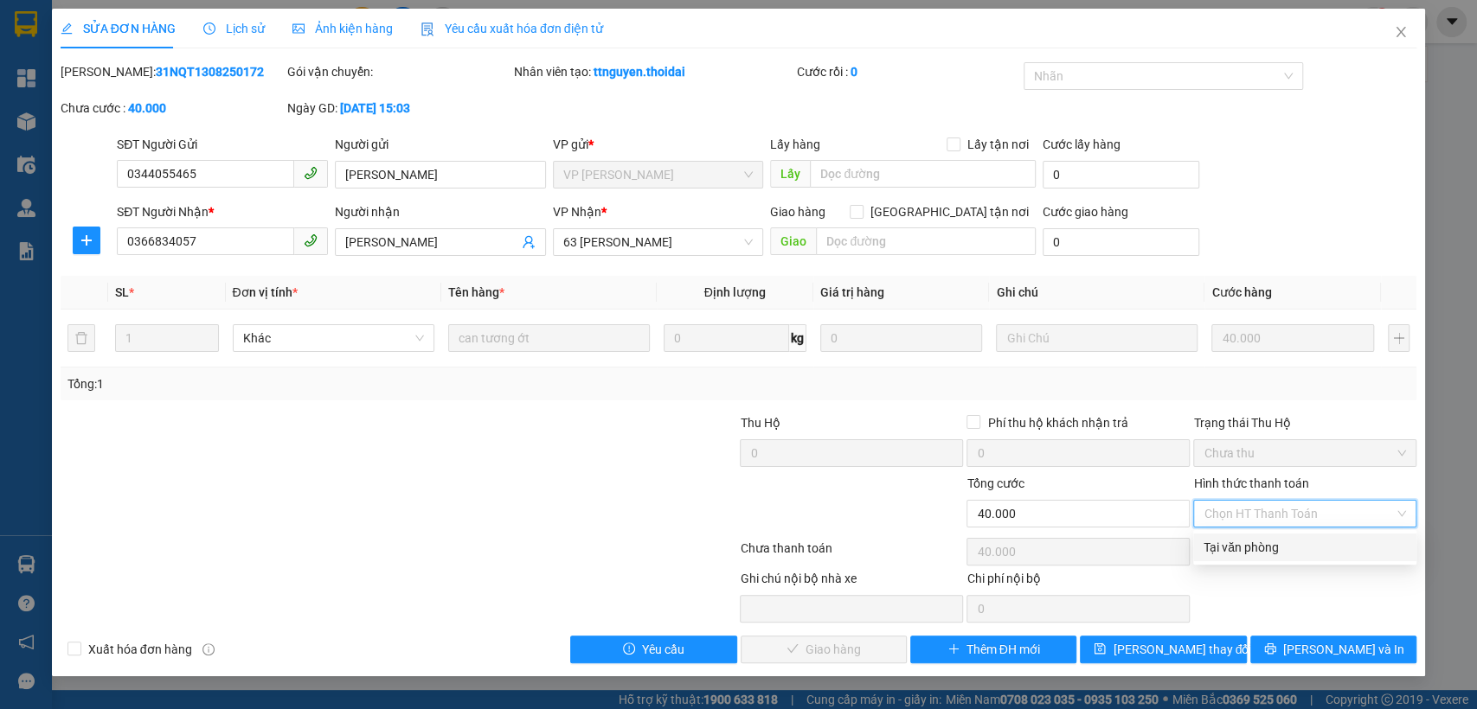
click at [1218, 539] on div "Tại văn phòng" at bounding box center [1304, 547] width 202 height 19
type input "0"
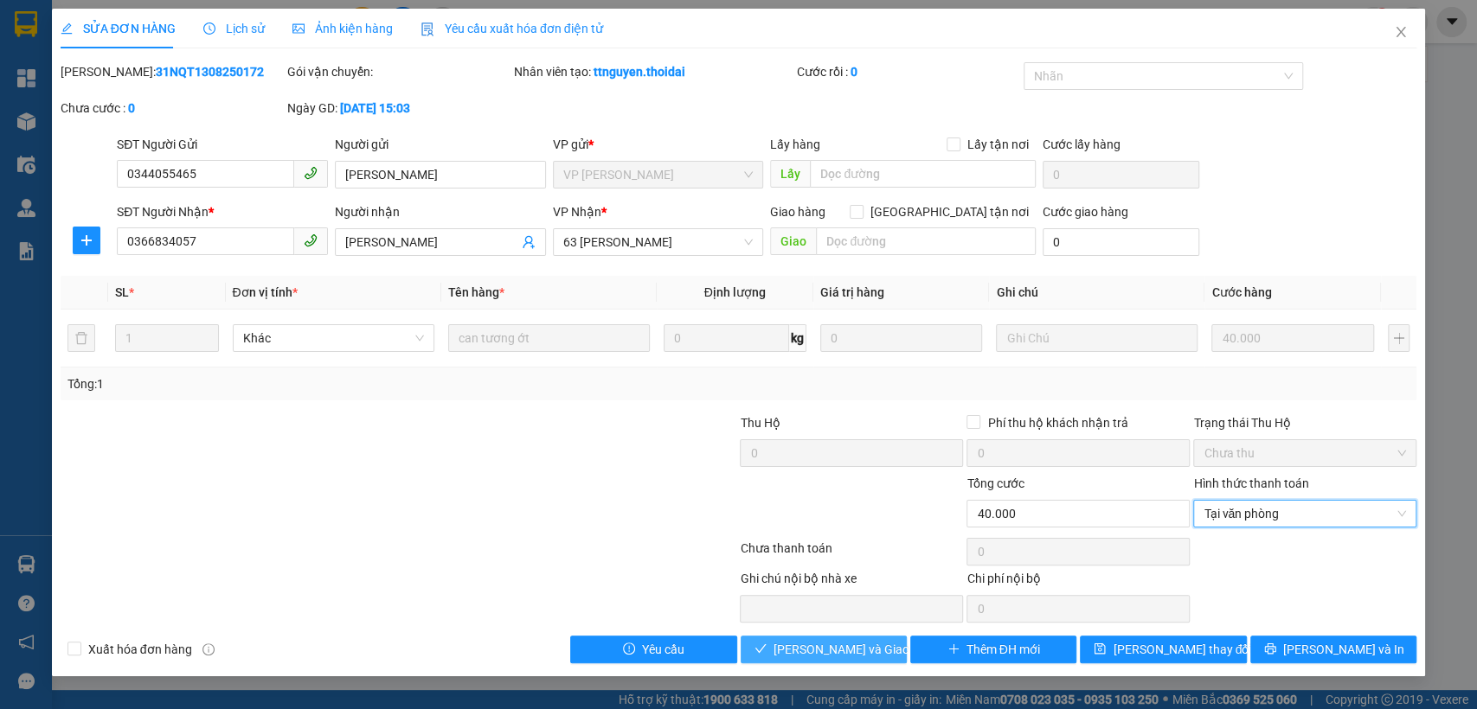
click at [846, 644] on span "[PERSON_NAME] và Giao hàng" at bounding box center [856, 649] width 166 height 19
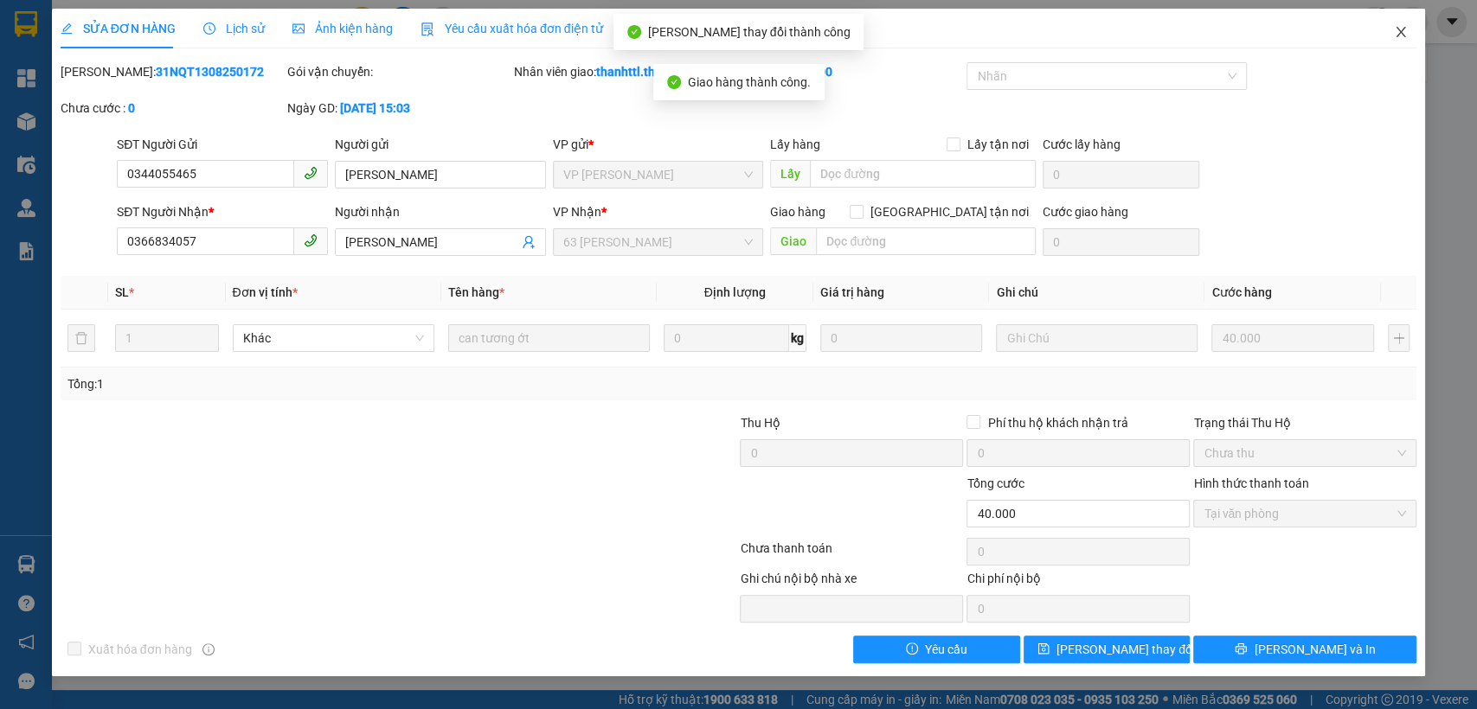
click at [1401, 29] on icon "close" at bounding box center [1401, 32] width 14 height 14
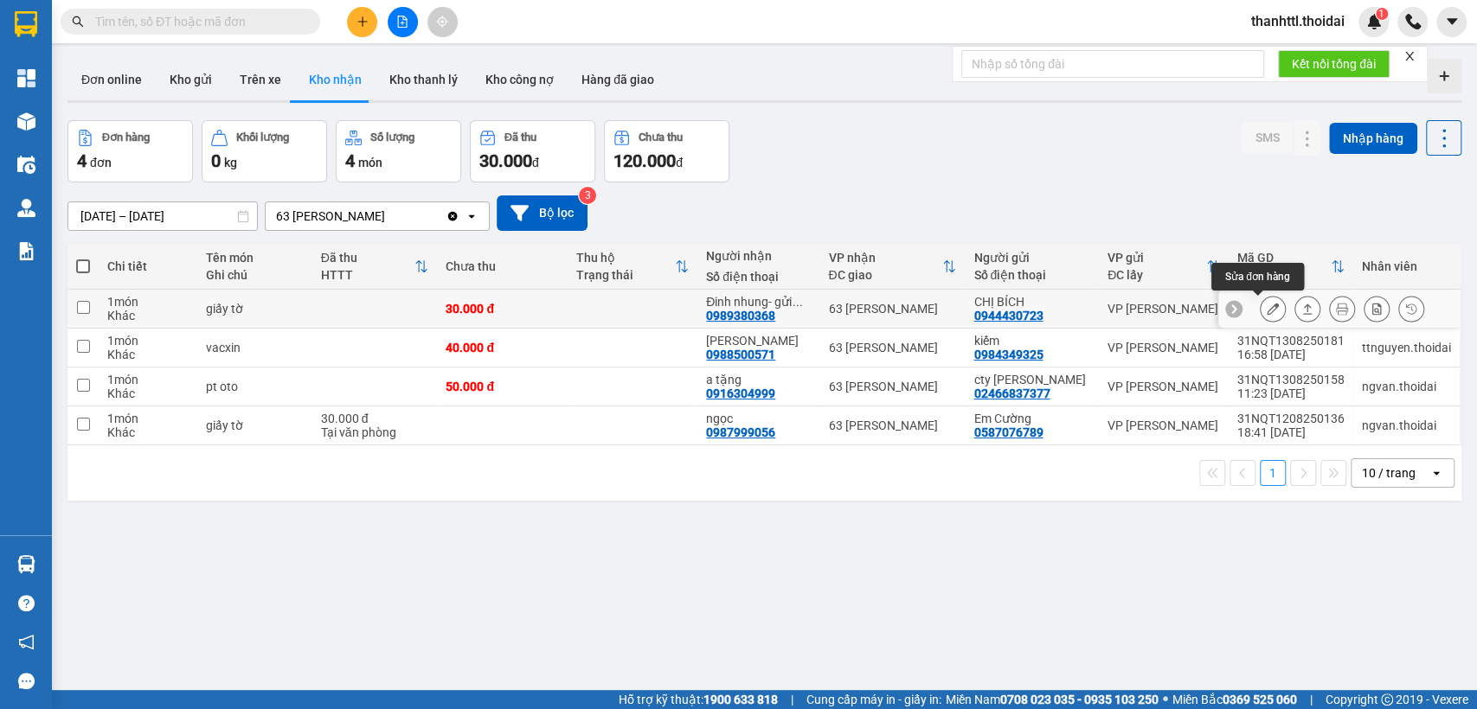
click at [1267, 311] on icon at bounding box center [1273, 309] width 12 height 12
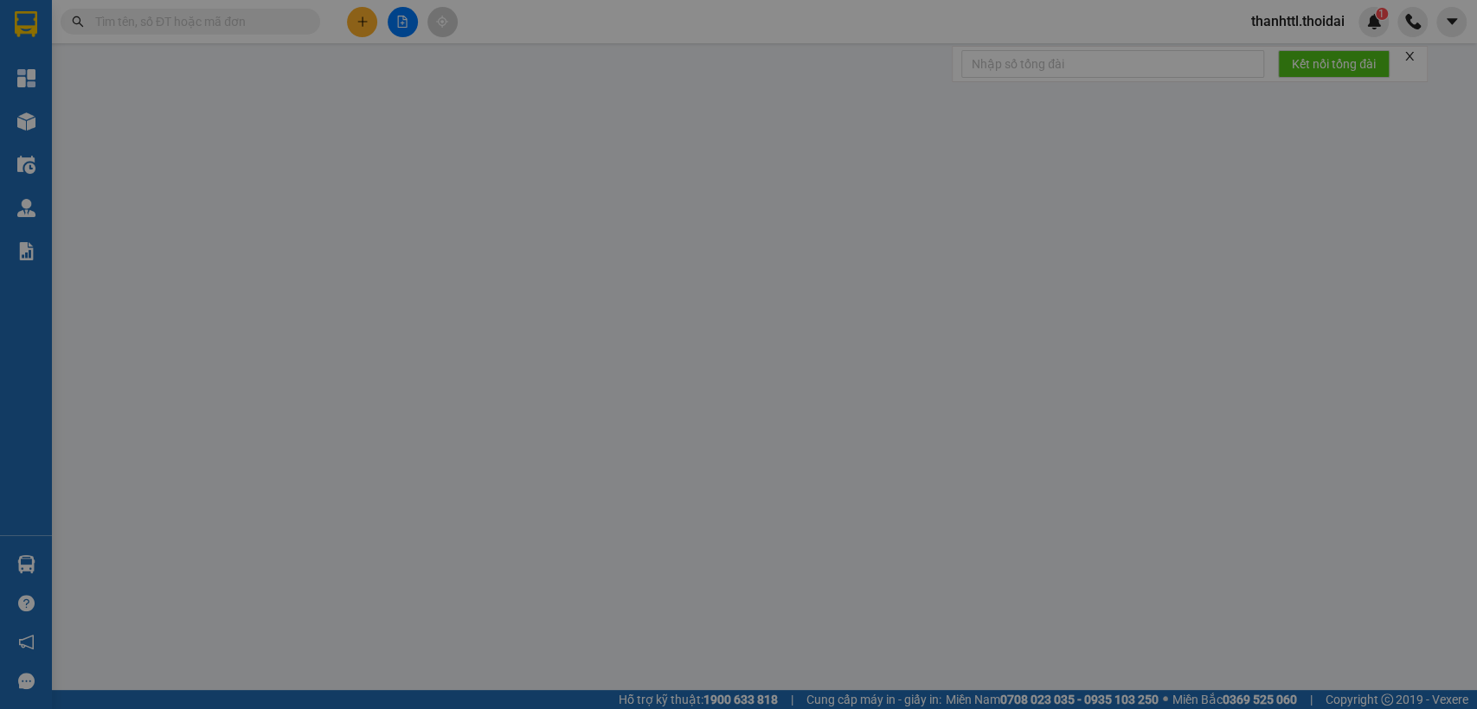
type input "0944430723"
type input "CHỊ BÍCH"
type input "0989380368"
type input "Đinh nhung- gửi giấy tờ"
type input "30.000"
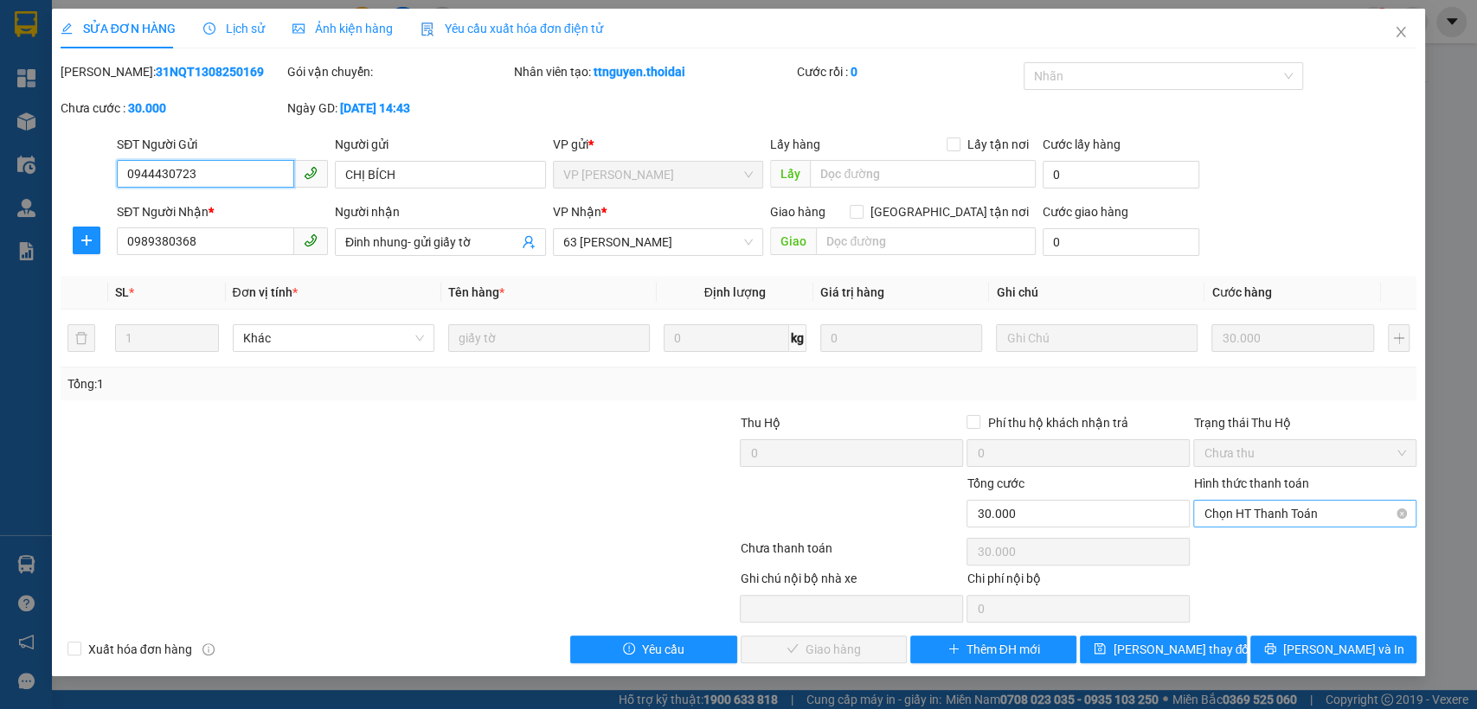
click at [1233, 513] on span "Chọn HT Thanh Toán" at bounding box center [1304, 514] width 202 height 26
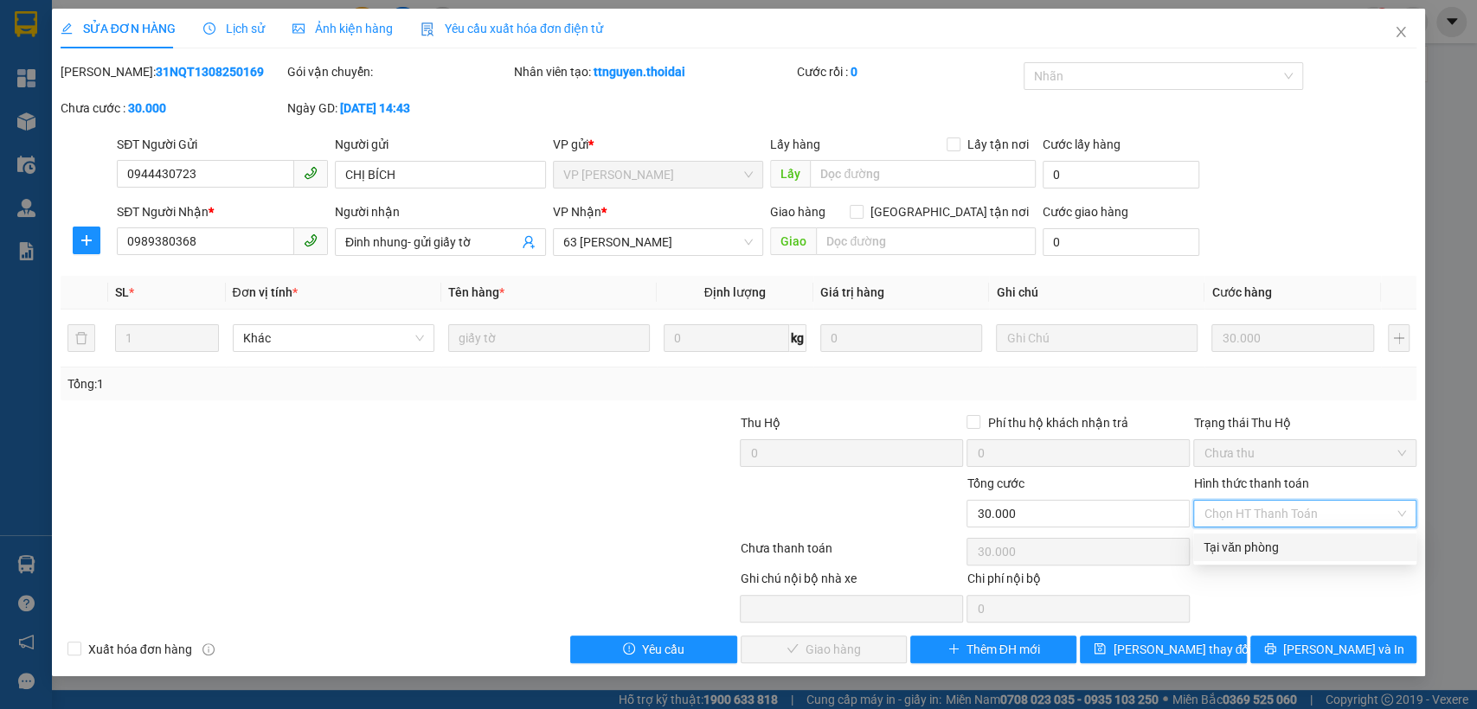
drag, startPoint x: 1217, startPoint y: 548, endPoint x: 1177, endPoint y: 566, distance: 43.4
click at [1216, 548] on div "Tại văn phòng" at bounding box center [1304, 547] width 202 height 19
type input "0"
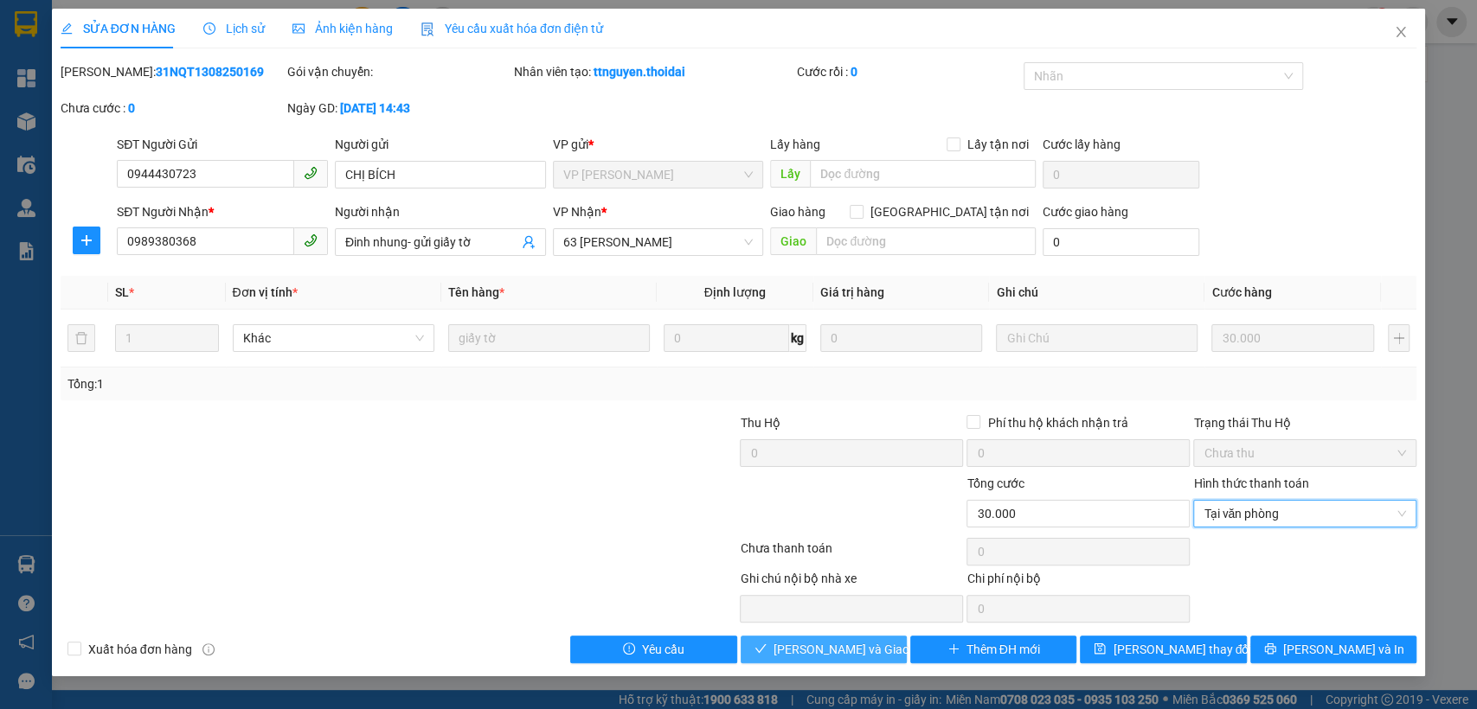
click at [882, 646] on button "[PERSON_NAME] và Giao hàng" at bounding box center [824, 650] width 166 height 28
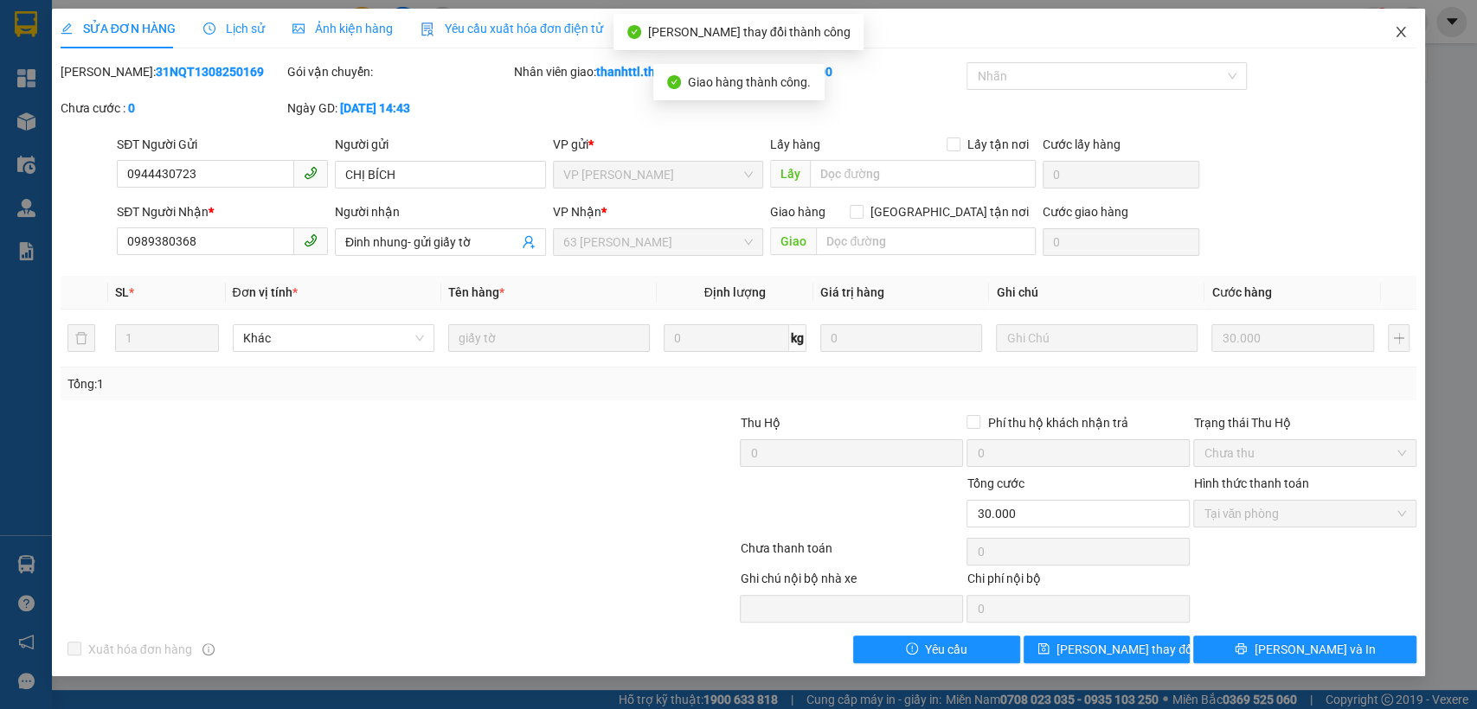
click at [1405, 36] on icon "close" at bounding box center [1401, 32] width 14 height 14
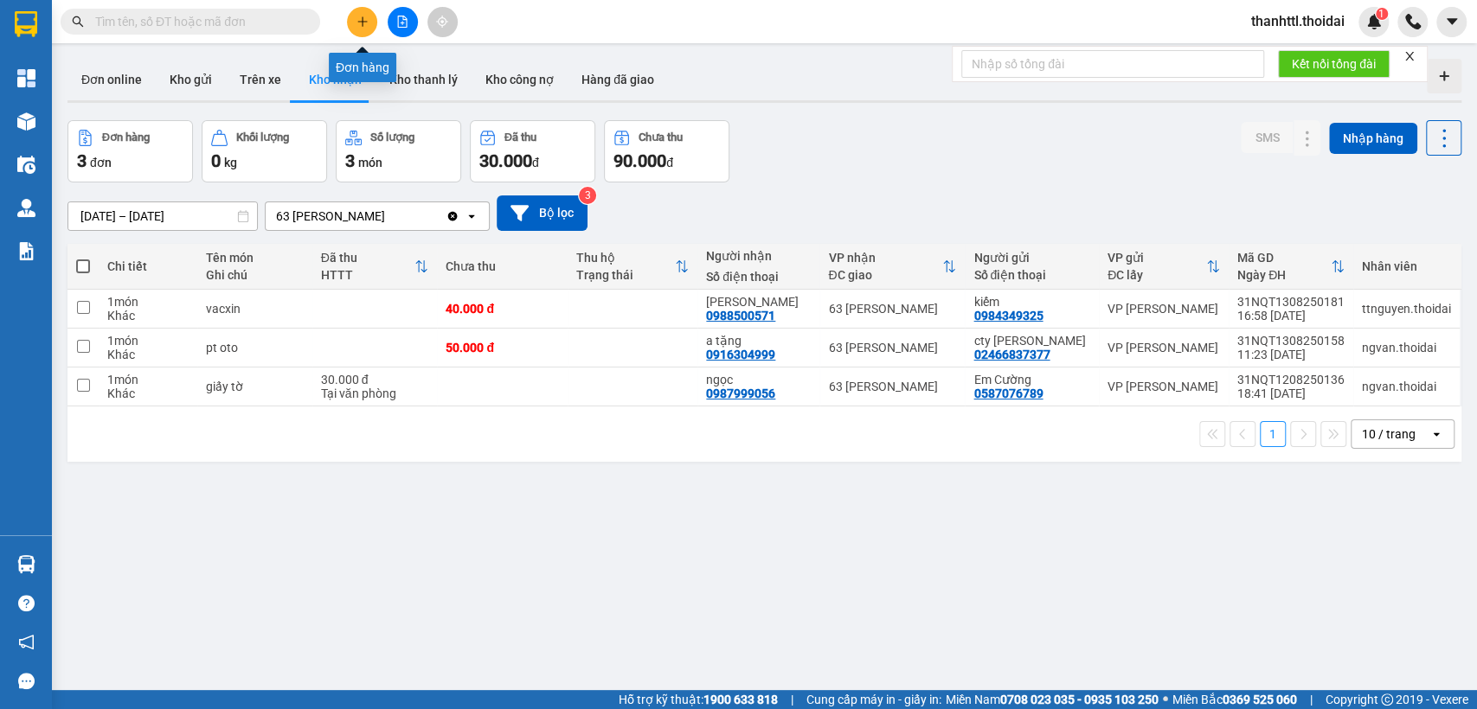
click at [353, 16] on button at bounding box center [362, 22] width 30 height 30
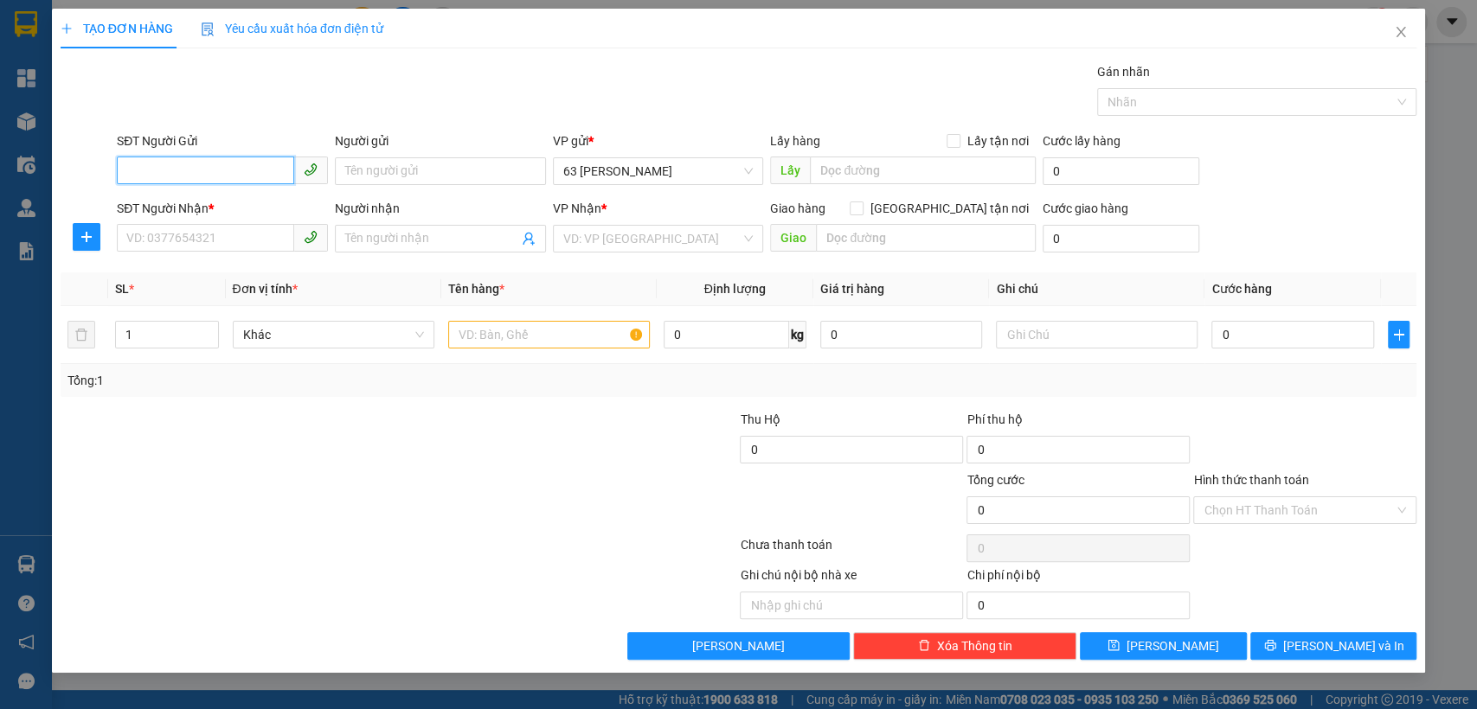
click at [200, 170] on input "SĐT Người Gửi" at bounding box center [205, 171] width 177 height 28
click at [241, 206] on div "0989380368 - Đinh nhung- gửi giấy tờ" at bounding box center [228, 205] width 203 height 19
type input "0989380368"
type input "Đinh nhung- gửi giấy tờ"
type input "0989380368"
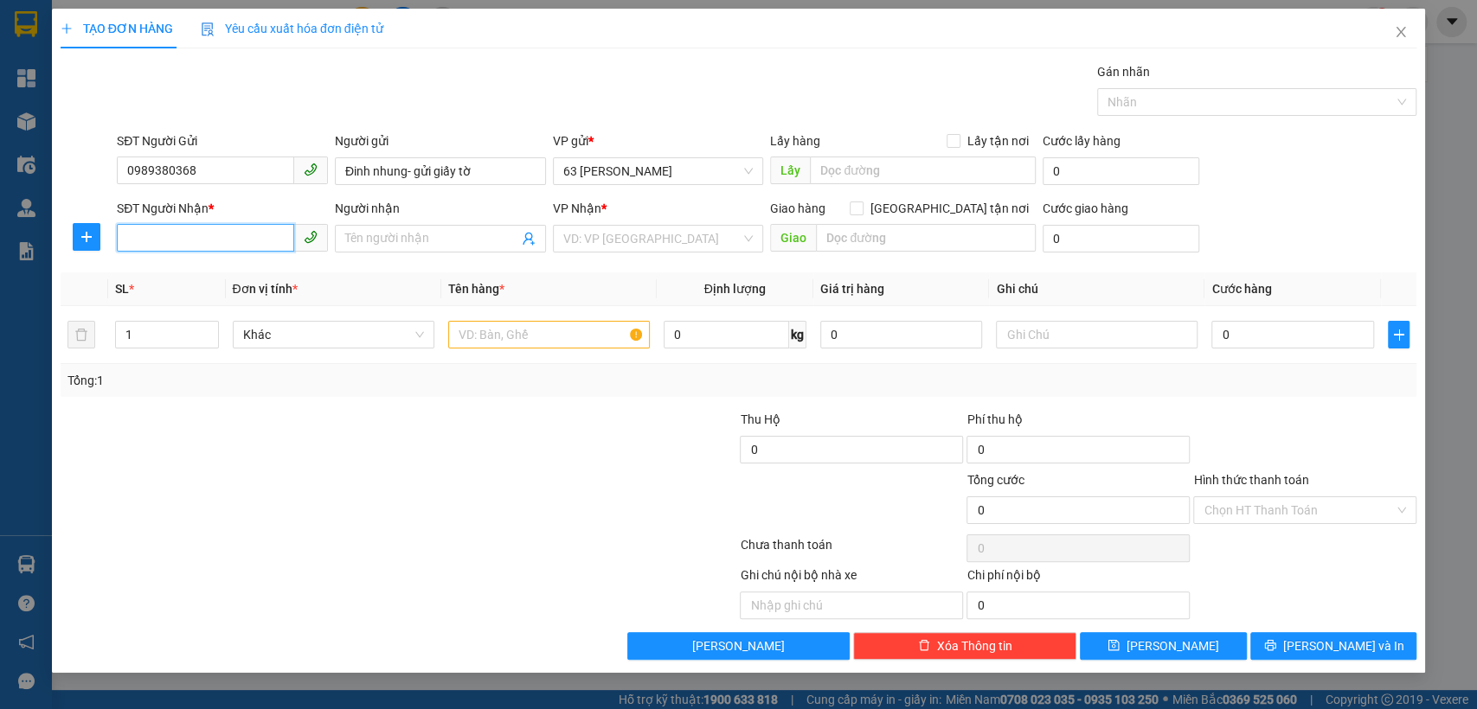
click at [243, 230] on input "SĐT Người Nhận *" at bounding box center [205, 238] width 177 height 28
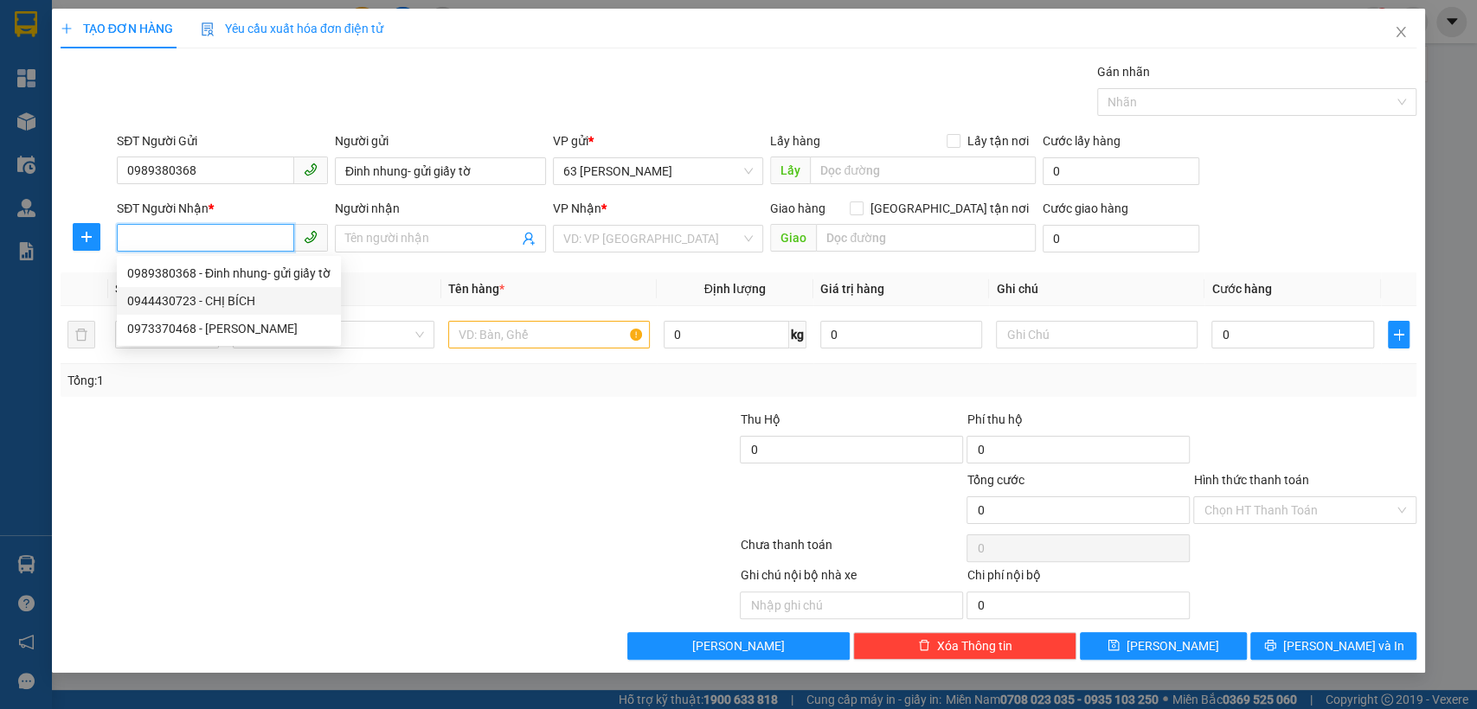
click at [235, 306] on div "0944430723 - CHỊ BÍCH" at bounding box center [228, 301] width 203 height 19
type input "0944430723"
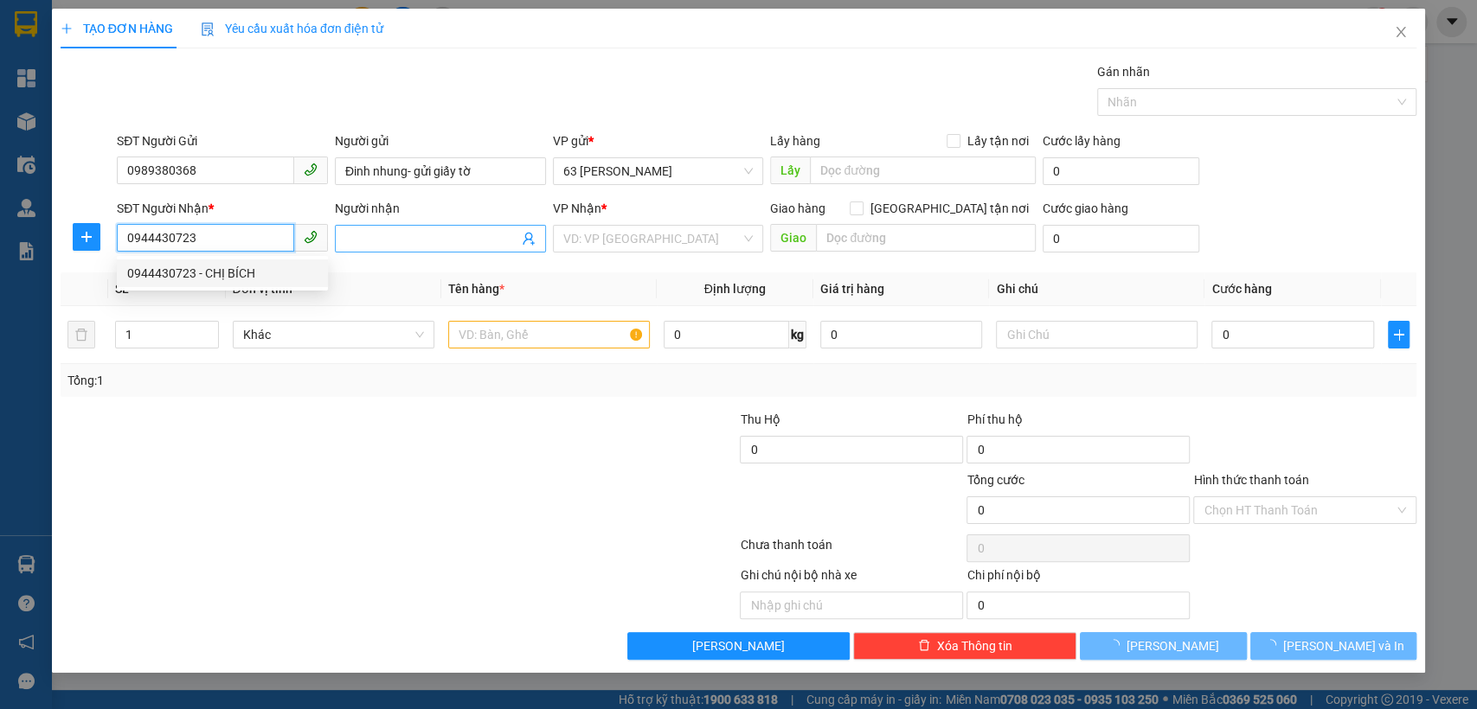
type input "CHỊ BÍCH"
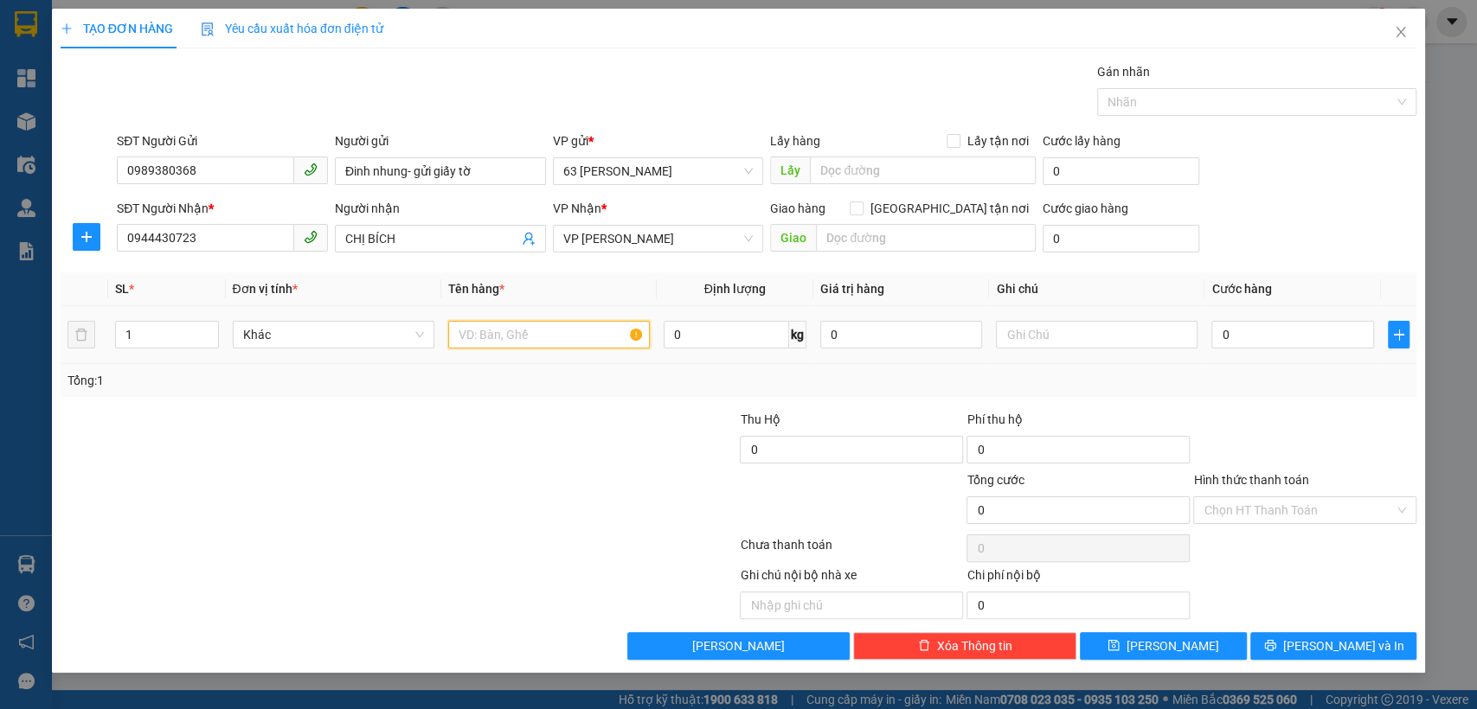
click at [529, 328] on input "text" at bounding box center [549, 335] width 202 height 28
drag, startPoint x: 487, startPoint y: 335, endPoint x: 432, endPoint y: 353, distance: 58.3
click at [432, 353] on tr "1 Khác biene xe , g tờ 0 kg 0 0" at bounding box center [739, 335] width 1356 height 58
type input "biển xe , g tờ"
type input "3"
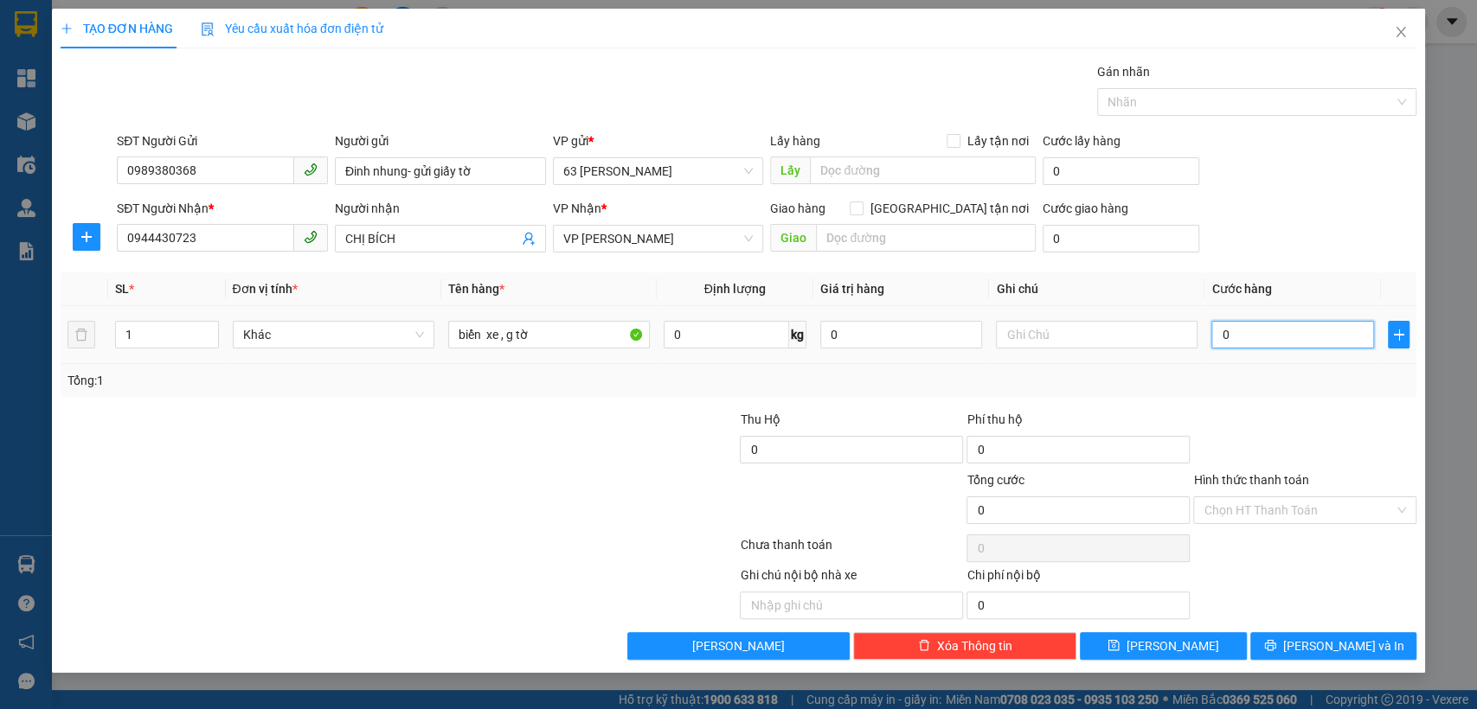
type input "3"
type input "30"
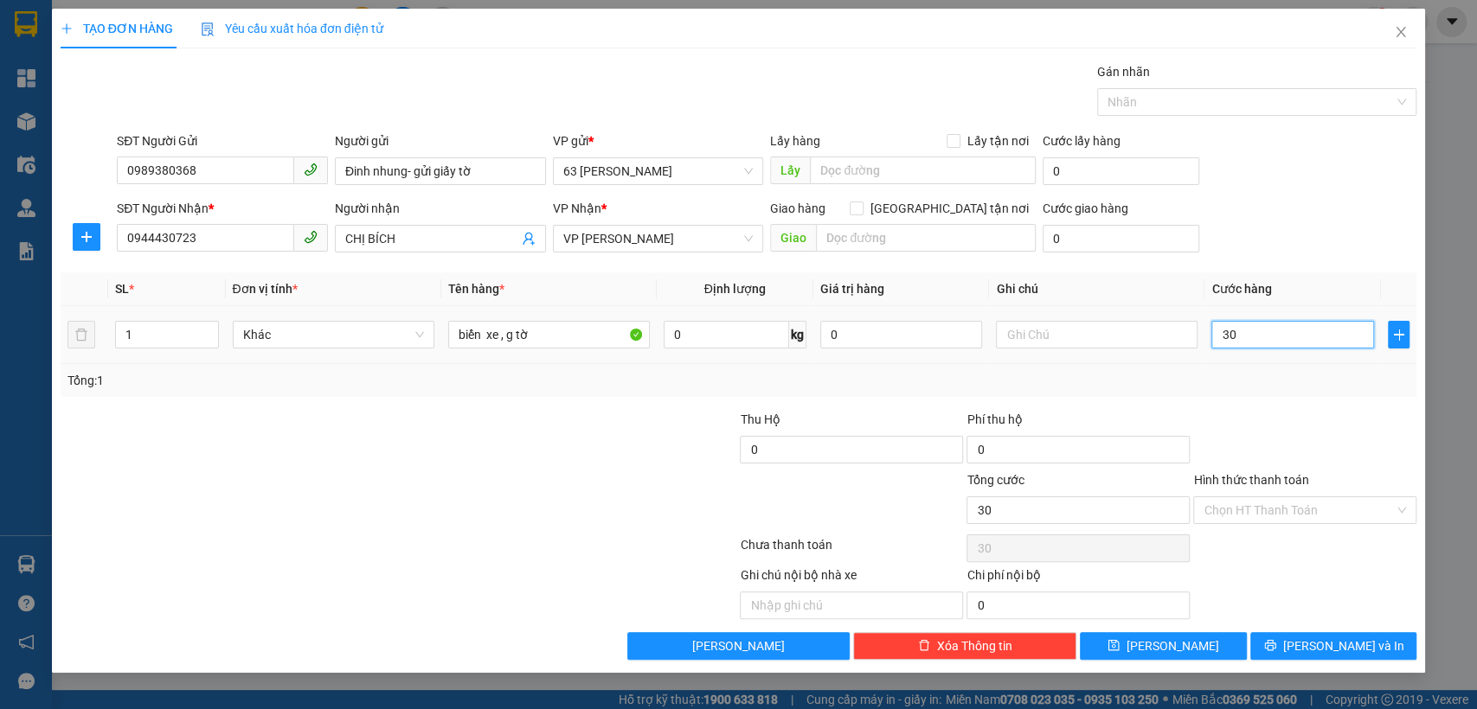
type input "300"
type input "3.000"
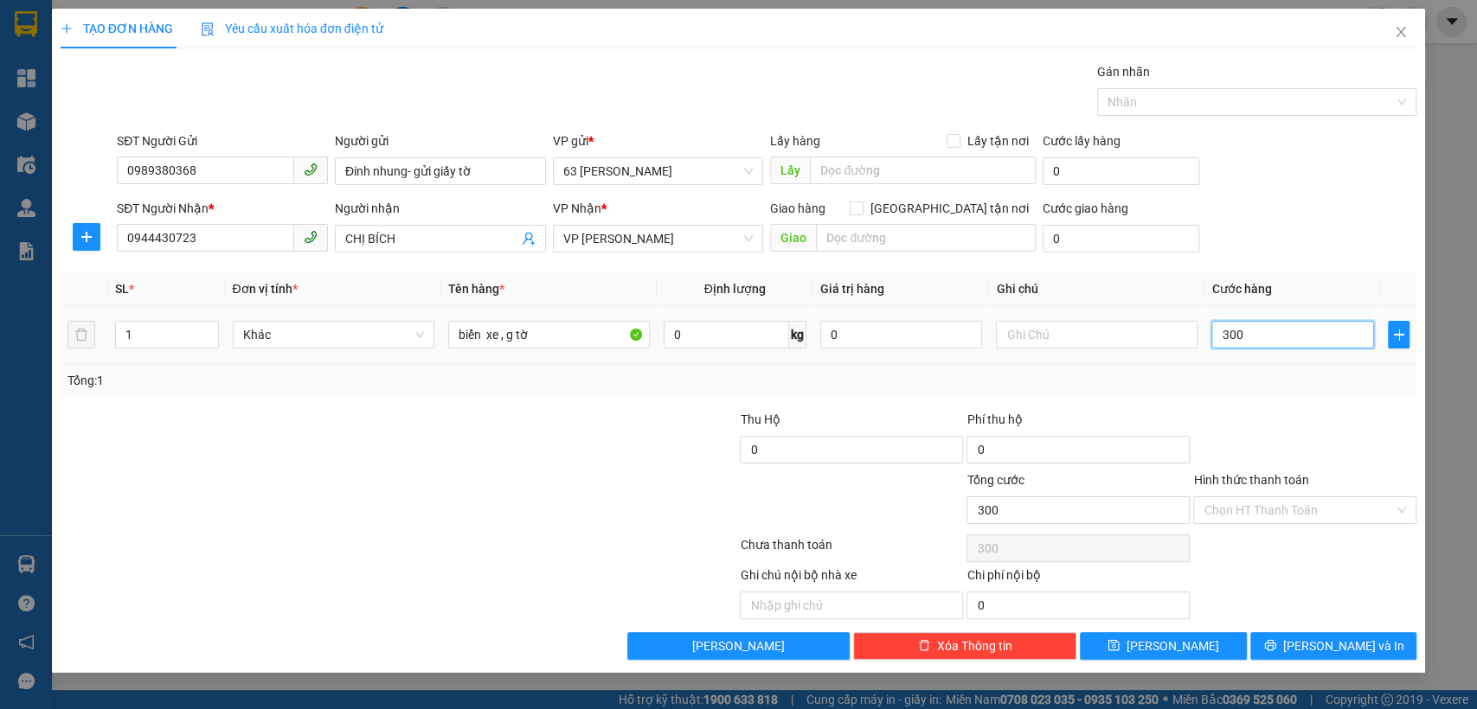
type input "3.000"
type input "30.000"
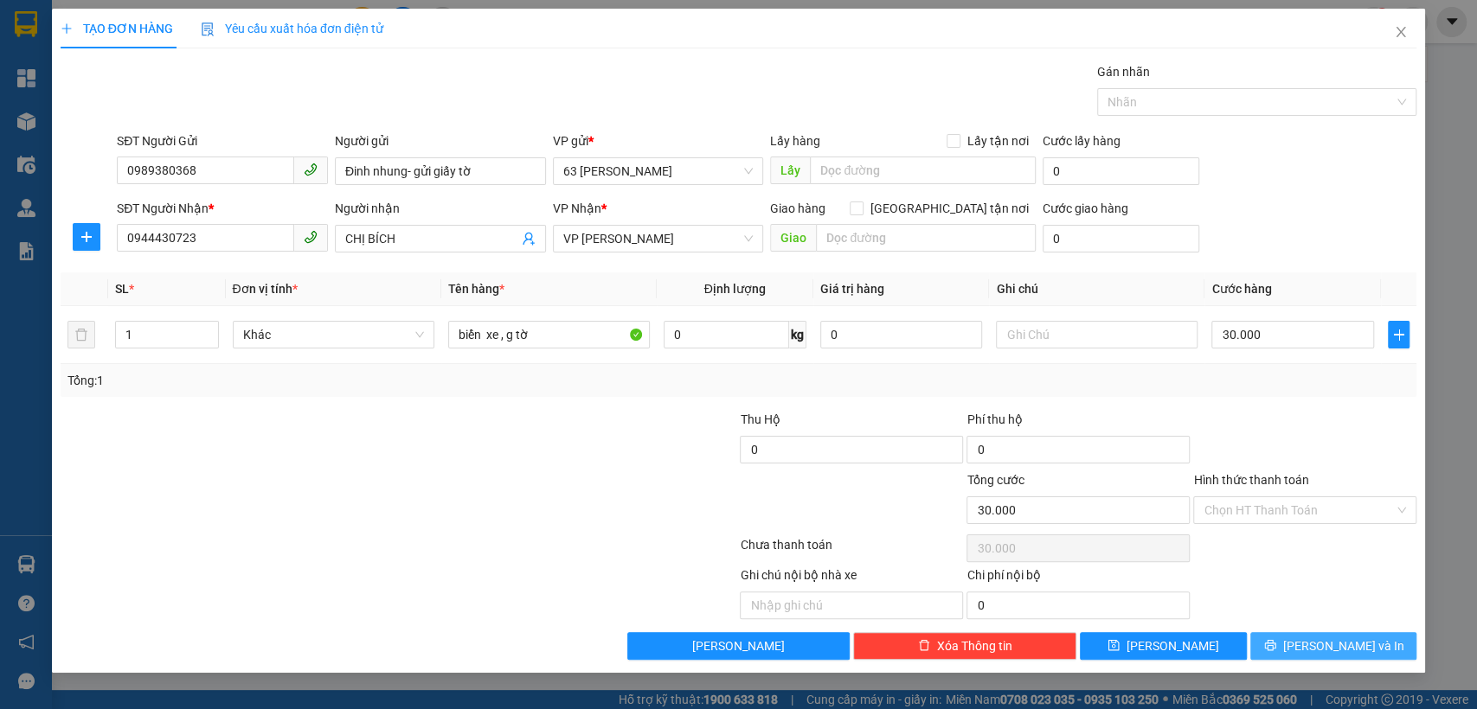
click at [1294, 648] on button "[PERSON_NAME] và In" at bounding box center [1333, 646] width 166 height 28
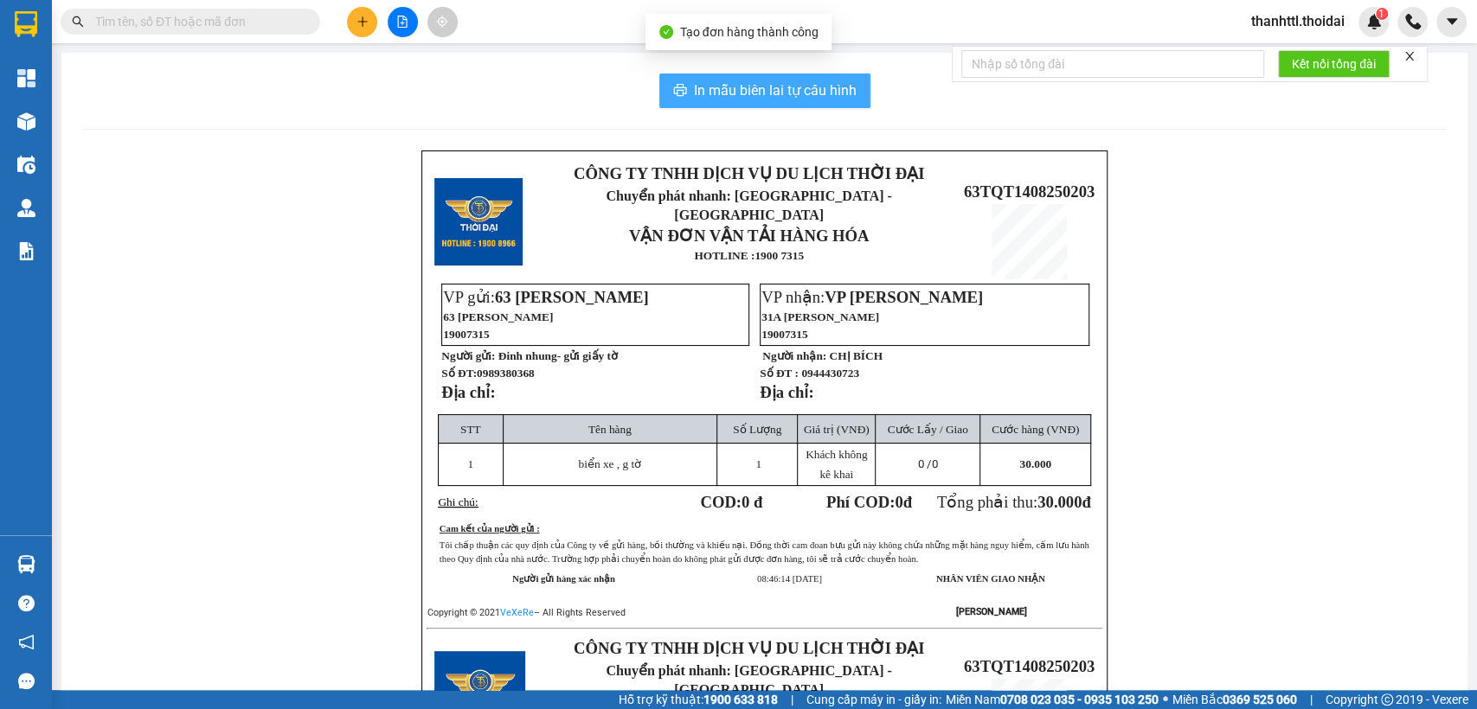
click at [741, 95] on span "In mẫu biên lai tự cấu hình" at bounding box center [775, 91] width 163 height 22
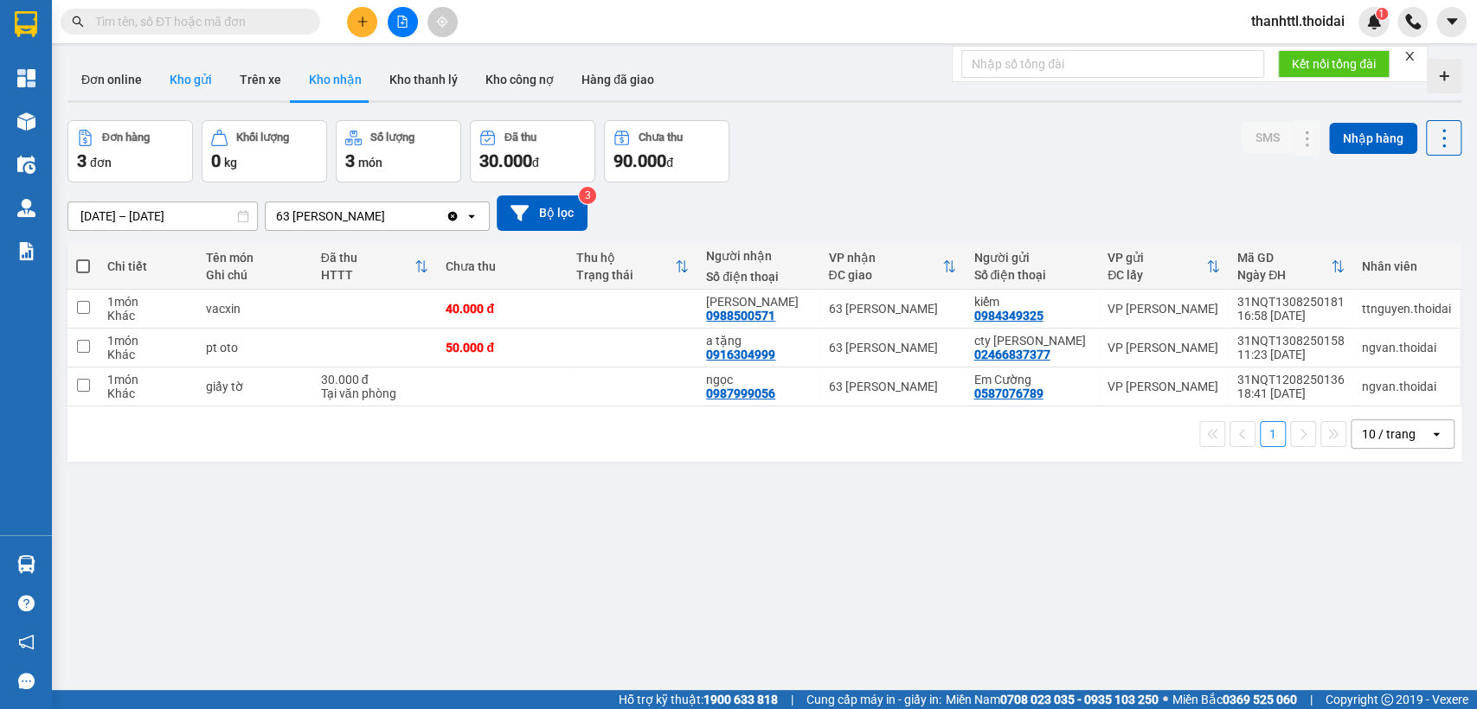
click at [215, 79] on button "Kho gửi" at bounding box center [191, 80] width 70 height 42
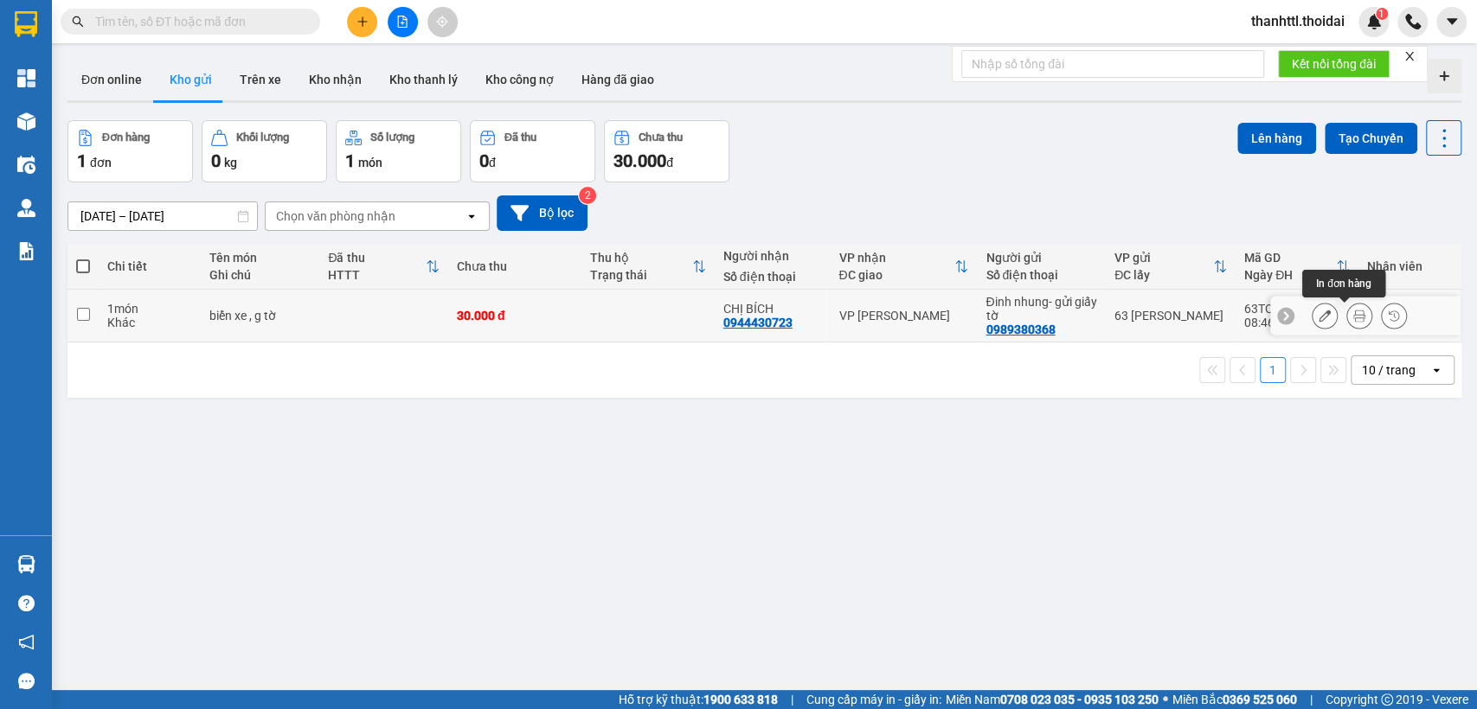
click at [1353, 311] on icon at bounding box center [1359, 316] width 12 height 12
